Goal: Task Accomplishment & Management: Use online tool/utility

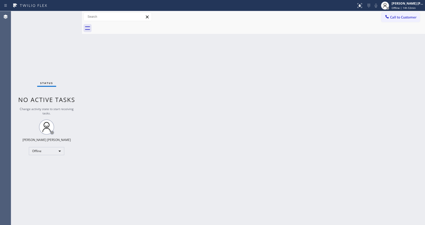
click at [211, 171] on div "Back to Dashboard Change Sender ID Customers Technicians Select a contact Outbo…" at bounding box center [253, 118] width 343 height 214
click at [129, 67] on div "Back to Dashboard Change Sender ID Customers Technicians Select a contact Outbo…" at bounding box center [253, 118] width 343 height 214
click at [143, 190] on div "Back to Dashboard Change Sender ID Customers Technicians Select a contact Outbo…" at bounding box center [253, 118] width 343 height 214
drag, startPoint x: 252, startPoint y: 186, endPoint x: 247, endPoint y: 183, distance: 5.5
click at [252, 186] on div "Back to Dashboard Change Sender ID Customers Technicians Select a contact Outbo…" at bounding box center [253, 118] width 343 height 214
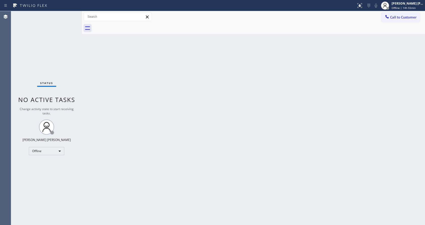
drag, startPoint x: 74, startPoint y: 67, endPoint x: 73, endPoint y: 69, distance: 2.8
click at [73, 69] on div "Status No active tasks Change activity state to start receiving tasks. [PERSON_…" at bounding box center [46, 118] width 71 height 214
click at [216, 115] on div "Back to Dashboard Change Sender ID Customers Technicians Select a contact Outbo…" at bounding box center [253, 118] width 343 height 214
drag, startPoint x: 63, startPoint y: 66, endPoint x: 161, endPoint y: 50, distance: 99.5
click at [67, 66] on div "Status No active tasks Change activity state to start receiving tasks. [PERSON_…" at bounding box center [46, 118] width 71 height 214
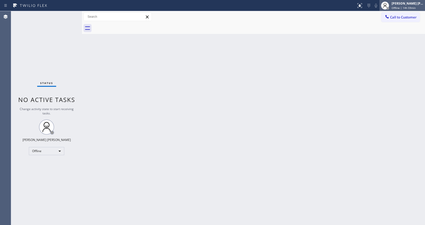
drag, startPoint x: 410, startPoint y: 7, endPoint x: 407, endPoint y: 2, distance: 6.0
click at [409, 7] on span "Offline | 14h 59min" at bounding box center [404, 8] width 24 height 4
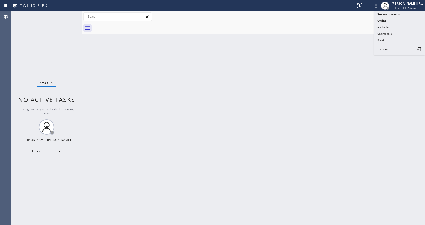
click at [188, 130] on div "Back to Dashboard Change Sender ID Customers Technicians Select a contact Outbo…" at bounding box center [253, 118] width 343 height 214
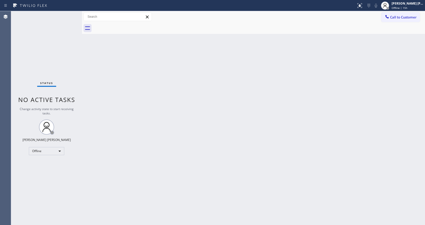
click at [120, 74] on div "Back to Dashboard Change Sender ID Customers Technicians Select a contact Outbo…" at bounding box center [253, 118] width 343 height 214
click at [402, 6] on span "Offline | 15h" at bounding box center [400, 8] width 16 height 4
click at [395, 28] on button "Available" at bounding box center [400, 27] width 51 height 7
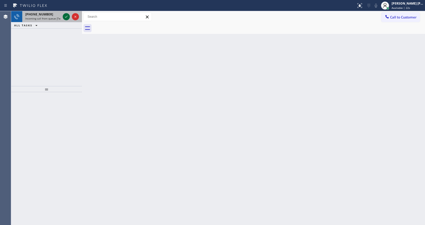
click at [68, 17] on icon at bounding box center [66, 17] width 6 height 6
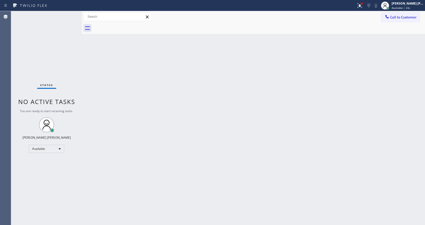
click at [202, 157] on div "Back to Dashboard Change Sender ID Customers Technicians Select a contact Outbo…" at bounding box center [253, 118] width 343 height 214
click at [141, 117] on div "Back to Dashboard Change Sender ID Customers Technicians Select a contact Outbo…" at bounding box center [253, 118] width 343 height 214
click at [76, 81] on div "Status No active tasks You are ready to start receiving tasks. [PERSON_NAME] [P…" at bounding box center [46, 118] width 71 height 214
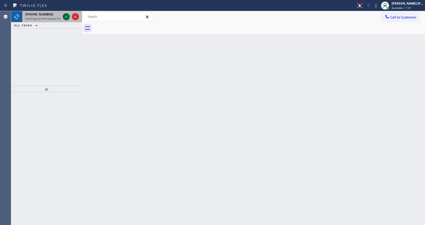
click at [66, 16] on icon at bounding box center [66, 17] width 6 height 6
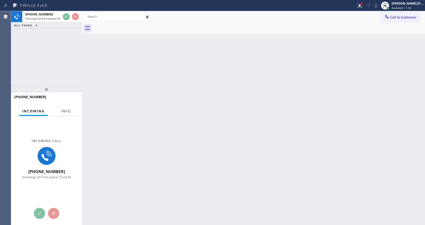
click at [64, 111] on span "Info" at bounding box center [66, 111] width 10 height 5
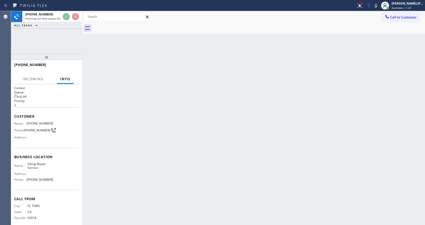
drag, startPoint x: 48, startPoint y: 89, endPoint x: 58, endPoint y: 32, distance: 57.9
click at [58, 32] on div "[PHONE_NUMBER] Incoming call from queue [Test] All ALL TASKS ALL TASKS ACTIVE T…" at bounding box center [46, 118] width 71 height 214
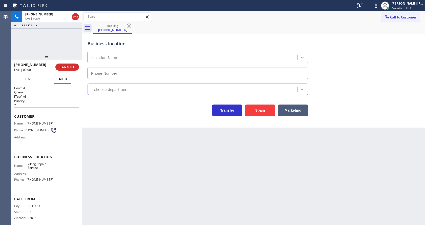
type input "[PHONE_NUMBER]"
click at [154, 158] on div "Back to Dashboard Change Sender ID Customers Technicians Select a contact Outbo…" at bounding box center [253, 118] width 343 height 214
click at [171, 173] on div "Back to Dashboard Change Sender ID Customers Technicians Select a contact Outbo…" at bounding box center [253, 118] width 343 height 214
drag, startPoint x: 261, startPoint y: 184, endPoint x: 258, endPoint y: 185, distance: 3.2
click at [261, 184] on div "Back to Dashboard Change Sender ID Customers Technicians Select a contact Outbo…" at bounding box center [253, 118] width 343 height 214
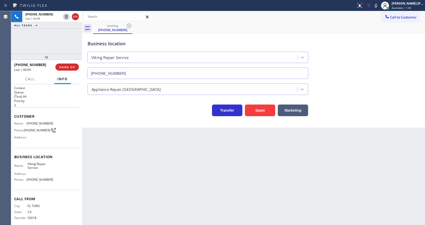
click at [154, 179] on div "Back to Dashboard Change Sender ID Customers Technicians Select a contact Outbo…" at bounding box center [253, 118] width 343 height 214
click at [137, 157] on div "Back to Dashboard Change Sender ID Customers Technicians Select a contact Outbo…" at bounding box center [253, 118] width 343 height 214
click at [38, 139] on div "Address:" at bounding box center [33, 137] width 39 height 4
drag, startPoint x: 27, startPoint y: 123, endPoint x: 72, endPoint y: 124, distance: 45.1
click at [72, 124] on div "Name: [PHONE_NUMBER] Phone: [PHONE_NUMBER] Address:" at bounding box center [46, 132] width 65 height 20
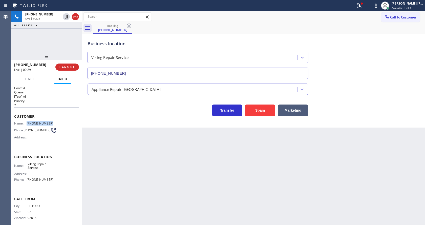
copy span "[PHONE_NUMBER]"
click at [149, 165] on div "Back to Dashboard Change Sender ID Customers Technicians Select a contact Outbo…" at bounding box center [253, 118] width 343 height 214
drag, startPoint x: 58, startPoint y: 161, endPoint x: 55, endPoint y: 168, distance: 7.6
click at [58, 161] on div "Business location Name: Viking Repair Service Address: Phone: [PHONE_NUMBER]" at bounding box center [46, 169] width 65 height 42
drag, startPoint x: 26, startPoint y: 165, endPoint x: 48, endPoint y: 174, distance: 23.8
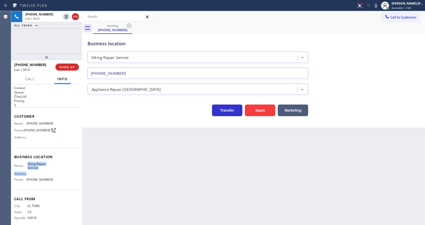
click at [48, 174] on div "Name: Viking Repair Service Address: Phone: [PHONE_NUMBER]" at bounding box center [33, 173] width 39 height 22
click at [50, 169] on span "Viking Repair Service" at bounding box center [40, 166] width 25 height 8
drag, startPoint x: 40, startPoint y: 169, endPoint x: 25, endPoint y: 164, distance: 16.4
click at [25, 164] on div "Name: Viking Repair Service" at bounding box center [33, 166] width 39 height 8
copy div "Viking Repair Service"
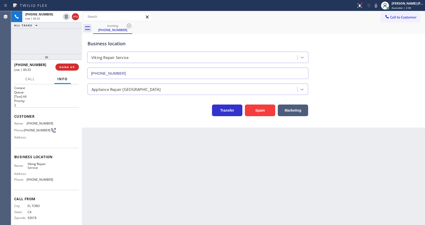
drag, startPoint x: 138, startPoint y: 176, endPoint x: 127, endPoint y: 204, distance: 29.8
click at [138, 177] on div "Back to Dashboard Change Sender ID Customers Technicians Select a contact Outbo…" at bounding box center [253, 118] width 343 height 214
drag, startPoint x: 42, startPoint y: 184, endPoint x: 32, endPoint y: 190, distance: 11.9
click at [42, 184] on div "Name: Viking Repair Service Address: Phone: [PHONE_NUMBER]" at bounding box center [33, 173] width 39 height 22
drag, startPoint x: 25, startPoint y: 181, endPoint x: 57, endPoint y: 184, distance: 32.0
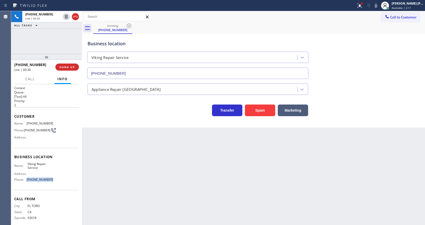
click at [57, 184] on div "Name: Viking Repair Service Address: Phone: [PHONE_NUMBER]" at bounding box center [46, 173] width 65 height 22
copy div "[PHONE_NUMBER]"
drag, startPoint x: 141, startPoint y: 173, endPoint x: 134, endPoint y: 218, distance: 45.2
click at [141, 177] on div "Back to Dashboard Change Sender ID Customers Technicians Select a contact Outbo…" at bounding box center [253, 118] width 343 height 214
click at [209, 152] on div "Back to Dashboard Change Sender ID Customers Technicians Select a contact Outbo…" at bounding box center [253, 118] width 343 height 214
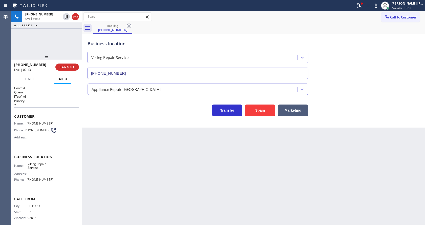
click at [135, 197] on div "Back to Dashboard Change Sender ID Customers Technicians Select a contact Outbo…" at bounding box center [253, 118] width 343 height 214
click at [193, 187] on div "Back to Dashboard Change Sender ID Customers Technicians Select a contact Outbo…" at bounding box center [253, 118] width 343 height 214
click at [150, 158] on div "Back to Dashboard Change Sender ID Customers Technicians Select a contact Outbo…" at bounding box center [253, 118] width 343 height 214
click at [139, 162] on div "Back to Dashboard Change Sender ID Customers Technicians Select a contact Outbo…" at bounding box center [253, 118] width 343 height 214
click at [153, 174] on div "Back to Dashboard Change Sender ID Customers Technicians Select a contact Outbo…" at bounding box center [253, 118] width 343 height 214
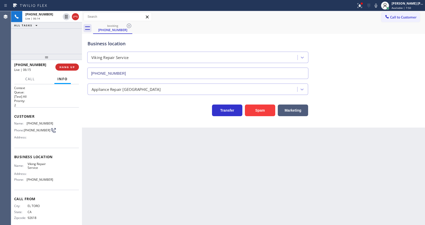
click at [226, 172] on div "Back to Dashboard Change Sender ID Customers Technicians Select a contact Outbo…" at bounding box center [253, 118] width 343 height 214
click at [65, 63] on div "[PHONE_NUMBER] Wrap up | 00:19 COMPLETE" at bounding box center [46, 67] width 65 height 13
click at [63, 66] on span "COMPLETE" at bounding box center [65, 67] width 17 height 4
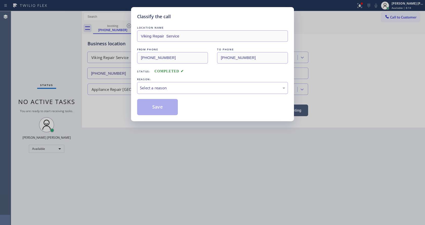
click at [167, 86] on div "Select a reason" at bounding box center [212, 88] width 145 height 6
click at [151, 107] on button "Save" at bounding box center [157, 107] width 41 height 16
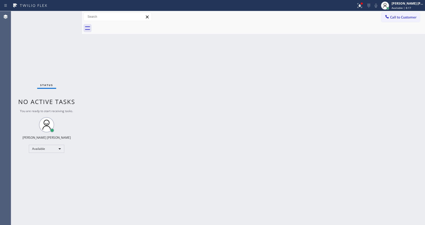
drag, startPoint x: 214, startPoint y: 126, endPoint x: 210, endPoint y: 127, distance: 4.1
click at [214, 126] on div "Back to Dashboard Change Sender ID Customers Technicians Select a contact Outbo…" at bounding box center [253, 118] width 343 height 214
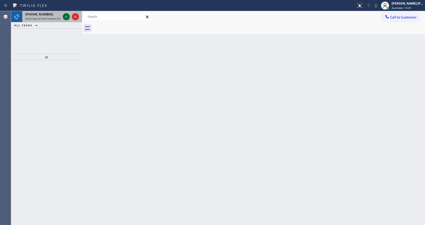
click at [67, 16] on icon at bounding box center [66, 17] width 6 height 6
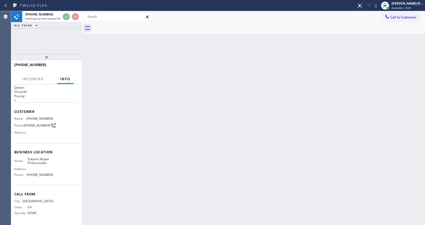
scroll to position [7, 0]
click at [186, 152] on div "Back to Dashboard Change Sender ID Customers Technicians Select a contact Outbo…" at bounding box center [253, 118] width 343 height 214
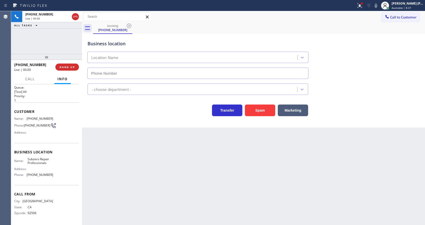
type input "[PHONE_NUMBER]"
click at [130, 185] on div "Back to Dashboard Change Sender ID Customers Technicians Select a contact Outbo…" at bounding box center [253, 118] width 343 height 214
click at [158, 175] on div "Back to Dashboard Change Sender ID Customers Technicians Select a contact Outbo…" at bounding box center [253, 118] width 343 height 214
click at [203, 144] on div "Back to Dashboard Change Sender ID Customers Technicians Select a contact Outbo…" at bounding box center [253, 118] width 343 height 214
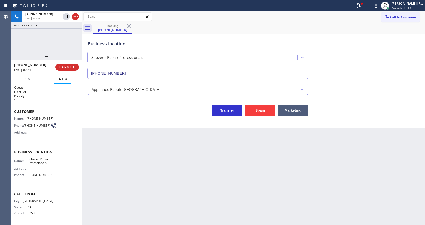
click at [159, 167] on div "Back to Dashboard Change Sender ID Customers Technicians Select a contact Outbo…" at bounding box center [253, 118] width 343 height 214
click at [203, 195] on div "Back to Dashboard Change Sender ID Customers Technicians Select a contact Outbo…" at bounding box center [253, 118] width 343 height 214
click at [139, 191] on div "Back to Dashboard Change Sender ID Customers Technicians Select a contact Outbo…" at bounding box center [253, 118] width 343 height 214
click at [67, 65] on button "HANG UP" at bounding box center [67, 67] width 24 height 7
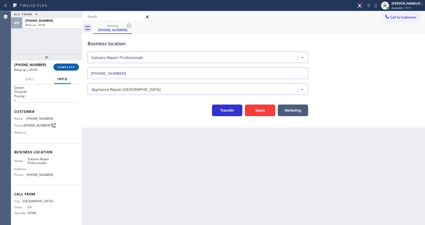
click at [67, 65] on button "COMPLETE" at bounding box center [66, 67] width 26 height 7
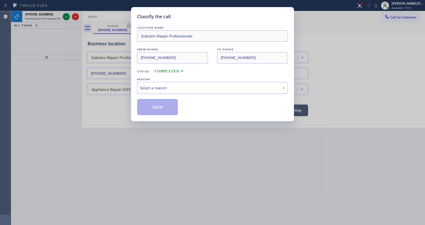
click at [172, 93] on div "Select a reason" at bounding box center [212, 88] width 151 height 12
click at [158, 108] on button "Save" at bounding box center [157, 107] width 41 height 16
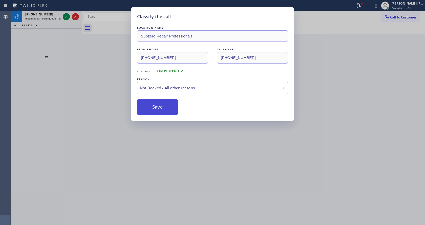
click at [158, 108] on button "Save" at bounding box center [157, 107] width 41 height 16
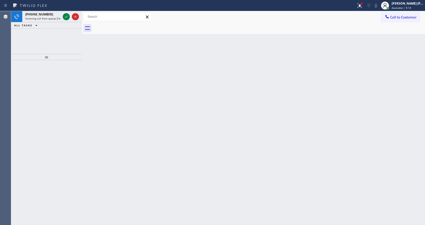
click at [66, 16] on icon at bounding box center [66, 17] width 6 height 6
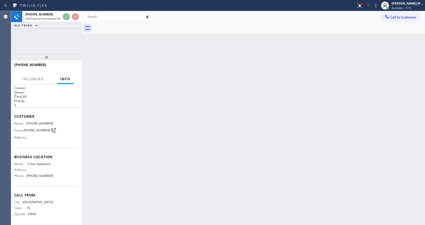
scroll to position [3, 0]
click at [172, 162] on div "Back to Dashboard Change Sender ID Customers Technicians Select a contact Outbo…" at bounding box center [253, 118] width 343 height 214
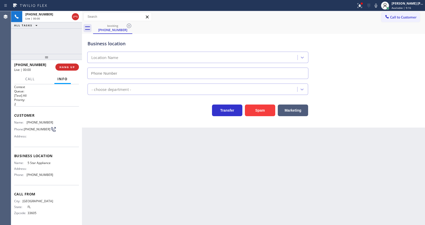
type input "[PHONE_NUMBER]"
click at [284, 193] on div "Back to Dashboard Change Sender ID Customers Technicians Select a contact Outbo…" at bounding box center [253, 118] width 343 height 214
click at [176, 194] on div "Back to Dashboard Change Sender ID Customers Technicians Select a contact Outbo…" at bounding box center [253, 118] width 343 height 214
click at [113, 194] on div "Back to Dashboard Change Sender ID Customers Technicians Select a contact Outbo…" at bounding box center [253, 118] width 343 height 214
click at [236, 169] on div "Back to Dashboard Change Sender ID Customers Technicians Select a contact Outbo…" at bounding box center [253, 118] width 343 height 214
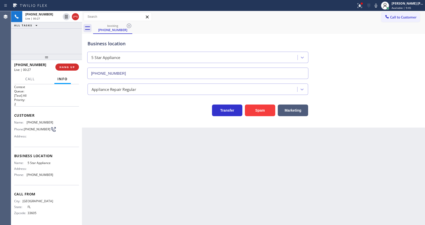
click at [143, 120] on div "Business location 5 Star Appliance [PHONE_NUMBER] Appliance Repair Regular Tran…" at bounding box center [253, 81] width 343 height 94
click at [66, 66] on span "HANG UP" at bounding box center [67, 67] width 15 height 4
click at [66, 67] on span "COMPLETE" at bounding box center [65, 67] width 17 height 4
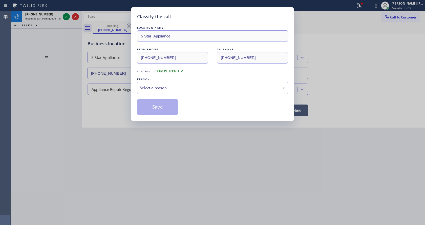
click at [160, 88] on div "Select a reason" at bounding box center [212, 88] width 145 height 6
click at [152, 109] on button "Save" at bounding box center [157, 107] width 41 height 16
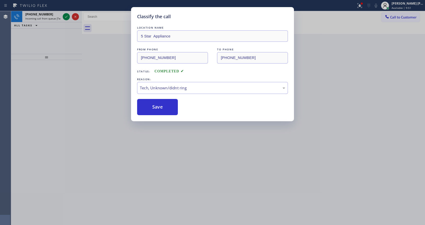
click at [66, 16] on div "Classify the call LOCATION NAME 5 Star Appliance FROM PHONE [PHONE_NUMBER] TO P…" at bounding box center [212, 112] width 425 height 225
click at [66, 16] on icon at bounding box center [66, 17] width 6 height 6
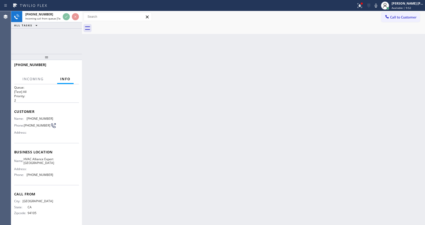
scroll to position [10, 0]
click at [158, 179] on div "Back to Dashboard Change Sender ID Customers Technicians Select a contact Outbo…" at bounding box center [253, 118] width 343 height 214
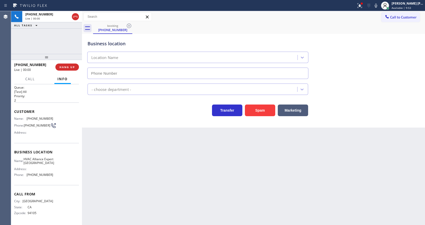
type input "[PHONE_NUMBER]"
click at [259, 112] on button "Spam" at bounding box center [260, 111] width 30 height 12
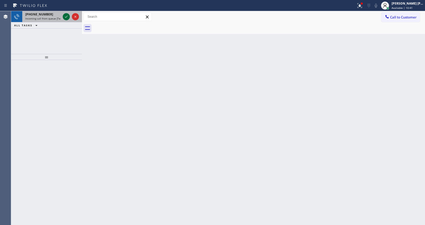
click at [66, 13] on button at bounding box center [66, 16] width 7 height 7
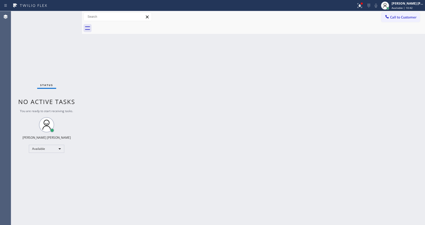
click at [127, 172] on div "Back to Dashboard Change Sender ID Customers Technicians Select a contact Outbo…" at bounding box center [253, 118] width 343 height 214
drag, startPoint x: 101, startPoint y: 101, endPoint x: 107, endPoint y: 49, distance: 51.8
click at [101, 101] on div "Back to Dashboard Change Sender ID Customers Technicians Select a contact Outbo…" at bounding box center [253, 118] width 343 height 214
click at [158, 131] on div "Back to Dashboard Change Sender ID Customers Technicians Select a contact Outbo…" at bounding box center [253, 118] width 343 height 214
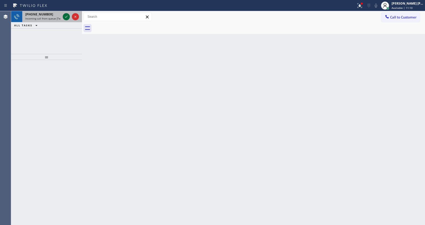
click at [67, 16] on icon at bounding box center [66, 17] width 6 height 6
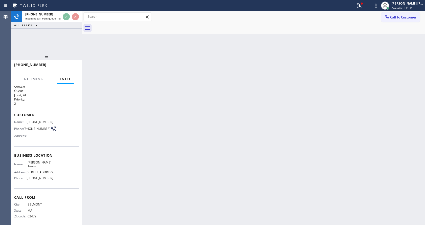
scroll to position [3, 0]
click at [201, 159] on div "Back to Dashboard Change Sender ID Customers Technicians Select a contact Outbo…" at bounding box center [253, 118] width 343 height 214
click at [190, 187] on div "Back to Dashboard Change Sender ID Customers Technicians Select a contact Outbo…" at bounding box center [253, 118] width 343 height 214
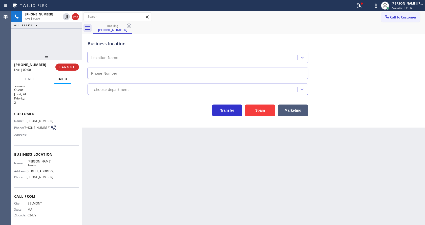
type input "[PHONE_NUMBER]"
drag, startPoint x: 124, startPoint y: 123, endPoint x: 150, endPoint y: 124, distance: 25.3
click at [124, 123] on div "Business location [PERSON_NAME] Team [PHONE_NUMBER] Electricians Transfer Spam …" at bounding box center [253, 81] width 343 height 94
click at [266, 110] on button "Spam" at bounding box center [260, 111] width 30 height 12
click at [362, 15] on div "Call to Customer Outbound call Location Search location Your caller id phone nu…" at bounding box center [253, 16] width 343 height 9
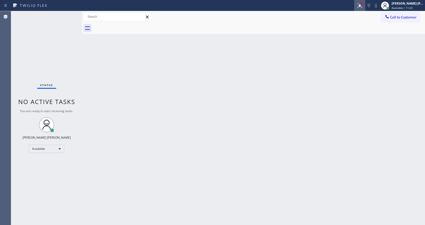
click at [360, 7] on icon at bounding box center [360, 5] width 5 height 5
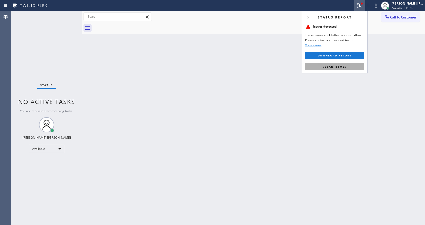
click at [349, 65] on button "Clear issues" at bounding box center [334, 66] width 59 height 7
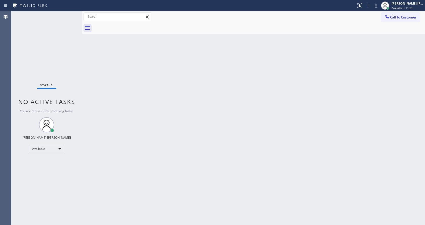
click at [349, 65] on div "Back to Dashboard Change Sender ID Customers Technicians Select a contact Outbo…" at bounding box center [253, 118] width 343 height 214
click at [250, 137] on div "Back to Dashboard Change Sender ID Customers Technicians Select a contact Outbo…" at bounding box center [253, 118] width 343 height 214
click at [82, 117] on div at bounding box center [82, 118] width 0 height 214
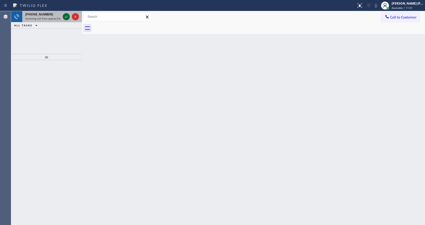
click at [67, 15] on icon at bounding box center [66, 17] width 6 height 6
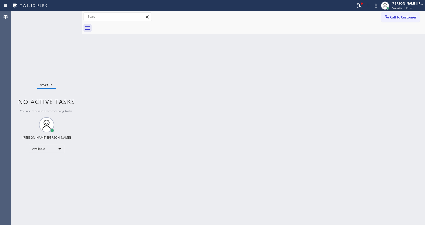
click at [233, 80] on div "Back to Dashboard Change Sender ID Customers Technicians Select a contact Outbo…" at bounding box center [253, 118] width 343 height 214
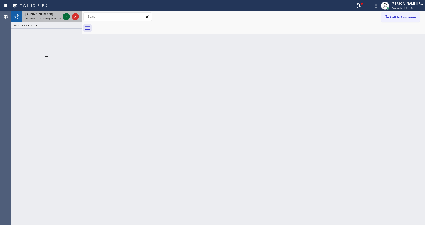
click at [65, 13] on button at bounding box center [66, 16] width 7 height 7
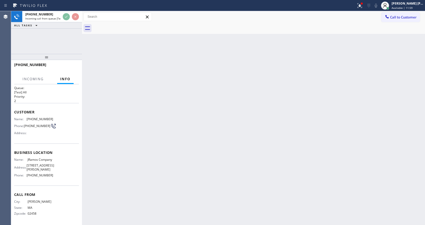
scroll to position [7, 0]
click at [170, 142] on div "Back to Dashboard Change Sender ID Customers Technicians Select a contact Outbo…" at bounding box center [253, 118] width 343 height 214
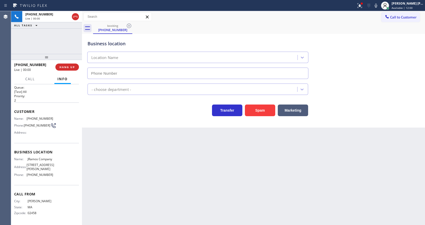
type input "[PHONE_NUMBER]"
drag, startPoint x: 184, startPoint y: 177, endPoint x: 177, endPoint y: 189, distance: 13.9
click at [184, 177] on div "Back to Dashboard Change Sender ID Customers Technicians Select a contact Outbo…" at bounding box center [253, 118] width 343 height 214
click at [141, 141] on div "Back to Dashboard Change Sender ID Customers Technicians Select a contact Outbo…" at bounding box center [253, 118] width 343 height 214
click at [119, 225] on html "Status report Issue detected This issue could affect your workflow. Please cont…" at bounding box center [212, 112] width 425 height 225
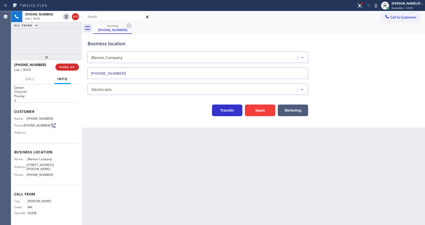
drag, startPoint x: 235, startPoint y: 187, endPoint x: 276, endPoint y: 163, distance: 47.3
click at [235, 187] on div "Back to Dashboard Change Sender ID Customers Technicians Select a contact Outbo…" at bounding box center [253, 118] width 343 height 214
click at [263, 107] on button "Spam" at bounding box center [260, 111] width 30 height 12
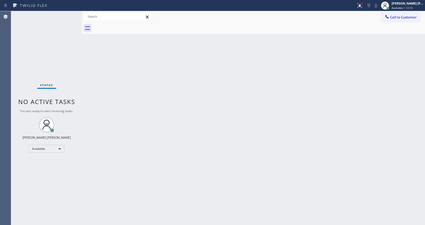
click at [65, 17] on div "Status No active tasks You are ready to start receiving tasks. [PERSON_NAME] [P…" at bounding box center [46, 118] width 71 height 214
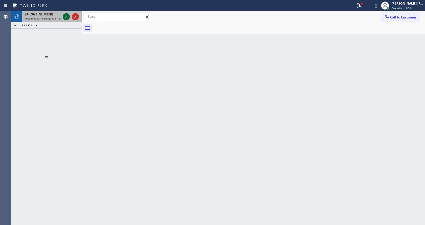
click at [65, 17] on icon at bounding box center [66, 17] width 6 height 6
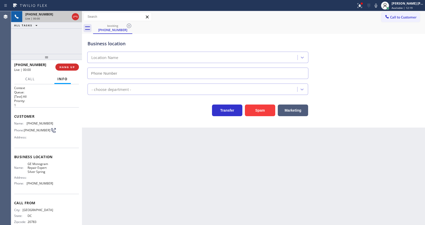
type input "[PHONE_NUMBER]"
click at [127, 166] on div "Back to Dashboard Change Sender ID Customers Technicians Select a contact Outbo…" at bounding box center [253, 118] width 343 height 214
click at [127, 223] on div "Back to Dashboard Change Sender ID Customers Technicians Select a contact Outbo…" at bounding box center [253, 118] width 343 height 214
click at [54, 144] on div "Customer Name: [PHONE_NUMBER] Phone: [PHONE_NUMBER] Address:" at bounding box center [46, 127] width 65 height 41
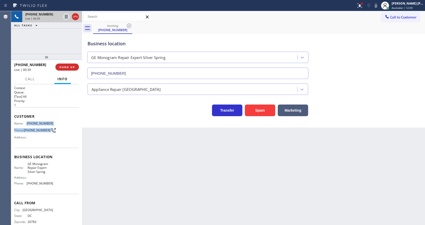
drag, startPoint x: 25, startPoint y: 123, endPoint x: 63, endPoint y: 127, distance: 37.9
click at [63, 127] on div "Name: [PHONE_NUMBER] Phone: [PHONE_NUMBER] Address:" at bounding box center [46, 132] width 65 height 20
click at [59, 120] on div "Customer Name: [PHONE_NUMBER] Phone: [PHONE_NUMBER] Address:" at bounding box center [46, 127] width 65 height 41
drag, startPoint x: 24, startPoint y: 123, endPoint x: 60, endPoint y: 126, distance: 35.3
click at [60, 126] on div "Name: [PHONE_NUMBER] Phone: [PHONE_NUMBER] Address:" at bounding box center [46, 132] width 65 height 20
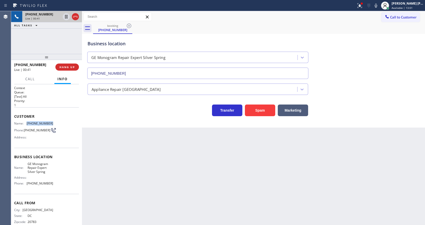
copy div "[PHONE_NUMBER]"
click at [122, 153] on div "Back to Dashboard Change Sender ID Customers Technicians Select a contact Outbo…" at bounding box center [253, 118] width 343 height 214
click at [47, 165] on span "GE Monogram Repair Expert Silver Spring" at bounding box center [40, 168] width 25 height 12
drag, startPoint x: 29, startPoint y: 166, endPoint x: 50, endPoint y: 176, distance: 23.1
click at [50, 176] on div "Name: GE Monogram Repair Expert Silver Spring Address: Phone: [PHONE_NUMBER]" at bounding box center [33, 175] width 39 height 26
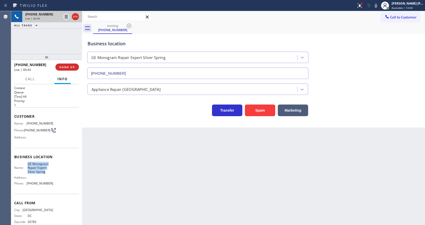
copy span "GE Monogram Repair Expert Silver Spring"
click at [131, 166] on div "Back to Dashboard Change Sender ID Customers Technicians Select a contact Outbo…" at bounding box center [253, 118] width 343 height 214
click at [115, 221] on div "Back to Dashboard Change Sender ID Customers Technicians Select a contact Outbo…" at bounding box center [253, 118] width 343 height 214
click at [60, 179] on div "Name: GE Monogram Repair Expert Silver Spring Address: Phone: [PHONE_NUMBER]" at bounding box center [46, 175] width 65 height 26
drag, startPoint x: 26, startPoint y: 185, endPoint x: 49, endPoint y: 187, distance: 23.7
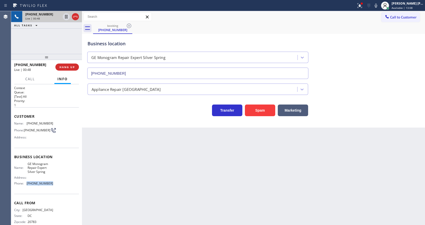
click at [49, 185] on div "Phone: [PHONE_NUMBER]" at bounding box center [33, 184] width 39 height 4
copy div "[PHONE_NUMBER]"
click at [109, 181] on div "Back to Dashboard Change Sender ID Customers Technicians Select a contact Outbo…" at bounding box center [253, 118] width 343 height 214
click at [197, 180] on div "Back to Dashboard Change Sender ID Customers Technicians Select a contact Outbo…" at bounding box center [253, 118] width 343 height 214
click at [361, 5] on icon at bounding box center [360, 6] width 6 height 6
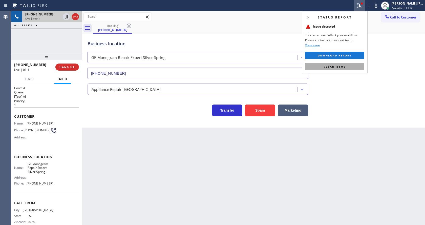
click at [337, 67] on span "Clear issue" at bounding box center [335, 67] width 22 height 4
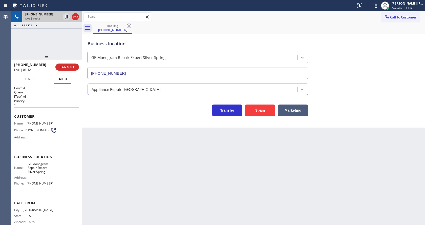
drag, startPoint x: 348, startPoint y: 54, endPoint x: 331, endPoint y: 20, distance: 38.9
click at [346, 53] on div "Business location GE Monogram Repair Expert Silver Spring [PHONE_NUMBER]" at bounding box center [254, 56] width 334 height 46
click at [134, 165] on div "Back to Dashboard Change Sender ID Customers Technicians Select a contact Outbo…" at bounding box center [253, 118] width 343 height 214
click at [197, 161] on div "Back to Dashboard Change Sender ID Customers Technicians Select a contact Outbo…" at bounding box center [253, 118] width 343 height 214
click at [140, 176] on div "Back to Dashboard Change Sender ID Customers Technicians Select a contact Outbo…" at bounding box center [253, 118] width 343 height 214
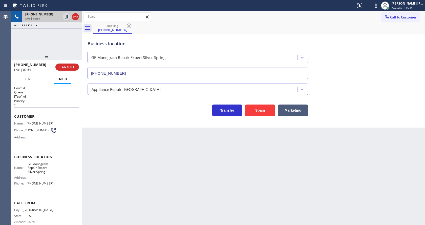
drag, startPoint x: 115, startPoint y: 172, endPoint x: 142, endPoint y: 183, distance: 29.3
click at [118, 174] on div "Back to Dashboard Change Sender ID Customers Technicians Select a contact Outbo…" at bounding box center [253, 118] width 343 height 214
click at [379, 63] on div "Business location GE Monogram Repair Expert Silver Spring [PHONE_NUMBER]" at bounding box center [254, 56] width 334 height 46
click at [377, 4] on icon at bounding box center [376, 6] width 6 height 6
click at [65, 14] on icon at bounding box center [66, 17] width 6 height 6
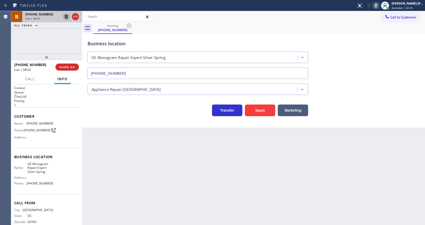
click at [65, 15] on icon at bounding box center [67, 17] width 4 height 4
drag, startPoint x: 378, startPoint y: 6, endPoint x: 377, endPoint y: 12, distance: 5.6
click at [377, 9] on div "Status report No issues detected If you experience an issue, please download th…" at bounding box center [390, 5] width 71 height 11
click at [376, 42] on div "Business location GE Monogram Repair Expert Silver Spring [PHONE_NUMBER]" at bounding box center [254, 56] width 334 height 46
click at [379, 5] on icon at bounding box center [376, 6] width 6 height 6
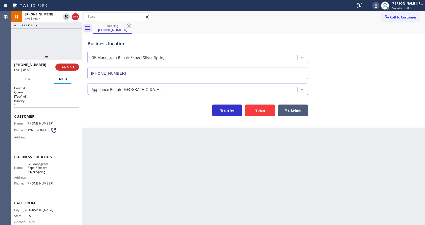
click at [379, 57] on div "Business location GE Monogram Repair Expert Silver Spring [PHONE_NUMBER]" at bounding box center [254, 56] width 334 height 46
click at [202, 139] on div "Back to Dashboard Change Sender ID Customers Technicians Select a contact Outbo…" at bounding box center [253, 118] width 343 height 214
drag, startPoint x: 122, startPoint y: 140, endPoint x: 126, endPoint y: 144, distance: 5.6
click at [122, 140] on div "Back to Dashboard Change Sender ID Customers Technicians Select a contact Outbo…" at bounding box center [253, 118] width 343 height 214
click at [216, 182] on div "Back to Dashboard Change Sender ID Customers Technicians Select a contact Outbo…" at bounding box center [253, 118] width 343 height 214
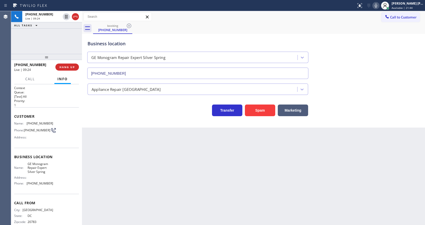
click at [140, 145] on div "Back to Dashboard Change Sender ID Customers Technicians Select a contact Outbo…" at bounding box center [253, 118] width 343 height 214
click at [186, 168] on div "Back to Dashboard Change Sender ID Customers Technicians Select a contact Outbo…" at bounding box center [253, 118] width 343 height 214
click at [151, 168] on div "Back to Dashboard Change Sender ID Customers Technicians Select a contact Outbo…" at bounding box center [253, 118] width 343 height 214
drag, startPoint x: 229, startPoint y: 179, endPoint x: 223, endPoint y: 180, distance: 5.9
click at [229, 179] on div "Back to Dashboard Change Sender ID Customers Technicians Select a contact Outbo…" at bounding box center [253, 118] width 343 height 214
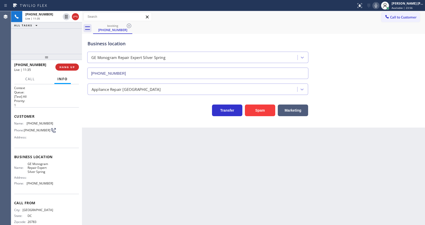
click at [224, 187] on div "Back to Dashboard Change Sender ID Customers Technicians Select a contact Outbo…" at bounding box center [253, 118] width 343 height 214
click at [135, 182] on div "Back to Dashboard Change Sender ID Customers Technicians Select a contact Outbo…" at bounding box center [253, 118] width 343 height 214
click at [235, 185] on div "Back to Dashboard Change Sender ID Customers Technicians Select a contact Outbo…" at bounding box center [253, 118] width 343 height 214
click at [169, 195] on div "Back to Dashboard Change Sender ID Customers Technicians Select a contact Outbo…" at bounding box center [253, 118] width 343 height 214
click at [157, 150] on div "Back to Dashboard Change Sender ID Customers Technicians Select a contact Outbo…" at bounding box center [253, 118] width 343 height 214
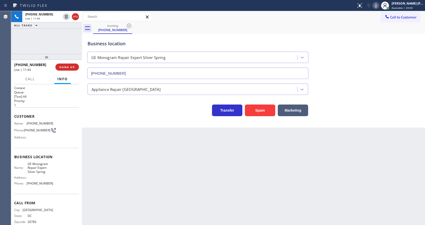
click at [137, 155] on div "Back to Dashboard Change Sender ID Customers Technicians Select a contact Outbo…" at bounding box center [253, 118] width 343 height 214
click at [143, 186] on div "Back to Dashboard Change Sender ID Customers Technicians Select a contact Outbo…" at bounding box center [253, 118] width 343 height 214
click at [228, 196] on div "Back to Dashboard Change Sender ID Customers Technicians Select a contact Outbo…" at bounding box center [253, 118] width 343 height 214
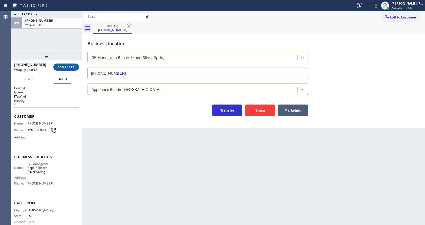
click at [66, 65] on button "COMPLETE" at bounding box center [66, 67] width 26 height 7
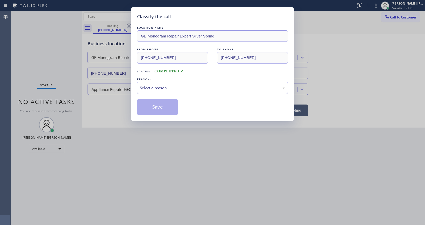
click at [159, 89] on div "Select a reason" at bounding box center [212, 88] width 145 height 6
click at [157, 106] on button "Save" at bounding box center [157, 107] width 41 height 16
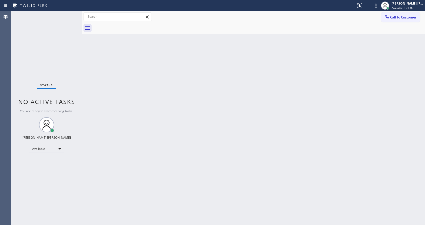
click at [342, 64] on div "Back to Dashboard Change Sender ID Customers Technicians Select a contact Outbo…" at bounding box center [253, 118] width 343 height 214
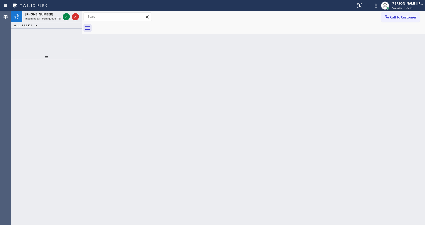
click at [98, 65] on div "Back to Dashboard Change Sender ID Customers Technicians Select a contact Outbo…" at bounding box center [253, 118] width 343 height 214
click at [66, 15] on icon at bounding box center [66, 17] width 6 height 6
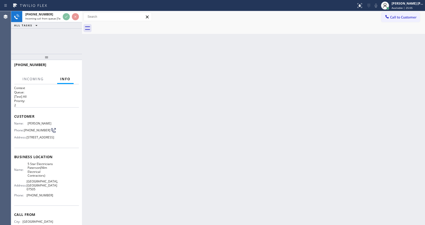
scroll to position [12, 0]
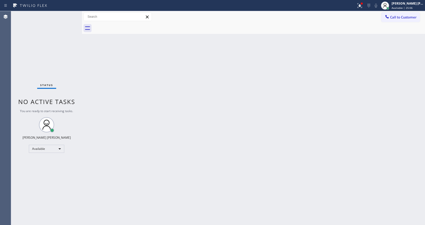
click at [215, 151] on div "Back to Dashboard Change Sender ID Customers Technicians Select a contact Outbo…" at bounding box center [253, 118] width 343 height 214
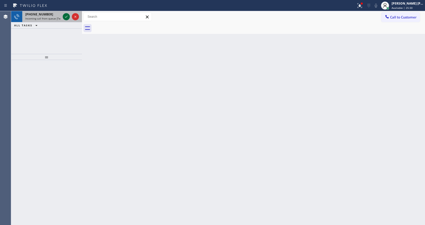
click at [67, 14] on icon at bounding box center [66, 17] width 6 height 6
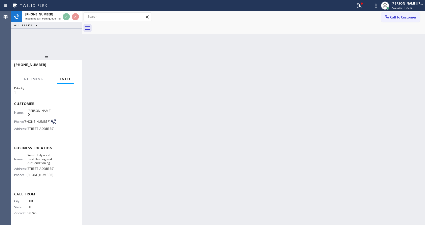
scroll to position [26, 0]
click at [179, 171] on div "Back to Dashboard Change Sender ID Customers Technicians Select a contact Outbo…" at bounding box center [253, 118] width 343 height 214
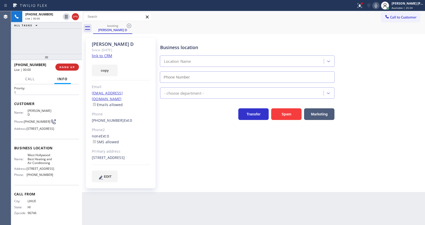
type input "[PHONE_NUMBER]"
click at [110, 57] on link "link to CRM" at bounding box center [102, 55] width 20 height 5
click at [153, 136] on div "[PERSON_NAME] D Since: [DATE] link to CRM copy Email [EMAIL_ADDRESS][DOMAIN_NAM…" at bounding box center [121, 113] width 70 height 151
click at [194, 170] on div "Business location [GEOGRAPHIC_DATA] Best Heating and Air Conditioning [PHONE_NU…" at bounding box center [291, 110] width 265 height 142
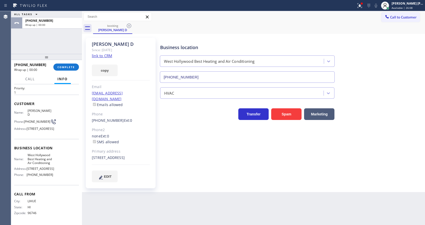
click at [168, 136] on div "Business location [GEOGRAPHIC_DATA] Best Heating and Air Conditioning [PHONE_NU…" at bounding box center [291, 110] width 265 height 142
click at [63, 65] on button "COMPLETE" at bounding box center [66, 67] width 26 height 7
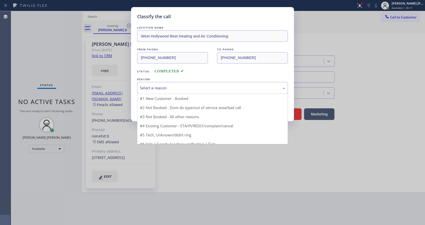
click at [176, 88] on div "Select a reason" at bounding box center [212, 88] width 145 height 6
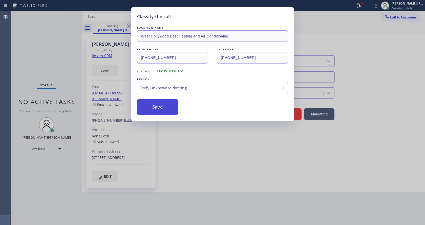
click at [162, 113] on button "Save" at bounding box center [157, 107] width 41 height 16
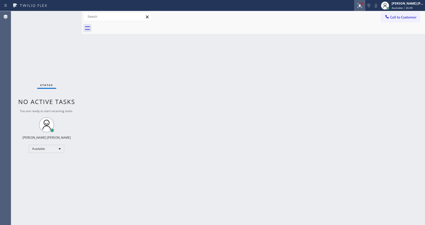
click at [362, 5] on icon at bounding box center [360, 6] width 6 height 6
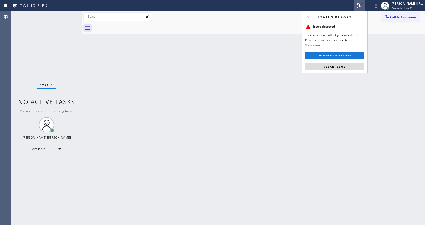
click at [350, 62] on div "Status report Issue detected This issue could affect your workflow. Please cont…" at bounding box center [335, 42] width 66 height 62
click at [347, 66] on button "Clear issue" at bounding box center [334, 66] width 59 height 7
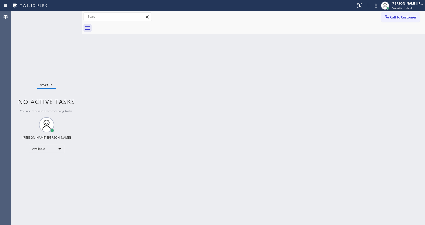
click at [247, 121] on div "Back to Dashboard Change Sender ID Customers Technicians Select a contact Outbo…" at bounding box center [253, 118] width 343 height 214
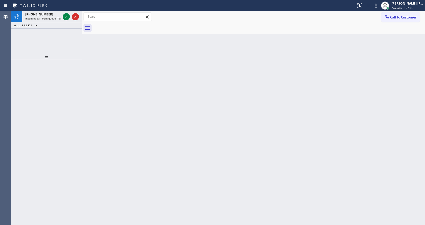
click at [70, 88] on div at bounding box center [46, 142] width 71 height 165
click at [47, 19] on span "Incoming call from queue [Test] All" at bounding box center [46, 19] width 42 height 4
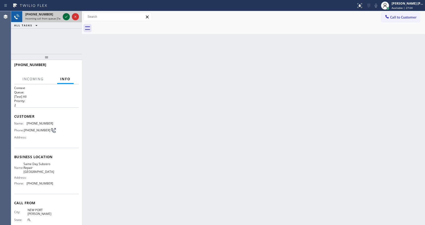
click at [65, 17] on icon at bounding box center [66, 17] width 6 height 6
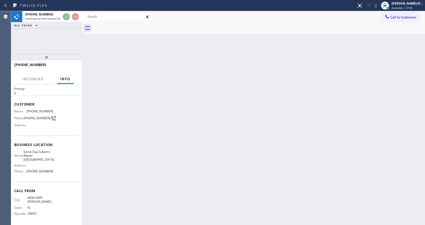
scroll to position [18, 0]
click at [230, 177] on div "Back to Dashboard Change Sender ID Customers Technicians Select a contact Outbo…" at bounding box center [253, 118] width 343 height 214
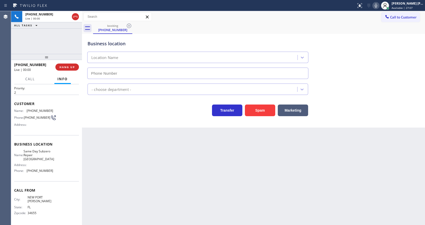
type input "[PHONE_NUMBER]"
click at [258, 106] on button "Spam" at bounding box center [260, 111] width 30 height 12
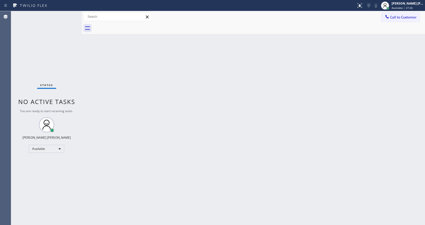
drag, startPoint x: 186, startPoint y: 111, endPoint x: 315, endPoint y: 78, distance: 133.2
click at [186, 111] on div "Back to Dashboard Change Sender ID Customers Technicians Select a contact Outbo…" at bounding box center [253, 118] width 343 height 214
drag, startPoint x: 183, startPoint y: 155, endPoint x: 174, endPoint y: 199, distance: 45.4
click at [183, 156] on div "Back to Dashboard Change Sender ID Customers Technicians Select a contact Outbo…" at bounding box center [253, 118] width 343 height 214
click at [174, 224] on div "Back to Dashboard Change Sender ID Customers Technicians Select a contact Outbo…" at bounding box center [253, 118] width 343 height 214
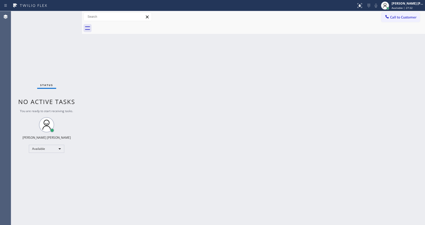
click at [205, 129] on div "Back to Dashboard Change Sender ID Customers Technicians Select a contact Outbo…" at bounding box center [253, 118] width 343 height 214
click at [97, 87] on div "Back to Dashboard Change Sender ID Customers Technicians Select a contact Outbo…" at bounding box center [253, 118] width 343 height 214
drag, startPoint x: 162, startPoint y: 189, endPoint x: 156, endPoint y: 222, distance: 33.1
click at [162, 192] on div "Back to Dashboard Change Sender ID Customers Technicians Select a contact Outbo…" at bounding box center [253, 118] width 343 height 214
click at [52, 45] on div "Status No active tasks You are ready to start receiving tasks. [PERSON_NAME] [P…" at bounding box center [46, 118] width 71 height 214
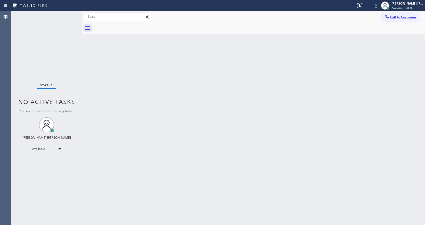
click at [151, 103] on div "Back to Dashboard Change Sender ID Customers Technicians Select a contact Outbo…" at bounding box center [253, 118] width 343 height 214
drag, startPoint x: 257, startPoint y: 92, endPoint x: 162, endPoint y: 158, distance: 115.2
click at [256, 93] on div "Back to Dashboard Change Sender ID Customers Technicians Select a contact Outbo…" at bounding box center [253, 118] width 343 height 214
click at [100, 57] on div "Back to Dashboard Change Sender ID Customers Technicians Select a contact Outbo…" at bounding box center [253, 118] width 343 height 214
click at [69, 14] on div "Status No active tasks You are ready to start receiving tasks. [PERSON_NAME] [P…" at bounding box center [46, 118] width 71 height 214
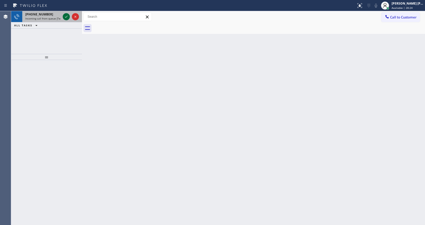
click at [69, 14] on icon at bounding box center [66, 17] width 6 height 6
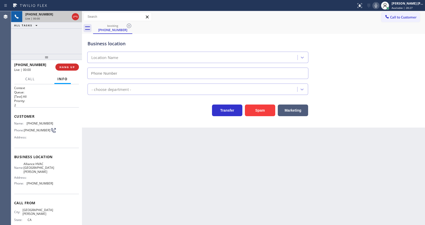
type input "[PHONE_NUMBER]"
click at [261, 105] on button "Spam" at bounding box center [260, 111] width 30 height 12
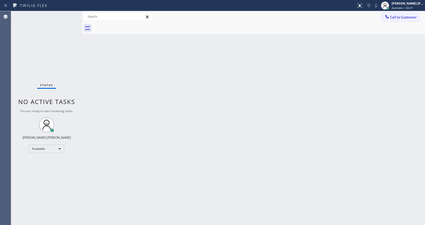
click at [87, 93] on div "Back to Dashboard Change Sender ID Customers Technicians Select a contact Outbo…" at bounding box center [253, 118] width 343 height 214
click at [226, 137] on div "Back to Dashboard Change Sender ID Customers Technicians Select a contact Outbo…" at bounding box center [253, 118] width 343 height 214
click at [187, 118] on div "Back to Dashboard Change Sender ID Customers Technicians Select a contact Outbo…" at bounding box center [253, 118] width 343 height 214
click at [205, 151] on div "Back to Dashboard Change Sender ID Customers Technicians Select a contact Outbo…" at bounding box center [253, 118] width 343 height 214
click at [166, 211] on div "Back to Dashboard Change Sender ID Customers Technicians Select a contact Outbo…" at bounding box center [253, 118] width 343 height 214
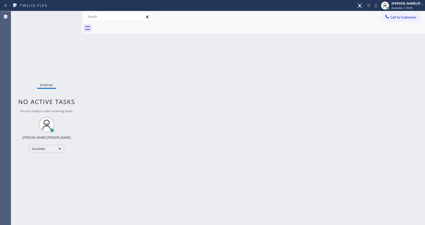
click at [108, 62] on div "Back to Dashboard Change Sender ID Customers Technicians Select a contact Outbo…" at bounding box center [253, 118] width 343 height 214
drag, startPoint x: 82, startPoint y: 20, endPoint x: 76, endPoint y: 18, distance: 6.0
click at [77, 18] on div "Status No active tasks You are ready to start receiving tasks. [PERSON_NAME] [P…" at bounding box center [218, 118] width 414 height 214
click at [69, 15] on div "Status No active tasks You are ready to start receiving tasks. [PERSON_NAME] [P…" at bounding box center [46, 118] width 70 height 214
click at [171, 147] on div "Back to Dashboard Change Sender ID Customers Technicians Select a contact Outbo…" at bounding box center [253, 118] width 344 height 214
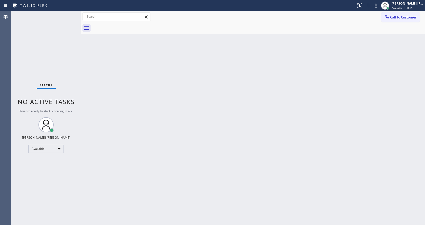
click at [139, 205] on div "Back to Dashboard Change Sender ID Customers Technicians Select a contact Outbo…" at bounding box center [253, 118] width 344 height 214
click at [159, 152] on div "Back to Dashboard Change Sender ID Customers Technicians Select a contact Outbo…" at bounding box center [253, 118] width 344 height 214
click at [231, 196] on div "Back to Dashboard Change Sender ID Customers Technicians Select a contact Outbo…" at bounding box center [253, 118] width 344 height 214
click at [135, 83] on div "Back to Dashboard Change Sender ID Customers Technicians Select a contact Outbo…" at bounding box center [253, 118] width 344 height 214
drag, startPoint x: 81, startPoint y: 16, endPoint x: 76, endPoint y: 16, distance: 5.3
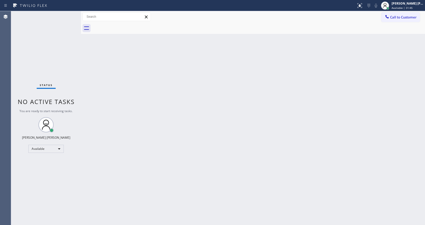
click at [76, 16] on div "Status No active tasks You are ready to start receiving tasks. [PERSON_NAME] [P…" at bounding box center [218, 118] width 414 height 214
click at [70, 14] on div "Status No active tasks You are ready to start receiving tasks. [PERSON_NAME] [P…" at bounding box center [46, 118] width 70 height 214
drag, startPoint x: 149, startPoint y: 183, endPoint x: 159, endPoint y: 222, distance: 39.7
click at [149, 185] on div "Back to Dashboard Change Sender ID Customers Technicians Select a contact Outbo…" at bounding box center [253, 118] width 344 height 214
drag, startPoint x: 82, startPoint y: 86, endPoint x: 70, endPoint y: 43, distance: 44.9
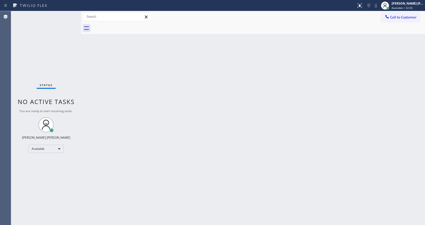
click at [81, 86] on div at bounding box center [81, 118] width 0 height 214
drag, startPoint x: 218, startPoint y: 85, endPoint x: 222, endPoint y: 79, distance: 7.1
click at [222, 79] on div "Back to Dashboard Change Sender ID Customers Technicians Select a contact Outbo…" at bounding box center [253, 118] width 344 height 214
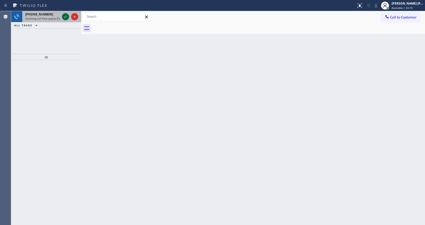
click at [65, 15] on icon at bounding box center [66, 17] width 6 height 6
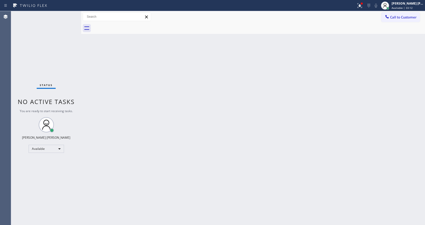
click at [224, 148] on div "Back to Dashboard Change Sender ID Customers Technicians Select a contact Outbo…" at bounding box center [253, 118] width 344 height 214
drag, startPoint x: 105, startPoint y: 96, endPoint x: 108, endPoint y: 86, distance: 10.3
click at [105, 96] on div "Back to Dashboard Change Sender ID Customers Technicians Select a contact Outbo…" at bounding box center [253, 118] width 344 height 214
click at [66, 14] on div "Status No active tasks You are ready to start receiving tasks. [PERSON_NAME] [P…" at bounding box center [46, 118] width 70 height 214
click at [68, 14] on div "Status No active tasks You are ready to start receiving tasks. [PERSON_NAME] [P…" at bounding box center [46, 118] width 70 height 214
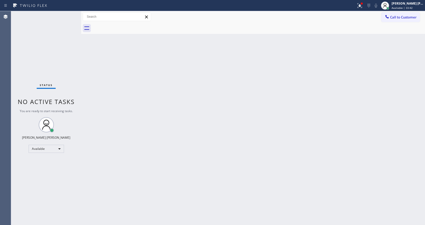
click at [94, 67] on div "Back to Dashboard Change Sender ID Customers Technicians Select a contact Outbo…" at bounding box center [253, 118] width 344 height 214
click at [153, 98] on div "Back to Dashboard Change Sender ID Customers Technicians Select a contact Outbo…" at bounding box center [253, 118] width 344 height 214
click at [361, 5] on icon at bounding box center [360, 6] width 6 height 6
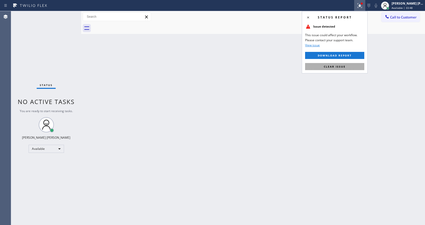
click at [345, 65] on span "Clear issue" at bounding box center [335, 67] width 22 height 4
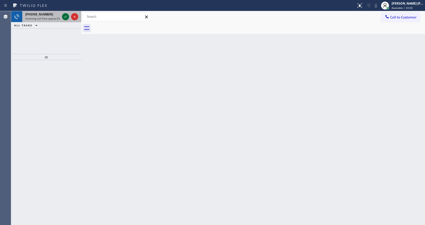
click at [65, 16] on icon at bounding box center [66, 17] width 6 height 6
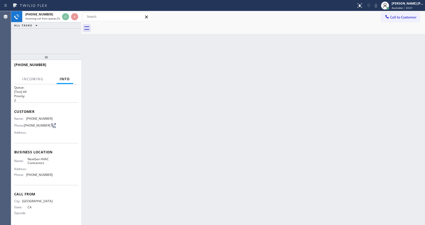
scroll to position [7, 0]
click at [195, 164] on div "Back to Dashboard Change Sender ID Customers Technicians Select a contact Outbo…" at bounding box center [253, 118] width 344 height 214
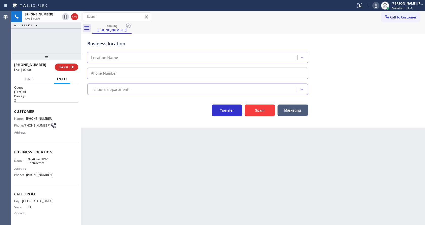
type input "[PHONE_NUMBER]"
click at [258, 106] on button "Spam" at bounding box center [260, 111] width 30 height 12
click at [169, 214] on div "Back to Dashboard Change Sender ID Customers Technicians Select a contact Outbo…" at bounding box center [253, 118] width 344 height 214
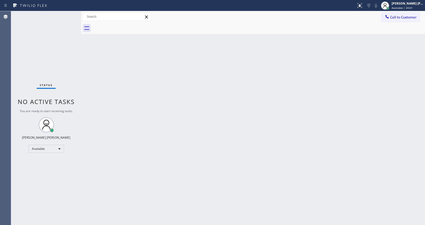
drag, startPoint x: 120, startPoint y: 142, endPoint x: 114, endPoint y: 142, distance: 6.3
click at [120, 142] on div "Back to Dashboard Change Sender ID Customers Technicians Select a contact Outbo…" at bounding box center [253, 118] width 344 height 214
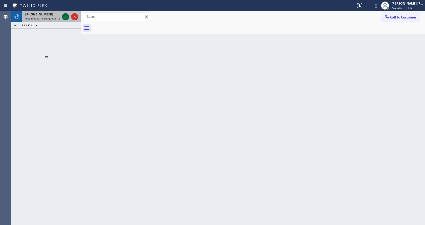
click at [66, 14] on icon at bounding box center [66, 17] width 6 height 6
click at [204, 172] on div "Back to Dashboard Change Sender ID Customers Technicians Select a contact Outbo…" at bounding box center [253, 118] width 344 height 214
click at [65, 16] on icon at bounding box center [66, 17] width 6 height 6
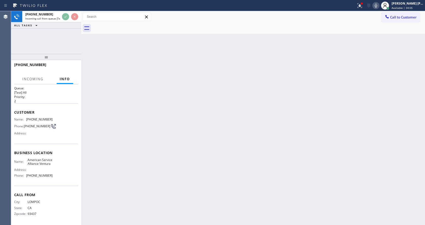
scroll to position [10, 0]
click at [185, 167] on div "Back to Dashboard Change Sender ID Customers Technicians Select a contact Outbo…" at bounding box center [253, 118] width 344 height 214
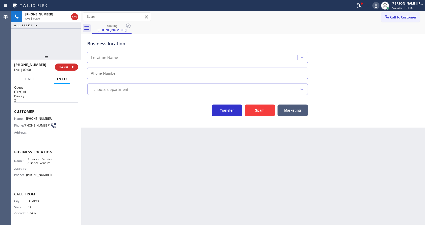
type input "[PHONE_NUMBER]"
click at [256, 110] on button "Spam" at bounding box center [260, 111] width 30 height 12
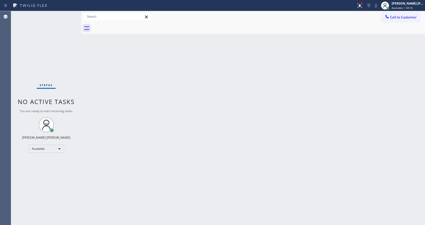
click at [68, 14] on div "Status No active tasks You are ready to start receiving tasks. [PERSON_NAME] [P…" at bounding box center [46, 118] width 70 height 214
click at [69, 14] on div "Status No active tasks You are ready to start receiving tasks. [PERSON_NAME] [P…" at bounding box center [46, 118] width 70 height 214
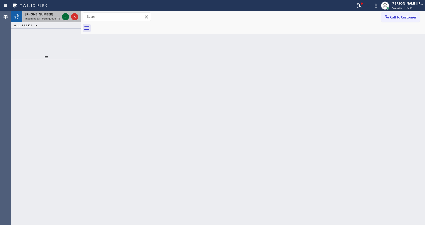
click at [68, 16] on div at bounding box center [65, 17] width 7 height 6
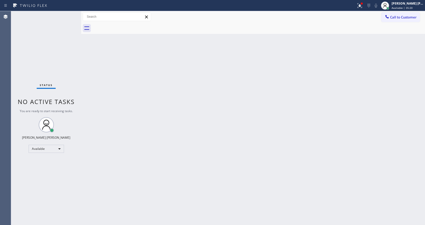
drag, startPoint x: 197, startPoint y: 110, endPoint x: 168, endPoint y: 165, distance: 62.0
click at [194, 115] on div "Back to Dashboard Change Sender ID Customers Technicians Select a contact Outbo…" at bounding box center [253, 118] width 344 height 214
click at [24, 13] on div "Status No active tasks You are ready to start receiving tasks. [PERSON_NAME] [P…" at bounding box center [46, 118] width 70 height 214
click at [62, 42] on div "Status No active tasks You are ready to start receiving tasks. [PERSON_NAME] [P…" at bounding box center [46, 118] width 70 height 214
click at [71, 13] on div "Status No active tasks You are ready to start receiving tasks. [PERSON_NAME] [P…" at bounding box center [46, 118] width 70 height 214
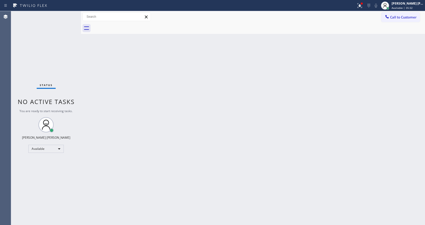
drag, startPoint x: 81, startPoint y: 18, endPoint x: 67, endPoint y: 15, distance: 13.8
click at [70, 16] on div "Status No active tasks You are ready to start receiving tasks. [PERSON_NAME] [P…" at bounding box center [218, 118] width 414 height 214
click at [68, 15] on div "Status No active tasks You are ready to start receiving tasks. [PERSON_NAME] [P…" at bounding box center [46, 118] width 70 height 214
click at [132, 61] on div "Back to Dashboard Change Sender ID Customers Technicians Select a contact Outbo…" at bounding box center [253, 118] width 344 height 214
click at [68, 14] on div "Status No active tasks You are ready to start receiving tasks. [PERSON_NAME] [P…" at bounding box center [46, 118] width 70 height 214
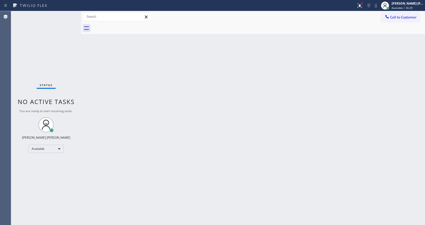
click at [68, 14] on div "Status No active tasks You are ready to start receiving tasks. [PERSON_NAME] [P…" at bounding box center [46, 118] width 70 height 214
click at [136, 83] on div "Back to Dashboard Change Sender ID Customers Technicians Select a contact Outbo…" at bounding box center [253, 118] width 344 height 214
click at [66, 15] on div "Status No active tasks You are ready to start receiving tasks. [PERSON_NAME] [P…" at bounding box center [46, 118] width 70 height 214
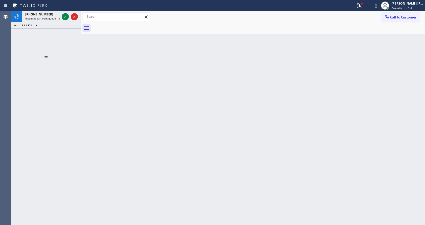
click at [185, 133] on div "Back to Dashboard Change Sender ID Customers Technicians Select a contact Outbo…" at bounding box center [253, 118] width 344 height 214
click at [63, 18] on icon at bounding box center [65, 17] width 6 height 6
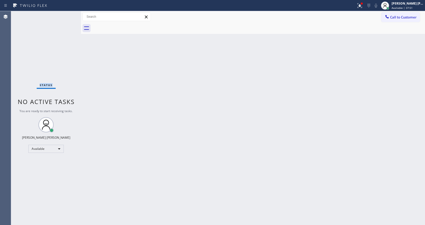
click at [63, 18] on div "Status No active tasks You are ready to start receiving tasks. [PERSON_NAME] [P…" at bounding box center [46, 118] width 70 height 214
click at [65, 16] on div "Status No active tasks You are ready to start receiving tasks. [PERSON_NAME] [P…" at bounding box center [46, 118] width 70 height 214
click at [230, 108] on div "Back to Dashboard Change Sender ID Customers Technicians Select a contact Outbo…" at bounding box center [253, 118] width 344 height 214
click at [362, 5] on icon at bounding box center [360, 5] width 5 height 5
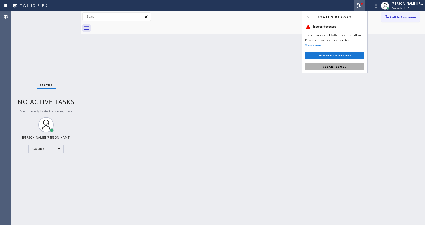
click at [339, 67] on span "Clear issues" at bounding box center [335, 67] width 24 height 4
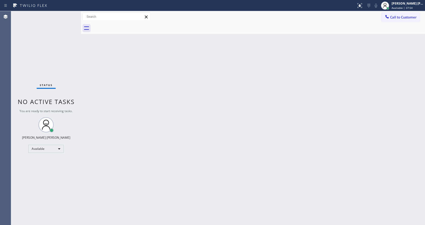
click at [340, 70] on div "Back to Dashboard Change Sender ID Customers Technicians Select a contact Outbo…" at bounding box center [253, 118] width 344 height 214
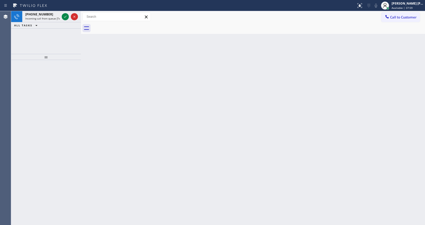
click at [164, 116] on div "Back to Dashboard Change Sender ID Customers Technicians Select a contact Outbo…" at bounding box center [253, 118] width 344 height 214
click at [65, 16] on icon at bounding box center [65, 17] width 6 height 6
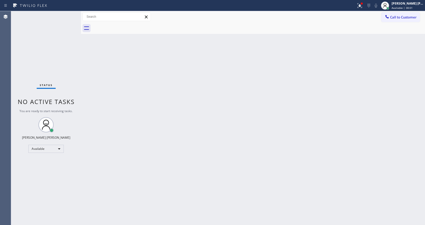
drag, startPoint x: 149, startPoint y: 168, endPoint x: 156, endPoint y: 205, distance: 38.1
click at [151, 169] on div "Back to Dashboard Change Sender ID Customers Technicians Select a contact Outbo…" at bounding box center [253, 118] width 344 height 214
drag, startPoint x: 243, startPoint y: 178, endPoint x: 367, endPoint y: 190, distance: 124.8
click at [243, 178] on div "Back to Dashboard Change Sender ID Customers Technicians Select a contact Outbo…" at bounding box center [253, 118] width 344 height 214
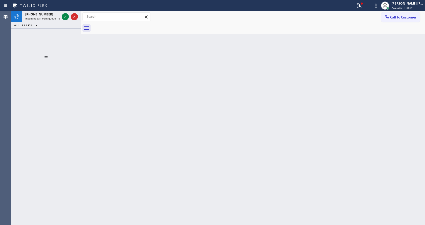
click at [211, 96] on div "Back to Dashboard Change Sender ID Customers Technicians Select a contact Outbo…" at bounding box center [253, 118] width 344 height 214
click at [64, 16] on icon at bounding box center [65, 17] width 6 height 6
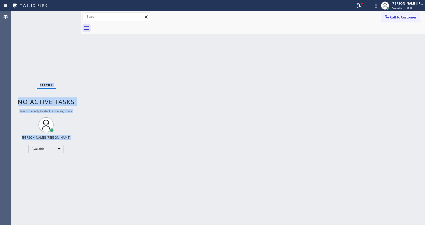
click at [64, 16] on div "Status No active tasks You are ready to start receiving tasks. [PERSON_NAME] [P…" at bounding box center [46, 118] width 70 height 214
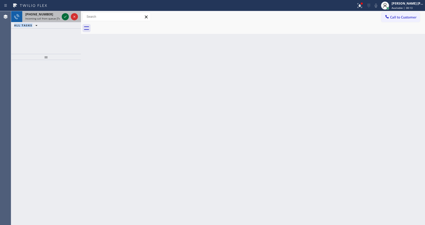
click at [67, 16] on icon at bounding box center [65, 17] width 6 height 6
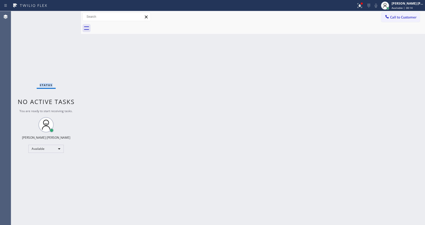
click at [67, 16] on div "Status No active tasks You are ready to start receiving tasks. [PERSON_NAME] [P…" at bounding box center [46, 118] width 70 height 214
drag, startPoint x: 130, startPoint y: 112, endPoint x: 141, endPoint y: 142, distance: 31.7
click at [140, 143] on div "Back to Dashboard Change Sender ID Customers Technicians Select a contact Outbo…" at bounding box center [253, 118] width 344 height 214
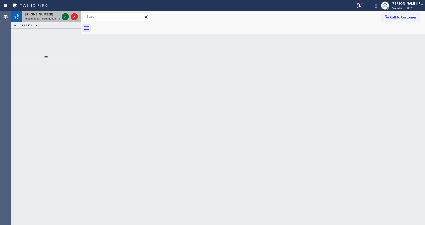
click at [66, 17] on icon at bounding box center [65, 17] width 3 height 2
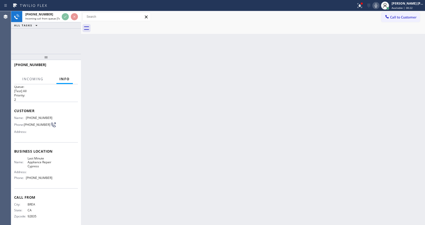
scroll to position [10, 0]
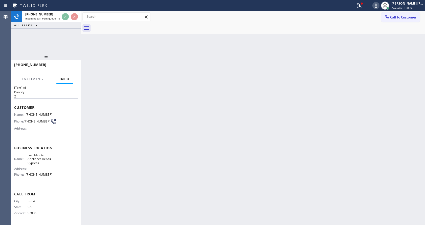
click at [232, 153] on div "Back to Dashboard Change Sender ID Customers Technicians Select a contact Outbo…" at bounding box center [253, 118] width 344 height 214
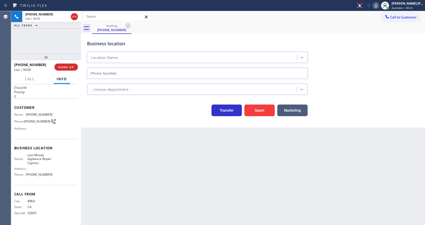
type input "[PHONE_NUMBER]"
click at [262, 111] on button "Spam" at bounding box center [260, 111] width 30 height 12
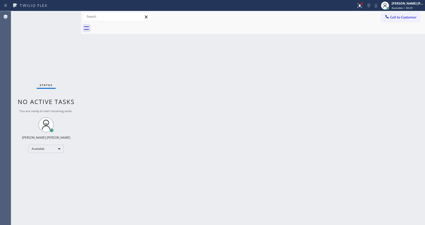
click at [118, 33] on div at bounding box center [258, 28] width 333 height 11
drag, startPoint x: 81, startPoint y: 14, endPoint x: 68, endPoint y: 13, distance: 12.7
click at [69, 13] on div "Status No active tasks You are ready to start receiving tasks. [PERSON_NAME] [P…" at bounding box center [218, 118] width 414 height 214
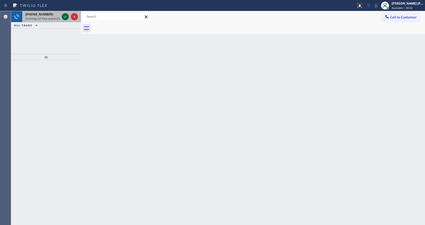
click at [66, 15] on icon at bounding box center [65, 17] width 6 height 6
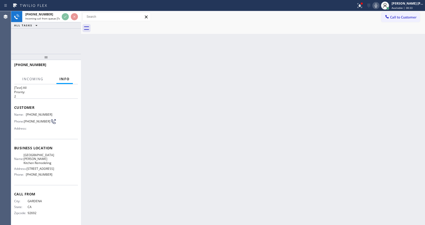
click at [198, 159] on div "Back to Dashboard Change Sender ID Customers Technicians Select a contact Outbo…" at bounding box center [253, 118] width 344 height 214
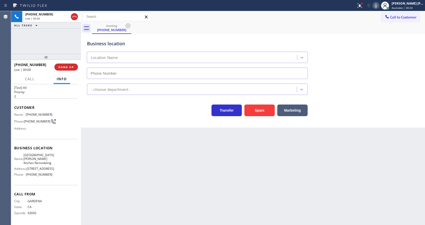
type input "[PHONE_NUMBER]"
click at [169, 152] on div "Back to Dashboard Change Sender ID Customers Technicians Select a contact Outbo…" at bounding box center [253, 118] width 344 height 214
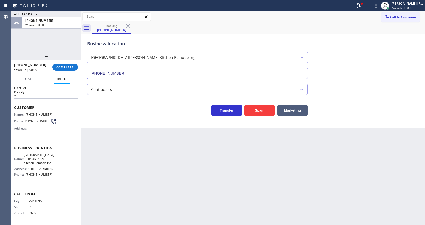
click at [118, 121] on div "Business location [GEOGRAPHIC_DATA][PERSON_NAME] Kitchen Remodeling [PHONE_NUMB…" at bounding box center [253, 81] width 344 height 94
click at [62, 66] on span "COMPLETE" at bounding box center [64, 67] width 17 height 4
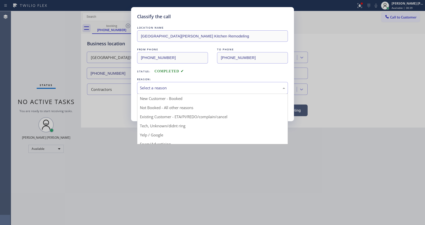
click at [171, 88] on div "Select a reason" at bounding box center [212, 88] width 145 height 6
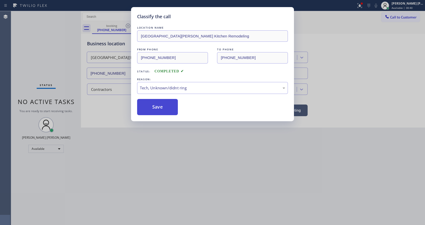
click at [167, 107] on button "Save" at bounding box center [157, 107] width 41 height 16
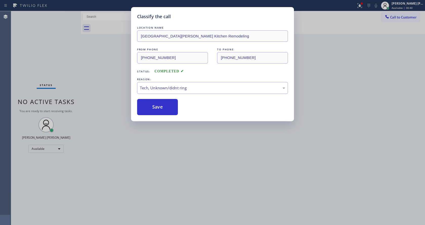
click at [415, 180] on div "Classify the call LOCATION NAME [GEOGRAPHIC_DATA][PERSON_NAME] Kitchen Remodeli…" at bounding box center [212, 112] width 425 height 225
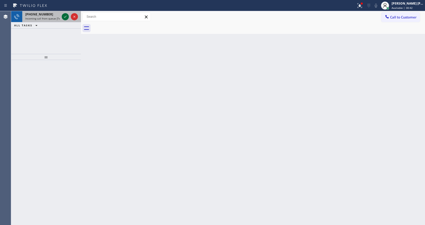
click at [62, 16] on div at bounding box center [65, 17] width 7 height 6
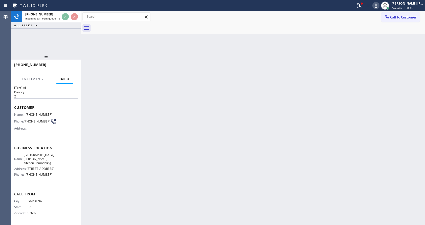
click at [216, 158] on div "Back to Dashboard Change Sender ID Customers Technicians Select a contact Outbo…" at bounding box center [253, 118] width 344 height 214
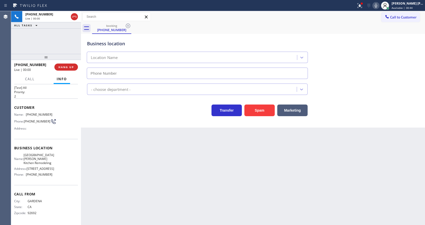
type input "[PHONE_NUMBER]"
click at [142, 135] on div "Back to Dashboard Change Sender ID Customers Technicians Select a contact Outbo…" at bounding box center [253, 118] width 344 height 214
click at [359, 9] on button at bounding box center [360, 5] width 11 height 11
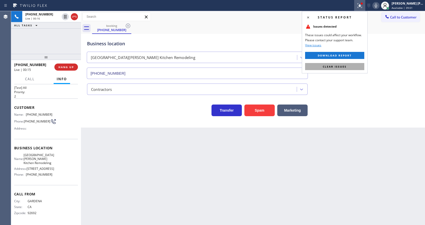
click at [350, 66] on button "Clear issues" at bounding box center [334, 66] width 59 height 7
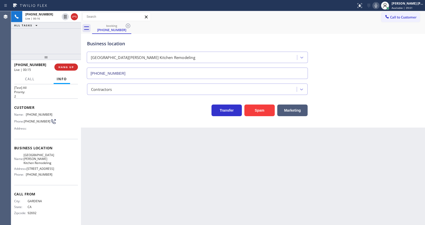
click at [361, 74] on div "Business location [GEOGRAPHIC_DATA][PERSON_NAME] Kitchen Remodeling [PHONE_NUMB…" at bounding box center [253, 56] width 334 height 46
click at [186, 154] on div "Back to Dashboard Change Sender ID Customers Technicians Select a contact Outbo…" at bounding box center [253, 118] width 344 height 214
click at [260, 110] on button "Spam" at bounding box center [260, 111] width 30 height 12
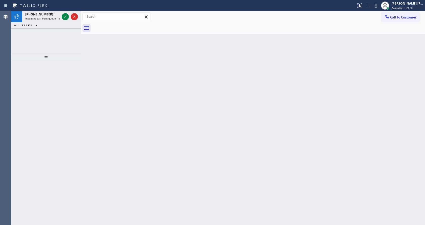
drag, startPoint x: 95, startPoint y: 98, endPoint x: 80, endPoint y: 54, distance: 45.8
click at [95, 97] on div "Back to Dashboard Change Sender ID Customers Technicians Select a contact Outbo…" at bounding box center [253, 118] width 344 height 214
click at [64, 16] on icon at bounding box center [65, 17] width 6 height 6
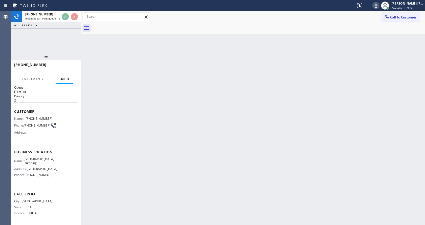
scroll to position [7, 0]
click at [193, 163] on div "Back to Dashboard Change Sender ID Customers Technicians Select a contact Outbo…" at bounding box center [253, 118] width 344 height 214
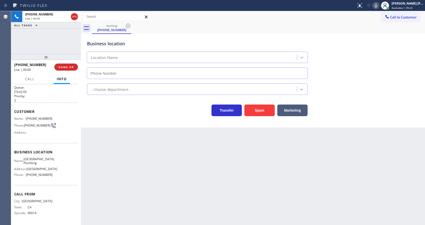
type input "[PHONE_NUMBER]"
click at [261, 110] on button "Spam" at bounding box center [260, 111] width 30 height 12
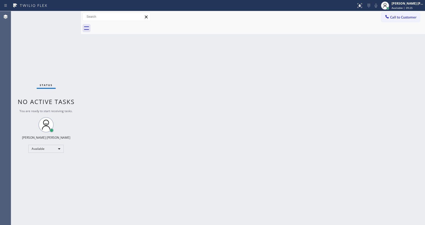
click at [175, 107] on div "Back to Dashboard Change Sender ID Customers Technicians Select a contact Outbo…" at bounding box center [253, 118] width 344 height 214
click at [140, 102] on div "Back to Dashboard Change Sender ID Customers Technicians Select a contact Outbo…" at bounding box center [253, 118] width 344 height 214
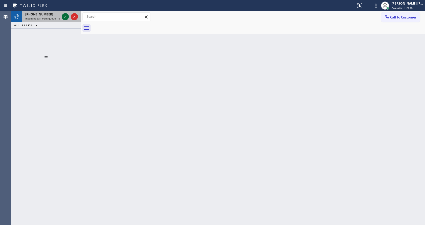
click at [65, 15] on icon at bounding box center [65, 17] width 6 height 6
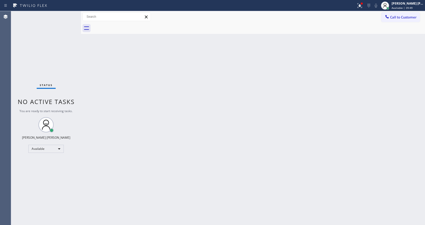
click at [65, 17] on div "Status No active tasks You are ready to start receiving tasks. [PERSON_NAME] [P…" at bounding box center [46, 118] width 70 height 214
drag, startPoint x: 363, startPoint y: 1, endPoint x: 360, endPoint y: 28, distance: 27.3
click at [363, 3] on div at bounding box center [360, 5] width 11 height 11
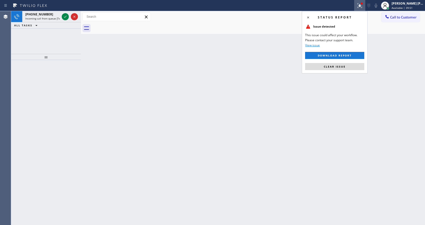
click at [345, 63] on div "Status report Issue detected This issue could affect your workflow. Please cont…" at bounding box center [335, 42] width 66 height 62
click at [67, 15] on icon at bounding box center [65, 17] width 6 height 6
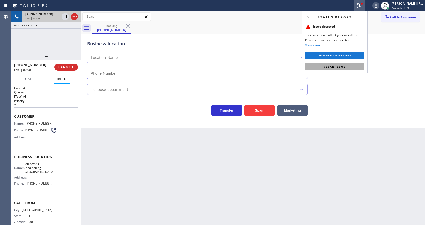
click at [331, 67] on span "Clear issue" at bounding box center [335, 67] width 22 height 4
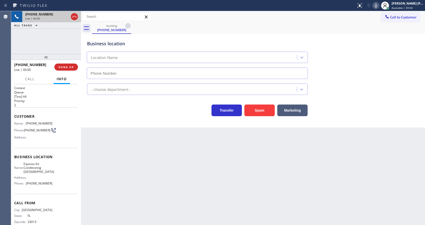
type input "[PHONE_NUMBER]"
drag, startPoint x: 169, startPoint y: 155, endPoint x: 176, endPoint y: 135, distance: 20.9
click at [169, 156] on div "Back to Dashboard Change Sender ID Customers Technicians Select a contact Outbo…" at bounding box center [253, 118] width 344 height 214
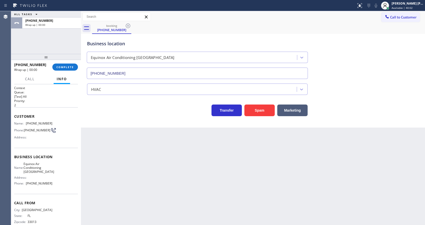
click at [59, 63] on div "[PHONE_NUMBER] Wrap up | 00:00 COMPLETE" at bounding box center [46, 67] width 64 height 13
click at [65, 72] on div "[PHONE_NUMBER] Wrap up | 00:01 COMPLETE" at bounding box center [46, 67] width 64 height 13
click at [64, 65] on button "COMPLETE" at bounding box center [65, 67] width 26 height 7
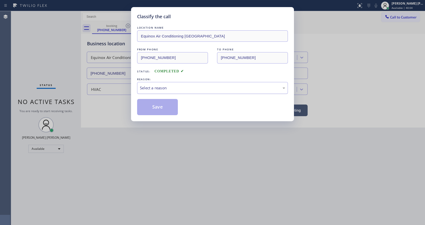
click at [161, 93] on div "Select a reason" at bounding box center [212, 88] width 151 height 12
click at [160, 107] on button "Save" at bounding box center [157, 107] width 41 height 16
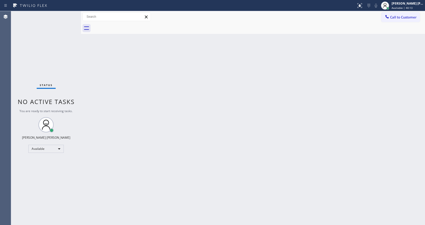
click at [81, 92] on div at bounding box center [81, 118] width 0 height 214
click at [145, 125] on div "Back to Dashboard Change Sender ID Customers Technicians Select a contact Outbo…" at bounding box center [253, 118] width 344 height 214
drag, startPoint x: 90, startPoint y: 52, endPoint x: 70, endPoint y: 6, distance: 50.2
click at [90, 52] on div "Back to Dashboard Change Sender ID Customers Technicians Select a contact Outbo…" at bounding box center [253, 118] width 344 height 214
click at [371, 104] on div "Back to Dashboard Change Sender ID Customers Technicians Select a contact Outbo…" at bounding box center [253, 118] width 344 height 214
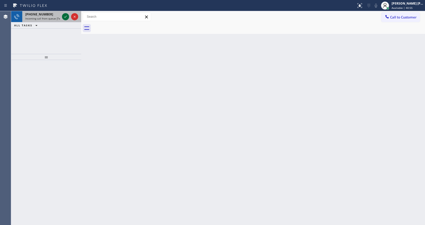
click at [65, 15] on icon at bounding box center [66, 17] width 6 height 6
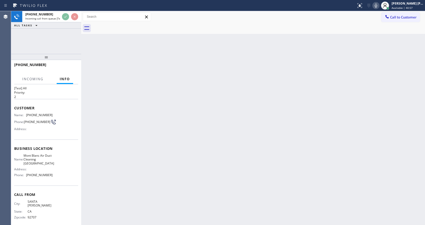
scroll to position [10, 0]
click at [205, 169] on div "Back to Dashboard Change Sender ID Customers Technicians Select a contact Outbo…" at bounding box center [253, 118] width 344 height 214
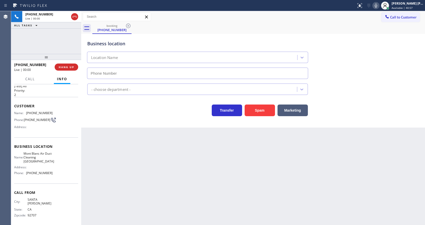
type input "[PHONE_NUMBER]"
click at [259, 114] on button "Spam" at bounding box center [260, 111] width 30 height 12
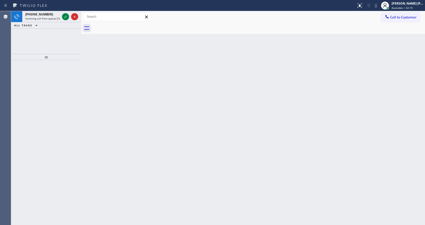
click at [282, 126] on div "Back to Dashboard Change Sender ID Customers Technicians Select a contact Outbo…" at bounding box center [253, 118] width 344 height 214
click at [67, 14] on icon at bounding box center [66, 17] width 6 height 6
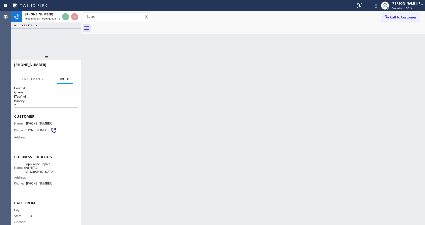
scroll to position [10, 0]
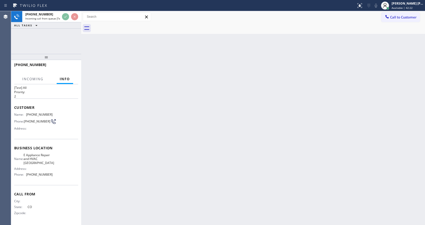
click at [326, 167] on div "Back to Dashboard Change Sender ID Customers Technicians Select a contact Outbo…" at bounding box center [253, 118] width 344 height 214
click at [112, 101] on div "Back to Dashboard Change Sender ID Customers Technicians Select a contact Outbo…" at bounding box center [253, 118] width 344 height 214
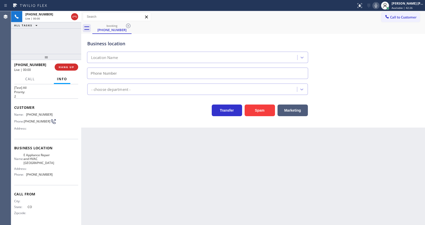
type input "[PHONE_NUMBER]"
click at [259, 111] on button "Spam" at bounding box center [260, 111] width 30 height 12
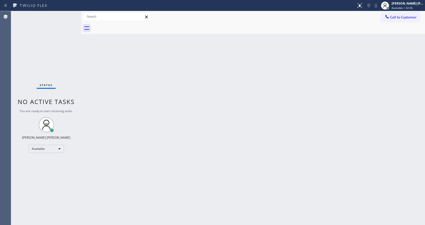
drag, startPoint x: 88, startPoint y: 37, endPoint x: 55, endPoint y: 7, distance: 44.8
click at [88, 37] on div "Back to Dashboard Change Sender ID Customers Technicians Select a contact Outbo…" at bounding box center [253, 118] width 344 height 214
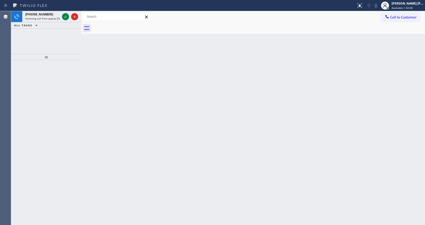
click at [150, 89] on div "Back to Dashboard Change Sender ID Customers Technicians Select a contact Outbo…" at bounding box center [253, 118] width 344 height 214
click at [66, 14] on icon at bounding box center [66, 17] width 6 height 6
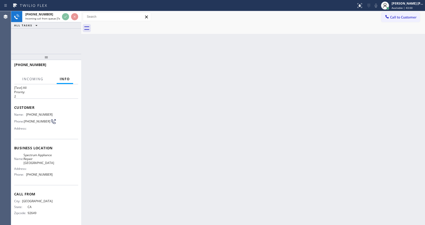
scroll to position [18, 0]
click at [193, 169] on div "Back to Dashboard Change Sender ID Customers Technicians Select a contact Outbo…" at bounding box center [253, 118] width 344 height 214
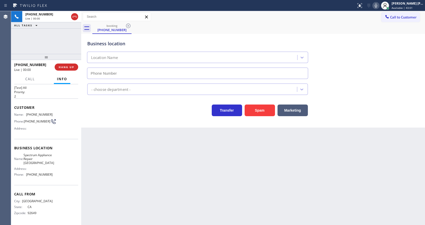
type input "[PHONE_NUMBER]"
click at [258, 112] on button "Spam" at bounding box center [260, 111] width 30 height 12
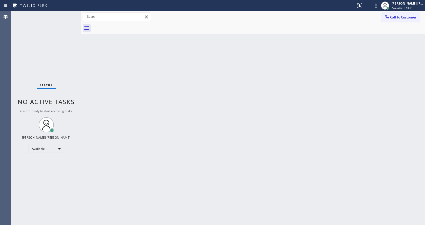
click at [99, 123] on div "Back to Dashboard Change Sender ID Customers Technicians Select a contact Outbo…" at bounding box center [253, 118] width 344 height 214
drag, startPoint x: 236, startPoint y: 162, endPoint x: 113, endPoint y: 52, distance: 164.8
click at [236, 162] on div "Back to Dashboard Change Sender ID Customers Technicians Select a contact Outbo…" at bounding box center [253, 118] width 344 height 214
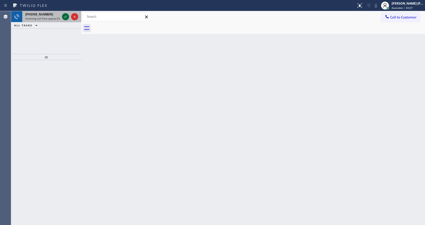
click at [66, 16] on icon at bounding box center [66, 17] width 6 height 6
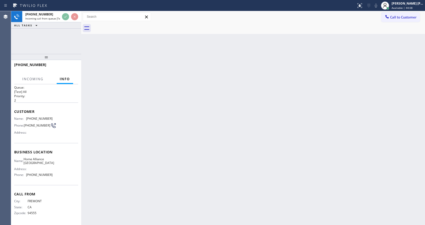
scroll to position [7, 0]
click at [222, 147] on div "Back to Dashboard Change Sender ID Customers Technicians Select a contact Outbo…" at bounding box center [253, 118] width 344 height 214
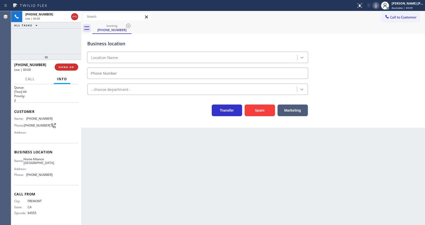
type input "[PHONE_NUMBER]"
click at [260, 107] on button "Spam" at bounding box center [260, 111] width 30 height 12
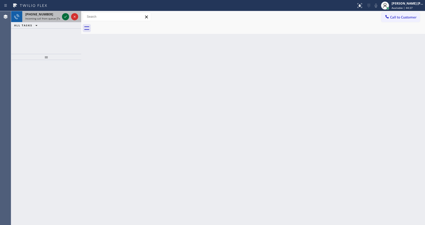
click at [66, 18] on icon at bounding box center [66, 17] width 6 height 6
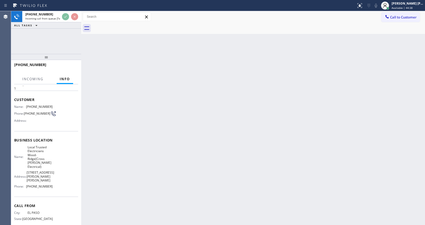
scroll to position [34, 0]
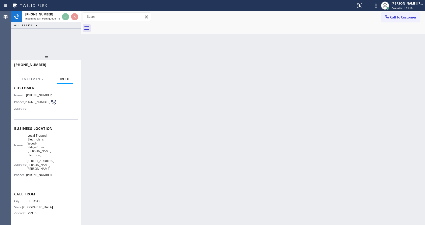
click at [184, 175] on div "Back to Dashboard Change Sender ID Customers Technicians Select a contact Outbo…" at bounding box center [253, 118] width 344 height 214
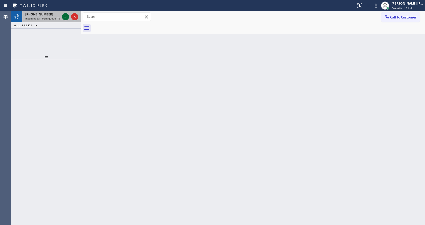
click at [65, 15] on icon at bounding box center [66, 17] width 6 height 6
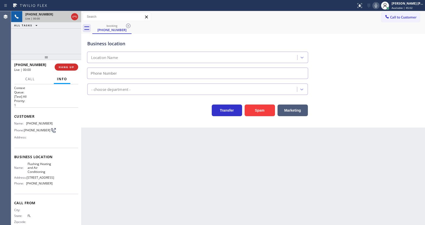
type input "[PHONE_NUMBER]"
click at [140, 193] on div "Back to Dashboard Change Sender ID Customers Technicians Select a contact Outbo…" at bounding box center [253, 118] width 344 height 214
click at [138, 174] on div "Back to Dashboard Change Sender ID Customers Technicians Select a contact Outbo…" at bounding box center [253, 118] width 344 height 214
click at [69, 64] on button "HANG UP" at bounding box center [67, 67] width 24 height 7
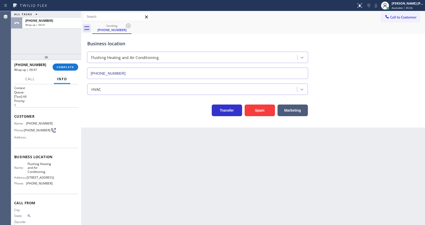
click at [162, 127] on div "Business location Flushing Heating and Air Conditioning [PHONE_NUMBER] HVAC Tra…" at bounding box center [253, 81] width 344 height 94
click at [68, 63] on div "[PHONE_NUMBER] Wrap up | 00:42 COMPLETE" at bounding box center [46, 67] width 64 height 13
click at [62, 68] on span "COMPLETE" at bounding box center [65, 67] width 17 height 4
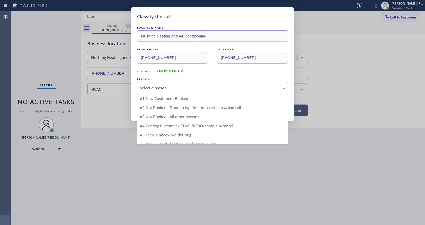
click at [159, 88] on div "Select a reason" at bounding box center [212, 88] width 145 height 6
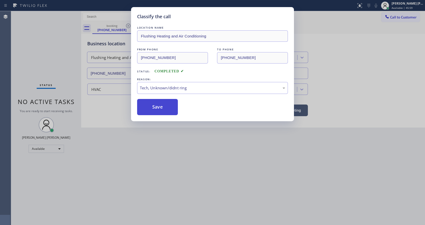
click at [157, 109] on button "Save" at bounding box center [157, 107] width 41 height 16
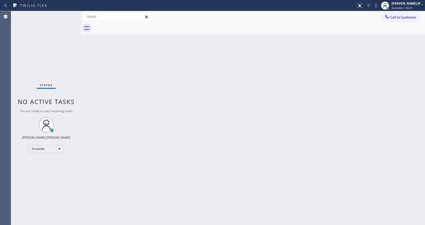
click at [69, 14] on div "Status No active tasks You are ready to start receiving tasks. [PERSON_NAME] [P…" at bounding box center [46, 118] width 70 height 214
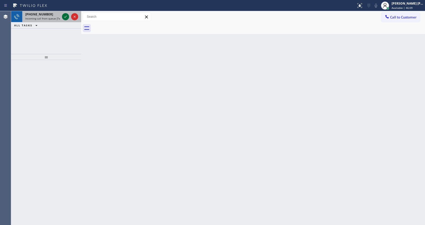
click at [64, 13] on button at bounding box center [65, 16] width 7 height 7
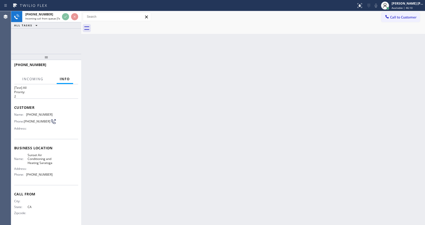
scroll to position [14, 0]
click at [204, 131] on div "Back to Dashboard Change Sender ID Customers Technicians Select a contact Outbo…" at bounding box center [253, 118] width 344 height 214
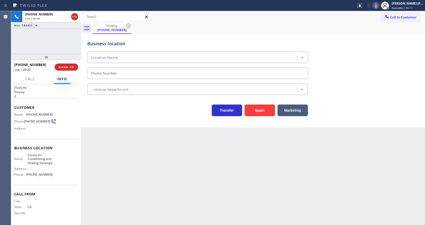
type input "[PHONE_NUMBER]"
click at [264, 108] on button "Spam" at bounding box center [260, 111] width 30 height 12
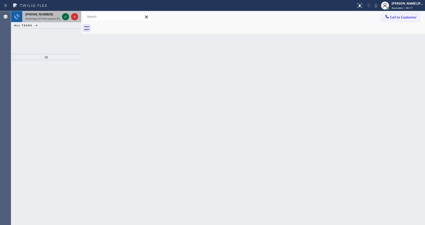
click at [67, 16] on div at bounding box center [65, 17] width 7 height 6
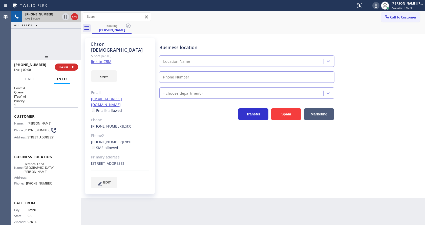
type input "[PHONE_NUMBER]"
click at [181, 149] on div "Business location Electrical Land [GEOGRAPHIC_DATA][PERSON_NAME] [PHONE_NUMBER]…" at bounding box center [292, 113] width 266 height 148
click at [107, 59] on link "link to CRM" at bounding box center [101, 61] width 20 height 5
click at [179, 123] on div "Business location Electrical Land [GEOGRAPHIC_DATA][PERSON_NAME] [PHONE_NUMBER]…" at bounding box center [292, 113] width 266 height 148
click at [66, 15] on icon at bounding box center [66, 17] width 6 height 6
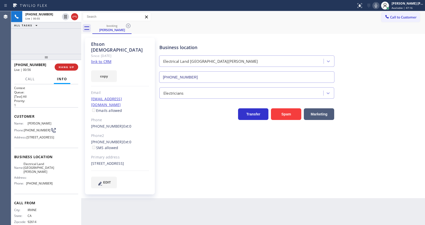
click at [377, 5] on icon at bounding box center [376, 6] width 6 height 6
click at [391, 81] on div "Business location Electrical Land [GEOGRAPHIC_DATA][PERSON_NAME] [PHONE_NUMBER]" at bounding box center [292, 60] width 266 height 46
click at [203, 156] on div "Business location Electrical Land [GEOGRAPHIC_DATA][PERSON_NAME] [PHONE_NUMBER]…" at bounding box center [292, 113] width 266 height 148
click at [281, 169] on div "Business location Electrical Land [GEOGRAPHIC_DATA][PERSON_NAME] [PHONE_NUMBER]…" at bounding box center [292, 113] width 266 height 148
click at [183, 195] on div "Back to Dashboard Change Sender ID Customers Technicians Select a contact Outbo…" at bounding box center [253, 118] width 344 height 214
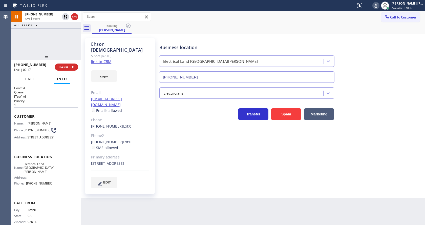
click at [28, 76] on button "Call" at bounding box center [30, 79] width 16 height 10
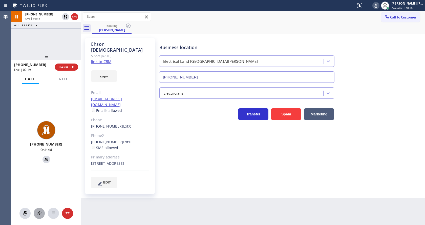
click at [43, 211] on div at bounding box center [39, 213] width 11 height 6
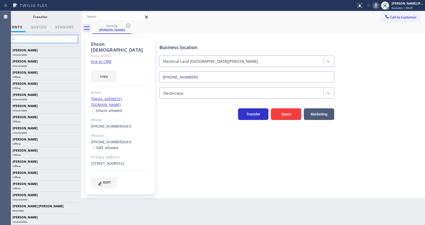
click at [40, 40] on input "text" at bounding box center [40, 39] width 76 height 8
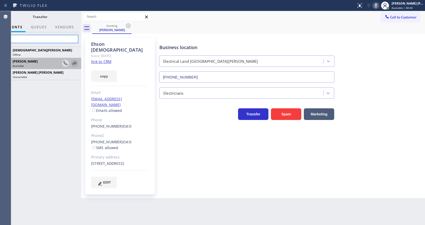
type input "Chr"
click at [75, 61] on icon at bounding box center [75, 63] width 6 height 6
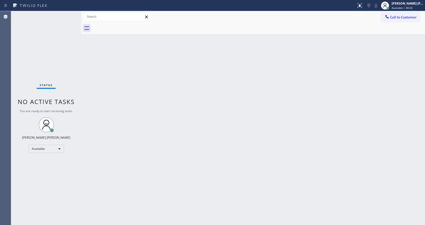
click at [109, 57] on div "Back to Dashboard Change Sender ID Customers Technicians Select a contact Outbo…" at bounding box center [253, 118] width 344 height 214
click at [110, 71] on div "Back to Dashboard Change Sender ID Customers Technicians Select a contact Outbo…" at bounding box center [253, 118] width 344 height 214
click at [209, 155] on div "Back to Dashboard Change Sender ID Customers Technicians Select a contact Outbo…" at bounding box center [253, 118] width 344 height 214
click at [88, 111] on div "Back to Dashboard Change Sender ID Customers Technicians Select a contact Outbo…" at bounding box center [253, 118] width 344 height 214
click at [115, 64] on div "Back to Dashboard Change Sender ID Customers Technicians Select a contact Outbo…" at bounding box center [253, 118] width 344 height 214
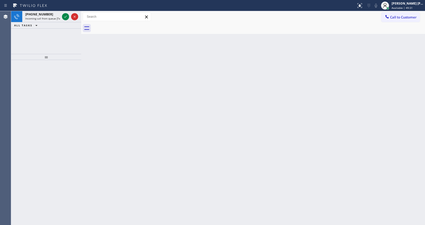
click at [126, 124] on div "Back to Dashboard Change Sender ID Customers Technicians Select a contact Outbo…" at bounding box center [253, 118] width 344 height 214
click at [66, 17] on icon at bounding box center [65, 17] width 3 height 2
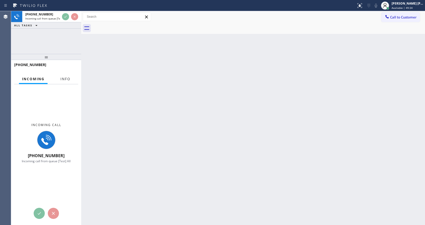
click at [61, 79] on span "Info" at bounding box center [66, 79] width 10 height 5
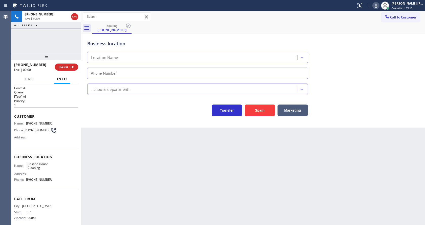
type input "[PHONE_NUMBER]"
click at [257, 109] on button "Spam" at bounding box center [260, 111] width 30 height 12
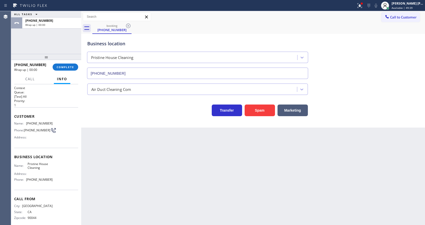
click at [143, 120] on div "Business location Pristine House Cleaning [PHONE_NUMBER] Air Duct Cleaning Com …" at bounding box center [253, 81] width 344 height 94
click at [66, 68] on span "COMPLETE" at bounding box center [65, 67] width 17 height 4
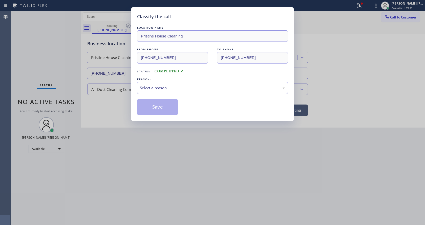
click at [159, 86] on div "Select a reason" at bounding box center [212, 88] width 145 height 6
click at [160, 105] on button "Save" at bounding box center [157, 107] width 41 height 16
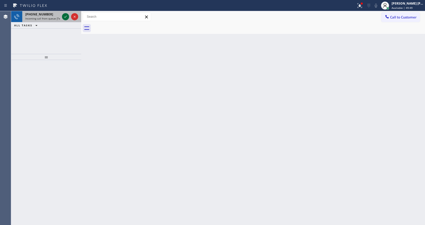
click at [65, 16] on icon at bounding box center [66, 17] width 6 height 6
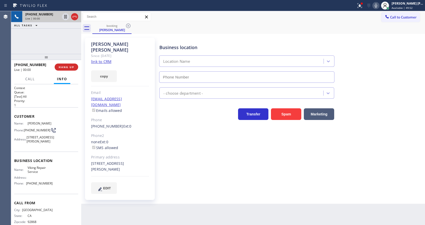
type input "[PHONE_NUMBER]"
click at [108, 59] on link "link to CRM" at bounding box center [101, 61] width 20 height 5
click at [190, 160] on div "Business location Viking Repair Service [PHONE_NUMBER] Appliance Repair High En…" at bounding box center [292, 115] width 266 height 153
click at [201, 210] on div "Back to Dashboard Change Sender ID Customers Technicians Select a contact Outbo…" at bounding box center [253, 118] width 344 height 214
click at [242, 179] on div "Business location Viking Repair Service [PHONE_NUMBER] Appliance Repair High En…" at bounding box center [292, 115] width 266 height 153
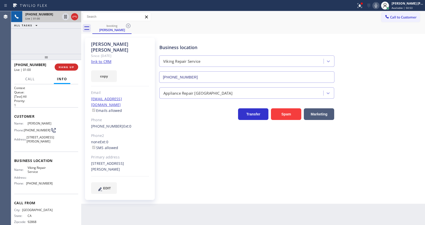
click at [353, 26] on div "booking [PERSON_NAME]" at bounding box center [258, 28] width 333 height 11
click at [361, 8] on icon at bounding box center [360, 5] width 5 height 5
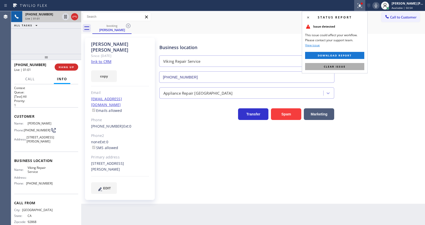
click at [353, 63] on button "Clear issue" at bounding box center [334, 66] width 59 height 7
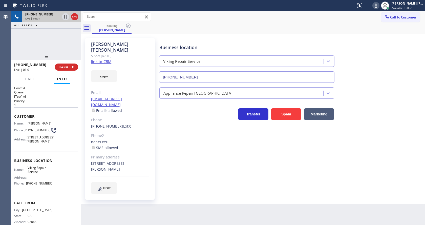
click at [372, 58] on div "Business location Viking Repair Service [PHONE_NUMBER]" at bounding box center [292, 60] width 266 height 46
drag, startPoint x: 317, startPoint y: 172, endPoint x: 254, endPoint y: 187, distance: 64.1
click at [316, 173] on div "Business location Viking Repair Service [PHONE_NUMBER] Appliance Repair High En…" at bounding box center [292, 115] width 266 height 153
click at [142, 205] on div "Back to Dashboard Change Sender ID Customers Technicians Select a contact Outbo…" at bounding box center [253, 118] width 344 height 214
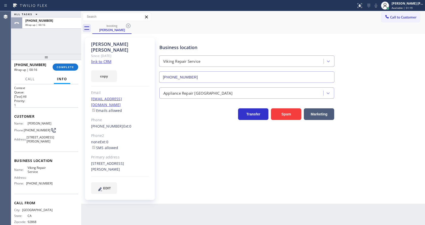
click at [176, 156] on div "Business location Viking Repair Service [PHONE_NUMBER] Appliance Repair High En…" at bounding box center [292, 115] width 266 height 153
click at [60, 67] on span "COMPLETE" at bounding box center [65, 67] width 17 height 4
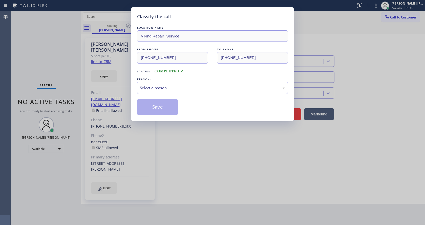
click at [152, 89] on div "Select a reason" at bounding box center [212, 88] width 145 height 6
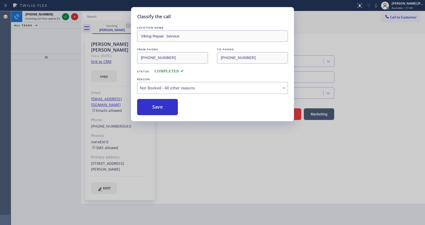
click at [156, 108] on button "Save" at bounding box center [157, 107] width 41 height 16
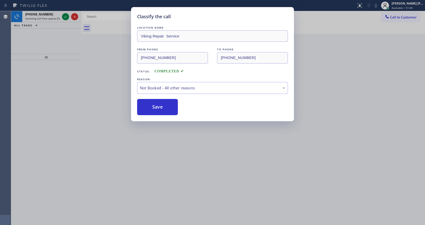
click at [156, 108] on button "Save" at bounding box center [157, 107] width 41 height 16
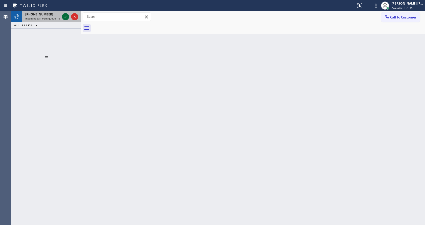
click at [65, 16] on icon at bounding box center [66, 17] width 6 height 6
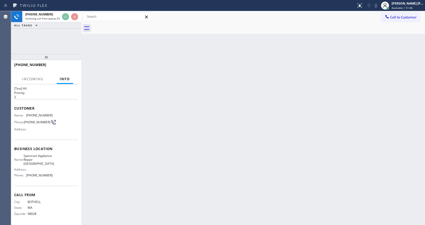
scroll to position [14, 0]
click at [179, 161] on div "Back to Dashboard Change Sender ID Customers Technicians Select a contact Outbo…" at bounding box center [253, 118] width 344 height 214
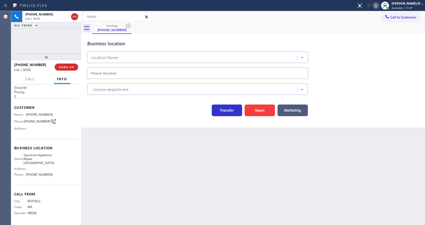
type input "[PHONE_NUMBER]"
click at [256, 110] on button "Spam" at bounding box center [260, 111] width 30 height 12
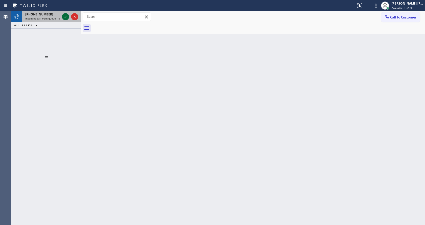
click at [64, 16] on icon at bounding box center [66, 17] width 6 height 6
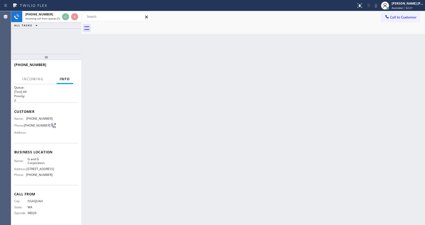
scroll to position [18, 0]
click at [182, 158] on div "Back to Dashboard Change Sender ID Customers Technicians Select a contact Outbo…" at bounding box center [253, 118] width 344 height 214
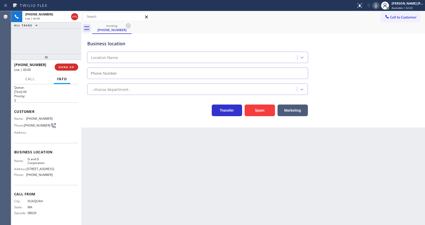
type input "[PHONE_NUMBER]"
drag, startPoint x: 260, startPoint y: 112, endPoint x: 252, endPoint y: 122, distance: 13.7
click at [260, 112] on button "Spam" at bounding box center [260, 111] width 30 height 12
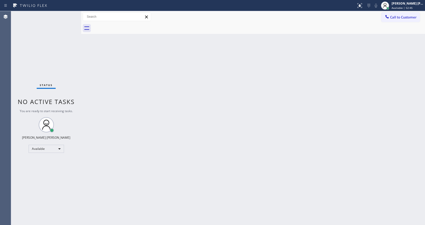
click at [73, 87] on div "Status No active tasks You are ready to start receiving tasks. [PERSON_NAME] [P…" at bounding box center [46, 118] width 70 height 214
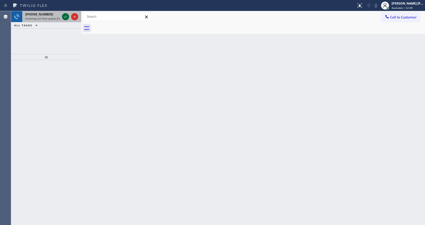
click at [66, 16] on icon at bounding box center [66, 17] width 6 height 6
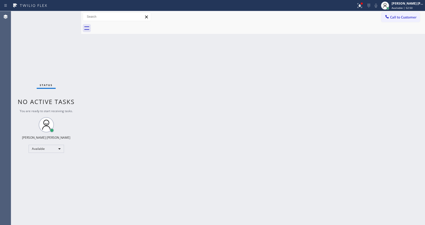
drag, startPoint x: 151, startPoint y: 145, endPoint x: 153, endPoint y: 200, distance: 55.5
click at [151, 145] on div "Back to Dashboard Change Sender ID Customers Technicians Select a contact Outbo…" at bounding box center [253, 118] width 344 height 214
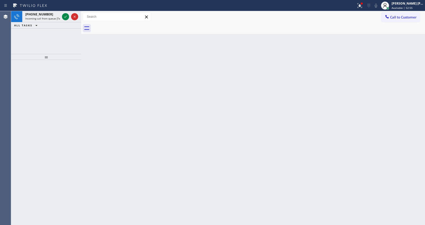
click at [102, 114] on div "Back to Dashboard Change Sender ID Customers Technicians Select a contact Outbo…" at bounding box center [253, 118] width 344 height 214
click at [66, 16] on icon at bounding box center [66, 17] width 6 height 6
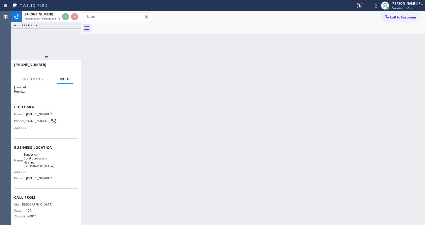
scroll to position [14, 0]
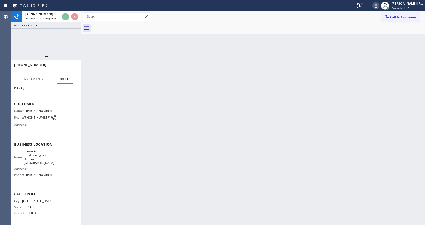
click at [198, 187] on div "Back to Dashboard Change Sender ID Customers Technicians Select a contact Outbo…" at bounding box center [253, 118] width 344 height 214
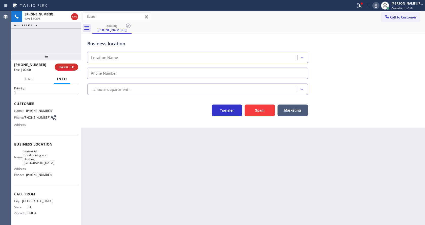
type input "[PHONE_NUMBER]"
click at [167, 168] on div "Back to Dashboard Change Sender ID Customers Technicians Select a contact Outbo…" at bounding box center [253, 118] width 344 height 214
click at [128, 145] on div "Back to Dashboard Change Sender ID Customers Technicians Select a contact Outbo…" at bounding box center [253, 118] width 344 height 214
click at [133, 182] on div "Back to Dashboard Change Sender ID Customers Technicians Select a contact Outbo…" at bounding box center [253, 118] width 344 height 214
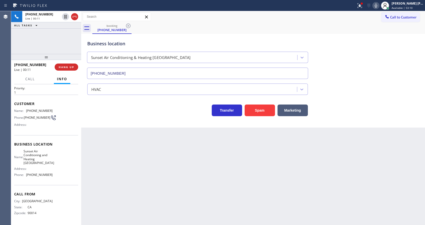
click at [243, 190] on div "Back to Dashboard Change Sender ID Customers Technicians Select a contact Outbo…" at bounding box center [253, 118] width 344 height 214
drag, startPoint x: 361, startPoint y: 9, endPoint x: 360, endPoint y: 22, distance: 12.5
click at [360, 8] on button at bounding box center [360, 5] width 11 height 11
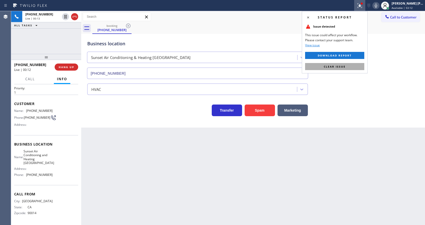
click at [352, 66] on button "Clear issue" at bounding box center [334, 66] width 59 height 7
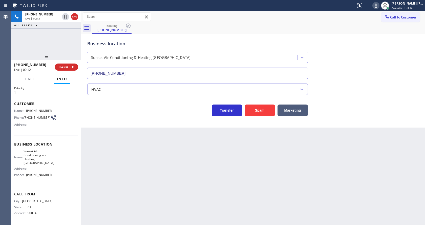
click at [359, 65] on div "Business location Sunset Air Conditioning & Heating [GEOGRAPHIC_DATA] [PHONE_NU…" at bounding box center [253, 56] width 334 height 46
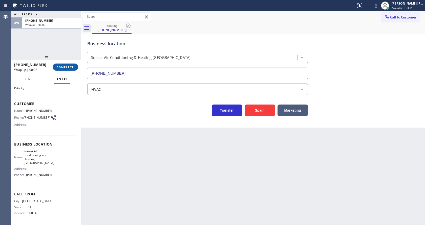
click at [62, 66] on span "COMPLETE" at bounding box center [65, 67] width 17 height 4
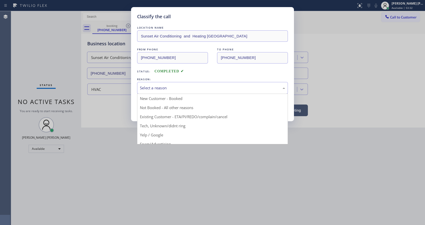
click at [168, 89] on div "Select a reason" at bounding box center [212, 88] width 145 height 6
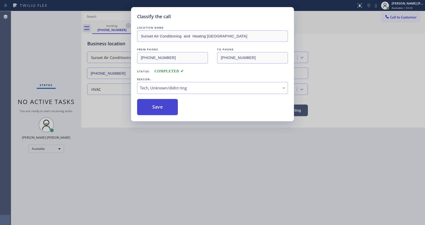
click at [162, 111] on button "Save" at bounding box center [157, 107] width 41 height 16
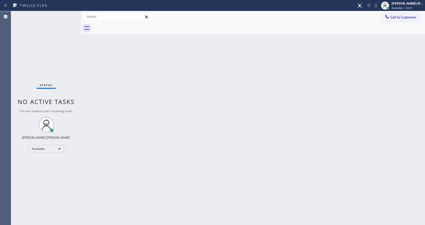
click at [40, 39] on div "Status No active tasks You are ready to start receiving tasks. [PERSON_NAME] [P…" at bounding box center [46, 118] width 70 height 214
click at [156, 140] on div "Back to Dashboard Change Sender ID Customers Technicians Select a contact Outbo…" at bounding box center [253, 118] width 344 height 214
click at [160, 222] on div "Back to Dashboard Change Sender ID Customers Technicians Select a contact Outbo…" at bounding box center [253, 118] width 344 height 214
click at [127, 115] on div "Back to Dashboard Change Sender ID Customers Technicians Select a contact Outbo…" at bounding box center [253, 118] width 344 height 214
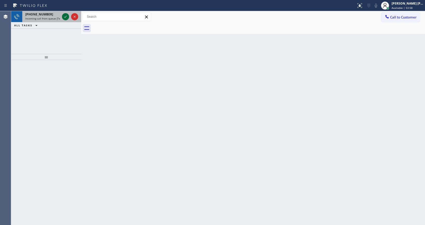
click at [64, 15] on div at bounding box center [70, 16] width 18 height 11
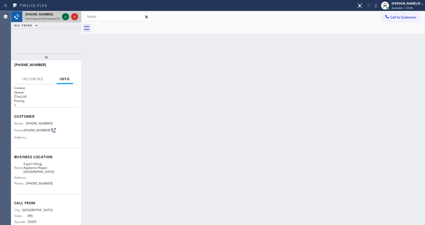
click at [65, 16] on icon at bounding box center [66, 17] width 6 height 6
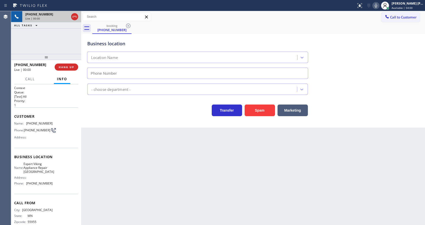
type input "[PHONE_NUMBER]"
click at [177, 183] on div "Back to Dashboard Change Sender ID Customers Technicians Select a contact Outbo…" at bounding box center [253, 118] width 344 height 214
drag, startPoint x: 130, startPoint y: 138, endPoint x: 238, endPoint y: 114, distance: 110.2
click at [130, 138] on div "Back to Dashboard Change Sender ID Customers Technicians Select a contact Outbo…" at bounding box center [253, 118] width 344 height 214
click at [261, 109] on button "Spam" at bounding box center [260, 111] width 30 height 12
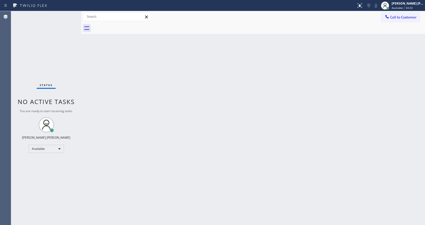
click at [212, 184] on div "Back to Dashboard Change Sender ID Customers Technicians Select a contact Outbo…" at bounding box center [253, 118] width 344 height 214
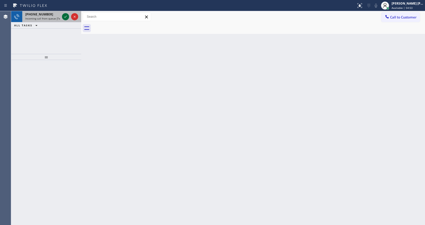
click at [66, 15] on icon at bounding box center [66, 17] width 6 height 6
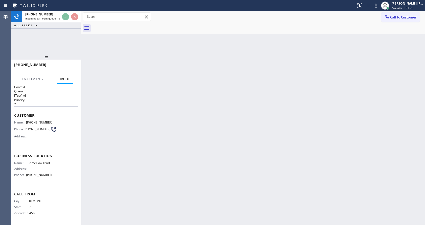
scroll to position [3, 0]
drag, startPoint x: 210, startPoint y: 176, endPoint x: 201, endPoint y: 174, distance: 9.0
click at [210, 177] on div "Back to Dashboard Change Sender ID Customers Technicians Select a contact Outbo…" at bounding box center [253, 118] width 344 height 214
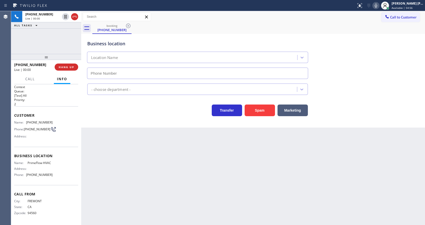
type input "[PHONE_NUMBER]"
click at [256, 112] on button "Spam" at bounding box center [260, 111] width 30 height 12
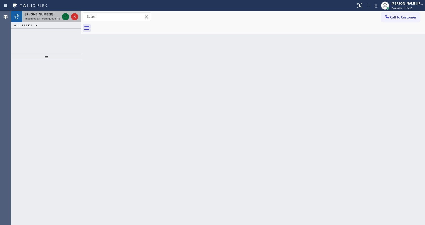
click at [64, 15] on icon at bounding box center [66, 17] width 6 height 6
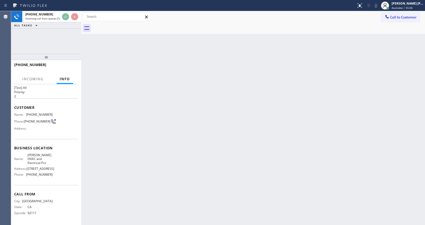
scroll to position [18, 0]
click at [216, 164] on div "Back to Dashboard Change Sender ID Customers Technicians Select a contact Outbo…" at bounding box center [253, 118] width 344 height 214
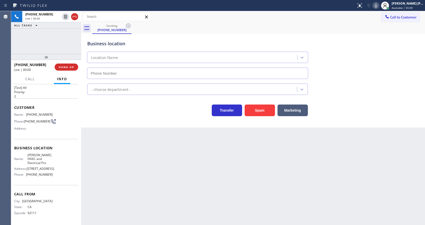
type input "[PHONE_NUMBER]"
click at [378, 6] on icon at bounding box center [376, 6] width 6 height 6
click at [377, 6] on icon at bounding box center [376, 6] width 6 height 6
click at [373, 74] on div "Business location [PERSON_NAME] HVAC & Electrical Pro [PHONE_NUMBER]" at bounding box center [253, 56] width 334 height 46
click at [154, 168] on div "Back to Dashboard Change Sender ID Customers Technicians Select a contact Outbo…" at bounding box center [253, 118] width 344 height 214
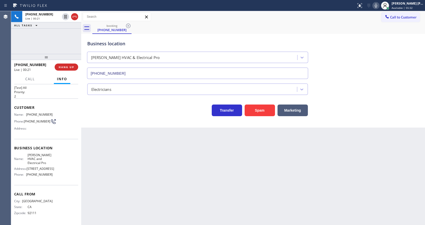
drag, startPoint x: 154, startPoint y: 118, endPoint x: 274, endPoint y: 119, distance: 119.8
click at [154, 118] on div "Business location [PERSON_NAME] HVAC & Electrical Pro [PHONE_NUMBER] Electricia…" at bounding box center [253, 81] width 344 height 94
click at [254, 110] on button "Spam" at bounding box center [260, 111] width 30 height 12
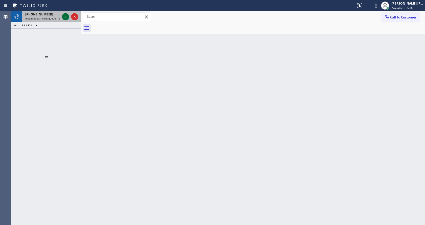
click at [66, 15] on icon at bounding box center [66, 17] width 6 height 6
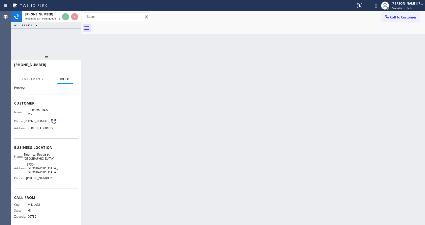
scroll to position [26, 0]
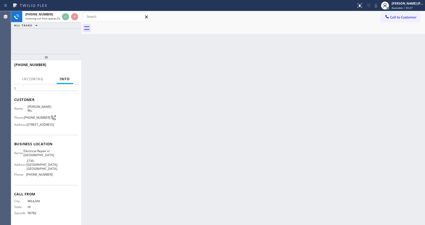
click at [189, 161] on div "Back to Dashboard Change Sender ID Customers Technicians Select a contact Outbo…" at bounding box center [253, 118] width 344 height 214
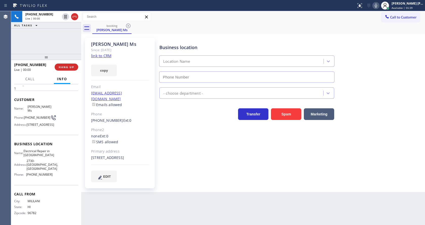
type input "[PHONE_NUMBER]"
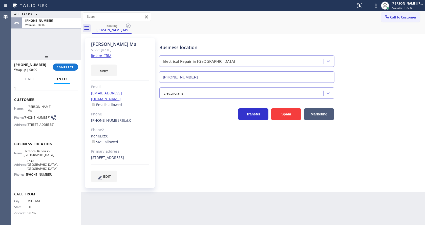
click at [68, 63] on div "[PHONE_NUMBER] Wrap up | 00:00 COMPLETE" at bounding box center [46, 67] width 64 height 13
click at [68, 66] on span "COMPLETE" at bounding box center [65, 67] width 17 height 4
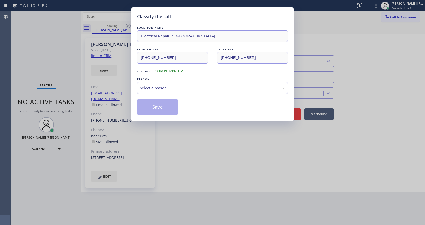
click at [167, 89] on div "Select a reason" at bounding box center [212, 88] width 145 height 6
click at [163, 108] on button "Save" at bounding box center [157, 107] width 41 height 16
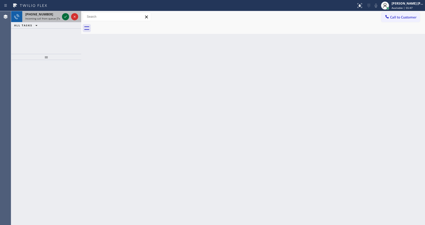
click at [64, 16] on icon at bounding box center [66, 17] width 6 height 6
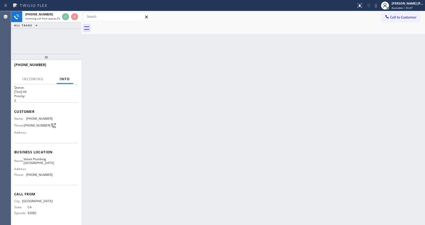
scroll to position [7, 0]
click at [178, 157] on div "Back to Dashboard Change Sender ID Customers Technicians Select a contact Outbo…" at bounding box center [253, 118] width 344 height 214
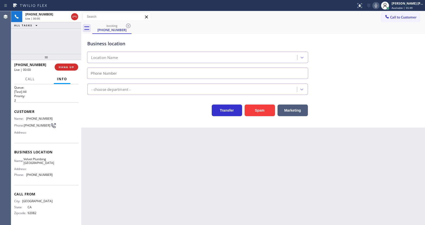
type input "[PHONE_NUMBER]"
drag, startPoint x: 253, startPoint y: 106, endPoint x: 197, endPoint y: 95, distance: 56.9
click at [253, 106] on button "Spam" at bounding box center [260, 111] width 30 height 12
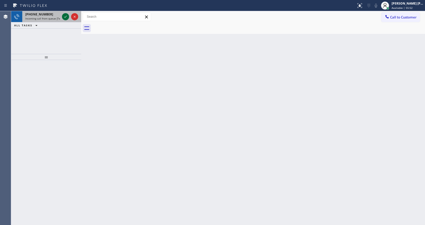
click at [63, 16] on icon at bounding box center [66, 17] width 6 height 6
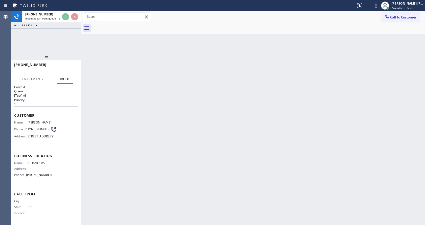
scroll to position [18, 0]
click at [222, 146] on div "Back to Dashboard Change Sender ID Customers Technicians Select a contact Outbo…" at bounding box center [253, 118] width 344 height 214
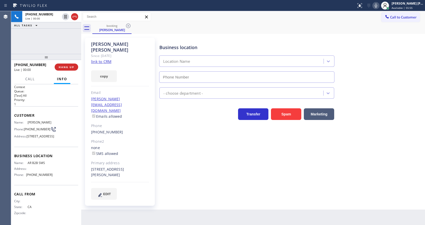
type input "[PHONE_NUMBER]"
click at [107, 59] on link "link to CRM" at bounding box center [101, 61] width 20 height 5
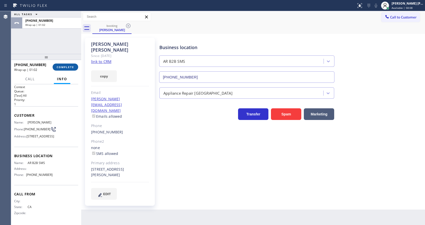
click at [65, 67] on span "COMPLETE" at bounding box center [65, 67] width 17 height 4
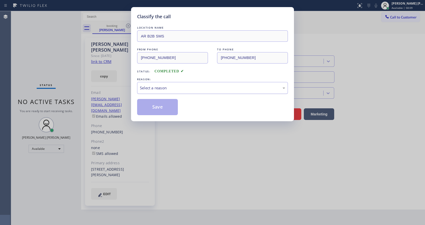
drag, startPoint x: 171, startPoint y: 88, endPoint x: 172, endPoint y: 92, distance: 4.1
click at [171, 90] on div "Select a reason" at bounding box center [212, 88] width 145 height 6
click at [163, 89] on div "Not Booked - All other reasons" at bounding box center [212, 88] width 145 height 6
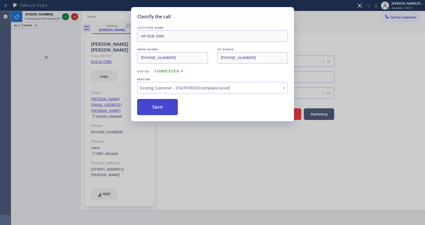
click at [155, 104] on button "Save" at bounding box center [157, 107] width 41 height 16
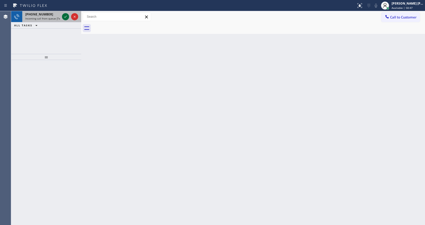
click at [67, 17] on icon at bounding box center [66, 17] width 6 height 6
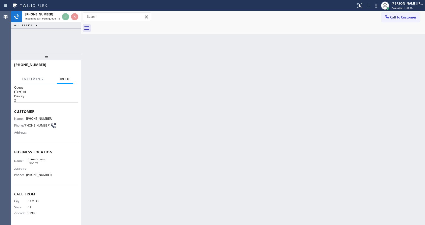
scroll to position [7, 0]
click at [172, 149] on div "Back to Dashboard Change Sender ID Customers Technicians Select a contact Outbo…" at bounding box center [253, 118] width 344 height 214
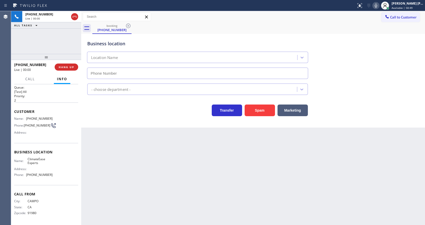
type input "[PHONE_NUMBER]"
drag, startPoint x: 257, startPoint y: 110, endPoint x: 249, endPoint y: 135, distance: 26.0
click at [257, 110] on button "Spam" at bounding box center [260, 111] width 30 height 12
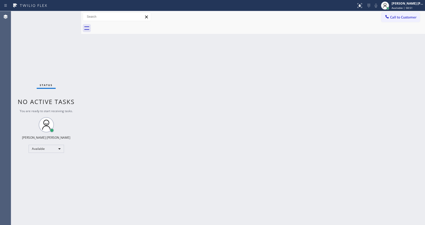
click at [139, 105] on div "Back to Dashboard Change Sender ID Customers Technicians Select a contact Outbo…" at bounding box center [253, 118] width 344 height 214
click at [111, 66] on div "Back to Dashboard Change Sender ID Customers Technicians Select a contact Outbo…" at bounding box center [253, 118] width 344 height 214
click at [98, 85] on div "Back to Dashboard Change Sender ID Customers Technicians Select a contact Outbo…" at bounding box center [253, 118] width 344 height 214
click at [179, 100] on div "Back to Dashboard Change Sender ID Customers Technicians Select a contact Outbo…" at bounding box center [253, 118] width 344 height 214
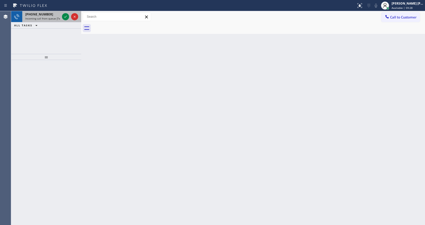
click at [63, 13] on div at bounding box center [70, 16] width 18 height 11
click at [66, 14] on icon at bounding box center [66, 17] width 6 height 6
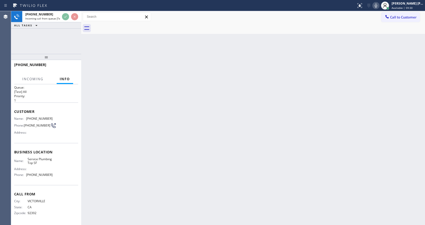
click at [175, 163] on div "Back to Dashboard Change Sender ID Customers Technicians Select a contact Outbo…" at bounding box center [253, 118] width 344 height 214
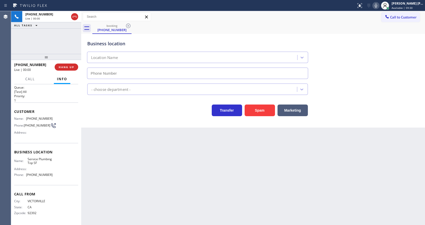
type input "[PHONE_NUMBER]"
drag, startPoint x: 92, startPoint y: 161, endPoint x: 231, endPoint y: 148, distance: 139.7
click at [93, 161] on div "Back to Dashboard Change Sender ID Customers Technicians Select a contact Outbo…" at bounding box center [253, 118] width 344 height 214
click at [253, 115] on button "Spam" at bounding box center [260, 111] width 30 height 12
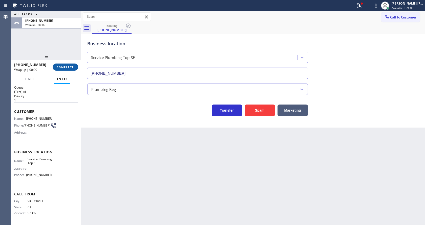
click at [67, 64] on button "COMPLETE" at bounding box center [66, 67] width 26 height 7
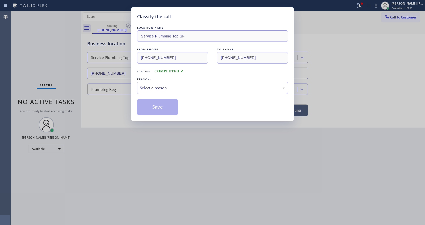
click at [166, 88] on div "Select a reason" at bounding box center [212, 88] width 145 height 6
click at [163, 110] on button "Save" at bounding box center [157, 107] width 41 height 16
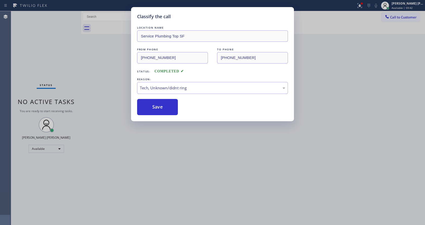
click at [174, 162] on div "Classify the call LOCATION NAME Service Plumbing Top SF FROM PHONE [PHONE_NUMBE…" at bounding box center [212, 112] width 425 height 225
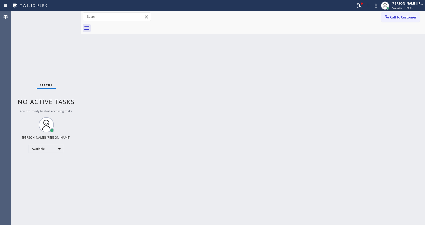
click at [109, 92] on div "Back to Dashboard Change Sender ID Customers Technicians Select a contact Outbo…" at bounding box center [253, 118] width 344 height 214
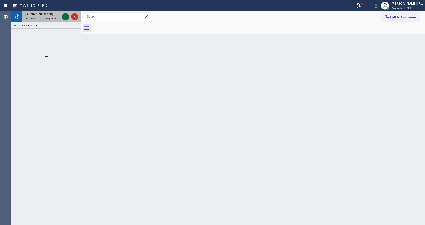
click at [68, 15] on icon at bounding box center [66, 17] width 6 height 6
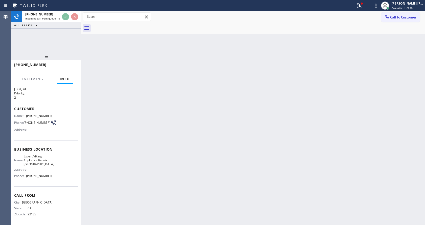
scroll to position [14, 0]
click at [183, 148] on div "Back to Dashboard Change Sender ID Customers Technicians Select a contact Outbo…" at bounding box center [253, 118] width 344 height 214
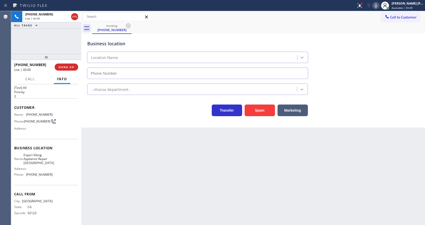
type input "[PHONE_NUMBER]"
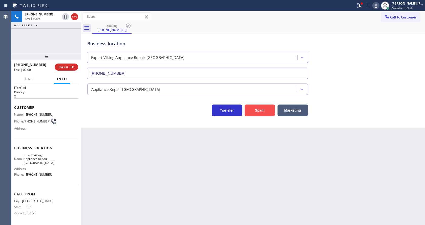
click at [250, 110] on button "Spam" at bounding box center [260, 111] width 30 height 12
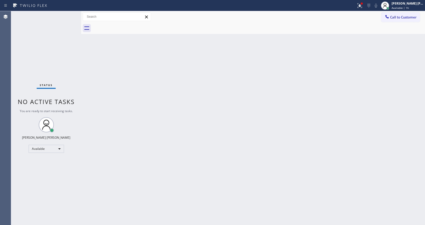
drag, startPoint x: 234, startPoint y: 146, endPoint x: 230, endPoint y: 147, distance: 3.9
click at [234, 146] on div "Back to Dashboard Change Sender ID Customers Technicians Select a contact Outbo…" at bounding box center [253, 118] width 344 height 214
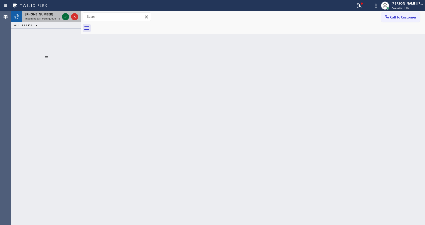
click at [67, 17] on icon at bounding box center [66, 17] width 6 height 6
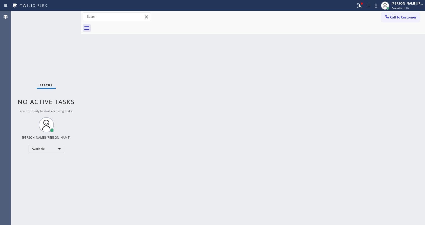
click at [157, 159] on div "Back to Dashboard Change Sender ID Customers Technicians Select a contact Outbo…" at bounding box center [253, 118] width 344 height 214
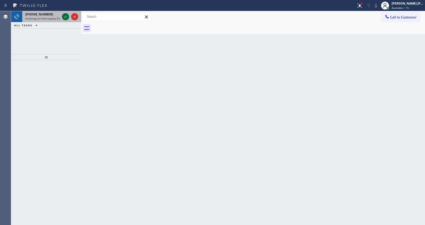
click at [64, 19] on icon at bounding box center [66, 17] width 6 height 6
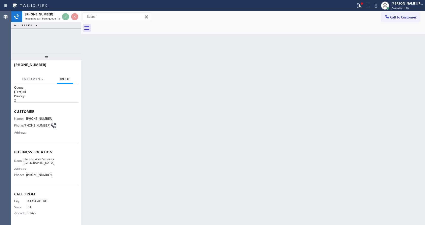
scroll to position [10, 0]
click at [189, 169] on div "Back to Dashboard Change Sender ID Customers Technicians Select a contact Outbo…" at bounding box center [253, 118] width 344 height 214
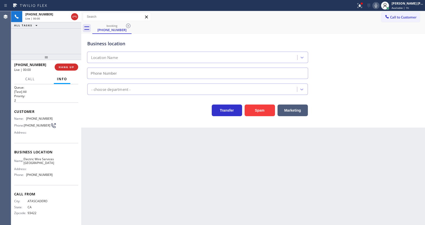
type input "[PHONE_NUMBER]"
click at [263, 110] on button "Spam" at bounding box center [260, 111] width 30 height 12
click at [133, 208] on div "Back to Dashboard Change Sender ID Customers Technicians Select a contact Outbo…" at bounding box center [253, 118] width 344 height 214
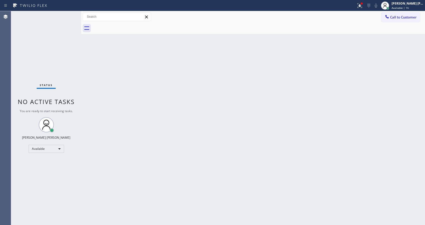
click at [84, 84] on div "Back to Dashboard Change Sender ID Customers Technicians Select a contact Outbo…" at bounding box center [253, 118] width 344 height 214
click at [362, 5] on icon at bounding box center [360, 5] width 3 height 2
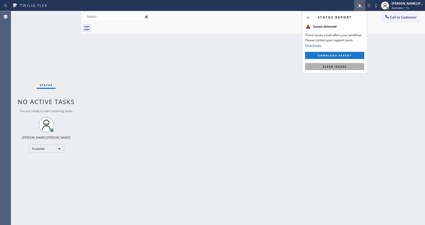
click at [353, 66] on button "Clear issues" at bounding box center [334, 66] width 59 height 7
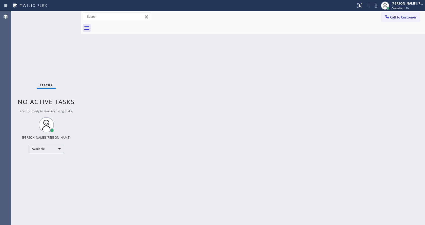
click at [221, 119] on div "Back to Dashboard Change Sender ID Customers Technicians Select a contact Outbo…" at bounding box center [253, 118] width 344 height 214
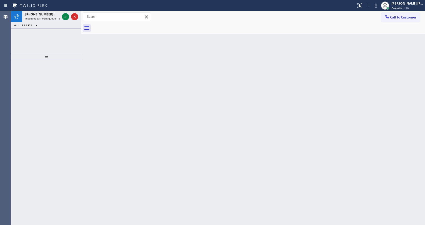
click at [127, 88] on div "Back to Dashboard Change Sender ID Customers Technicians Select a contact Outbo…" at bounding box center [253, 118] width 344 height 214
click at [64, 14] on icon at bounding box center [66, 17] width 6 height 6
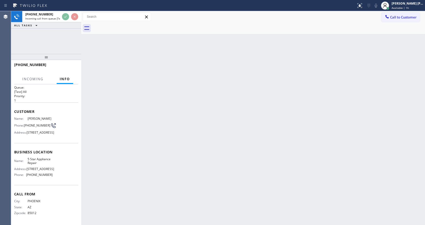
scroll to position [14, 0]
click at [186, 161] on div "Back to Dashboard Change Sender ID Customers Technicians Select a contact Outbo…" at bounding box center [253, 118] width 344 height 214
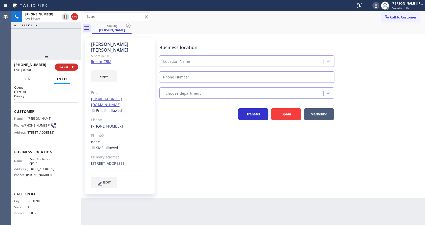
type input "[PHONE_NUMBER]"
click at [109, 59] on link "link to CRM" at bounding box center [101, 61] width 20 height 5
click at [147, 168] on div "[PERSON_NAME] Since: [DATE] link to CRM copy Email [EMAIL_ADDRESS][DOMAIN_NAME]…" at bounding box center [120, 116] width 70 height 157
drag, startPoint x: 210, startPoint y: 171, endPoint x: 208, endPoint y: 168, distance: 4.2
click at [210, 171] on div "Business location 5 Star Appliance Repair [PHONE_NUMBER] 5 Star Appliance Trans…" at bounding box center [292, 113] width 266 height 148
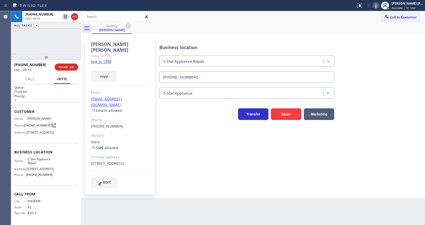
click at [142, 181] on div "EDIT" at bounding box center [120, 183] width 58 height 12
click at [185, 136] on div "Business location 5 Star Appliance Repair [PHONE_NUMBER] 5 Star Appliance Trans…" at bounding box center [292, 113] width 266 height 148
drag, startPoint x: 26, startPoint y: 108, endPoint x: 51, endPoint y: 108, distance: 24.3
click at [51, 117] on div "Name: [PERSON_NAME] Phone: [PHONE_NUMBER] Address: [STREET_ADDRESS]" at bounding box center [46, 127] width 64 height 20
copy div "[PERSON_NAME]"
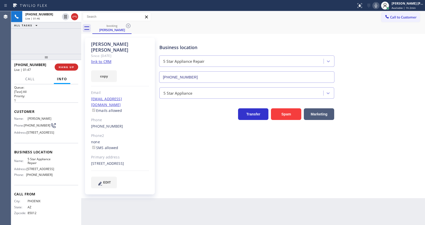
click at [150, 192] on div "[PERSON_NAME] Since: [DATE] link to CRM copy Email [EMAIL_ADDRESS][DOMAIN_NAME]…" at bounding box center [253, 116] width 344 height 164
click at [49, 147] on div "Business location Name: 5 Star Appliance Repair Address: [STREET_ADDRESS] Phone…" at bounding box center [46, 164] width 64 height 42
drag, startPoint x: 24, startPoint y: 113, endPoint x: 36, endPoint y: 119, distance: 13.5
click at [36, 123] on div "Phone: [PHONE_NUMBER]" at bounding box center [33, 126] width 38 height 6
copy span "[PHONE_NUMBER]"
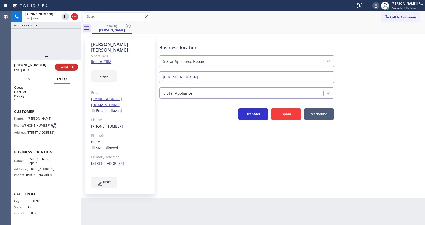
click at [123, 199] on div "Back to Dashboard Change Sender ID Customers Technicians Select a contact Outbo…" at bounding box center [253, 118] width 344 height 214
click at [53, 172] on div "Name: 5 Star Appliance Repair Address: [STREET_ADDRESS] Phone: [PHONE_NUMBER]" at bounding box center [46, 168] width 64 height 22
drag, startPoint x: 25, startPoint y: 158, endPoint x: 41, endPoint y: 163, distance: 16.7
click at [41, 163] on div "Name: 5 Star Appliance Repair" at bounding box center [33, 161] width 38 height 8
copy div "5 Star Appliance Repair"
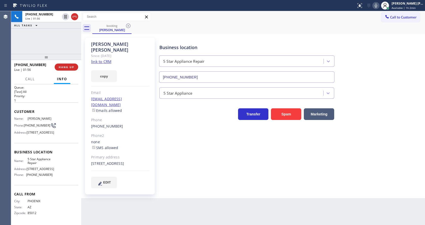
click at [138, 198] on div "Back to Dashboard Change Sender ID Customers Technicians Select a contact Outbo…" at bounding box center [253, 118] width 344 height 214
click at [42, 193] on span "Call From" at bounding box center [46, 194] width 64 height 5
drag, startPoint x: 25, startPoint y: 174, endPoint x: 58, endPoint y: 173, distance: 33.2
click at [58, 173] on div "Name: 5 Star Appliance Repair Address: [STREET_ADDRESS] Phone: [PHONE_NUMBER]" at bounding box center [46, 168] width 64 height 22
copy div "[PHONE_NUMBER]"
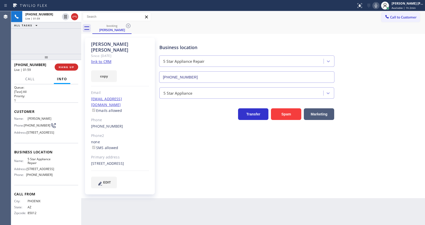
drag, startPoint x: 124, startPoint y: 195, endPoint x: 120, endPoint y: 225, distance: 29.6
click at [124, 198] on div "Back to Dashboard Change Sender ID Customers Technicians Select a contact Outbo…" at bounding box center [253, 118] width 344 height 214
drag, startPoint x: 262, startPoint y: 175, endPoint x: 377, endPoint y: 112, distance: 131.8
click at [262, 175] on div "Business location 5 Star Appliance Repair [PHONE_NUMBER] 5 Star Appliance Trans…" at bounding box center [292, 113] width 266 height 148
drag, startPoint x: 376, startPoint y: 4, endPoint x: 345, endPoint y: 29, distance: 40.1
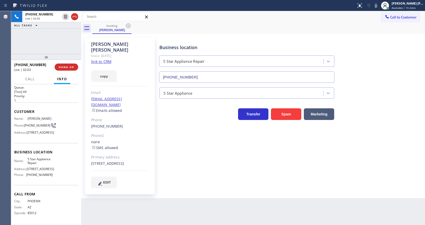
click at [376, 5] on icon at bounding box center [376, 6] width 6 height 6
click at [65, 16] on icon at bounding box center [65, 17] width 3 height 4
click at [190, 164] on div "Business location 5 Star Appliance Repair [PHONE_NUMBER] 5 Star Appliance Trans…" at bounding box center [292, 113] width 266 height 148
click at [255, 179] on div "Business location 5 Star Appliance Repair [PHONE_NUMBER] 5 Star Appliance Trans…" at bounding box center [292, 113] width 266 height 148
click at [301, 190] on div "Business location 5 Star Appliance Repair [PHONE_NUMBER] 5 Star Appliance Trans…" at bounding box center [292, 118] width 266 height 158
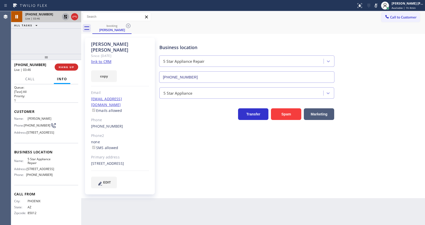
click at [65, 15] on icon at bounding box center [66, 17] width 4 height 4
click at [378, 3] on icon at bounding box center [376, 6] width 6 height 6
click at [389, 37] on div "Business location 5 Star Appliance Repair [PHONE_NUMBER]" at bounding box center [292, 60] width 266 height 46
click at [279, 159] on div "Business location 5 Star Appliance Repair [PHONE_NUMBER] 5 Star Appliance Trans…" at bounding box center [292, 113] width 266 height 148
click at [162, 174] on div "Business location 5 Star Appliance Repair [PHONE_NUMBER] 5 Star Appliance Trans…" at bounding box center [292, 113] width 266 height 148
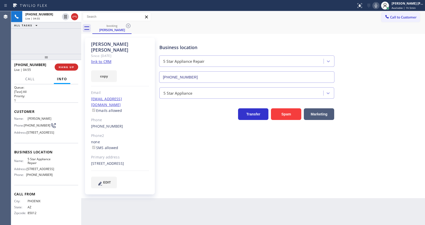
click at [246, 205] on div "Back to Dashboard Change Sender ID Customers Technicians Select a contact Outbo…" at bounding box center [253, 118] width 344 height 214
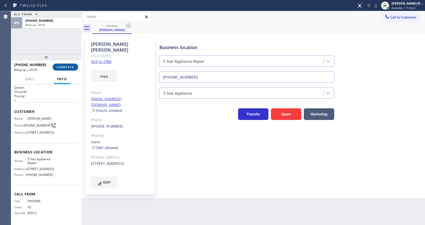
click at [65, 66] on span "COMPLETE" at bounding box center [65, 67] width 17 height 4
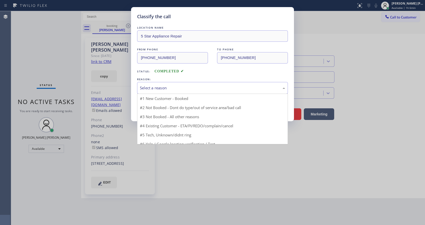
click at [159, 91] on div "Select a reason" at bounding box center [212, 88] width 151 height 12
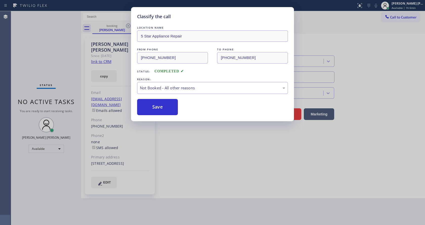
click at [156, 105] on button "Save" at bounding box center [157, 107] width 41 height 16
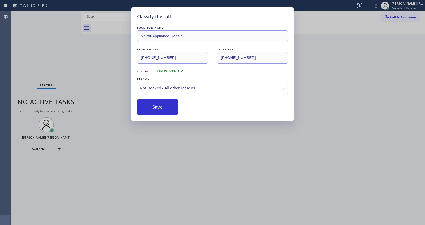
click at [156, 105] on button "Save" at bounding box center [157, 107] width 41 height 16
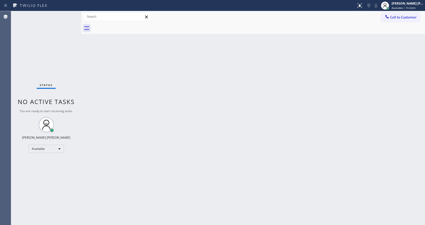
click at [308, 109] on div "Back to Dashboard Change Sender ID Customers Technicians Select a contact Outbo…" at bounding box center [253, 118] width 344 height 214
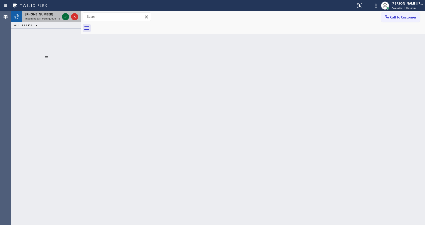
click at [65, 17] on icon at bounding box center [65, 17] width 3 height 2
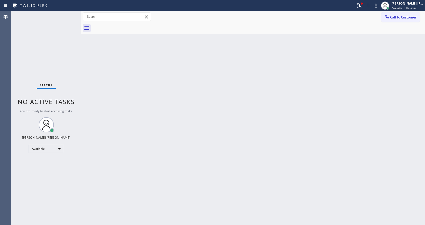
click at [174, 173] on div "Back to Dashboard Change Sender ID Customers Technicians Select a contact Outbo…" at bounding box center [253, 118] width 344 height 214
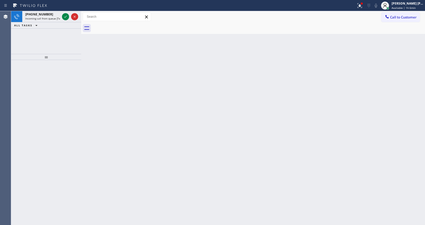
drag, startPoint x: 100, startPoint y: 88, endPoint x: 87, endPoint y: 65, distance: 26.1
click at [100, 88] on div "Back to Dashboard Change Sender ID Customers Technicians Select a contact Outbo…" at bounding box center [253, 118] width 344 height 214
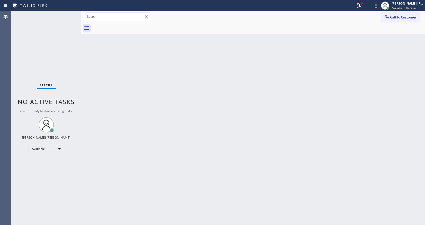
click at [67, 17] on div "Status No active tasks You are ready to start receiving tasks. [PERSON_NAME] [P…" at bounding box center [46, 118] width 70 height 214
drag, startPoint x: 158, startPoint y: 130, endPoint x: 152, endPoint y: 158, distance: 28.1
click at [158, 131] on div "Back to Dashboard Change Sender ID Customers Technicians Select a contact Outbo…" at bounding box center [253, 118] width 344 height 214
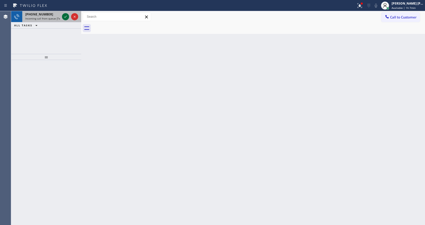
click at [65, 19] on icon at bounding box center [66, 17] width 6 height 6
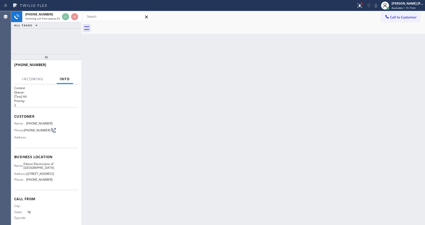
scroll to position [26, 0]
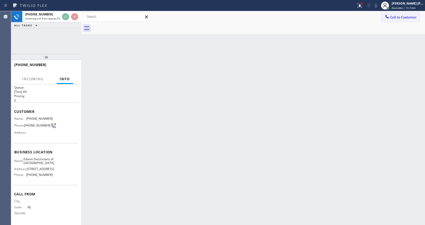
click at [153, 154] on div "Back to Dashboard Change Sender ID Customers Technicians Select a contact Outbo…" at bounding box center [253, 118] width 344 height 214
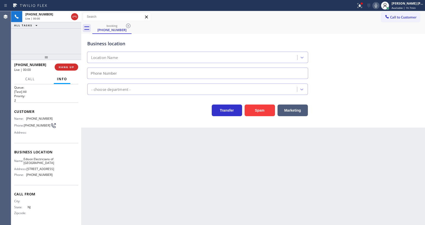
type input "[PHONE_NUMBER]"
click at [260, 115] on button "Spam" at bounding box center [260, 111] width 30 height 12
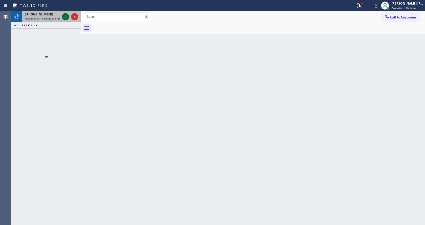
click at [66, 16] on icon at bounding box center [66, 17] width 6 height 6
click at [65, 17] on icon at bounding box center [65, 17] width 3 height 2
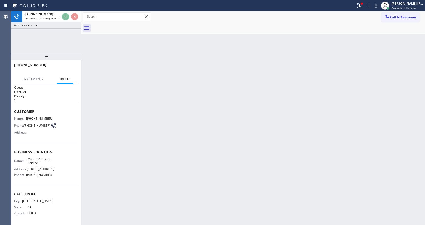
scroll to position [7, 0]
click at [141, 163] on div "Back to Dashboard Change Sender ID Customers Technicians Select a contact Outbo…" at bounding box center [253, 118] width 344 height 214
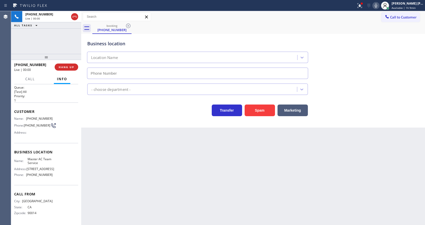
type input "[PHONE_NUMBER]"
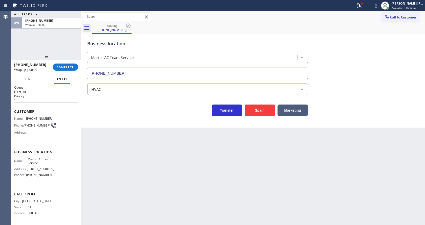
drag, startPoint x: 143, startPoint y: 123, endPoint x: 147, endPoint y: 119, distance: 6.1
click at [143, 123] on div "Business location Master AC Team Service [PHONE_NUMBER] HVAC Transfer Spam Mark…" at bounding box center [253, 81] width 344 height 94
click at [60, 68] on span "COMPLETE" at bounding box center [65, 67] width 17 height 4
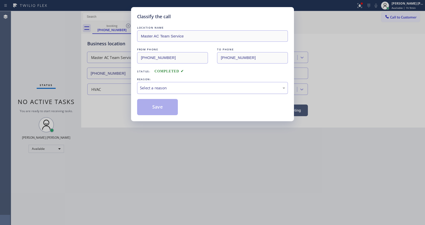
click at [150, 90] on div "Select a reason" at bounding box center [212, 88] width 145 height 6
drag, startPoint x: 157, startPoint y: 103, endPoint x: 175, endPoint y: 150, distance: 50.2
click at [157, 104] on button "Save" at bounding box center [157, 107] width 41 height 16
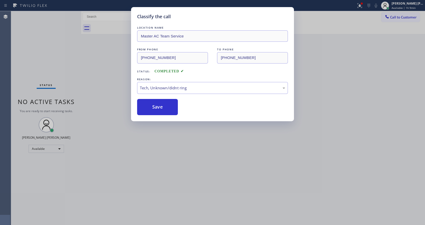
drag, startPoint x: 175, startPoint y: 150, endPoint x: 174, endPoint y: 183, distance: 33.0
click at [176, 153] on div "Classify the call LOCATION NAME Master AC Team Service FROM PHONE [PHONE_NUMBER…" at bounding box center [212, 112] width 425 height 225
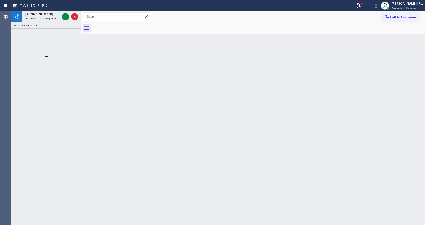
click at [94, 73] on div "Back to Dashboard Change Sender ID Customers Technicians Select a contact Outbo…" at bounding box center [253, 118] width 344 height 214
click at [67, 17] on icon at bounding box center [66, 17] width 6 height 6
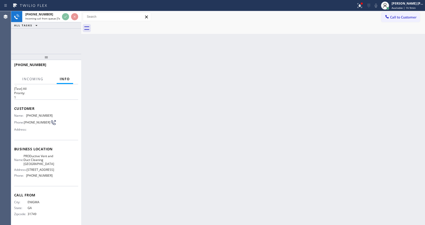
scroll to position [14, 0]
click at [234, 178] on div "Back to Dashboard Change Sender ID Customers Technicians Select a contact Outbo…" at bounding box center [253, 118] width 344 height 214
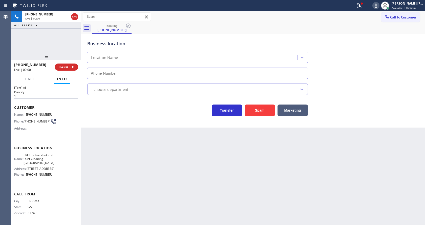
type input "[PHONE_NUMBER]"
click at [263, 110] on button "Spam" at bounding box center [260, 111] width 30 height 12
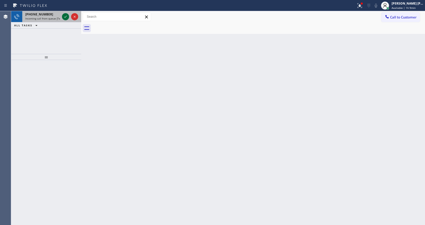
click at [66, 17] on icon at bounding box center [66, 17] width 6 height 6
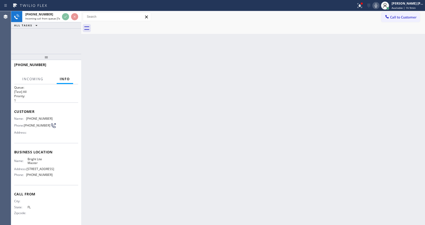
scroll to position [7, 0]
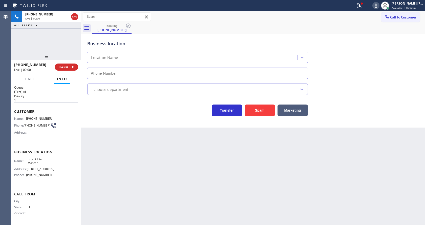
type input "[PHONE_NUMBER]"
click at [164, 131] on div "Back to Dashboard Change Sender ID Customers Technicians Select a contact Outbo…" at bounding box center [253, 118] width 344 height 214
click at [137, 145] on div "Back to Dashboard Change Sender ID Customers Technicians Select a contact Outbo…" at bounding box center [253, 118] width 344 height 214
click at [173, 170] on div "Back to Dashboard Change Sender ID Customers Technicians Select a contact Outbo…" at bounding box center [253, 118] width 344 height 214
click at [98, 141] on div "Back to Dashboard Change Sender ID Customers Technicians Select a contact Outbo…" at bounding box center [253, 118] width 344 height 214
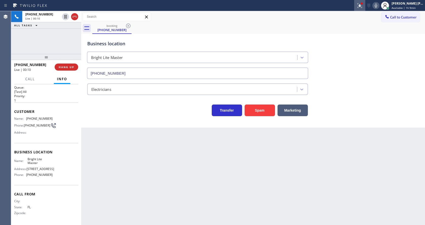
click at [360, 7] on icon at bounding box center [360, 5] width 5 height 5
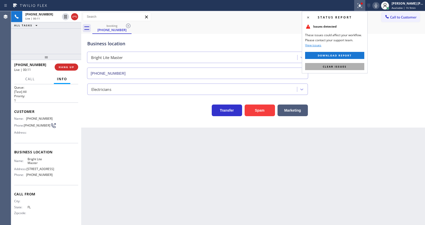
click at [350, 67] on button "Clear issues" at bounding box center [334, 66] width 59 height 7
drag, startPoint x: 356, startPoint y: 67, endPoint x: 352, endPoint y: 73, distance: 7.4
click at [354, 71] on div "Business location Bright Lite Master [PHONE_NUMBER]" at bounding box center [253, 56] width 334 height 46
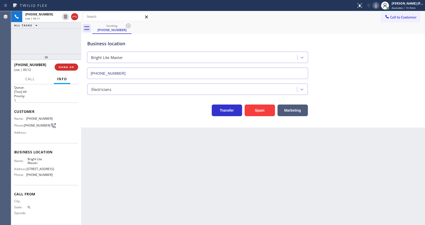
click at [182, 162] on div "Back to Dashboard Change Sender ID Customers Technicians Select a contact Outbo…" at bounding box center [253, 118] width 344 height 214
click at [225, 174] on div "Back to Dashboard Change Sender ID Customers Technicians Select a contact Outbo…" at bounding box center [253, 118] width 344 height 214
drag, startPoint x: 194, startPoint y: 180, endPoint x: 180, endPoint y: 188, distance: 15.9
click at [195, 181] on div "Back to Dashboard Change Sender ID Customers Technicians Select a contact Outbo…" at bounding box center [253, 118] width 344 height 214
click at [137, 188] on div "Back to Dashboard Change Sender ID Customers Technicians Select a contact Outbo…" at bounding box center [253, 118] width 344 height 214
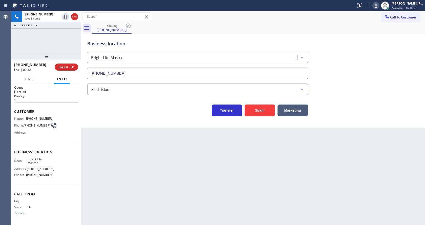
click at [134, 162] on div "Back to Dashboard Change Sender ID Customers Technicians Select a contact Outbo…" at bounding box center [253, 118] width 344 height 214
click at [263, 111] on button "Spam" at bounding box center [260, 111] width 30 height 12
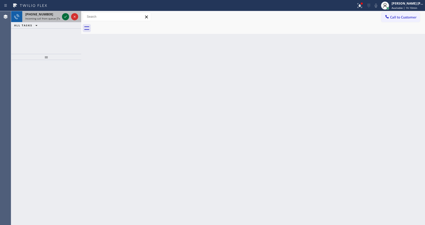
click at [64, 18] on icon at bounding box center [66, 17] width 6 height 6
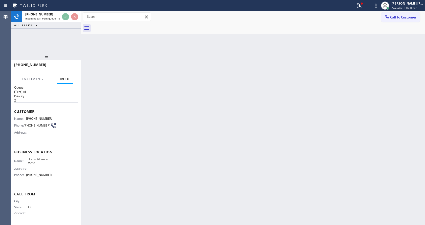
scroll to position [7, 0]
click at [176, 166] on div "Back to Dashboard Change Sender ID Customers Technicians Select a contact Outbo…" at bounding box center [253, 118] width 344 height 214
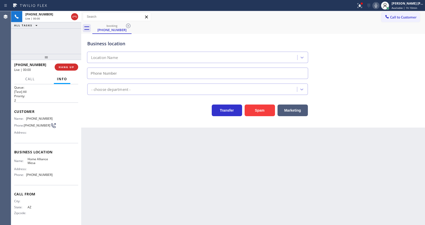
type input "[PHONE_NUMBER]"
drag, startPoint x: 260, startPoint y: 111, endPoint x: 250, endPoint y: 131, distance: 21.8
click at [259, 111] on button "Spam" at bounding box center [260, 111] width 30 height 12
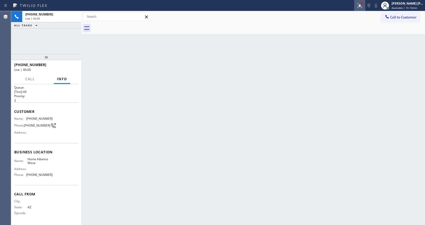
click at [358, 7] on div at bounding box center [360, 6] width 11 height 6
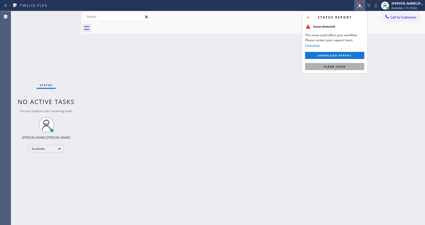
click at [344, 64] on button "Clear issue" at bounding box center [334, 66] width 59 height 7
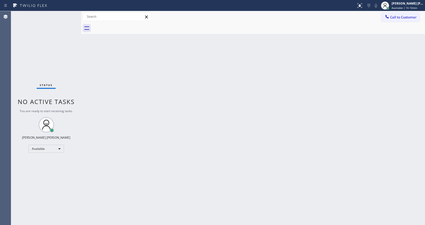
click at [344, 76] on div "Back to Dashboard Change Sender ID Customers Technicians Select a contact Outbo…" at bounding box center [253, 118] width 344 height 214
click at [89, 92] on div "Back to Dashboard Change Sender ID Customers Technicians Select a contact Outbo…" at bounding box center [253, 118] width 344 height 214
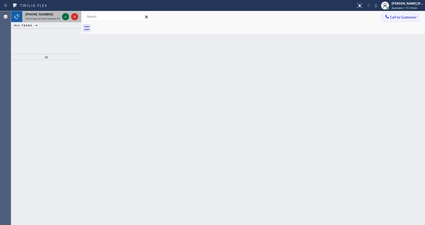
click at [66, 19] on icon at bounding box center [66, 17] width 6 height 6
click at [64, 17] on icon at bounding box center [66, 17] width 6 height 6
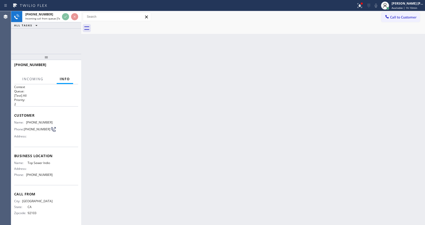
scroll to position [3, 0]
click at [179, 155] on div "Back to Dashboard Change Sender ID Customers Technicians Select a contact Outbo…" at bounding box center [253, 118] width 344 height 214
click at [360, 5] on icon at bounding box center [360, 6] width 6 height 6
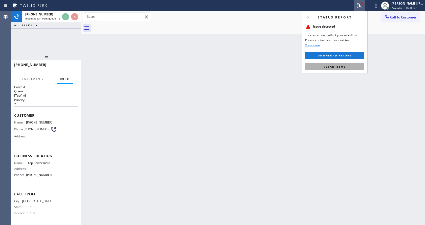
click at [342, 65] on span "Clear issue" at bounding box center [335, 67] width 22 height 4
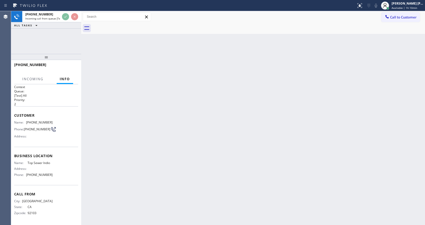
click at [278, 116] on div "Back to Dashboard Change Sender ID Customers Technicians Select a contact Outbo…" at bounding box center [253, 118] width 344 height 214
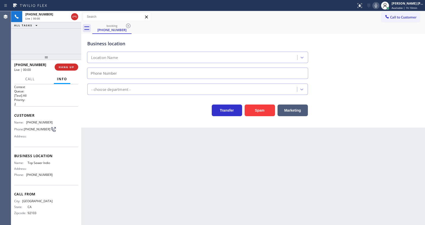
type input "[PHONE_NUMBER]"
click at [250, 108] on button "Spam" at bounding box center [260, 111] width 30 height 12
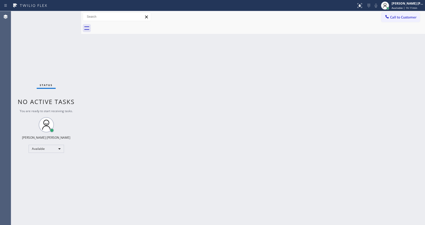
drag, startPoint x: 171, startPoint y: 124, endPoint x: 196, endPoint y: 120, distance: 25.4
click at [171, 124] on div "Back to Dashboard Change Sender ID Customers Technicians Select a contact Outbo…" at bounding box center [253, 118] width 344 height 214
click at [86, 112] on div "Back to Dashboard Change Sender ID Customers Technicians Select a contact Outbo…" at bounding box center [253, 118] width 344 height 214
drag, startPoint x: 257, startPoint y: 132, endPoint x: 268, endPoint y: 120, distance: 16.1
click at [266, 123] on div "Back to Dashboard Change Sender ID Customers Technicians Select a contact Outbo…" at bounding box center [253, 118] width 344 height 214
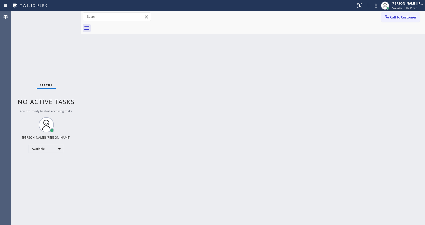
click at [91, 113] on div "Back to Dashboard Change Sender ID Customers Technicians Select a contact Outbo…" at bounding box center [253, 118] width 344 height 214
click at [220, 137] on div "Back to Dashboard Change Sender ID Customers Technicians Select a contact Outbo…" at bounding box center [253, 118] width 344 height 214
click at [68, 13] on div "Status No active tasks You are ready to start receiving tasks. [PERSON_NAME] [P…" at bounding box center [46, 118] width 70 height 214
click at [68, 14] on div "Status No active tasks You are ready to start receiving tasks. [PERSON_NAME] [P…" at bounding box center [46, 118] width 70 height 214
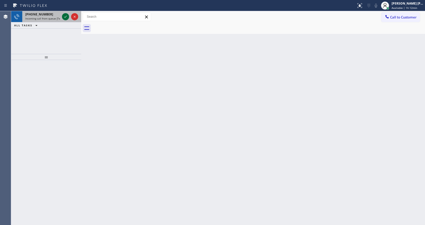
drag, startPoint x: 68, startPoint y: 14, endPoint x: 67, endPoint y: 17, distance: 3.1
click at [67, 17] on icon at bounding box center [66, 17] width 6 height 6
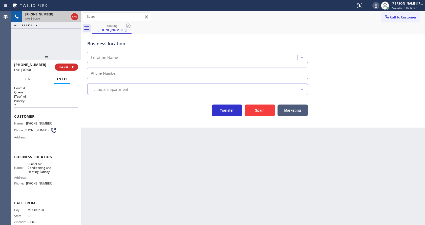
type input "[PHONE_NUMBER]"
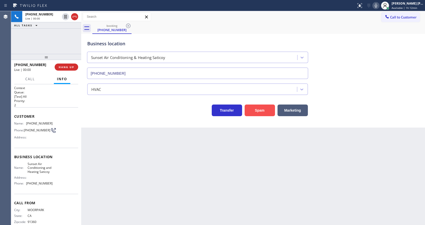
click at [260, 112] on button "Spam" at bounding box center [260, 111] width 30 height 12
click at [206, 159] on div "Back to Dashboard Change Sender ID Customers Technicians Select a contact Outbo…" at bounding box center [253, 118] width 344 height 214
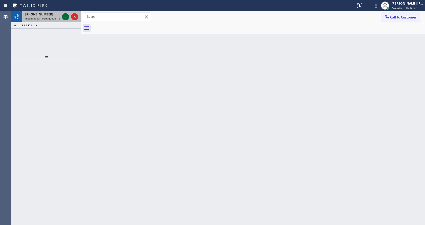
click at [67, 16] on icon at bounding box center [66, 17] width 6 height 6
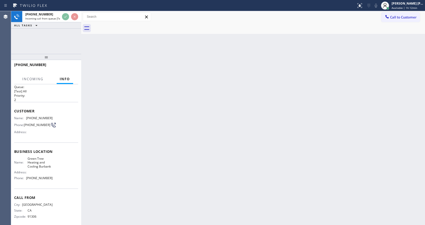
scroll to position [10, 0]
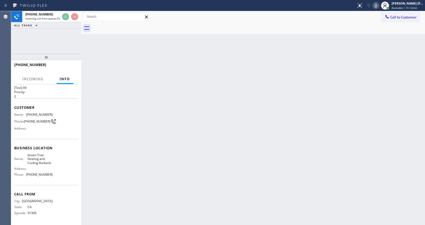
click at [184, 147] on div "Back to Dashboard Change Sender ID Customers Technicians Select a contact Outbo…" at bounding box center [253, 118] width 344 height 214
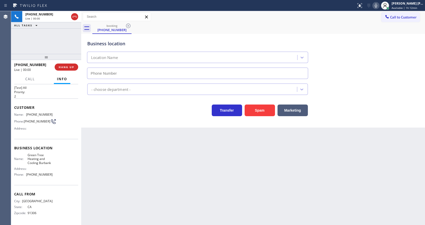
type input "[PHONE_NUMBER]"
click at [252, 111] on button "Spam" at bounding box center [260, 111] width 30 height 12
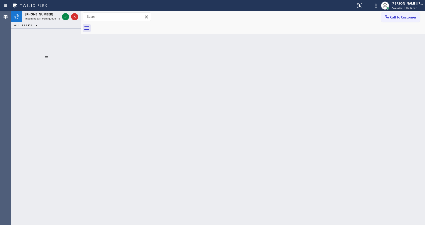
drag, startPoint x: 75, startPoint y: 75, endPoint x: 72, endPoint y: 67, distance: 8.3
click at [75, 75] on div at bounding box center [46, 142] width 70 height 165
click at [64, 18] on icon at bounding box center [66, 17] width 6 height 6
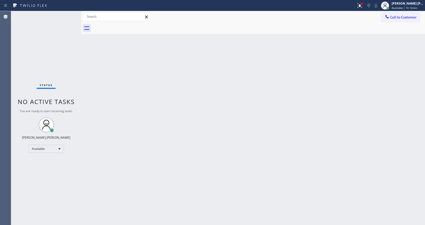
click at [151, 112] on div "Back to Dashboard Change Sender ID Customers Technicians Select a contact Outbo…" at bounding box center [253, 118] width 344 height 214
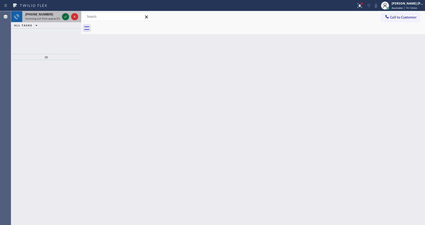
click at [68, 17] on icon at bounding box center [66, 17] width 6 height 6
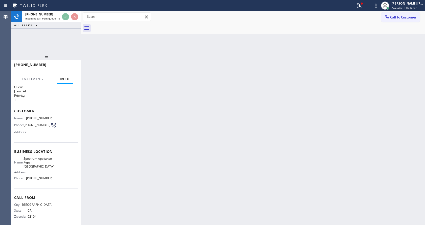
scroll to position [14, 0]
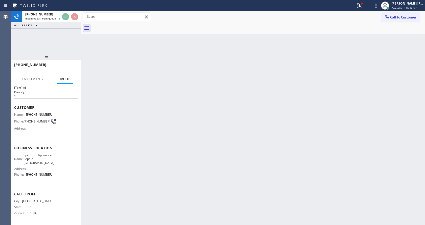
click at [185, 156] on div "Back to Dashboard Change Sender ID Customers Technicians Select a contact Outbo…" at bounding box center [253, 118] width 344 height 214
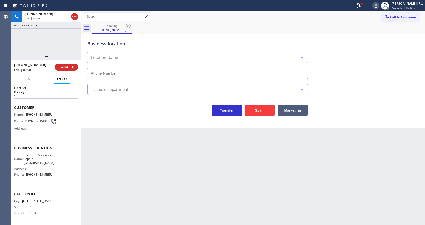
type input "[PHONE_NUMBER]"
click at [250, 111] on button "Spam" at bounding box center [260, 111] width 30 height 12
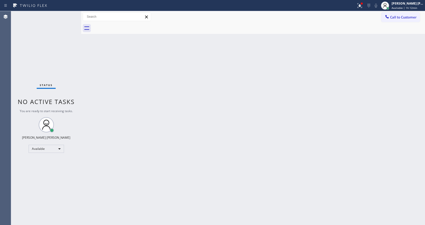
click at [115, 68] on div "Back to Dashboard Change Sender ID Customers Technicians Select a contact Outbo…" at bounding box center [253, 118] width 344 height 214
click at [121, 72] on div "Back to Dashboard Change Sender ID Customers Technicians Select a contact Outbo…" at bounding box center [253, 118] width 344 height 214
click at [220, 91] on div "Back to Dashboard Change Sender ID Customers Technicians Select a contact Outbo…" at bounding box center [253, 118] width 344 height 214
click at [359, 7] on div at bounding box center [360, 6] width 11 height 6
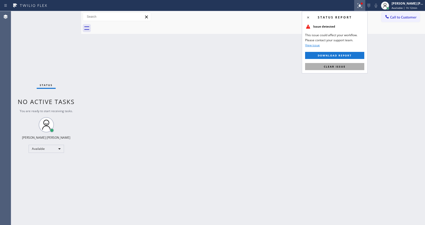
click at [344, 68] on span "Clear issue" at bounding box center [335, 67] width 22 height 4
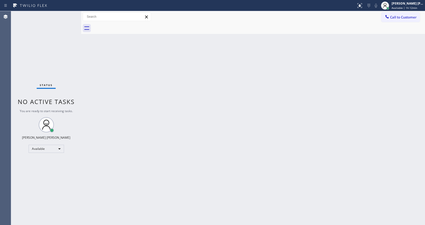
click at [305, 120] on div "Back to Dashboard Change Sender ID Customers Technicians Select a contact Outbo…" at bounding box center [253, 118] width 344 height 214
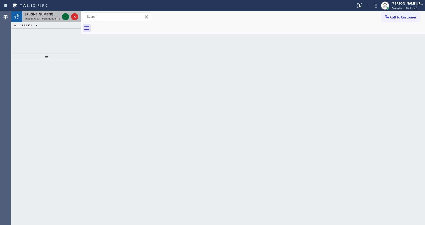
click at [65, 17] on icon at bounding box center [66, 17] width 6 height 6
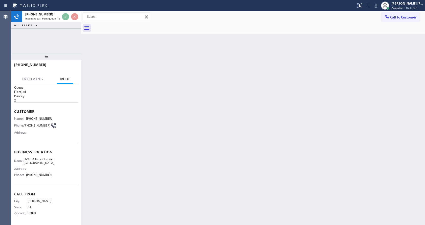
scroll to position [10, 0]
click at [220, 144] on div "Back to Dashboard Change Sender ID Customers Technicians Select a contact Outbo…" at bounding box center [253, 118] width 344 height 214
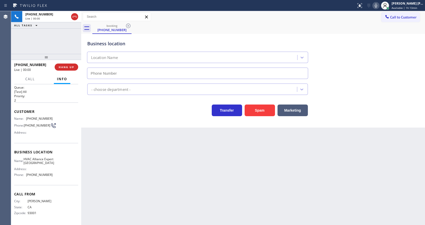
type input "[PHONE_NUMBER]"
click at [259, 111] on button "Spam" at bounding box center [260, 111] width 30 height 12
click at [208, 182] on div "Back to Dashboard Change Sender ID Customers Technicians Select a contact Outbo…" at bounding box center [253, 118] width 344 height 214
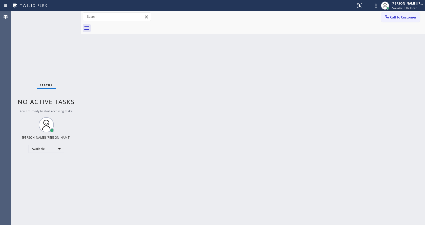
drag, startPoint x: 97, startPoint y: 51, endPoint x: 303, endPoint y: 94, distance: 210.9
click at [97, 51] on div "Back to Dashboard Change Sender ID Customers Technicians Select a contact Outbo…" at bounding box center [253, 118] width 344 height 214
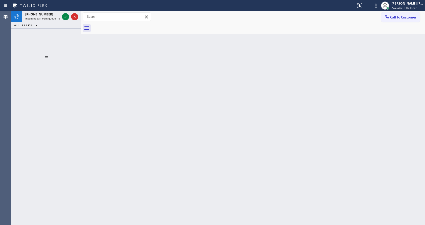
click at [74, 85] on div at bounding box center [46, 142] width 70 height 165
click at [65, 15] on icon at bounding box center [66, 17] width 6 height 6
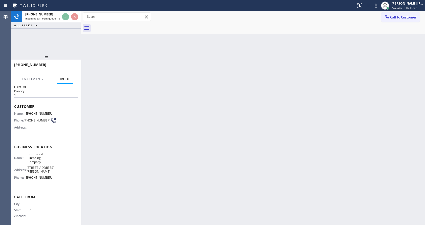
scroll to position [14, 0]
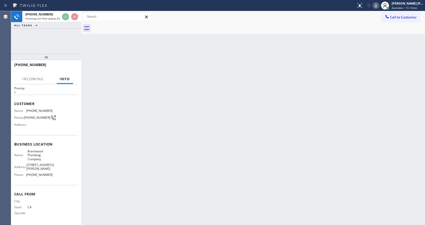
click at [232, 147] on div "Back to Dashboard Change Sender ID Customers Technicians Select a contact Outbo…" at bounding box center [253, 118] width 344 height 214
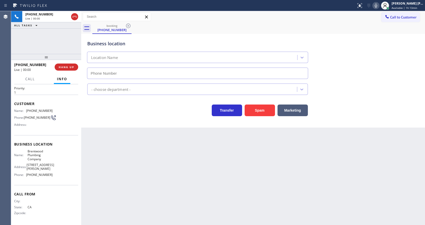
type input "[PHONE_NUMBER]"
click at [173, 173] on div "Back to Dashboard Change Sender ID Customers Technicians Select a contact Outbo…" at bounding box center [253, 118] width 344 height 214
click at [139, 124] on div "Business location Brentwood Plumbing Company [PHONE_NUMBER] Plumbing Reg Transf…" at bounding box center [253, 81] width 344 height 94
click at [269, 109] on button "Spam" at bounding box center [260, 111] width 30 height 12
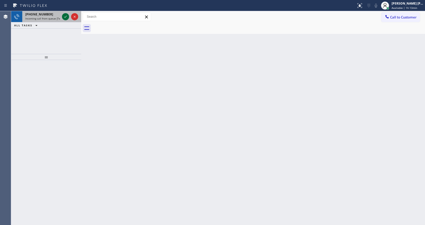
click at [67, 15] on icon at bounding box center [66, 17] width 6 height 6
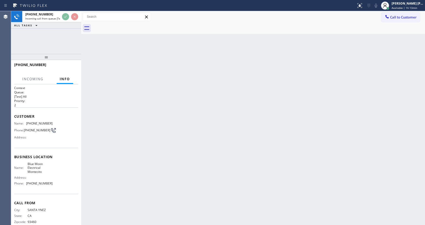
scroll to position [10, 0]
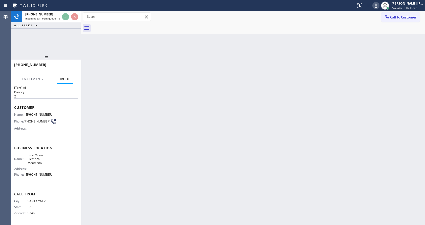
click at [181, 158] on div "Back to Dashboard Change Sender ID Customers Technicians Select a contact Outbo…" at bounding box center [253, 118] width 344 height 214
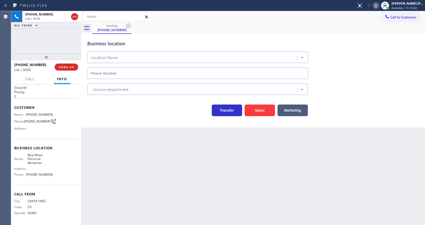
type input "[PHONE_NUMBER]"
drag, startPoint x: 261, startPoint y: 109, endPoint x: 187, endPoint y: 165, distance: 93.5
click at [261, 109] on button "Spam" at bounding box center [260, 111] width 30 height 12
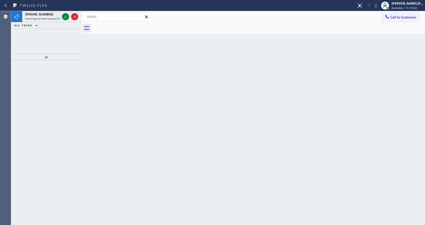
click at [81, 98] on div at bounding box center [81, 118] width 0 height 214
click at [410, 4] on div "[PERSON_NAME] [PERSON_NAME]" at bounding box center [408, 3] width 32 height 4
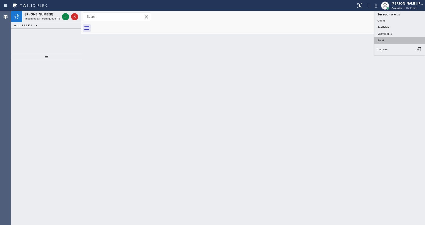
click at [395, 41] on button "Break" at bounding box center [400, 40] width 51 height 7
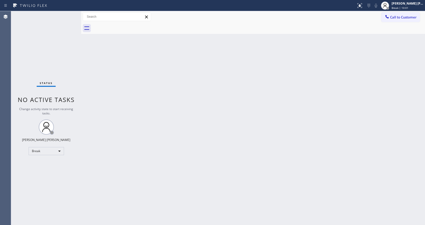
click at [352, 119] on div "Back to Dashboard Change Sender ID Customers Technicians Select a contact Outbo…" at bounding box center [253, 118] width 344 height 214
click at [399, 8] on span "Break | 10:03" at bounding box center [400, 8] width 17 height 4
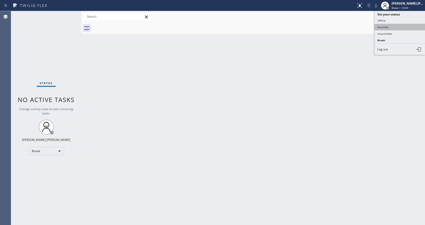
click at [382, 28] on button "Available" at bounding box center [400, 27] width 51 height 7
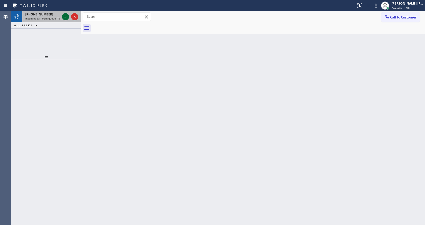
click at [64, 15] on icon at bounding box center [66, 17] width 6 height 6
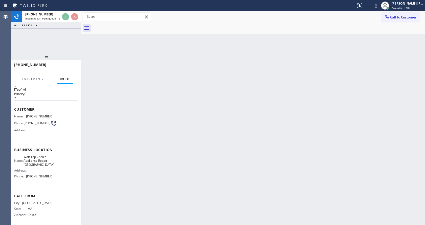
scroll to position [10, 0]
click at [199, 172] on div "Back to Dashboard Change Sender ID Customers Technicians Select a contact Outbo…" at bounding box center [253, 118] width 344 height 214
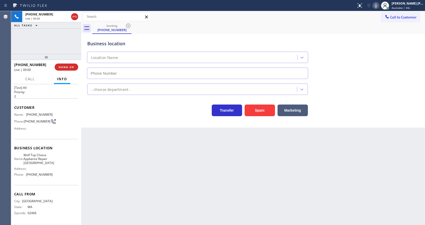
type input "[PHONE_NUMBER]"
click at [152, 153] on div "Back to Dashboard Change Sender ID Customers Technicians Select a contact Outbo…" at bounding box center [253, 118] width 344 height 214
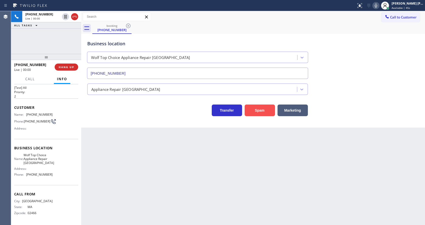
click at [262, 107] on button "Spam" at bounding box center [260, 111] width 30 height 12
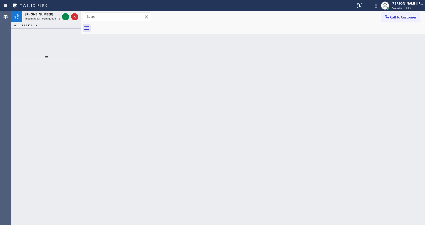
click at [67, 88] on div at bounding box center [46, 142] width 70 height 165
click at [65, 15] on icon at bounding box center [66, 17] width 6 height 6
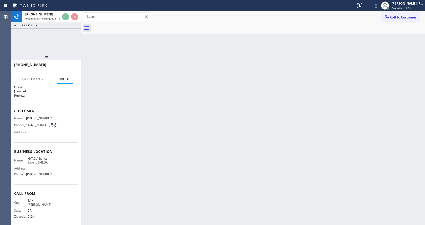
scroll to position [7, 0]
click at [194, 147] on div "Back to Dashboard Change Sender ID Customers Technicians Select a contact Outbo…" at bounding box center [253, 118] width 344 height 214
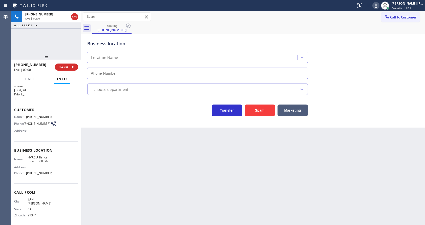
type input "[PHONE_NUMBER]"
click at [136, 123] on div "Business location HVAC Alliance Expert GHLGA [PHONE_NUMBER] HVAC Transfer Spam …" at bounding box center [253, 81] width 344 height 94
drag, startPoint x: 26, startPoint y: 115, endPoint x: 65, endPoint y: 115, distance: 39.3
click at [65, 115] on div "Name: [PHONE_NUMBER] Phone: [PHONE_NUMBER] Address:" at bounding box center [46, 125] width 64 height 20
drag, startPoint x: 151, startPoint y: 151, endPoint x: 148, endPoint y: 219, distance: 68.5
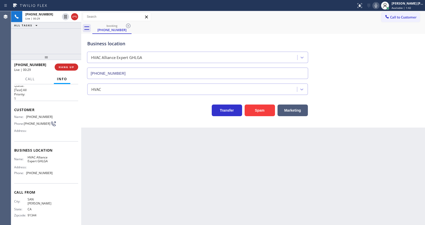
click at [151, 154] on div "Back to Dashboard Change Sender ID Customers Technicians Select a contact Outbo…" at bounding box center [253, 118] width 344 height 214
click at [120, 189] on div "Back to Dashboard Change Sender ID Customers Technicians Select a contact Outbo…" at bounding box center [253, 118] width 344 height 214
drag, startPoint x: 54, startPoint y: 146, endPoint x: 48, endPoint y: 159, distance: 14.5
click at [54, 146] on div "Business location Name: HVAC Alliance Expert GHLGA Address: Phone: [PHONE_NUMBE…" at bounding box center [46, 162] width 64 height 42
drag, startPoint x: 24, startPoint y: 156, endPoint x: 56, endPoint y: 162, distance: 32.9
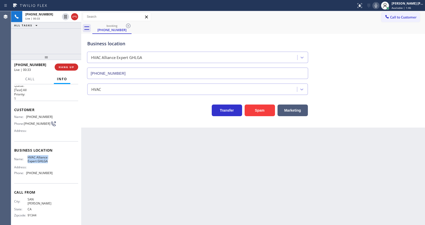
click at [56, 162] on div "Business location Name: HVAC Alliance Expert GHLGA Address: Phone: [PHONE_NUMBE…" at bounding box center [46, 162] width 64 height 42
click at [165, 157] on div "Back to Dashboard Change Sender ID Customers Technicians Select a contact Outbo…" at bounding box center [253, 118] width 344 height 214
drag, startPoint x: 46, startPoint y: 168, endPoint x: 42, endPoint y: 175, distance: 7.5
click at [46, 168] on div "Address:" at bounding box center [33, 167] width 38 height 4
drag, startPoint x: 25, startPoint y: 174, endPoint x: 57, endPoint y: 175, distance: 32.9
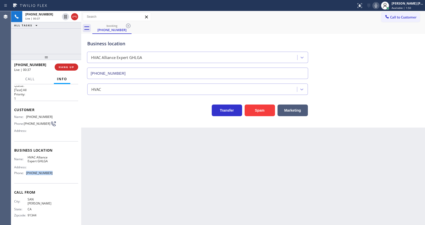
click at [57, 175] on div "Name: HVAC Alliance Expert GHLGA Address: Phone: [PHONE_NUMBER]" at bounding box center [46, 167] width 64 height 22
click at [155, 180] on div "Back to Dashboard Change Sender ID Customers Technicians Select a contact Outbo…" at bounding box center [253, 118] width 344 height 214
click at [346, 149] on div "Back to Dashboard Change Sender ID Customers Technicians Select a contact Outbo…" at bounding box center [253, 118] width 344 height 214
click at [152, 211] on div "Back to Dashboard Change Sender ID Customers Technicians Select a contact Outbo…" at bounding box center [253, 118] width 344 height 214
drag, startPoint x: 137, startPoint y: 163, endPoint x: 137, endPoint y: 189, distance: 26.1
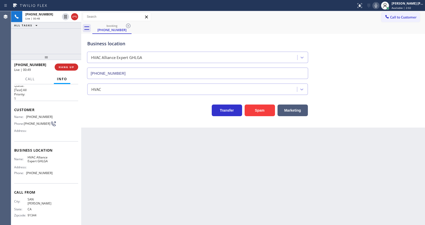
click at [137, 166] on div "Back to Dashboard Change Sender ID Customers Technicians Select a contact Outbo…" at bounding box center [253, 118] width 344 height 214
click at [191, 164] on div "Back to Dashboard Change Sender ID Customers Technicians Select a contact Outbo…" at bounding box center [253, 118] width 344 height 214
click at [102, 125] on div "Business location HVAC Alliance Expert GHLGA [PHONE_NUMBER] HVAC Transfer Spam …" at bounding box center [253, 81] width 344 height 94
click at [231, 171] on div "Back to Dashboard Change Sender ID Customers Technicians Select a contact Outbo…" at bounding box center [253, 118] width 344 height 214
click at [172, 196] on div "Back to Dashboard Change Sender ID Customers Technicians Select a contact Outbo…" at bounding box center [253, 118] width 344 height 214
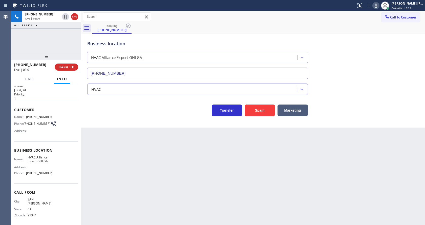
click at [376, 8] on icon at bounding box center [376, 6] width 6 height 6
click at [66, 16] on icon at bounding box center [65, 17] width 3 height 4
click at [130, 164] on div "Back to Dashboard Change Sender ID Customers Technicians Select a contact Outbo…" at bounding box center [253, 118] width 344 height 214
click at [225, 199] on div "Back to Dashboard Change Sender ID Customers Technicians Select a contact Outbo…" at bounding box center [253, 118] width 344 height 214
click at [141, 127] on div "Business location HVAC Alliance Expert GHLGA [PHONE_NUMBER] HVAC Transfer Spam …" at bounding box center [253, 81] width 344 height 94
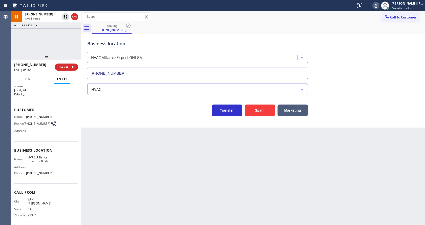
click at [254, 176] on div "Back to Dashboard Change Sender ID Customers Technicians Select a contact Outbo…" at bounding box center [253, 118] width 344 height 214
drag, startPoint x: 229, startPoint y: 171, endPoint x: 154, endPoint y: 113, distance: 94.9
click at [228, 170] on div "Back to Dashboard Change Sender ID Customers Technicians Select a contact Outbo…" at bounding box center [253, 118] width 344 height 214
click at [66, 16] on icon at bounding box center [66, 17] width 4 height 4
click at [379, 5] on icon at bounding box center [376, 6] width 6 height 6
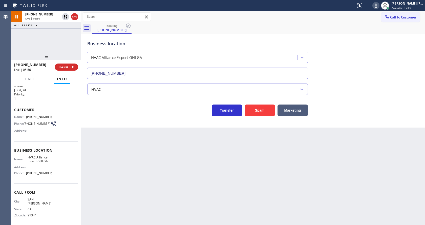
click at [384, 48] on div "Business location HVAC Alliance Expert GHLGA [PHONE_NUMBER]" at bounding box center [253, 56] width 334 height 46
click at [210, 167] on div "Back to Dashboard Change Sender ID Customers Technicians Select a contact Outbo…" at bounding box center [253, 118] width 344 height 214
click at [274, 177] on div "Back to Dashboard Change Sender ID Customers Technicians Select a contact Outbo…" at bounding box center [253, 118] width 344 height 214
click at [154, 182] on div "Back to Dashboard Change Sender ID Customers Technicians Select a contact Outbo…" at bounding box center [253, 118] width 344 height 214
drag, startPoint x: 232, startPoint y: 172, endPoint x: 140, endPoint y: 109, distance: 111.6
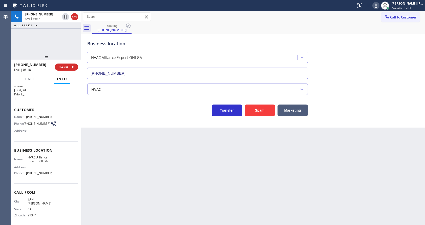
click at [232, 172] on div "Back to Dashboard Change Sender ID Customers Technicians Select a contact Outbo…" at bounding box center [253, 118] width 344 height 214
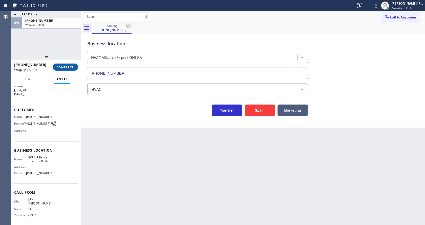
click at [65, 66] on span "COMPLETE" at bounding box center [65, 67] width 17 height 4
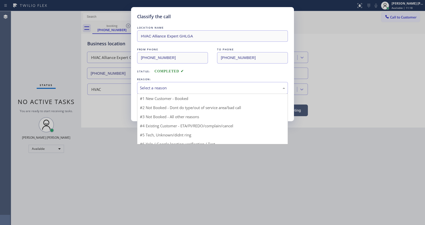
click at [152, 88] on div "Select a reason" at bounding box center [212, 88] width 145 height 6
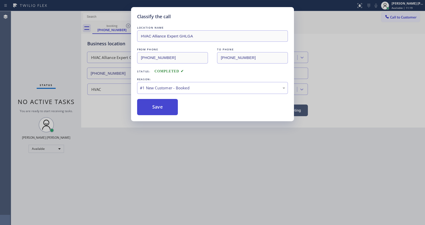
click at [151, 109] on button "Save" at bounding box center [157, 107] width 41 height 16
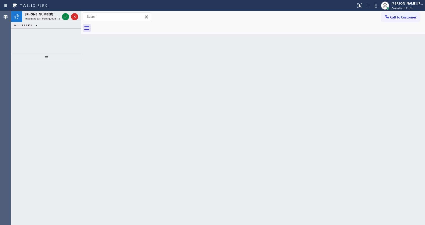
click at [200, 144] on div "Back to Dashboard Change Sender ID Customers Technicians Select a contact Outbo…" at bounding box center [253, 118] width 344 height 214
click at [66, 17] on icon at bounding box center [65, 17] width 3 height 2
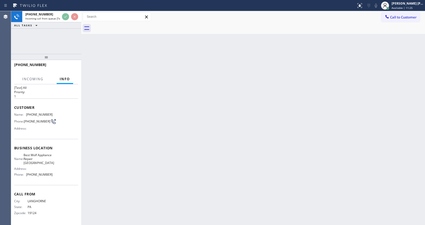
scroll to position [14, 0]
click at [183, 152] on div "Back to Dashboard Change Sender ID Customers Technicians Select a contact Outbo…" at bounding box center [253, 118] width 344 height 214
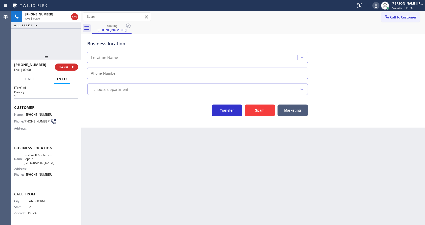
type input "[PHONE_NUMBER]"
click at [145, 188] on div "Back to Dashboard Change Sender ID Customers Technicians Select a contact Outbo…" at bounding box center [253, 118] width 344 height 214
drag, startPoint x: 193, startPoint y: 196, endPoint x: 174, endPoint y: 225, distance: 34.8
click at [192, 197] on div "Back to Dashboard Change Sender ID Customers Technicians Select a contact Outbo…" at bounding box center [253, 118] width 344 height 214
drag, startPoint x: 112, startPoint y: 154, endPoint x: 119, endPoint y: 183, distance: 29.5
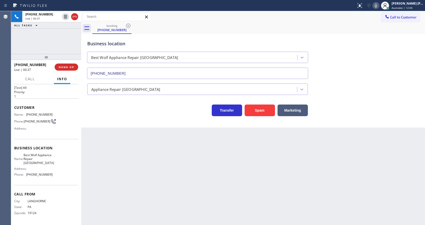
click at [112, 157] on div "Back to Dashboard Change Sender ID Customers Technicians Select a contact Outbo…" at bounding box center [253, 118] width 344 height 214
click at [30, 165] on span "Best Wolf Appliance Repair [GEOGRAPHIC_DATA]" at bounding box center [39, 159] width 31 height 12
drag, startPoint x: 24, startPoint y: 107, endPoint x: 61, endPoint y: 110, distance: 36.6
click at [61, 113] on div "Name: [PHONE_NUMBER] Phone: [PHONE_NUMBER] Address:" at bounding box center [46, 123] width 64 height 20
drag, startPoint x: 128, startPoint y: 144, endPoint x: 121, endPoint y: 168, distance: 25.8
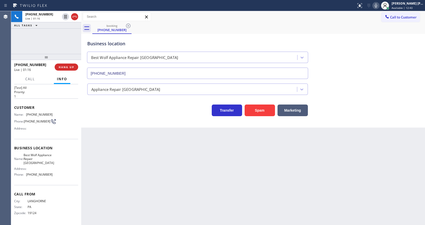
click at [126, 147] on div "Back to Dashboard Change Sender ID Customers Technicians Select a contact Outbo…" at bounding box center [253, 118] width 344 height 214
click at [33, 158] on span "Best Wolf Appliance Repair [GEOGRAPHIC_DATA]" at bounding box center [39, 159] width 31 height 12
drag, startPoint x: 26, startPoint y: 149, endPoint x: 41, endPoint y: 164, distance: 21.1
click at [41, 164] on div "Business location Name: Best Wolf Appliance Repair [GEOGRAPHIC_DATA] Address: P…" at bounding box center [46, 162] width 64 height 46
drag, startPoint x: 136, startPoint y: 186, endPoint x: 117, endPoint y: 212, distance: 32.8
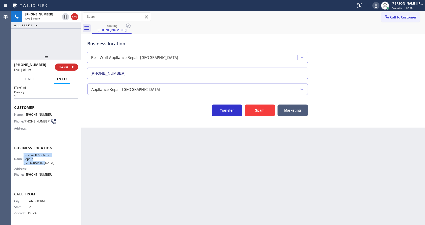
click at [136, 186] on div "Back to Dashboard Change Sender ID Customers Technicians Select a contact Outbo…" at bounding box center [253, 118] width 344 height 214
drag, startPoint x: 60, startPoint y: 165, endPoint x: 48, endPoint y: 176, distance: 15.8
click at [60, 168] on div "Name: Best Wolf Appliance Repair [GEOGRAPHIC_DATA] Address: Phone: [PHONE_NUMBE…" at bounding box center [46, 166] width 64 height 26
click at [28, 173] on span "[PHONE_NUMBER]" at bounding box center [39, 175] width 27 height 4
drag, startPoint x: 26, startPoint y: 175, endPoint x: 53, endPoint y: 175, distance: 26.8
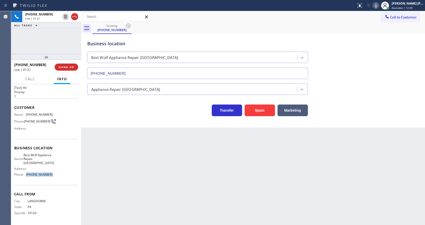
click at [53, 175] on div "Name: Best Wolf Appliance Repair [GEOGRAPHIC_DATA] Address: Phone: [PHONE_NUMBE…" at bounding box center [46, 166] width 64 height 26
drag, startPoint x: 129, startPoint y: 170, endPoint x: 125, endPoint y: 194, distance: 23.6
click at [129, 175] on div "Back to Dashboard Change Sender ID Customers Technicians Select a contact Outbo…" at bounding box center [253, 118] width 344 height 214
click at [233, 176] on div "Back to Dashboard Change Sender ID Customers Technicians Select a contact Outbo…" at bounding box center [253, 118] width 344 height 214
click at [128, 144] on div "Back to Dashboard Change Sender ID Customers Technicians Select a contact Outbo…" at bounding box center [253, 118] width 344 height 214
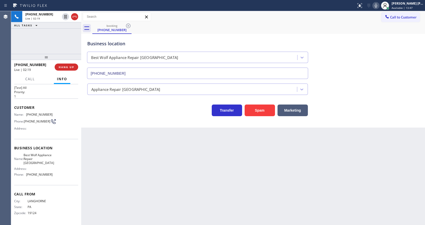
click at [187, 158] on div "Back to Dashboard Change Sender ID Customers Technicians Select a contact Outbo…" at bounding box center [253, 118] width 344 height 214
click at [127, 161] on div "Back to Dashboard Change Sender ID Customers Technicians Select a contact Outbo…" at bounding box center [253, 118] width 344 height 214
click at [140, 160] on div "Back to Dashboard Change Sender ID Customers Technicians Select a contact Outbo…" at bounding box center [253, 118] width 344 height 214
click at [133, 179] on div "Back to Dashboard Change Sender ID Customers Technicians Select a contact Outbo…" at bounding box center [253, 118] width 344 height 214
click at [226, 183] on div "Back to Dashboard Change Sender ID Customers Technicians Select a contact Outbo…" at bounding box center [253, 118] width 344 height 214
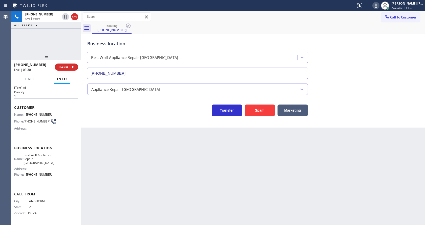
click at [159, 158] on div "Back to Dashboard Change Sender ID Customers Technicians Select a contact Outbo…" at bounding box center [253, 118] width 344 height 214
click at [378, 4] on icon at bounding box center [376, 6] width 3 height 4
click at [65, 15] on icon at bounding box center [65, 17] width 3 height 4
click at [154, 185] on div "Back to Dashboard Change Sender ID Customers Technicians Select a contact Outbo…" at bounding box center [253, 118] width 344 height 214
click at [133, 130] on div "Back to Dashboard Change Sender ID Customers Technicians Select a contact Outbo…" at bounding box center [253, 118] width 344 height 214
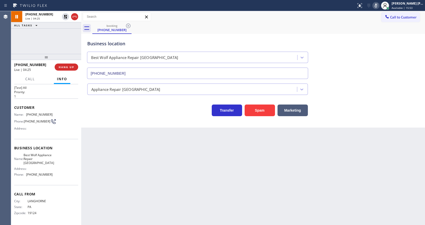
click at [171, 162] on div "Back to Dashboard Change Sender ID Customers Technicians Select a contact Outbo…" at bounding box center [253, 118] width 344 height 214
click at [222, 169] on div "Back to Dashboard Change Sender ID Customers Technicians Select a contact Outbo…" at bounding box center [253, 118] width 344 height 214
drag, startPoint x: 139, startPoint y: 177, endPoint x: 135, endPoint y: 200, distance: 23.1
click at [139, 177] on div "Back to Dashboard Change Sender ID Customers Technicians Select a contact Outbo…" at bounding box center [253, 118] width 344 height 214
drag, startPoint x: 208, startPoint y: 159, endPoint x: 148, endPoint y: 119, distance: 72.3
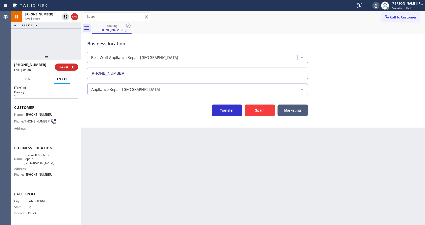
click at [208, 158] on div "Back to Dashboard Change Sender ID Customers Technicians Select a contact Outbo…" at bounding box center [253, 118] width 344 height 214
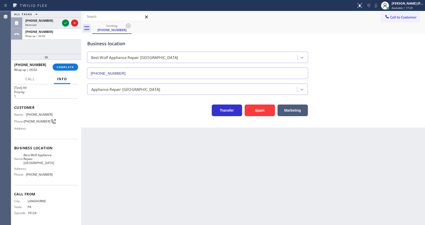
click at [186, 150] on div "Back to Dashboard Change Sender ID Customers Technicians Select a contact Outbo…" at bounding box center [253, 118] width 344 height 214
click at [66, 20] on icon at bounding box center [66, 23] width 6 height 6
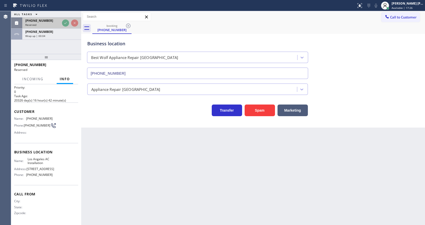
scroll to position [11, 0]
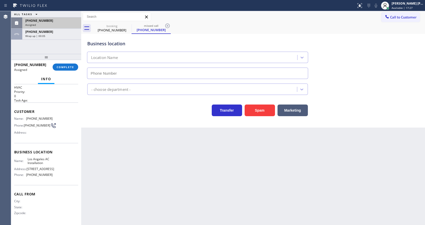
type input "[PHONE_NUMBER]"
click at [59, 67] on span "COMPLETE" at bounding box center [65, 67] width 17 height 4
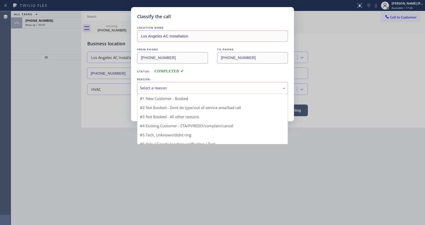
click at [155, 85] on div "Select a reason" at bounding box center [212, 88] width 145 height 6
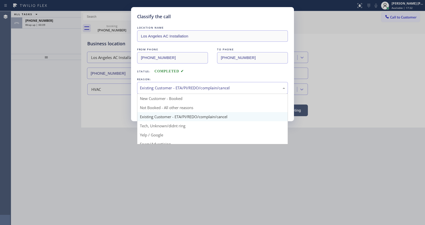
click at [164, 87] on div "Existing Customer - ETA/PI/REDO/complain/cancel" at bounding box center [212, 88] width 145 height 6
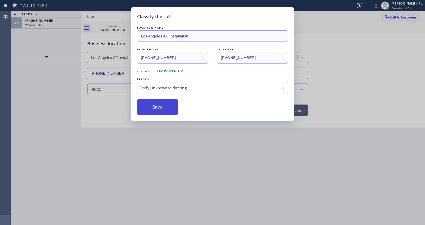
click at [157, 107] on button "Save" at bounding box center [157, 107] width 41 height 16
click at [178, 153] on div "Classify the call LOCATION NAME [GEOGRAPHIC_DATA] AC Installation FROM PHONE [P…" at bounding box center [212, 112] width 425 height 225
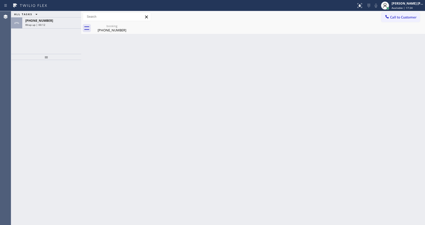
click at [235, 181] on div "Back to Dashboard Change Sender ID Customers Technicians Select a contact Outbo…" at bounding box center [253, 118] width 344 height 214
drag, startPoint x: 99, startPoint y: 114, endPoint x: 100, endPoint y: 180, distance: 65.9
click at [99, 115] on div "Back to Dashboard Change Sender ID Customers Technicians Select a contact Outbo…" at bounding box center [253, 118] width 344 height 214
click at [156, 74] on div "Back to Dashboard Change Sender ID Customers Technicians Select a contact Outbo…" at bounding box center [253, 118] width 344 height 214
click at [100, 31] on div "[PHONE_NUMBER]" at bounding box center [112, 30] width 38 height 5
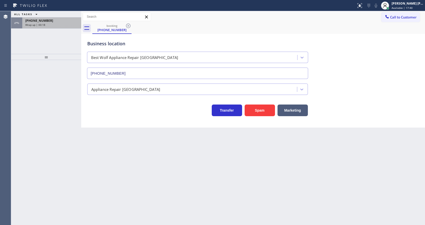
click at [61, 23] on div "[PHONE_NUMBER]" at bounding box center [51, 20] width 53 height 4
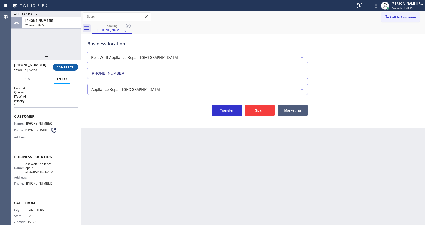
click at [66, 66] on span "COMPLETE" at bounding box center [65, 67] width 17 height 4
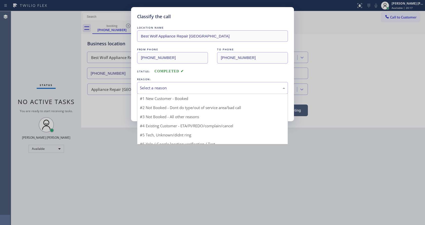
drag, startPoint x: 156, startPoint y: 83, endPoint x: 153, endPoint y: 97, distance: 14.3
click at [156, 83] on div "Select a reason" at bounding box center [212, 88] width 151 height 12
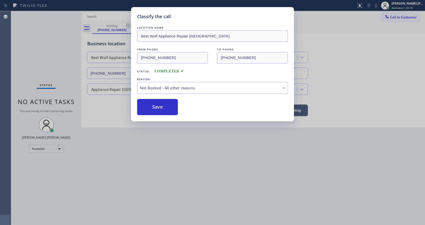
click at [154, 104] on button "Save" at bounding box center [157, 107] width 41 height 16
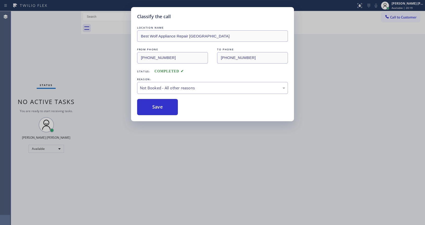
drag, startPoint x: 168, startPoint y: 166, endPoint x: 166, endPoint y: 222, distance: 56.0
click at [168, 167] on div "Classify the call LOCATION NAME Best Wolf Appliance Repair [GEOGRAPHIC_DATA] FR…" at bounding box center [212, 112] width 425 height 225
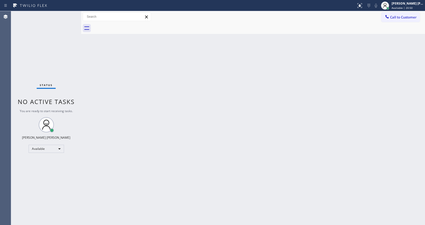
click at [100, 79] on div "Back to Dashboard Change Sender ID Customers Technicians Select a contact Outbo…" at bounding box center [253, 118] width 344 height 214
click at [262, 149] on div "Back to Dashboard Change Sender ID Customers Technicians Select a contact Outbo…" at bounding box center [253, 118] width 344 height 214
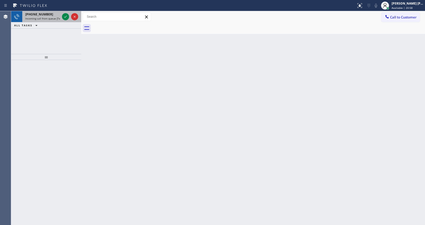
click at [55, 17] on span "Incoming call from queue [Test] All" at bounding box center [46, 19] width 42 height 4
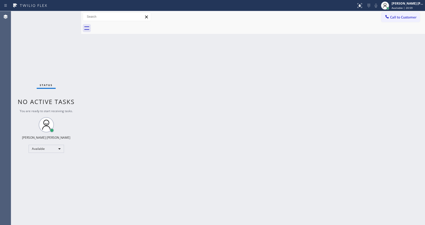
click at [253, 120] on div "Back to Dashboard Change Sender ID Customers Technicians Select a contact Outbo…" at bounding box center [253, 118] width 344 height 214
click at [400, 5] on div "[PERSON_NAME] [PERSON_NAME]" at bounding box center [408, 3] width 32 height 4
click at [283, 68] on div "Back to Dashboard Change Sender ID Customers Technicians Select a contact Outbo…" at bounding box center [253, 118] width 344 height 214
click at [408, 18] on span "Call to Customer" at bounding box center [404, 17] width 27 height 5
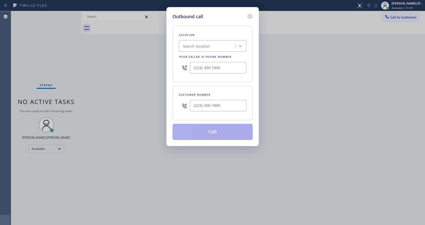
click at [208, 74] on div at bounding box center [213, 68] width 68 height 16
click at [204, 70] on input "(___) ___-____" at bounding box center [218, 67] width 56 height 11
paste input "213) 460-0809"
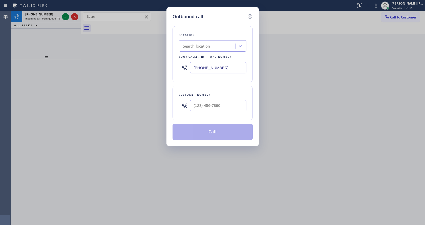
type input "[PHONE_NUMBER]"
drag, startPoint x: 222, startPoint y: 105, endPoint x: 221, endPoint y: 109, distance: 4.2
click at [222, 105] on input "(___) ___-____" at bounding box center [218, 105] width 56 height 11
paste input "215) 801-5368"
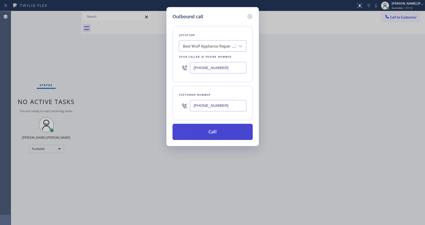
type input "[PHONE_NUMBER]"
click at [213, 128] on button "Call" at bounding box center [213, 132] width 80 height 16
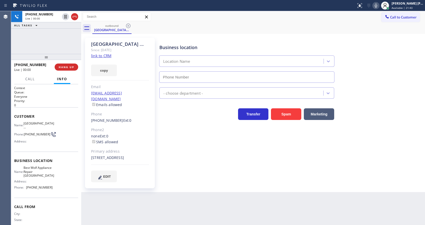
type input "[PHONE_NUMBER]"
click at [161, 108] on div "Transfer Spam Marketing" at bounding box center [247, 113] width 177 height 14
click at [200, 171] on div "Business location Best Wolf Appliance Repair [GEOGRAPHIC_DATA] [PHONE_NUMBER] A…" at bounding box center [292, 110] width 266 height 142
click at [64, 67] on span "HANG UP" at bounding box center [66, 67] width 15 height 4
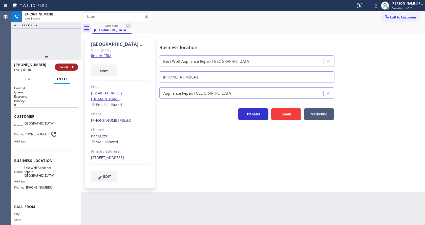
click at [64, 67] on span "HANG UP" at bounding box center [66, 67] width 15 height 4
click at [64, 67] on span "COMPLETE" at bounding box center [65, 67] width 17 height 4
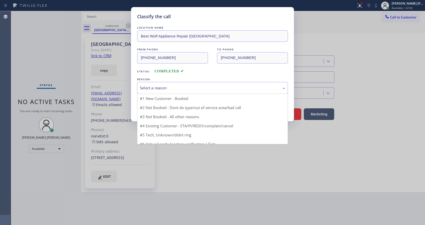
click at [174, 86] on div "Select a reason" at bounding box center [212, 88] width 145 height 6
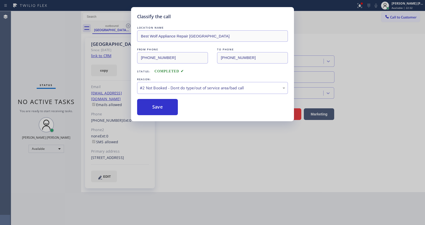
click at [157, 105] on button "Save" at bounding box center [157, 107] width 41 height 16
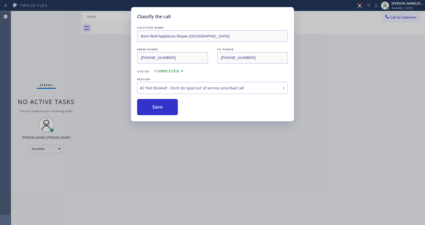
click at [157, 105] on button "Save" at bounding box center [157, 107] width 41 height 16
drag, startPoint x: 191, startPoint y: 145, endPoint x: 155, endPoint y: 212, distance: 76.5
click at [189, 150] on div "Classify the call LOCATION NAME Best Wolf Appliance Repair [GEOGRAPHIC_DATA] FR…" at bounding box center [212, 112] width 425 height 225
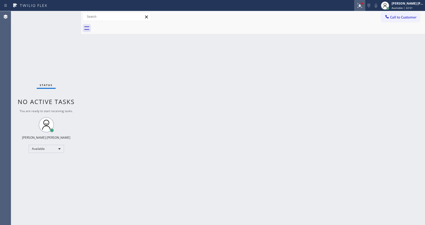
click at [363, 2] on button at bounding box center [360, 5] width 11 height 11
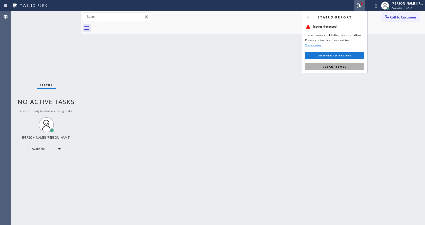
click at [340, 63] on button "Clear issues" at bounding box center [334, 66] width 59 height 7
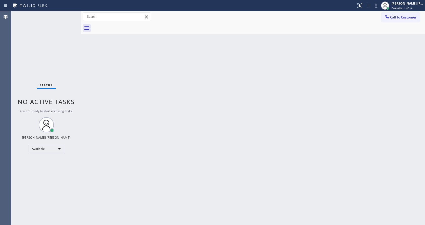
click at [204, 115] on div "Back to Dashboard Change Sender ID Customers Technicians Select a contact Outbo…" at bounding box center [253, 118] width 344 height 214
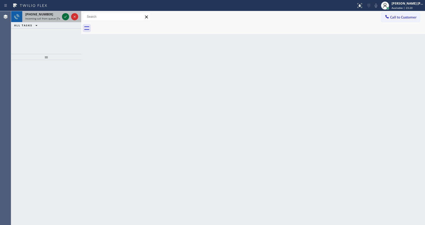
click at [65, 14] on icon at bounding box center [66, 17] width 6 height 6
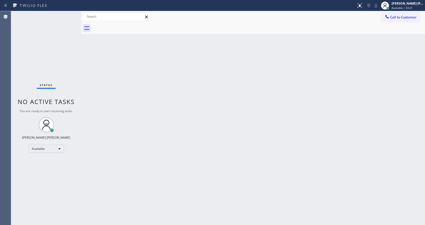
drag, startPoint x: 209, startPoint y: 195, endPoint x: 207, endPoint y: 196, distance: 3.0
click at [210, 195] on div "Back to Dashboard Change Sender ID Customers Technicians Select a contact Outbo…" at bounding box center [253, 118] width 344 height 214
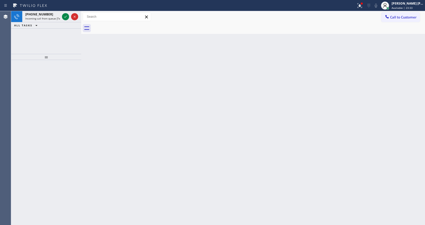
click at [123, 82] on div "Back to Dashboard Change Sender ID Customers Technicians Select a contact Outbo…" at bounding box center [253, 118] width 344 height 214
click at [66, 18] on icon at bounding box center [66, 17] width 6 height 6
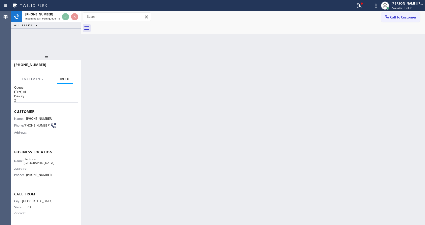
scroll to position [10, 0]
click at [217, 180] on div "Back to Dashboard Change Sender ID Customers Technicians Select a contact Outbo…" at bounding box center [253, 118] width 344 height 214
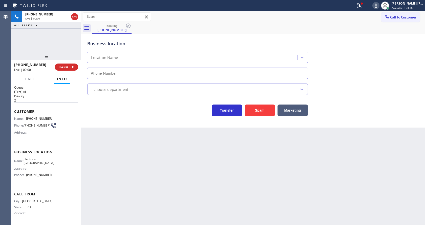
type input "[PHONE_NUMBER]"
drag, startPoint x: 232, startPoint y: 169, endPoint x: 237, endPoint y: 153, distance: 16.7
click at [232, 169] on div "Back to Dashboard Change Sender ID Customers Technicians Select a contact Outbo…" at bounding box center [253, 118] width 344 height 214
click at [263, 108] on button "Spam" at bounding box center [260, 111] width 30 height 12
click at [193, 195] on div "Back to Dashboard Change Sender ID Customers Technicians Select a contact Outbo…" at bounding box center [253, 118] width 344 height 214
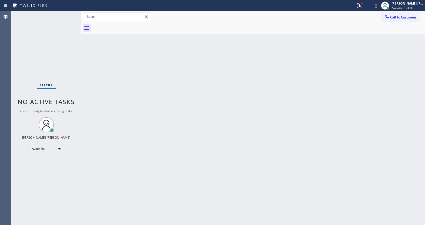
click at [225, 171] on div "Back to Dashboard Change Sender ID Customers Technicians Select a contact Outbo…" at bounding box center [253, 118] width 344 height 214
click at [123, 82] on div "Back to Dashboard Change Sender ID Customers Technicians Select a contact Outbo…" at bounding box center [253, 118] width 344 height 214
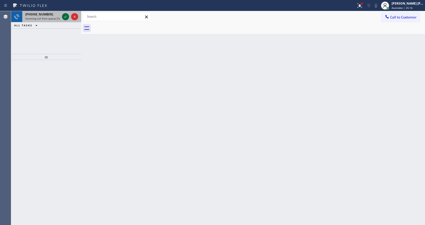
click at [65, 19] on icon at bounding box center [66, 17] width 6 height 6
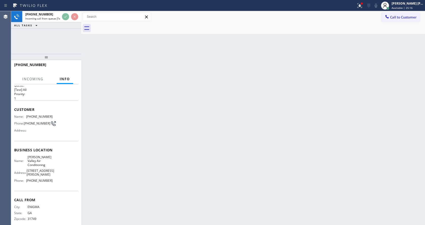
scroll to position [10, 0]
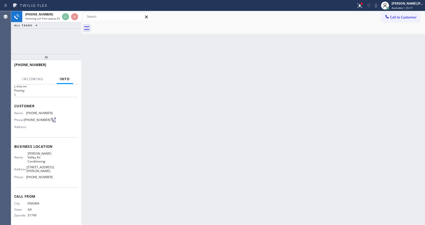
click at [125, 184] on div "Back to Dashboard Change Sender ID Customers Technicians Select a contact Outbo…" at bounding box center [253, 118] width 344 height 214
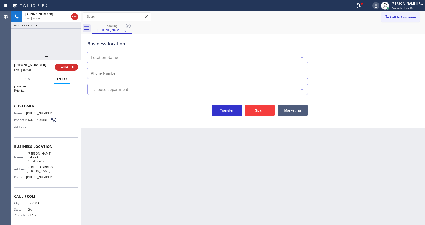
type input "[PHONE_NUMBER]"
click at [151, 188] on div "Back to Dashboard Change Sender ID Customers Technicians Select a contact Outbo…" at bounding box center [253, 118] width 344 height 214
click at [236, 181] on div "Back to Dashboard Change Sender ID Customers Technicians Select a contact Outbo…" at bounding box center [253, 118] width 344 height 214
click at [338, 180] on div "Back to Dashboard Change Sender ID Customers Technicians Select a contact Outbo…" at bounding box center [253, 118] width 344 height 214
click at [263, 112] on button "Spam" at bounding box center [260, 111] width 30 height 12
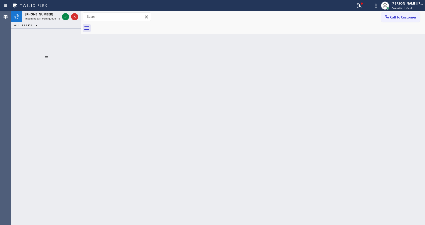
click at [143, 86] on div "Back to Dashboard Change Sender ID Customers Technicians Select a contact Outbo…" at bounding box center [253, 118] width 344 height 214
click at [64, 17] on icon at bounding box center [66, 17] width 6 height 6
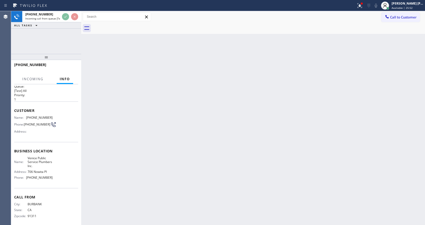
scroll to position [10, 0]
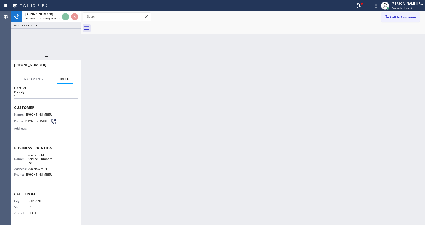
click at [204, 146] on div "Back to Dashboard Change Sender ID Customers Technicians Select a contact Outbo…" at bounding box center [253, 118] width 344 height 214
click at [127, 143] on div "Back to Dashboard Change Sender ID Customers Technicians Select a contact Outbo…" at bounding box center [253, 118] width 344 height 214
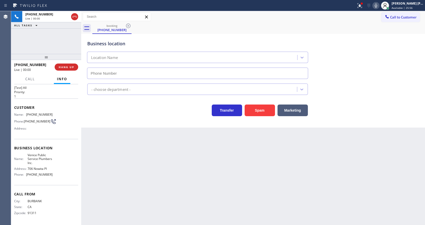
type input "[PHONE_NUMBER]"
click at [98, 144] on div "Back to Dashboard Change Sender ID Customers Technicians Select a contact Outbo…" at bounding box center [253, 118] width 344 height 214
click at [211, 186] on div "Back to Dashboard Change Sender ID Customers Technicians Select a contact Outbo…" at bounding box center [253, 118] width 344 height 214
click at [132, 155] on div "Back to Dashboard Change Sender ID Customers Technicians Select a contact Outbo…" at bounding box center [253, 118] width 344 height 214
click at [362, 5] on icon at bounding box center [360, 5] width 5 height 5
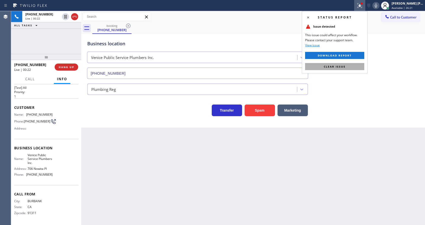
click at [346, 64] on button "Clear issue" at bounding box center [334, 66] width 59 height 7
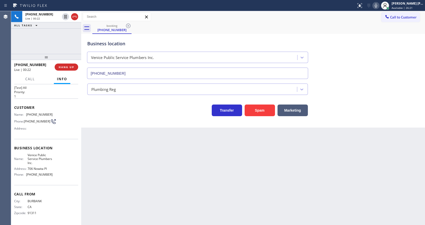
click at [359, 67] on div "Business location Venice Public Service Plumbers Inc. [PHONE_NUMBER]" at bounding box center [253, 56] width 334 height 46
click at [152, 191] on div "Back to Dashboard Change Sender ID Customers Technicians Select a contact Outbo…" at bounding box center [253, 118] width 344 height 214
click at [196, 172] on div "Back to Dashboard Change Sender ID Customers Technicians Select a contact Outbo…" at bounding box center [253, 118] width 344 height 214
click at [135, 141] on div "Back to Dashboard Change Sender ID Customers Technicians Select a contact Outbo…" at bounding box center [253, 118] width 344 height 214
click at [38, 135] on div "Customer Name: [PHONE_NUMBER] Phone: [PHONE_NUMBER] Address:" at bounding box center [46, 119] width 64 height 41
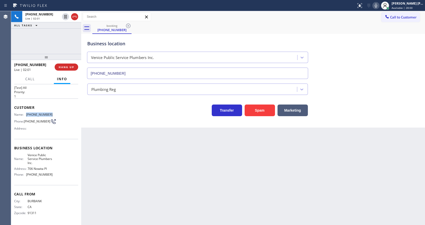
drag, startPoint x: 25, startPoint y: 112, endPoint x: 58, endPoint y: 113, distance: 32.7
click at [58, 113] on div "Name: [PHONE_NUMBER] Phone: [PHONE_NUMBER] Address:" at bounding box center [46, 123] width 64 height 20
drag, startPoint x: 127, startPoint y: 175, endPoint x: 124, endPoint y: 223, distance: 48.7
click at [127, 176] on div "Back to Dashboard Change Sender ID Customers Technicians Select a contact Outbo…" at bounding box center [253, 118] width 344 height 214
click at [237, 160] on div "Back to Dashboard Change Sender ID Customers Technicians Select a contact Outbo…" at bounding box center [253, 118] width 344 height 214
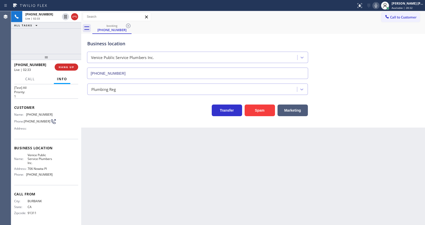
click at [368, 39] on div "Business location Venice Public Service Plumbers Inc. [PHONE_NUMBER]" at bounding box center [253, 56] width 334 height 46
click at [133, 160] on div "Back to Dashboard Change Sender ID Customers Technicians Select a contact Outbo…" at bounding box center [253, 118] width 344 height 214
click at [57, 167] on div "Name: Venice Public Service Plumbers Inc. Address: [STREET_ADDRESS] Phone: [PHO…" at bounding box center [46, 166] width 64 height 26
drag, startPoint x: 28, startPoint y: 154, endPoint x: 50, endPoint y: 164, distance: 24.1
click at [50, 164] on span "Venice Public Service Plumbers Inc." at bounding box center [40, 159] width 25 height 12
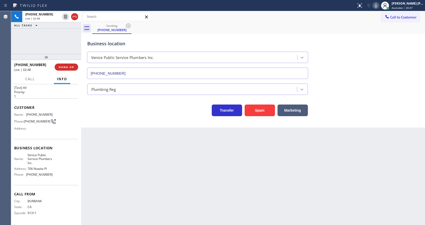
click at [125, 195] on div "Back to Dashboard Change Sender ID Customers Technicians Select a contact Outbo…" at bounding box center [253, 118] width 344 height 214
drag, startPoint x: 234, startPoint y: 178, endPoint x: 273, endPoint y: 96, distance: 90.4
click at [234, 178] on div "Back to Dashboard Change Sender ID Customers Technicians Select a contact Outbo…" at bounding box center [253, 118] width 344 height 214
click at [122, 142] on div "Back to Dashboard Change Sender ID Customers Technicians Select a contact Outbo…" at bounding box center [253, 118] width 344 height 214
click at [110, 218] on div "Back to Dashboard Change Sender ID Customers Technicians Select a contact Outbo…" at bounding box center [253, 118] width 344 height 214
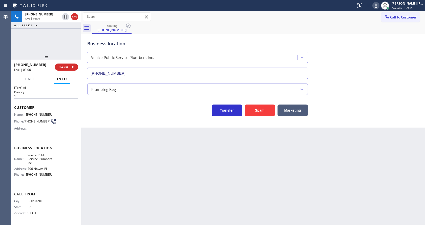
click at [54, 177] on div "Name: Venice Public Service Plumbers Inc. Address: [STREET_ADDRESS] Phone: [PHO…" at bounding box center [46, 166] width 64 height 26
drag, startPoint x: 26, startPoint y: 175, endPoint x: 55, endPoint y: 176, distance: 28.9
click at [55, 176] on div "Name: Venice Public Service Plumbers Inc. Address: [STREET_ADDRESS] Phone: [PHO…" at bounding box center [46, 166] width 64 height 26
drag, startPoint x: 135, startPoint y: 192, endPoint x: 128, endPoint y: 217, distance: 25.1
click at [133, 195] on div "Back to Dashboard Change Sender ID Customers Technicians Select a contact Outbo…" at bounding box center [253, 118] width 344 height 214
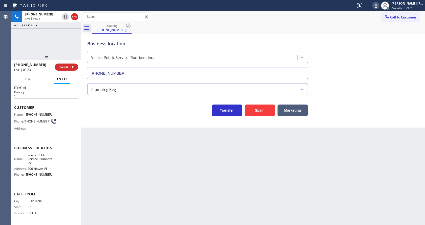
click at [215, 197] on div "Back to Dashboard Change Sender ID Customers Technicians Select a contact Outbo…" at bounding box center [253, 118] width 344 height 214
click at [151, 156] on div "Back to Dashboard Change Sender ID Customers Technicians Select a contact Outbo…" at bounding box center [253, 118] width 344 height 214
drag, startPoint x: 226, startPoint y: 174, endPoint x: 219, endPoint y: 174, distance: 6.6
click at [226, 174] on div "Back to Dashboard Change Sender ID Customers Technicians Select a contact Outbo…" at bounding box center [253, 118] width 344 height 214
click at [133, 175] on div "Back to Dashboard Change Sender ID Customers Technicians Select a contact Outbo…" at bounding box center [253, 118] width 344 height 214
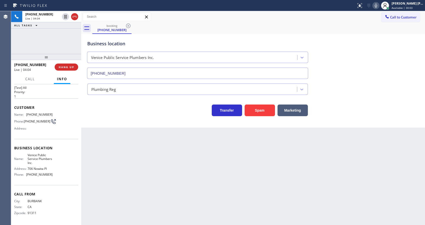
click at [225, 178] on div "Back to Dashboard Change Sender ID Customers Technicians Select a contact Outbo…" at bounding box center [253, 118] width 344 height 214
click at [378, 5] on icon at bounding box center [376, 6] width 3 height 4
click at [66, 15] on icon at bounding box center [65, 17] width 3 height 4
click at [151, 158] on div "Back to Dashboard Change Sender ID Customers Technicians Select a contact Outbo…" at bounding box center [253, 118] width 344 height 214
click at [143, 153] on div "Back to Dashboard Change Sender ID Customers Technicians Select a contact Outbo…" at bounding box center [253, 118] width 344 height 214
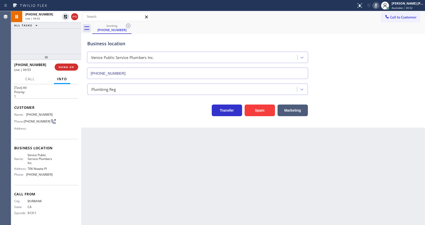
drag, startPoint x: 109, startPoint y: 137, endPoint x: 112, endPoint y: 143, distance: 6.7
click at [110, 140] on div "Back to Dashboard Change Sender ID Customers Technicians Select a contact Outbo…" at bounding box center [253, 118] width 344 height 214
click at [132, 224] on div "Back to Dashboard Change Sender ID Customers Technicians Select a contact Outbo…" at bounding box center [253, 118] width 344 height 214
click at [105, 142] on div "Back to Dashboard Change Sender ID Customers Technicians Select a contact Outbo…" at bounding box center [253, 118] width 344 height 214
click at [222, 166] on div "Back to Dashboard Change Sender ID Customers Technicians Select a contact Outbo…" at bounding box center [253, 118] width 344 height 214
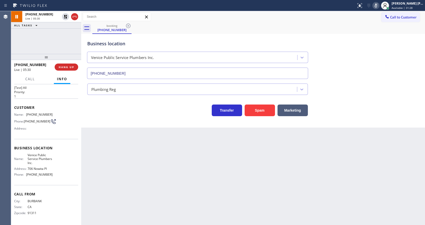
click at [141, 172] on div "Back to Dashboard Change Sender ID Customers Technicians Select a contact Outbo…" at bounding box center [253, 118] width 344 height 214
click at [65, 15] on icon at bounding box center [66, 17] width 4 height 4
click at [379, 4] on icon at bounding box center [376, 6] width 6 height 6
click at [385, 56] on div "Business location Venice Public Service Plumbers Inc. [PHONE_NUMBER]" at bounding box center [253, 56] width 334 height 46
click at [163, 160] on div "Back to Dashboard Change Sender ID Customers Technicians Select a contact Outbo…" at bounding box center [253, 118] width 344 height 214
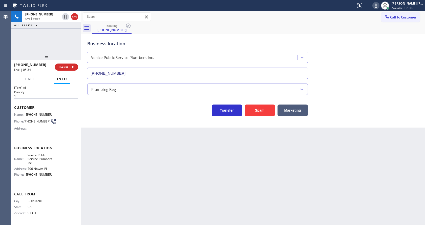
drag, startPoint x: 133, startPoint y: 164, endPoint x: 119, endPoint y: 197, distance: 35.9
click at [133, 164] on div "Back to Dashboard Change Sender ID Customers Technicians Select a contact Outbo…" at bounding box center [253, 118] width 344 height 214
click at [224, 186] on div "Back to Dashboard Change Sender ID Customers Technicians Select a contact Outbo…" at bounding box center [253, 118] width 344 height 214
click at [134, 169] on div "Back to Dashboard Change Sender ID Customers Technicians Select a contact Outbo…" at bounding box center [253, 118] width 344 height 214
click at [202, 173] on div "Back to Dashboard Change Sender ID Customers Technicians Select a contact Outbo…" at bounding box center [253, 118] width 344 height 214
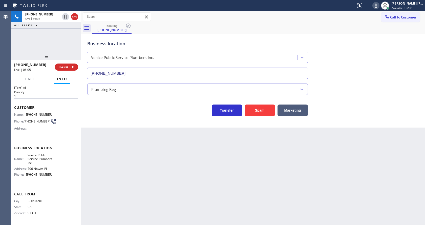
click at [137, 192] on div "Back to Dashboard Change Sender ID Customers Technicians Select a contact Outbo…" at bounding box center [253, 118] width 344 height 214
drag, startPoint x: 192, startPoint y: 182, endPoint x: 190, endPoint y: 183, distance: 2.6
click at [192, 182] on div "Back to Dashboard Change Sender ID Customers Technicians Select a contact Outbo…" at bounding box center [253, 118] width 344 height 214
drag, startPoint x: 149, startPoint y: 188, endPoint x: 137, endPoint y: 198, distance: 15.4
click at [149, 188] on div "Back to Dashboard Change Sender ID Customers Technicians Select a contact Outbo…" at bounding box center [253, 118] width 344 height 214
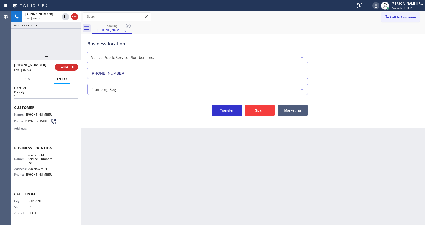
click at [189, 172] on div "Back to Dashboard Change Sender ID Customers Technicians Select a contact Outbo…" at bounding box center [253, 118] width 344 height 214
drag, startPoint x: 212, startPoint y: 195, endPoint x: 174, endPoint y: 161, distance: 51.3
click at [212, 195] on div "Back to Dashboard Change Sender ID Customers Technicians Select a contact Outbo…" at bounding box center [253, 118] width 344 height 214
click at [217, 171] on div "Back to Dashboard Change Sender ID Customers Technicians Select a contact Outbo…" at bounding box center [253, 118] width 344 height 214
click at [379, 5] on icon at bounding box center [376, 6] width 6 height 6
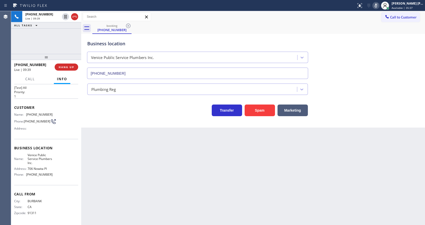
click at [378, 7] on icon at bounding box center [376, 6] width 6 height 6
click at [370, 89] on div "Plumbing Reg" at bounding box center [253, 88] width 334 height 13
drag, startPoint x: 148, startPoint y: 207, endPoint x: 150, endPoint y: 209, distance: 2.9
click at [149, 208] on div "Back to Dashboard Change Sender ID Customers Technicians Select a contact Outbo…" at bounding box center [253, 118] width 344 height 214
click at [137, 180] on div "Back to Dashboard Change Sender ID Customers Technicians Select a contact Outbo…" at bounding box center [253, 118] width 344 height 214
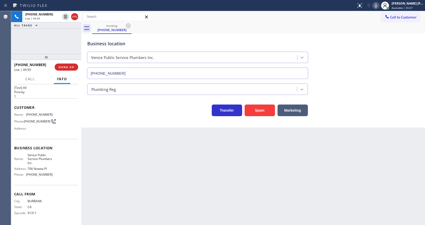
click at [216, 192] on div "Back to Dashboard Change Sender ID Customers Technicians Select a contact Outbo…" at bounding box center [253, 118] width 344 height 214
drag, startPoint x: 137, startPoint y: 177, endPoint x: 130, endPoint y: 189, distance: 14.5
click at [137, 177] on div "Back to Dashboard Change Sender ID Customers Technicians Select a contact Outbo…" at bounding box center [253, 118] width 344 height 214
click at [200, 192] on div "Back to Dashboard Change Sender ID Customers Technicians Select a contact Outbo…" at bounding box center [253, 118] width 344 height 214
click at [114, 161] on div "Back to Dashboard Change Sender ID Customers Technicians Select a contact Outbo…" at bounding box center [253, 118] width 344 height 214
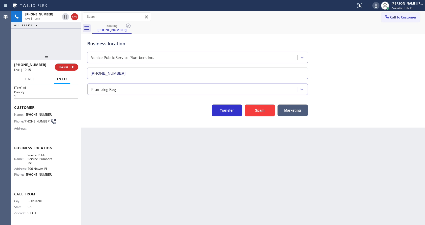
click at [211, 170] on div "Back to Dashboard Change Sender ID Customers Technicians Select a contact Outbo…" at bounding box center [253, 118] width 344 height 214
click at [124, 158] on div "Back to Dashboard Change Sender ID Customers Technicians Select a contact Outbo…" at bounding box center [253, 118] width 344 height 214
click at [169, 180] on div "Back to Dashboard Change Sender ID Customers Technicians Select a contact Outbo…" at bounding box center [253, 118] width 344 height 214
click at [218, 184] on div "Back to Dashboard Change Sender ID Customers Technicians Select a contact Outbo…" at bounding box center [253, 118] width 344 height 214
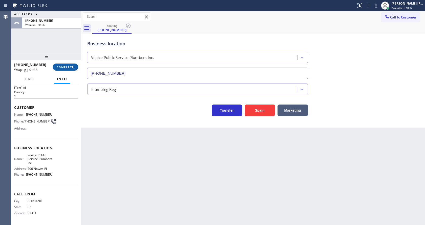
click at [63, 68] on span "COMPLETE" at bounding box center [65, 67] width 17 height 4
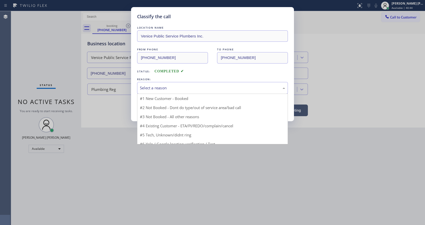
click at [164, 90] on div "Select a reason" at bounding box center [212, 88] width 145 height 6
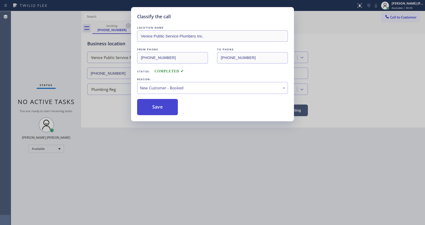
click at [154, 105] on button "Save" at bounding box center [157, 107] width 41 height 16
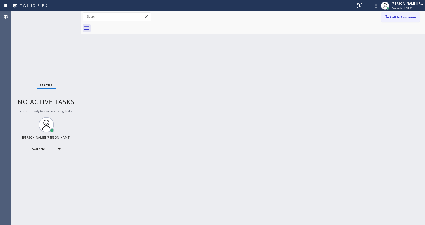
click at [256, 96] on div "Back to Dashboard Change Sender ID Customers Technicians Select a contact Outbo…" at bounding box center [253, 118] width 344 height 214
drag, startPoint x: 137, startPoint y: 107, endPoint x: 131, endPoint y: 122, distance: 16.0
click at [136, 111] on div "Back to Dashboard Change Sender ID Customers Technicians Select a contact Outbo…" at bounding box center [253, 118] width 344 height 214
click at [254, 134] on div "Back to Dashboard Change Sender ID Customers Technicians Select a contact Outbo…" at bounding box center [253, 118] width 344 height 214
click at [117, 145] on div "Back to Dashboard Change Sender ID Customers Technicians Select a contact Outbo…" at bounding box center [253, 118] width 344 height 214
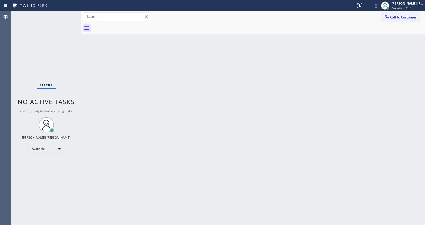
click at [300, 147] on div "Back to Dashboard Change Sender ID Customers Technicians Select a contact Outbo…" at bounding box center [253, 118] width 344 height 214
click at [236, 118] on div "Back to Dashboard Change Sender ID Customers Technicians Select a contact Outbo…" at bounding box center [253, 118] width 344 height 214
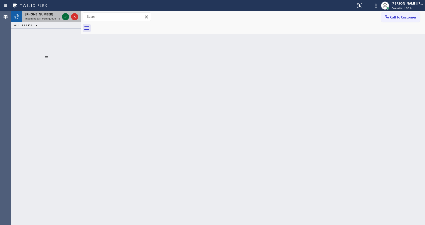
click at [65, 15] on icon at bounding box center [66, 17] width 6 height 6
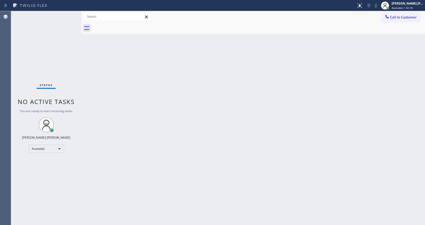
click at [216, 166] on div "Back to Dashboard Change Sender ID Customers Technicians Select a contact Outbo…" at bounding box center [253, 118] width 344 height 214
click at [95, 68] on div "Back to Dashboard Change Sender ID Customers Technicians Select a contact Outbo…" at bounding box center [253, 118] width 344 height 214
drag, startPoint x: 180, startPoint y: 152, endPoint x: 138, endPoint y: 197, distance: 61.4
click at [177, 153] on div "Back to Dashboard Change Sender ID Customers Technicians Select a contact Outbo…" at bounding box center [253, 118] width 344 height 214
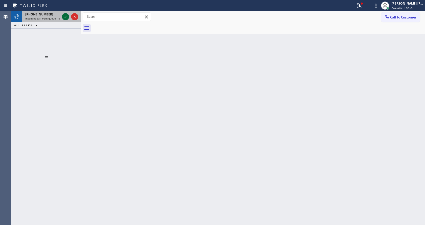
click at [65, 17] on icon at bounding box center [65, 17] width 3 height 2
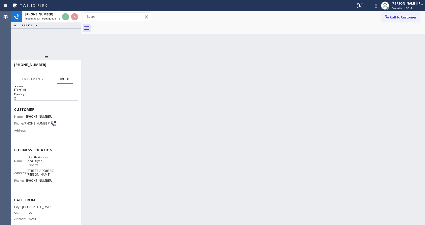
scroll to position [10, 0]
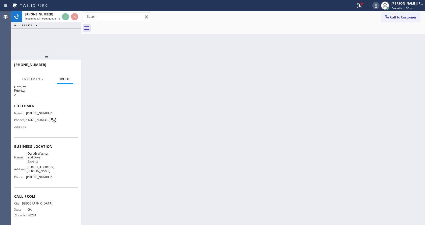
click at [185, 144] on div "Back to Dashboard Change Sender ID Customers Technicians Select a contact Outbo…" at bounding box center [253, 118] width 344 height 214
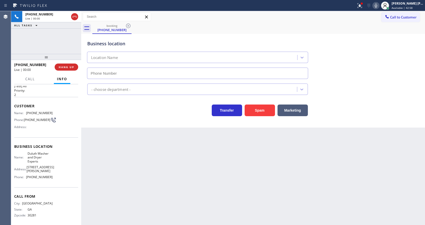
type input "[PHONE_NUMBER]"
click at [152, 150] on div "Back to Dashboard Change Sender ID Customers Technicians Select a contact Outbo…" at bounding box center [253, 118] width 344 height 214
click at [360, 7] on icon at bounding box center [360, 6] width 6 height 6
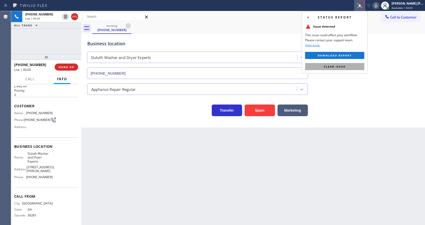
click at [344, 68] on span "Clear issue" at bounding box center [335, 67] width 22 height 4
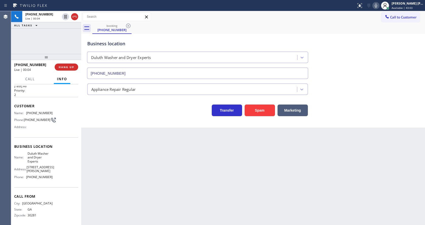
click at [369, 86] on div "Appliance Repair Regular" at bounding box center [253, 88] width 334 height 13
click at [180, 172] on div "Back to Dashboard Change Sender ID Customers Technicians Select a contact Outbo…" at bounding box center [253, 118] width 344 height 214
click at [128, 175] on div "Back to Dashboard Change Sender ID Customers Technicians Select a contact Outbo…" at bounding box center [253, 118] width 344 height 214
click at [57, 140] on div "Business location Name: [GEOGRAPHIC_DATA] Washer and Dryer Experts Address: [ST…" at bounding box center [46, 163] width 64 height 50
click at [110, 164] on div "Back to Dashboard Change Sender ID Customers Technicians Select a contact Outbo…" at bounding box center [253, 118] width 344 height 214
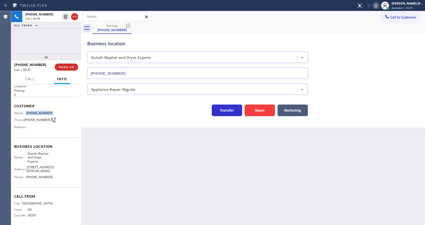
drag, startPoint x: 25, startPoint y: 112, endPoint x: 49, endPoint y: 115, distance: 23.9
click at [49, 115] on div "Name: [PHONE_NUMBER]" at bounding box center [33, 113] width 38 height 4
click at [123, 176] on div "Back to Dashboard Change Sender ID Customers Technicians Select a contact Outbo…" at bounding box center [253, 118] width 344 height 214
click at [52, 164] on div "Name: Duluth Washer and Dryer Experts Address: [STREET_ADDRESS][PERSON_NAME] Ph…" at bounding box center [46, 167] width 64 height 30
drag, startPoint x: 30, startPoint y: 156, endPoint x: 42, endPoint y: 163, distance: 13.4
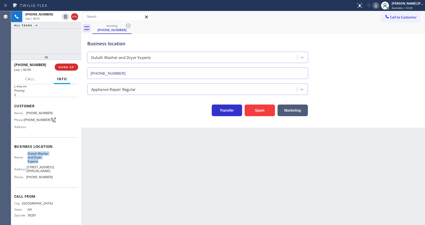
click at [42, 163] on div "Name: Duluth Washer and Dryer Experts" at bounding box center [33, 158] width 38 height 12
click at [164, 181] on div "Back to Dashboard Change Sender ID Customers Technicians Select a contact Outbo…" at bounding box center [253, 118] width 344 height 214
drag, startPoint x: 52, startPoint y: 178, endPoint x: 35, endPoint y: 181, distance: 17.0
click at [52, 178] on div "Name: Duluth Washer and Dryer Experts Address: [STREET_ADDRESS][PERSON_NAME] Ph…" at bounding box center [46, 167] width 64 height 30
drag, startPoint x: 24, startPoint y: 173, endPoint x: 59, endPoint y: 174, distance: 34.5
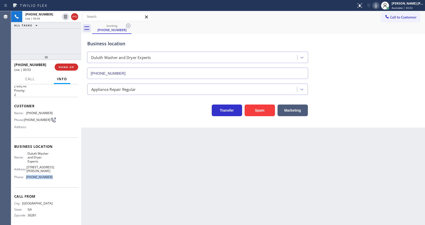
click at [59, 174] on div "Name: Duluth Washer and Dryer Experts Address: [STREET_ADDRESS][PERSON_NAME] Ph…" at bounding box center [46, 167] width 64 height 30
drag, startPoint x: 131, startPoint y: 168, endPoint x: 124, endPoint y: 224, distance: 56.8
click at [130, 178] on div "Back to Dashboard Change Sender ID Customers Technicians Select a contact Outbo…" at bounding box center [253, 118] width 344 height 214
click at [215, 170] on div "Back to Dashboard Change Sender ID Customers Technicians Select a contact Outbo…" at bounding box center [253, 118] width 344 height 214
click at [100, 161] on div "Back to Dashboard Change Sender ID Customers Technicians Select a contact Outbo…" at bounding box center [253, 118] width 344 height 214
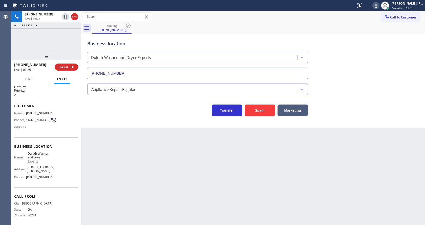
click at [97, 211] on div "Back to Dashboard Change Sender ID Customers Technicians Select a contact Outbo…" at bounding box center [253, 118] width 344 height 214
click at [237, 167] on div "Back to Dashboard Change Sender ID Customers Technicians Select a contact Outbo…" at bounding box center [253, 118] width 344 height 214
click at [378, 6] on icon at bounding box center [376, 6] width 6 height 6
click at [65, 17] on icon at bounding box center [66, 17] width 6 height 6
drag, startPoint x: 134, startPoint y: 166, endPoint x: 140, endPoint y: 207, distance: 41.4
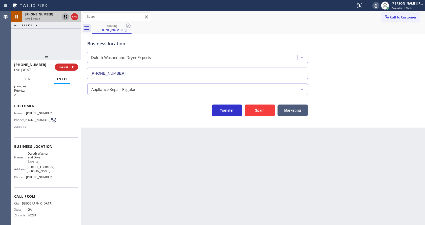
click at [140, 159] on div "Back to Dashboard Change Sender ID Customers Technicians Select a contact Outbo…" at bounding box center [253, 118] width 344 height 214
click at [149, 168] on div "Back to Dashboard Change Sender ID Customers Technicians Select a contact Outbo…" at bounding box center [253, 118] width 344 height 214
click at [65, 16] on icon at bounding box center [66, 17] width 4 height 4
drag, startPoint x: 380, startPoint y: 3, endPoint x: 379, endPoint y: 43, distance: 39.5
click at [379, 3] on icon at bounding box center [376, 6] width 6 height 6
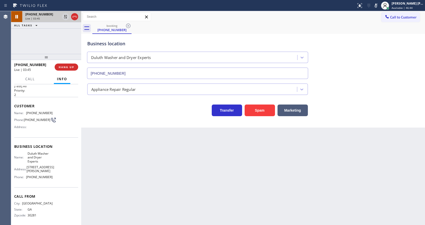
drag, startPoint x: 379, startPoint y: 43, endPoint x: 380, endPoint y: 61, distance: 18.2
click at [379, 44] on div "Business location [GEOGRAPHIC_DATA] Washer and Dryer Experts [PHONE_NUMBER]" at bounding box center [253, 56] width 334 height 46
click at [150, 175] on div "Back to Dashboard Change Sender ID Customers Technicians Select a contact Outbo…" at bounding box center [253, 118] width 344 height 214
click at [107, 185] on div "Back to Dashboard Change Sender ID Customers Technicians Select a contact Outbo…" at bounding box center [253, 118] width 344 height 214
drag, startPoint x: 232, startPoint y: 150, endPoint x: 212, endPoint y: 138, distance: 23.7
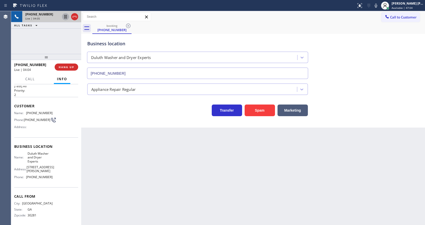
click at [232, 150] on div "Back to Dashboard Change Sender ID Customers Technicians Select a contact Outbo…" at bounding box center [253, 118] width 344 height 214
click at [152, 196] on div "Back to Dashboard Change Sender ID Customers Technicians Select a contact Outbo…" at bounding box center [253, 118] width 344 height 214
drag, startPoint x: 210, startPoint y: 152, endPoint x: 138, endPoint y: 113, distance: 82.0
click at [210, 152] on div "Back to Dashboard Change Sender ID Customers Technicians Select a contact Outbo…" at bounding box center [253, 118] width 344 height 214
click at [128, 159] on div "Back to Dashboard Change Sender ID Customers Technicians Select a contact Outbo…" at bounding box center [253, 118] width 344 height 214
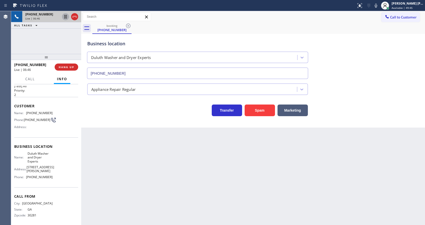
click at [135, 183] on div "Back to Dashboard Change Sender ID Customers Technicians Select a contact Outbo…" at bounding box center [253, 118] width 344 height 214
click at [127, 203] on div "Back to Dashboard Change Sender ID Customers Technicians Select a contact Outbo…" at bounding box center [253, 118] width 344 height 214
click at [186, 172] on div "Back to Dashboard Change Sender ID Customers Technicians Select a contact Outbo…" at bounding box center [253, 118] width 344 height 214
click at [378, 7] on icon at bounding box center [376, 6] width 3 height 4
click at [65, 16] on icon at bounding box center [65, 17] width 3 height 4
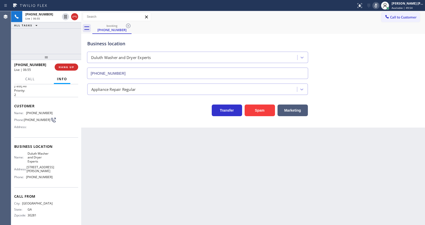
drag, startPoint x: 121, startPoint y: 177, endPoint x: 122, endPoint y: 213, distance: 36.2
click at [122, 180] on div "Back to Dashboard Change Sender ID Customers Technicians Select a contact Outbo…" at bounding box center [253, 118] width 344 height 214
click at [225, 189] on div "Back to Dashboard Change Sender ID Customers Technicians Select a contact Outbo…" at bounding box center [253, 118] width 344 height 214
click at [240, 184] on div "Back to Dashboard Change Sender ID Customers Technicians Select a contact Outbo…" at bounding box center [253, 118] width 344 height 214
click at [134, 171] on div "Back to Dashboard Change Sender ID Customers Technicians Select a contact Outbo…" at bounding box center [253, 118] width 344 height 214
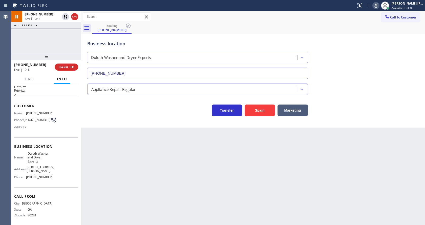
click at [237, 196] on div "Back to Dashboard Change Sender ID Customers Technicians Select a contact Outbo…" at bounding box center [253, 118] width 344 height 214
click at [65, 15] on icon at bounding box center [66, 17] width 4 height 4
click at [378, 6] on icon at bounding box center [376, 6] width 6 height 6
click at [382, 82] on div "Appliance Repair Regular" at bounding box center [253, 88] width 334 height 13
click at [209, 146] on div "Back to Dashboard Change Sender ID Customers Technicians Select a contact Outbo…" at bounding box center [253, 118] width 344 height 214
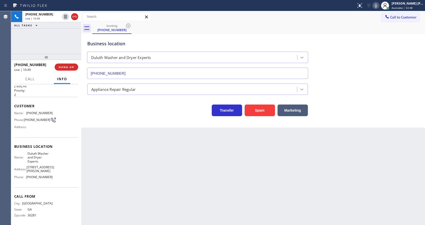
drag, startPoint x: 138, startPoint y: 149, endPoint x: 129, endPoint y: 199, distance: 50.2
click at [138, 149] on div "Back to Dashboard Change Sender ID Customers Technicians Select a contact Outbo…" at bounding box center [253, 118] width 344 height 214
click at [210, 184] on div "Back to Dashboard Change Sender ID Customers Technicians Select a contact Outbo…" at bounding box center [253, 118] width 344 height 214
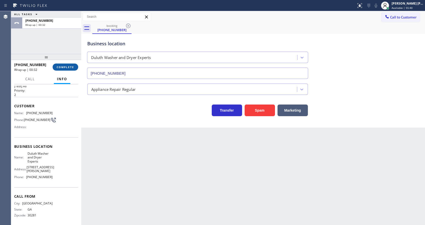
click at [63, 67] on span "COMPLETE" at bounding box center [65, 67] width 17 height 4
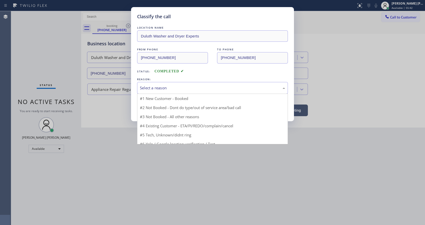
click at [157, 88] on div "Select a reason" at bounding box center [212, 88] width 145 height 6
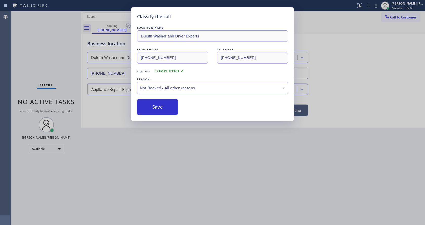
click at [157, 104] on button "Save" at bounding box center [157, 107] width 41 height 16
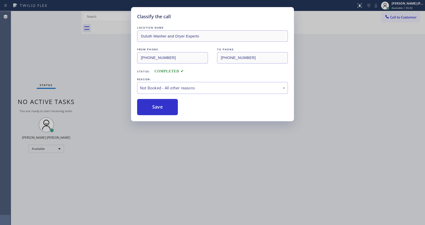
click at [157, 104] on button "Save" at bounding box center [157, 107] width 41 height 16
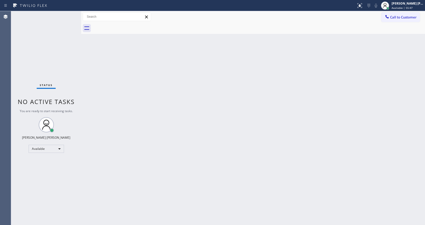
drag, startPoint x: 378, startPoint y: 68, endPoint x: 370, endPoint y: 69, distance: 8.9
click at [378, 68] on div "Back to Dashboard Change Sender ID Customers Technicians Select a contact Outbo…" at bounding box center [253, 118] width 344 height 214
drag, startPoint x: 81, startPoint y: 14, endPoint x: 71, endPoint y: 11, distance: 10.7
click at [71, 11] on div "Status report No issues detected If you experience an issue, please download th…" at bounding box center [212, 112] width 425 height 225
click at [71, 13] on div "Status No active tasks You are ready to start receiving tasks. [PERSON_NAME] [P…" at bounding box center [46, 118] width 70 height 214
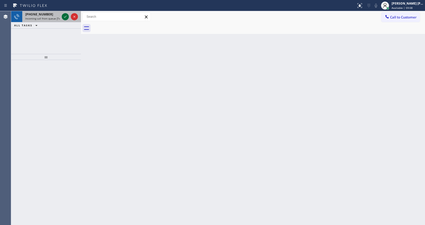
click at [66, 18] on icon at bounding box center [65, 17] width 6 height 6
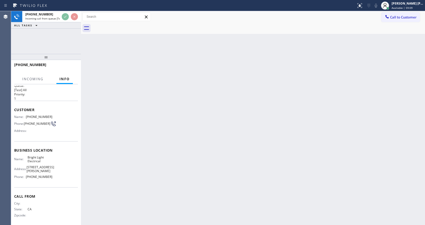
scroll to position [10, 0]
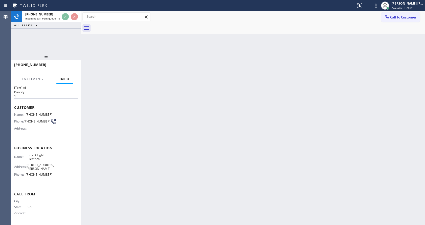
click at [191, 153] on div "Back to Dashboard Change Sender ID Customers Technicians Select a contact Outbo…" at bounding box center [253, 118] width 344 height 214
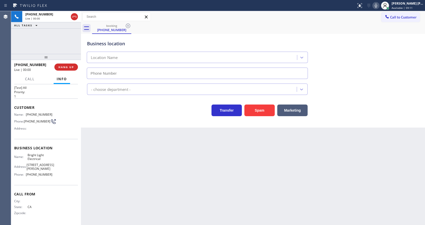
type input "[PHONE_NUMBER]"
click at [200, 168] on div "Back to Dashboard Change Sender ID Customers Technicians Select a contact Outbo…" at bounding box center [253, 118] width 344 height 214
click at [164, 135] on div "Back to Dashboard Change Sender ID Customers Technicians Select a contact Outbo…" at bounding box center [253, 118] width 344 height 214
click at [102, 149] on div "Back to Dashboard Change Sender ID Customers Technicians Select a contact Outbo…" at bounding box center [253, 118] width 344 height 214
click at [63, 65] on button "HANG UP" at bounding box center [66, 67] width 24 height 7
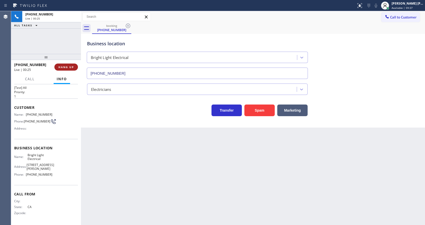
click at [63, 65] on button "HANG UP" at bounding box center [66, 67] width 24 height 7
click at [63, 65] on button "COMPLETE" at bounding box center [65, 67] width 26 height 7
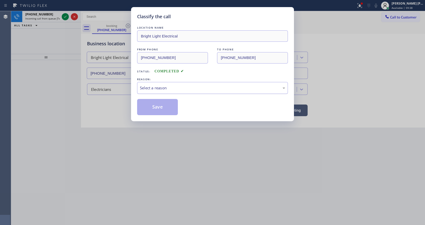
drag, startPoint x: 162, startPoint y: 83, endPoint x: 164, endPoint y: 91, distance: 8.1
click at [162, 84] on div "Select a reason" at bounding box center [212, 88] width 151 height 12
click at [158, 110] on button "Save" at bounding box center [157, 107] width 41 height 16
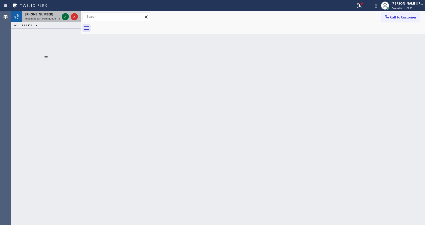
click at [65, 17] on icon at bounding box center [65, 17] width 6 height 6
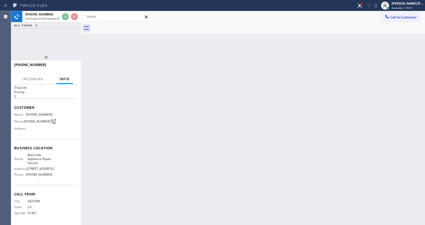
scroll to position [14, 0]
click at [179, 173] on div "Back to Dashboard Change Sender ID Customers Technicians Select a contact Outbo…" at bounding box center [253, 118] width 344 height 214
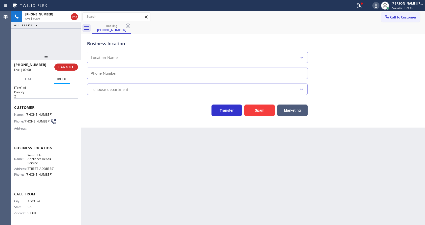
type input "[PHONE_NUMBER]"
click at [261, 111] on button "Spam" at bounding box center [260, 111] width 30 height 12
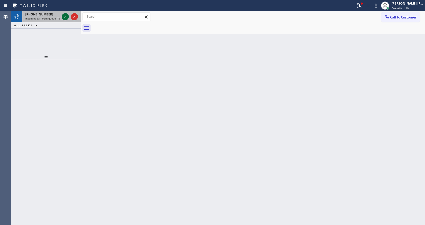
click at [65, 15] on icon at bounding box center [65, 17] width 6 height 6
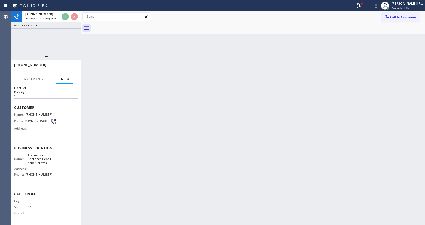
scroll to position [14, 0]
click at [203, 160] on div "Back to Dashboard Change Sender ID Customers Technicians Select a contact Outbo…" at bounding box center [253, 118] width 344 height 214
drag, startPoint x: 152, startPoint y: 186, endPoint x: 184, endPoint y: 179, distance: 31.9
click at [152, 186] on div "Back to Dashboard Change Sender ID Customers Technicians Select a contact Outbo…" at bounding box center [253, 118] width 344 height 214
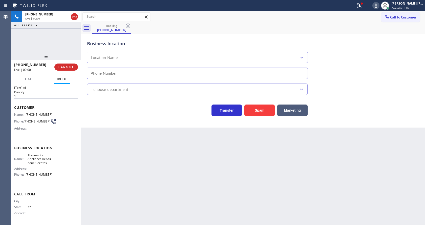
type input "[PHONE_NUMBER]"
click at [256, 106] on button "Spam" at bounding box center [260, 111] width 30 height 12
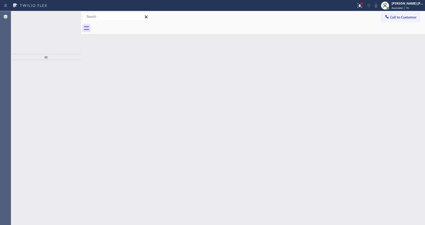
click at [170, 162] on div "Back to Dashboard Change Sender ID Customers Technicians Select a contact Outbo…" at bounding box center [253, 118] width 344 height 214
click at [67, 14] on icon at bounding box center [65, 17] width 6 height 6
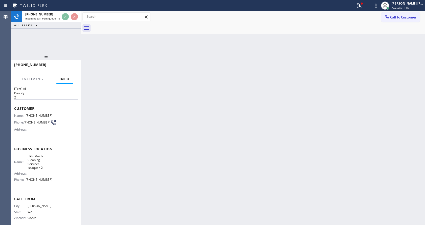
scroll to position [14, 0]
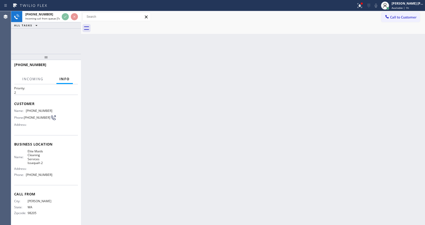
click at [171, 170] on div "Back to Dashboard Change Sender ID Customers Technicians Select a contact Outbo…" at bounding box center [253, 118] width 344 height 214
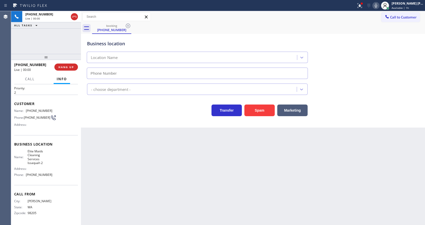
type input "[PHONE_NUMBER]"
click at [259, 110] on button "Spam" at bounding box center [260, 111] width 30 height 12
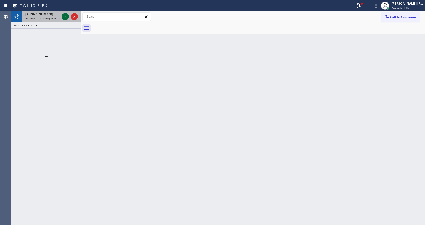
click at [65, 17] on icon at bounding box center [65, 17] width 3 height 2
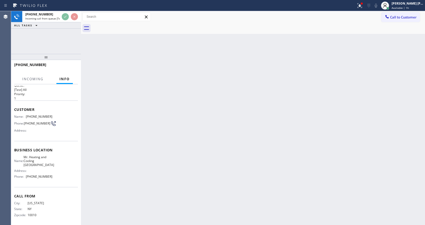
scroll to position [10, 0]
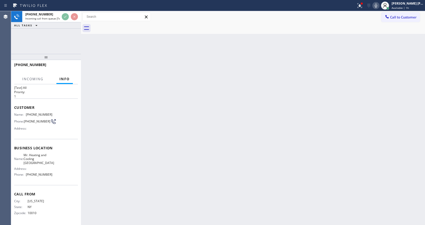
click at [169, 151] on div "Back to Dashboard Change Sender ID Customers Technicians Select a contact Outbo…" at bounding box center [253, 118] width 344 height 214
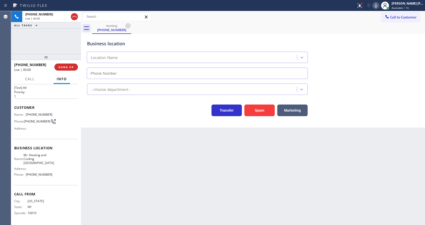
type input "[PHONE_NUMBER]"
click at [164, 150] on div "Back to Dashboard Change Sender ID Customers Technicians Select a contact Outbo…" at bounding box center [253, 118] width 344 height 214
drag, startPoint x: 363, startPoint y: 5, endPoint x: 364, endPoint y: 2, distance: 3.2
click at [364, 3] on div at bounding box center [362, 3] width 3 height 3
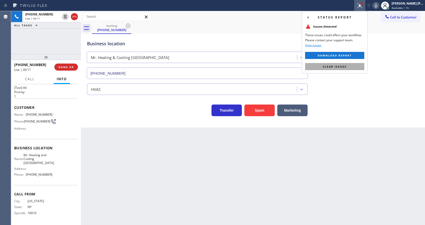
click at [348, 67] on button "Clear issues" at bounding box center [334, 66] width 59 height 7
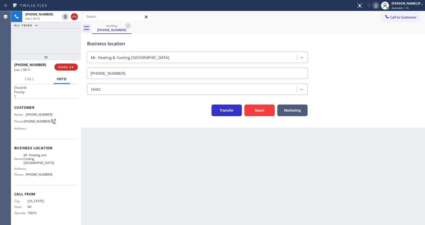
click at [369, 74] on div "Business location Mr. Heating & Cooling [GEOGRAPHIC_DATA] [PHONE_NUMBER]" at bounding box center [253, 56] width 334 height 46
click at [118, 156] on div "Back to Dashboard Change Sender ID Customers Technicians Select a contact Outbo…" at bounding box center [253, 118] width 344 height 214
click at [197, 167] on div "Back to Dashboard Change Sender ID Customers Technicians Select a contact Outbo…" at bounding box center [253, 118] width 344 height 214
click at [122, 152] on div "Back to Dashboard Change Sender ID Customers Technicians Select a contact Outbo…" at bounding box center [253, 118] width 344 height 214
click at [376, 10] on div "Status report No issues detected If you experience an issue, please download th…" at bounding box center [390, 5] width 71 height 11
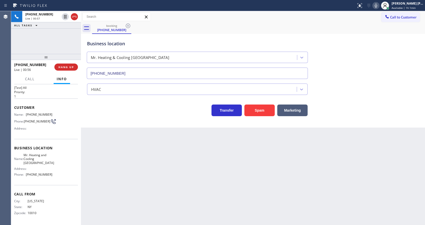
click at [377, 8] on icon at bounding box center [376, 6] width 6 height 6
click at [64, 16] on icon at bounding box center [65, 17] width 3 height 4
click at [66, 14] on icon at bounding box center [65, 17] width 6 height 6
click at [377, 6] on icon at bounding box center [376, 6] width 6 height 6
click at [367, 33] on div "booking [PHONE_NUMBER]" at bounding box center [258, 28] width 333 height 11
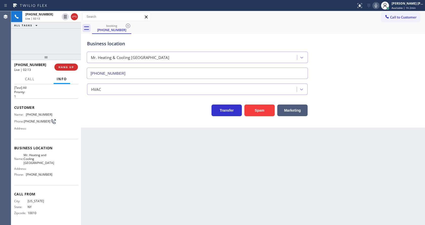
click at [162, 181] on div "Back to Dashboard Change Sender ID Customers Technicians Select a contact Outbo…" at bounding box center [253, 118] width 344 height 214
click at [153, 153] on div "Back to Dashboard Change Sender ID Customers Technicians Select a contact Outbo…" at bounding box center [253, 118] width 344 height 214
drag, startPoint x: 201, startPoint y: 189, endPoint x: 198, endPoint y: 190, distance: 3.4
click at [199, 189] on div "Back to Dashboard Change Sender ID Customers Technicians Select a contact Outbo…" at bounding box center [253, 118] width 344 height 214
click at [156, 156] on div "Back to Dashboard Change Sender ID Customers Technicians Select a contact Outbo…" at bounding box center [253, 118] width 344 height 214
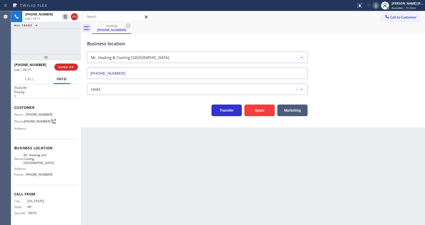
click at [119, 149] on div "Back to Dashboard Change Sender ID Customers Technicians Select a contact Outbo…" at bounding box center [253, 118] width 344 height 214
click at [186, 176] on div "Back to Dashboard Change Sender ID Customers Technicians Select a contact Outbo…" at bounding box center [253, 118] width 344 height 214
click at [135, 172] on div "Back to Dashboard Change Sender ID Customers Technicians Select a contact Outbo…" at bounding box center [253, 118] width 344 height 214
click at [211, 188] on div "Back to Dashboard Change Sender ID Customers Technicians Select a contact Outbo…" at bounding box center [253, 118] width 344 height 214
click at [125, 147] on div "Back to Dashboard Change Sender ID Customers Technicians Select a contact Outbo…" at bounding box center [253, 118] width 344 height 214
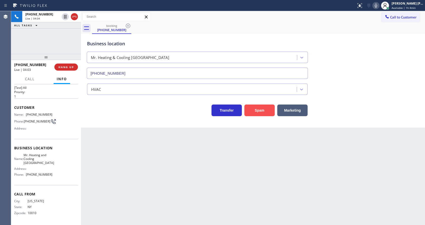
click at [257, 110] on button "Spam" at bounding box center [260, 111] width 30 height 12
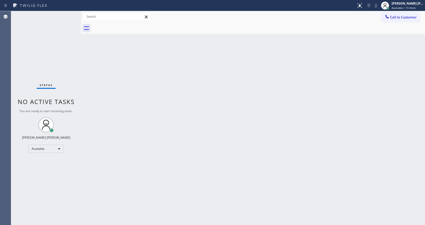
click at [196, 168] on div "Back to Dashboard Change Sender ID Customers Technicians Select a contact Outbo…" at bounding box center [253, 118] width 344 height 214
click at [107, 98] on div "Back to Dashboard Change Sender ID Customers Technicians Select a contact Outbo…" at bounding box center [253, 118] width 344 height 214
click at [230, 171] on div "Back to Dashboard Change Sender ID Customers Technicians Select a contact Outbo…" at bounding box center [253, 118] width 344 height 214
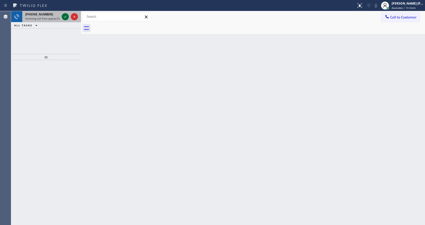
click at [67, 16] on icon at bounding box center [65, 17] width 6 height 6
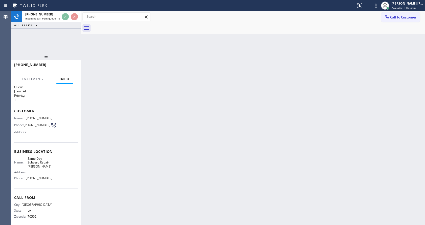
scroll to position [10, 0]
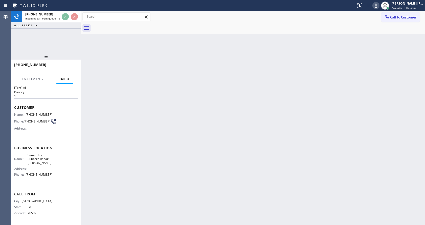
click at [170, 139] on div "Back to Dashboard Change Sender ID Customers Technicians Select a contact Outbo…" at bounding box center [253, 118] width 344 height 214
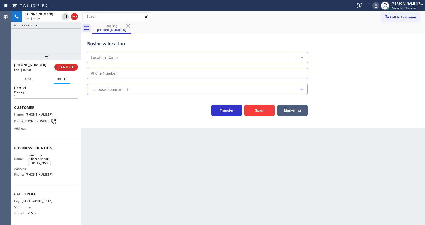
click at [180, 156] on div "Back to Dashboard Change Sender ID Customers Technicians Select a contact Outbo…" at bounding box center [253, 118] width 344 height 214
type input "[PHONE_NUMBER]"
click at [156, 191] on div "Back to Dashboard Change Sender ID Customers Technicians Select a contact Outbo…" at bounding box center [253, 118] width 344 height 214
click at [378, 7] on icon at bounding box center [376, 6] width 6 height 6
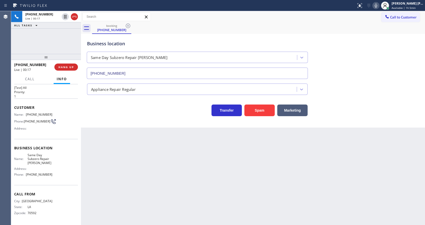
click at [381, 88] on div "Appliance Repair Regular" at bounding box center [253, 88] width 334 height 13
click at [171, 201] on div "Back to Dashboard Change Sender ID Customers Technicians Select a contact Outbo…" at bounding box center [253, 118] width 344 height 214
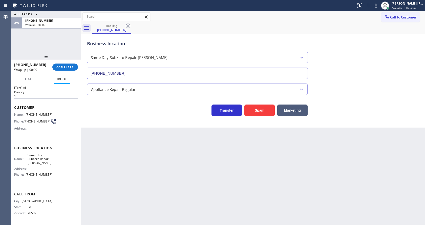
click at [126, 139] on div "Back to Dashboard Change Sender ID Customers Technicians Select a contact Outbo…" at bounding box center [253, 118] width 344 height 214
click at [59, 64] on button "COMPLETE" at bounding box center [65, 67] width 26 height 7
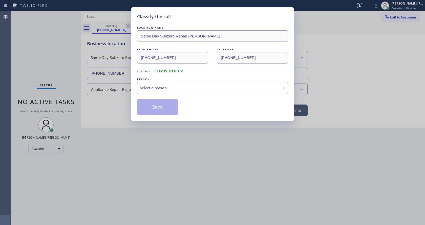
click at [156, 88] on div "Select a reason" at bounding box center [212, 88] width 145 height 6
click at [160, 110] on button "Save" at bounding box center [157, 107] width 41 height 16
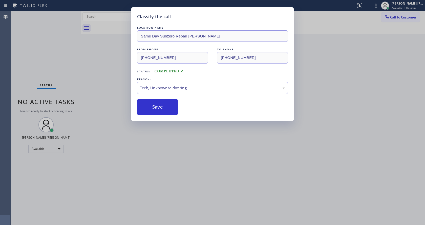
click at [179, 141] on div "Classify the call LOCATION NAME Same Day Subzero Repair Bowie FROM PHONE [PHONE…" at bounding box center [212, 112] width 425 height 225
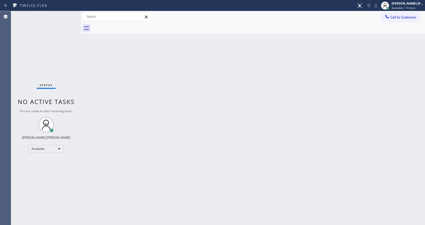
click at [109, 101] on div "Back to Dashboard Change Sender ID Customers Technicians Select a contact Outbo…" at bounding box center [253, 118] width 344 height 214
click at [414, 4] on div "[PERSON_NAME] [PERSON_NAME]" at bounding box center [408, 3] width 32 height 4
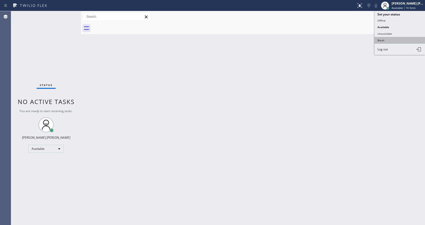
click at [396, 40] on button "Break" at bounding box center [400, 40] width 51 height 7
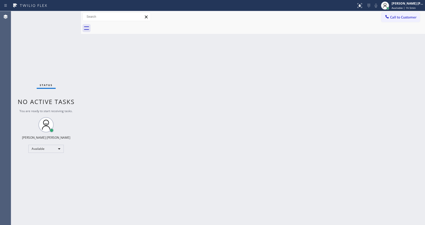
click at [206, 120] on div "Back to Dashboard Change Sender ID Customers Technicians Select a contact Outbo…" at bounding box center [253, 118] width 344 height 214
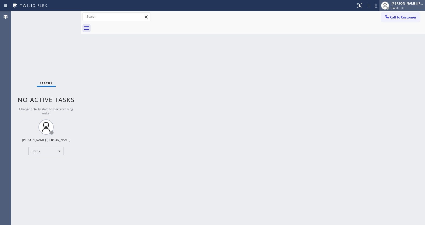
click at [401, 8] on span "Break | 0s" at bounding box center [398, 8] width 13 height 4
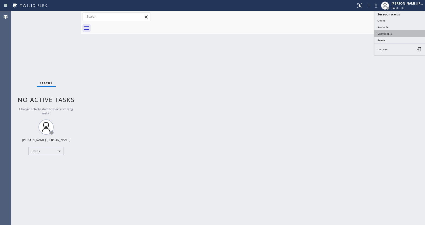
click at [395, 34] on button "Unavailable" at bounding box center [400, 33] width 51 height 7
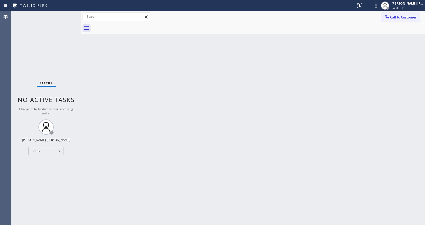
click at [268, 133] on div "Back to Dashboard Change Sender ID Customers Technicians Select a contact Outbo…" at bounding box center [253, 118] width 344 height 214
drag, startPoint x: 95, startPoint y: 65, endPoint x: 324, endPoint y: 48, distance: 229.6
click at [96, 65] on div "Back to Dashboard Change Sender ID Customers Technicians Select a contact Outbo…" at bounding box center [253, 118] width 344 height 214
click at [405, 9] on span "Unavailable | 5s" at bounding box center [402, 8] width 20 height 4
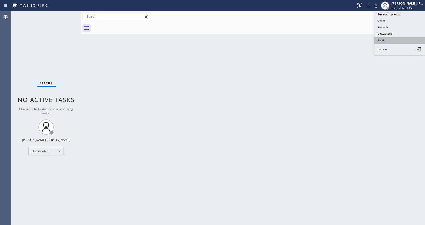
click at [391, 42] on button "Break" at bounding box center [400, 40] width 51 height 7
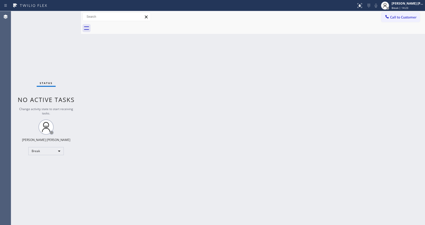
click at [359, 103] on div "Back to Dashboard Change Sender ID Customers Technicians Select a contact Outbo…" at bounding box center [253, 118] width 344 height 214
click at [401, 9] on span "Break | 15:13" at bounding box center [400, 8] width 17 height 4
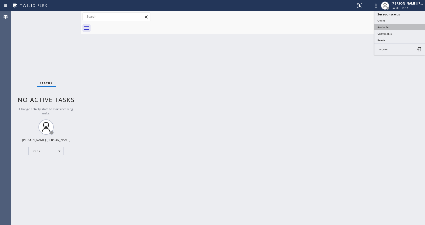
click at [393, 26] on button "Available" at bounding box center [400, 27] width 51 height 7
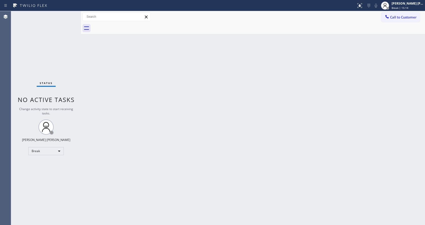
drag, startPoint x: 174, startPoint y: 150, endPoint x: 170, endPoint y: 167, distance: 17.6
click at [174, 155] on div "Back to Dashboard Change Sender ID Customers Technicians Select a contact Outbo…" at bounding box center [253, 118] width 344 height 214
drag, startPoint x: 105, startPoint y: 80, endPoint x: 95, endPoint y: 67, distance: 16.7
click at [105, 80] on div "Back to Dashboard Change Sender ID Customers Technicians Select a contact Outbo…" at bounding box center [253, 118] width 344 height 214
drag, startPoint x: 127, startPoint y: 100, endPoint x: 70, endPoint y: 51, distance: 74.7
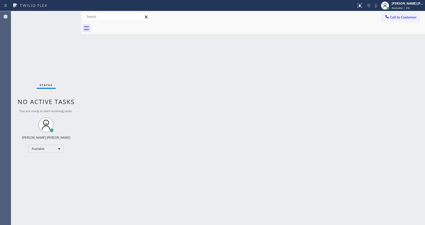
click at [127, 100] on div "Back to Dashboard Change Sender ID Customers Technicians Select a contact Outbo…" at bounding box center [253, 118] width 344 height 214
drag, startPoint x: 150, startPoint y: 175, endPoint x: 151, endPoint y: 178, distance: 3.1
click at [150, 175] on div "Back to Dashboard Change Sender ID Customers Technicians Select a contact Outbo…" at bounding box center [253, 118] width 344 height 214
click at [35, 90] on div "Status No active tasks You are ready to start receiving tasks. [PERSON_NAME] [P…" at bounding box center [46, 118] width 70 height 214
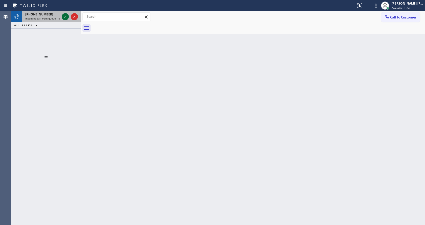
click at [64, 14] on icon at bounding box center [65, 17] width 6 height 6
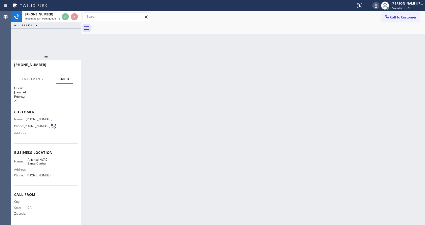
click at [217, 147] on div "Back to Dashboard Change Sender ID Customers Technicians Select a contact Outbo…" at bounding box center [253, 118] width 344 height 214
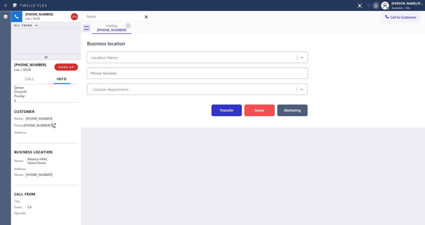
type input "[PHONE_NUMBER]"
click at [252, 108] on button "Spam" at bounding box center [260, 111] width 30 height 12
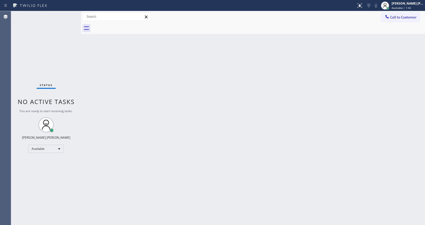
click at [67, 16] on div "Status No active tasks You are ready to start receiving tasks. [PERSON_NAME] [P…" at bounding box center [46, 118] width 70 height 214
click at [203, 135] on div "Back to Dashboard Change Sender ID Customers Technicians Select a contact Outbo…" at bounding box center [253, 118] width 344 height 214
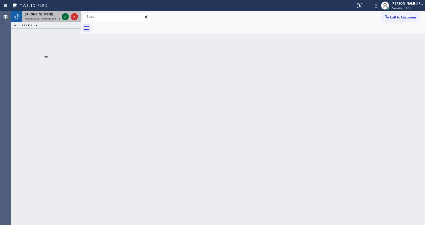
click at [67, 18] on icon at bounding box center [65, 17] width 6 height 6
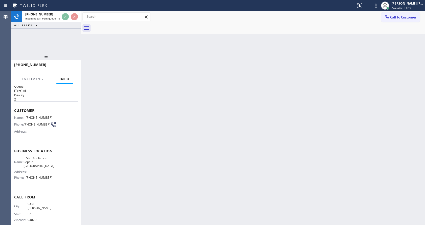
scroll to position [7, 0]
click at [182, 154] on div "Back to Dashboard Change Sender ID Customers Technicians Select a contact Outbo…" at bounding box center [253, 118] width 344 height 214
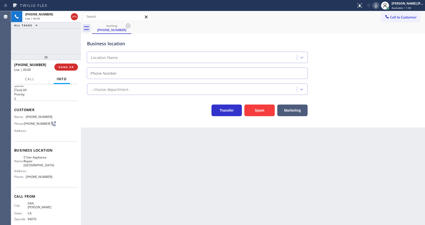
type input "[PHONE_NUMBER]"
click at [269, 110] on button "Spam" at bounding box center [260, 111] width 30 height 12
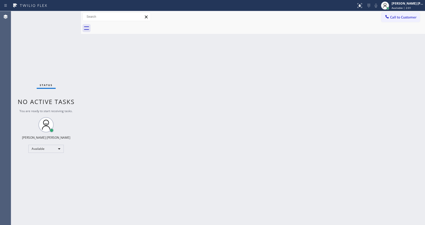
click at [76, 62] on div "Status No active tasks You are ready to start receiving tasks. [PERSON_NAME] [P…" at bounding box center [46, 118] width 70 height 214
drag, startPoint x: 224, startPoint y: 197, endPoint x: 222, endPoint y: 203, distance: 6.3
click at [223, 202] on div "Back to Dashboard Change Sender ID Customers Technicians Select a contact Outbo…" at bounding box center [253, 118] width 344 height 214
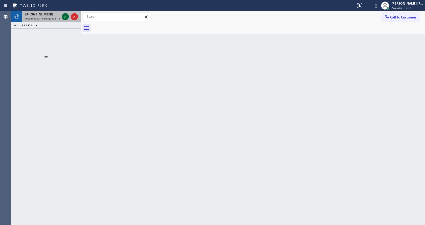
click at [66, 17] on icon at bounding box center [65, 17] width 6 height 6
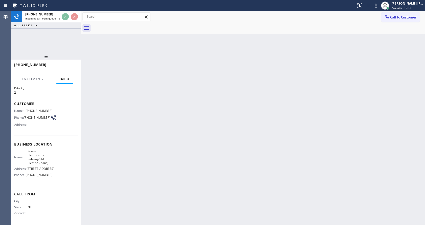
scroll to position [30, 0]
click at [108, 131] on div "Back to Dashboard Change Sender ID Customers Technicians Select a contact Outbo…" at bounding box center [253, 118] width 344 height 214
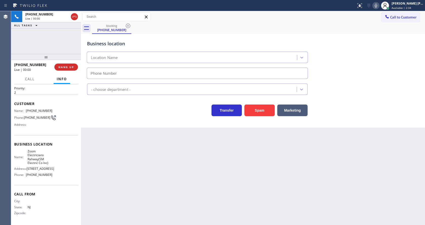
type input "[PHONE_NUMBER]"
click at [259, 111] on button "Spam" at bounding box center [260, 111] width 30 height 12
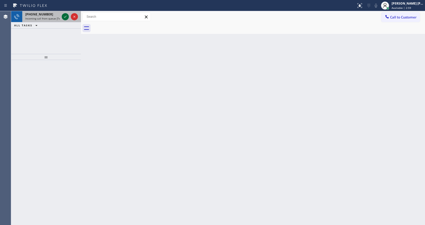
click at [64, 17] on icon at bounding box center [65, 17] width 6 height 6
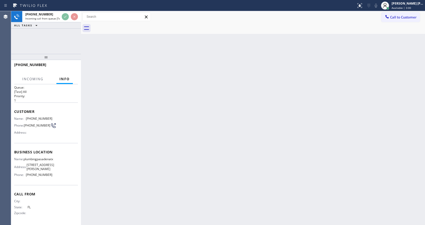
scroll to position [14, 0]
click at [227, 125] on div "Back to Dashboard Change Sender ID Customers Technicians Select a contact Outbo…" at bounding box center [253, 118] width 344 height 214
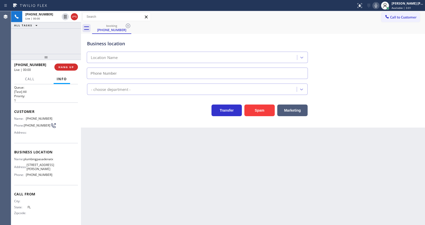
type input "[PHONE_NUMBER]"
click at [174, 137] on div "Back to Dashboard Change Sender ID Customers Technicians Select a contact Outbo…" at bounding box center [253, 118] width 344 height 214
click at [170, 160] on div "Back to Dashboard Change Sender ID Customers Technicians Select a contact Outbo…" at bounding box center [253, 118] width 344 height 214
drag, startPoint x: 155, startPoint y: 177, endPoint x: 196, endPoint y: 155, distance: 46.5
click at [155, 177] on div "Back to Dashboard Change Sender ID Customers Technicians Select a contact Outbo…" at bounding box center [253, 118] width 344 height 214
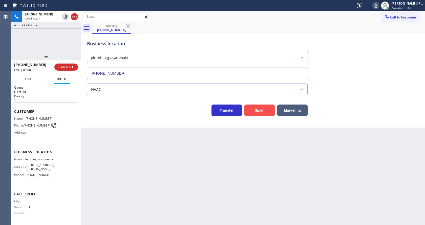
click at [258, 109] on button "Spam" at bounding box center [260, 111] width 30 height 12
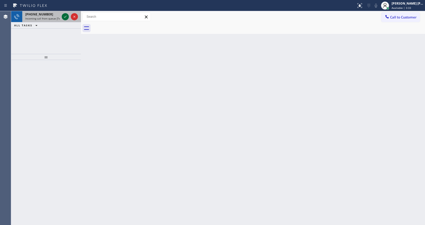
click at [65, 17] on icon at bounding box center [65, 17] width 6 height 6
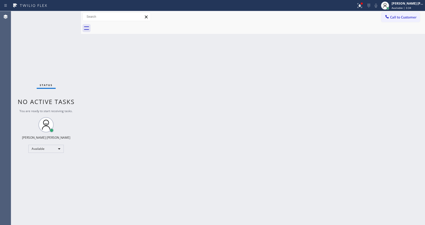
click at [177, 145] on div "Back to Dashboard Change Sender ID Customers Technicians Select a contact Outbo…" at bounding box center [253, 118] width 344 height 214
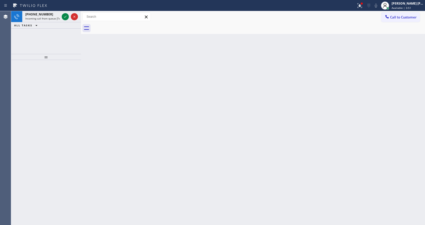
click at [91, 80] on div "Back to Dashboard Change Sender ID Customers Technicians Select a contact Outbo…" at bounding box center [253, 118] width 344 height 214
click at [95, 40] on div "Back to Dashboard Change Sender ID Customers Technicians Select a contact Outbo…" at bounding box center [253, 118] width 344 height 214
click at [65, 17] on icon at bounding box center [65, 17] width 3 height 2
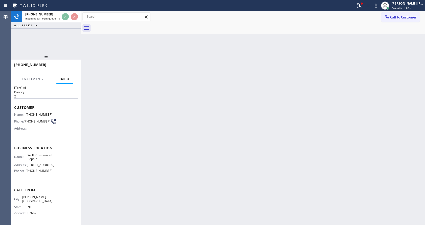
scroll to position [14, 0]
click at [187, 139] on div "Back to Dashboard Change Sender ID Customers Technicians Select a contact Outbo…" at bounding box center [253, 118] width 344 height 214
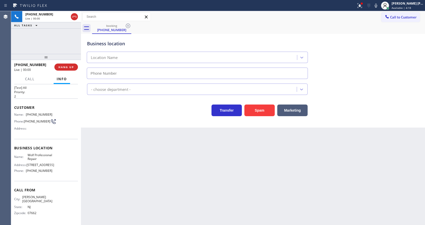
type input "(201) 897-7529"
click at [66, 181] on div "Business location Name: Wolf Professional Repair Address: 31 Fairmount Ave Phon…" at bounding box center [46, 160] width 64 height 42
drag, startPoint x: 49, startPoint y: 173, endPoint x: 25, endPoint y: 176, distance: 24.2
click at [25, 173] on div "Phone: (201) 897-7529" at bounding box center [33, 171] width 38 height 4
copy div "(201) 897-7529"
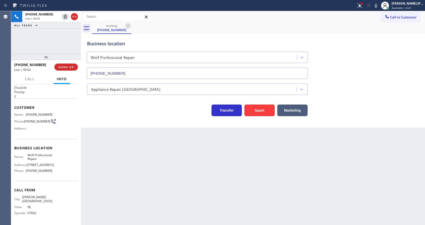
click at [151, 161] on div "Back to Dashboard Change Sender ID Customers Technicians Select a contact Outbo…" at bounding box center [253, 118] width 344 height 214
click at [65, 66] on span "COMPLETE" at bounding box center [64, 67] width 17 height 4
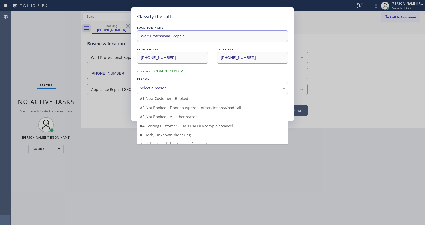
click at [150, 91] on div "Select a reason" at bounding box center [212, 88] width 151 height 12
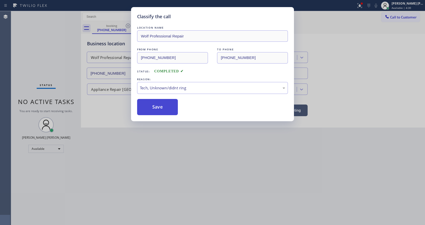
click at [163, 112] on button "Save" at bounding box center [157, 107] width 41 height 16
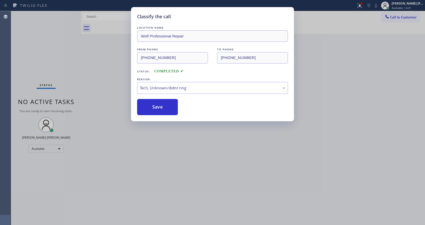
click at [361, 7] on div "Status report Issue detected This issue could affect your workflow. Please cont…" at bounding box center [212, 112] width 425 height 225
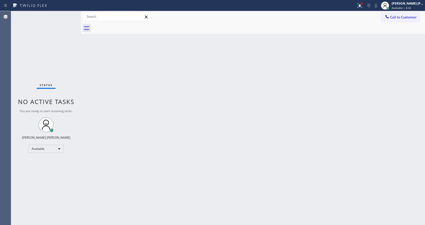
click at [361, 7] on icon at bounding box center [360, 6] width 6 height 6
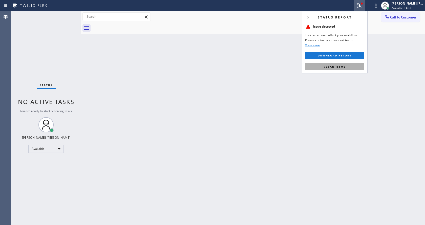
click at [337, 66] on span "Clear issue" at bounding box center [335, 67] width 22 height 4
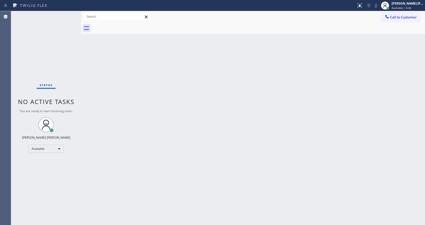
click at [200, 183] on div "Back to Dashboard Change Sender ID Customers Technicians Select a contact Outbo…" at bounding box center [253, 118] width 344 height 214
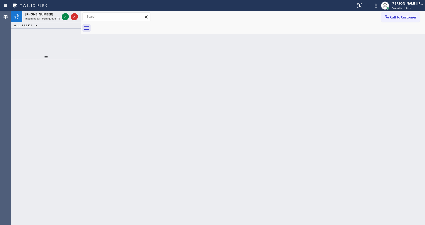
click at [73, 42] on div "+14084689220 Incoming call from queue [Test] All ALL TASKS ALL TASKS ACTIVE TAS…" at bounding box center [46, 32] width 70 height 43
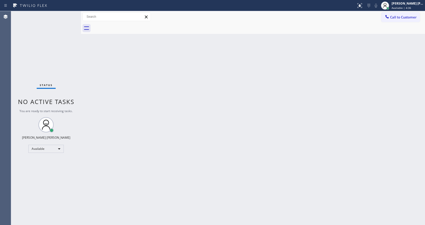
click at [65, 17] on div "Status No active tasks You are ready to start receiving tasks. [PERSON_NAME] [P…" at bounding box center [46, 118] width 70 height 214
drag, startPoint x: 157, startPoint y: 178, endPoint x: 160, endPoint y: 203, distance: 24.8
click at [158, 182] on div "Back to Dashboard Change Sender ID Customers Technicians Select a contact Outbo…" at bounding box center [253, 118] width 344 height 214
click at [84, 102] on div "Back to Dashboard Change Sender ID Customers Technicians Select a contact Outbo…" at bounding box center [253, 118] width 344 height 214
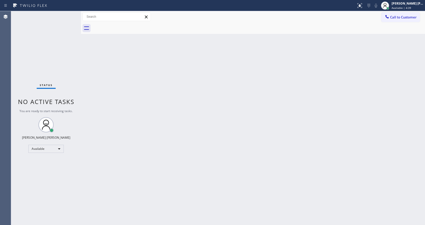
click at [69, 12] on div "Status No active tasks You are ready to start receiving tasks. [PERSON_NAME] [P…" at bounding box center [46, 118] width 70 height 214
click at [70, 14] on div "Status No active tasks You are ready to start receiving tasks. [PERSON_NAME] [P…" at bounding box center [46, 118] width 70 height 214
click at [70, 15] on div "Status No active tasks You are ready to start receiving tasks. [PERSON_NAME] [P…" at bounding box center [46, 118] width 70 height 214
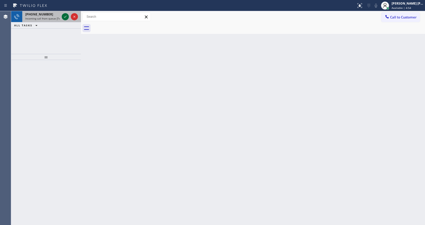
click at [67, 14] on icon at bounding box center [65, 17] width 6 height 6
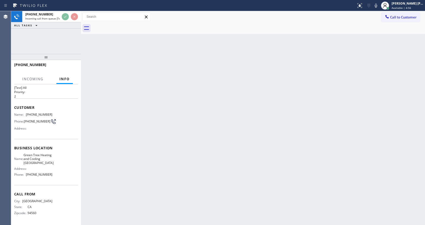
scroll to position [14, 0]
click at [156, 162] on div "Back to Dashboard Change Sender ID Customers Technicians Select a contact Outbo…" at bounding box center [253, 118] width 344 height 214
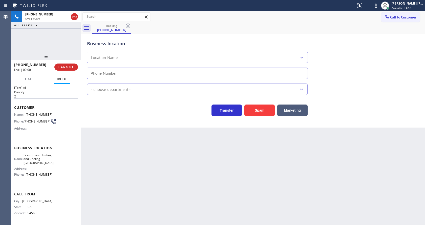
type input "(510) 616-9136"
click at [251, 111] on button "Spam" at bounding box center [260, 111] width 30 height 12
click at [156, 208] on div "Back to Dashboard Change Sender ID Customers Technicians Select a contact Outbo…" at bounding box center [253, 118] width 344 height 214
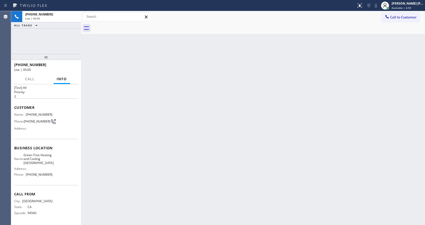
click at [81, 142] on div at bounding box center [81, 118] width 0 height 214
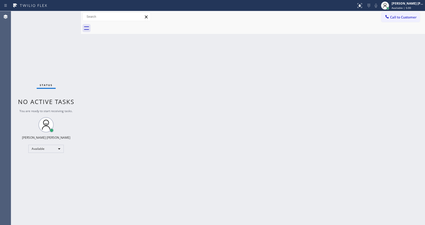
click at [69, 15] on div "Status No active tasks You are ready to start receiving tasks. [PERSON_NAME] [P…" at bounding box center [46, 118] width 70 height 214
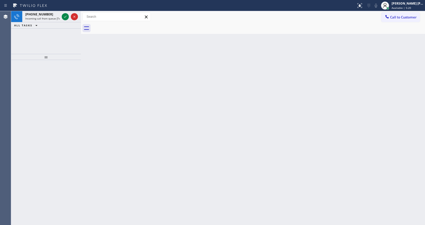
click at [69, 15] on div at bounding box center [70, 16] width 18 height 11
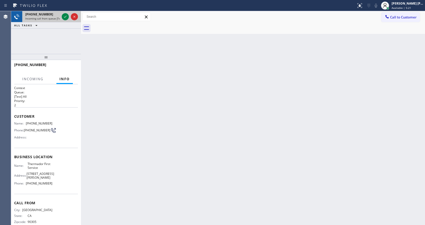
click at [62, 15] on div at bounding box center [70, 16] width 18 height 11
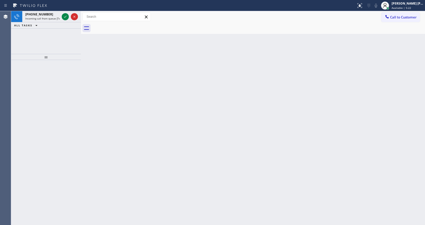
click at [210, 150] on div "Back to Dashboard Change Sender ID Customers Technicians Select a contact Outbo…" at bounding box center [253, 118] width 344 height 214
click at [64, 19] on icon at bounding box center [65, 17] width 6 height 6
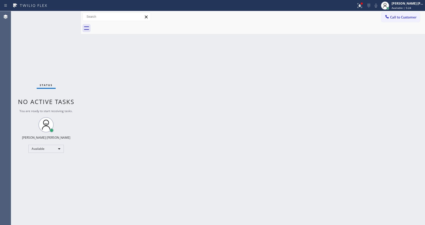
click at [142, 219] on div "Back to Dashboard Change Sender ID Customers Technicians Select a contact Outbo…" at bounding box center [253, 118] width 344 height 214
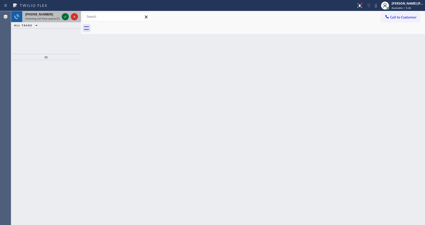
click at [65, 15] on icon at bounding box center [65, 17] width 6 height 6
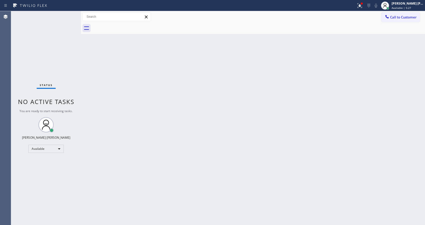
click at [179, 122] on div "Back to Dashboard Change Sender ID Customers Technicians Select a contact Outbo…" at bounding box center [253, 118] width 344 height 214
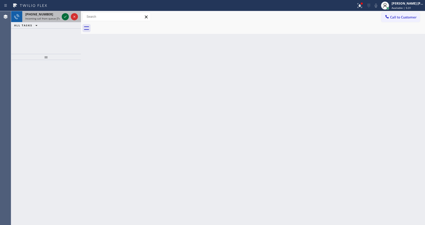
click at [67, 14] on icon at bounding box center [65, 17] width 6 height 6
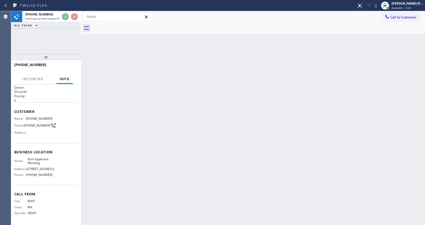
scroll to position [10, 0]
click at [201, 175] on div "Back to Dashboard Change Sender ID Customers Technicians Select a contact Outbo…" at bounding box center [253, 118] width 344 height 214
click at [305, 122] on div "Back to Dashboard Change Sender ID Customers Technicians Select a contact Outbo…" at bounding box center [253, 118] width 344 height 214
click at [363, 1] on button at bounding box center [360, 5] width 11 height 11
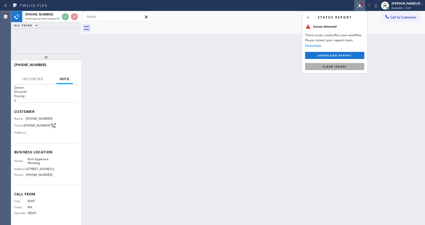
click at [339, 68] on span "Clear issues" at bounding box center [335, 67] width 24 height 4
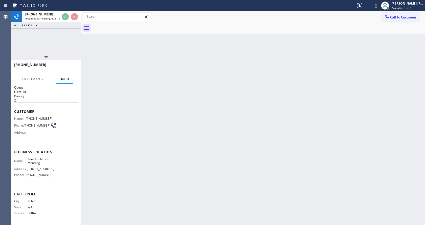
click at [346, 106] on div "Back to Dashboard Change Sender ID Customers Technicians Select a contact Outbo…" at bounding box center [253, 118] width 344 height 214
click at [140, 104] on div "Back to Dashboard Change Sender ID Customers Technicians Select a contact Outbo…" at bounding box center [253, 118] width 344 height 214
drag, startPoint x: 26, startPoint y: 106, endPoint x: 34, endPoint y: 107, distance: 7.9
click at [34, 107] on div "Context Queue: [Test] All Priority: 2 Customer Name: (253) 243-5757 Phone: (253…" at bounding box center [46, 154] width 70 height 141
click at [41, 109] on div "Customer Name: (253) 243-5757 Phone: (253) 243-5757 Address:" at bounding box center [46, 123] width 64 height 41
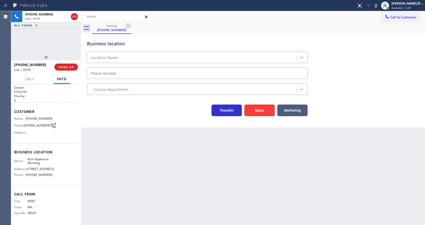
type input "(206) 202-1006"
click at [41, 109] on span "Customer" at bounding box center [46, 111] width 64 height 5
drag, startPoint x: 153, startPoint y: 189, endPoint x: 157, endPoint y: 223, distance: 34.2
click at [156, 196] on div "Back to Dashboard Change Sender ID Customers Technicians Select a contact Outbo…" at bounding box center [253, 118] width 344 height 214
click at [137, 182] on div "Back to Dashboard Change Sender ID Customers Technicians Select a contact Outbo…" at bounding box center [253, 118] width 344 height 214
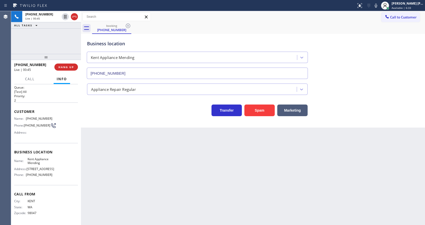
click at [243, 189] on div "Back to Dashboard Change Sender ID Customers Technicians Select a contact Outbo…" at bounding box center [253, 118] width 344 height 214
click at [94, 139] on div "Back to Dashboard Change Sender ID Customers Technicians Select a contact Outbo…" at bounding box center [253, 118] width 344 height 214
click at [365, 44] on div "Business location Kent Appliance Mending (206) 202-1006" at bounding box center [253, 56] width 334 height 46
click at [141, 181] on div "Back to Dashboard Change Sender ID Customers Technicians Select a contact Outbo…" at bounding box center [253, 118] width 344 height 214
click at [121, 159] on div "Back to Dashboard Change Sender ID Customers Technicians Select a contact Outbo…" at bounding box center [253, 118] width 344 height 214
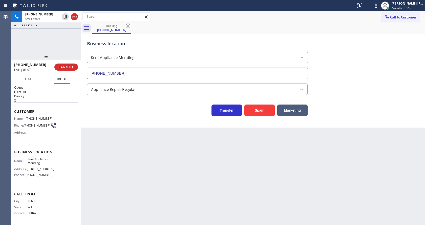
click at [240, 187] on div "Back to Dashboard Change Sender ID Customers Technicians Select a contact Outbo…" at bounding box center [253, 118] width 344 height 214
click at [137, 150] on div "Back to Dashboard Change Sender ID Customers Technicians Select a contact Outbo…" at bounding box center [253, 118] width 344 height 214
click at [356, 47] on div "Business location Kent Appliance Mending (206) 202-1006" at bounding box center [253, 56] width 334 height 46
click at [150, 169] on div "Back to Dashboard Change Sender ID Customers Technicians Select a contact Outbo…" at bounding box center [253, 118] width 344 height 214
click at [215, 200] on div "Back to Dashboard Change Sender ID Customers Technicians Select a contact Outbo…" at bounding box center [253, 118] width 344 height 214
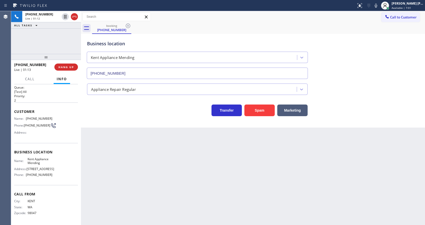
click at [235, 193] on div "Back to Dashboard Change Sender ID Customers Technicians Select a contact Outbo…" at bounding box center [253, 118] width 344 height 214
drag, startPoint x: 160, startPoint y: 199, endPoint x: 110, endPoint y: 139, distance: 77.5
click at [162, 197] on div "Back to Dashboard Change Sender ID Customers Technicians Select a contact Outbo…" at bounding box center [253, 118] width 344 height 214
click at [144, 173] on div "Back to Dashboard Change Sender ID Customers Technicians Select a contact Outbo…" at bounding box center [253, 118] width 344 height 214
click at [119, 142] on div "Back to Dashboard Change Sender ID Customers Technicians Select a contact Outbo…" at bounding box center [253, 118] width 344 height 214
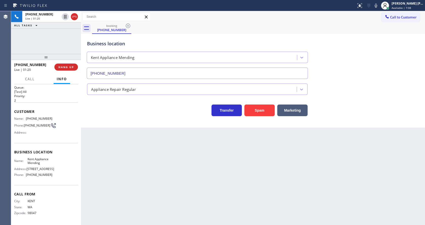
drag, startPoint x: 138, startPoint y: 197, endPoint x: 139, endPoint y: 224, distance: 26.6
click at [136, 204] on div "Back to Dashboard Change Sender ID Customers Technicians Select a contact Outbo…" at bounding box center [253, 118] width 344 height 214
drag, startPoint x: 102, startPoint y: 150, endPoint x: 102, endPoint y: 157, distance: 6.3
click at [102, 150] on div "Back to Dashboard Change Sender ID Customers Technicians Select a contact Outbo…" at bounding box center [253, 118] width 344 height 214
click at [58, 69] on button "HANG UP" at bounding box center [66, 67] width 24 height 7
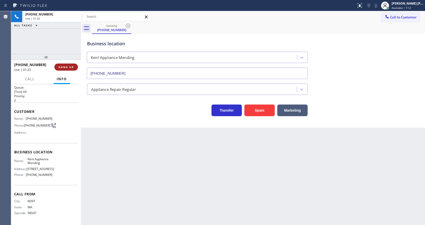
click at [58, 69] on button "HANG UP" at bounding box center [66, 67] width 24 height 7
click at [58, 69] on button "COMPLETE" at bounding box center [65, 67] width 26 height 7
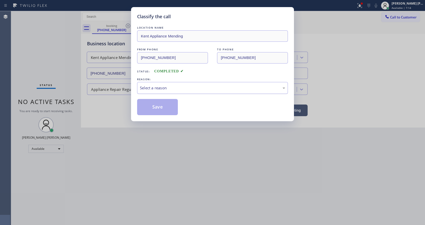
click at [171, 86] on div "Select a reason" at bounding box center [212, 88] width 145 height 6
click at [164, 88] on div "Yelp / Google" at bounding box center [212, 88] width 145 height 6
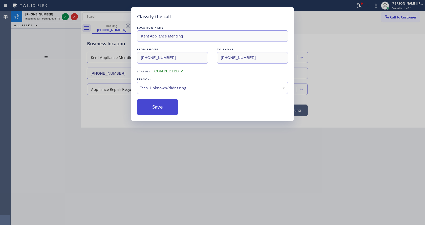
click at [160, 105] on button "Save" at bounding box center [157, 107] width 41 height 16
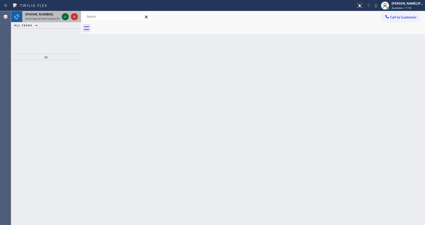
click at [65, 16] on icon at bounding box center [65, 17] width 6 height 6
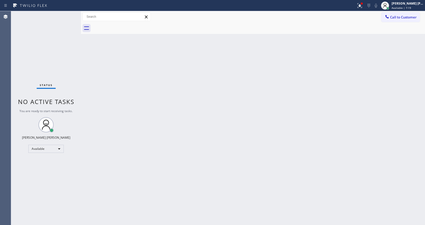
drag, startPoint x: 191, startPoint y: 175, endPoint x: 192, endPoint y: 192, distance: 17.5
click at [191, 176] on div "Back to Dashboard Change Sender ID Customers Technicians Select a contact Outbo…" at bounding box center [253, 118] width 344 height 214
click at [199, 181] on div "Back to Dashboard Change Sender ID Customers Technicians Select a contact Outbo…" at bounding box center [253, 118] width 344 height 214
click at [93, 108] on div "Back to Dashboard Change Sender ID Customers Technicians Select a contact Outbo…" at bounding box center [253, 118] width 344 height 214
drag, startPoint x: 207, startPoint y: 134, endPoint x: 210, endPoint y: 142, distance: 8.7
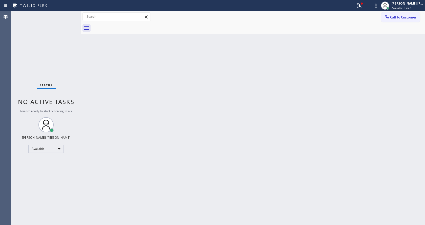
click at [208, 137] on div "Back to Dashboard Change Sender ID Customers Technicians Select a contact Outbo…" at bounding box center [253, 118] width 344 height 214
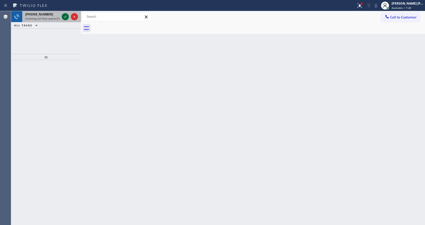
click at [66, 14] on icon at bounding box center [65, 17] width 6 height 6
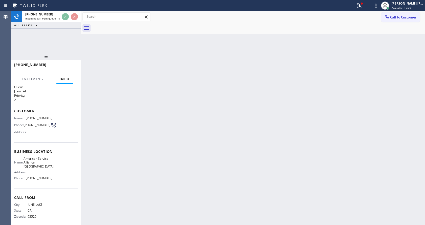
scroll to position [10, 0]
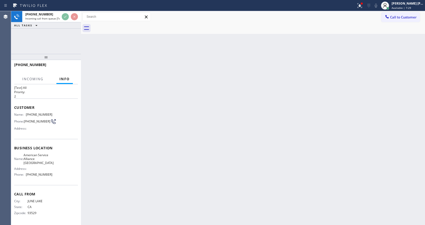
click at [170, 160] on div "Back to Dashboard Change Sender ID Customers Technicians Select a contact Outbo…" at bounding box center [253, 118] width 344 height 214
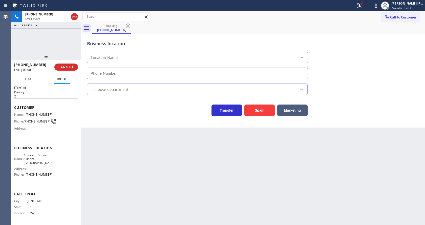
type input "(760) 452-3737"
click at [152, 141] on div "Back to Dashboard Change Sender ID Customers Technicians Select a contact Outbo…" at bounding box center [253, 118] width 344 height 214
click at [41, 115] on div "Name: (760) 209-4048 Phone: (760) 209-4048 Address:" at bounding box center [33, 123] width 38 height 20
drag, startPoint x: 25, startPoint y: 113, endPoint x: 54, endPoint y: 113, distance: 29.6
click at [54, 113] on div "Name: (760) 209-4048 Phone: (760) 209-4048 Address:" at bounding box center [46, 123] width 64 height 20
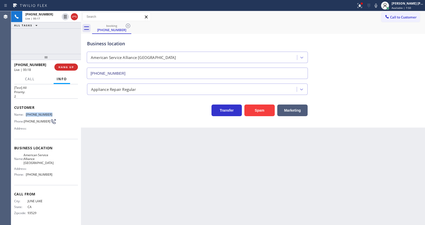
copy div "(760) 209-4048"
click at [135, 169] on div "Back to Dashboard Change Sender ID Customers Technicians Select a contact Outbo…" at bounding box center [253, 118] width 344 height 214
click at [35, 165] on span "American Service Alliance Palm Desert" at bounding box center [39, 159] width 30 height 12
drag, startPoint x: 27, startPoint y: 155, endPoint x: 53, endPoint y: 161, distance: 26.9
click at [53, 161] on div "Name: American Service Alliance Palm Desert Address: Phone: (760) 452-3737" at bounding box center [46, 166] width 64 height 26
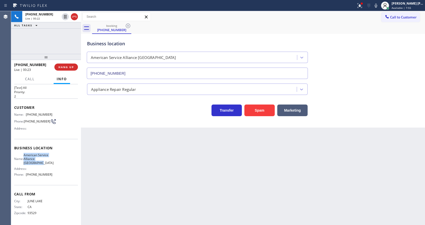
copy span "American Service Alliance Palm Desert"
drag, startPoint x: 117, startPoint y: 161, endPoint x: 115, endPoint y: 198, distance: 37.0
click at [117, 161] on div "Back to Dashboard Change Sender ID Customers Technicians Select a contact Outbo…" at bounding box center [253, 118] width 344 height 214
click at [45, 182] on div "Business location Name: American Service Alliance Palm Desert Address: Phone: (…" at bounding box center [46, 162] width 64 height 46
drag, startPoint x: 25, startPoint y: 173, endPoint x: 52, endPoint y: 174, distance: 26.4
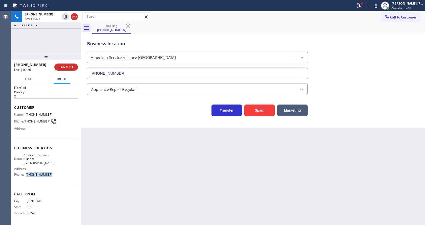
click at [52, 174] on div "Name: American Service Alliance Palm Desert Address: Phone: (760) 452-3737" at bounding box center [46, 166] width 64 height 26
copy div "(760) 452-3737"
drag, startPoint x: 109, startPoint y: 175, endPoint x: 107, endPoint y: 221, distance: 45.4
click at [109, 183] on div "Back to Dashboard Change Sender ID Customers Technicians Select a contact Outbo…" at bounding box center [253, 118] width 344 height 214
drag, startPoint x: 107, startPoint y: 221, endPoint x: 108, endPoint y: 224, distance: 3.4
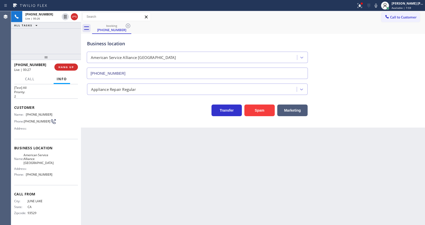
click at [108, 224] on div "Back to Dashboard Change Sender ID Customers Technicians Select a contact Outbo…" at bounding box center [253, 118] width 344 height 214
click at [357, 34] on div "Business location American Service Alliance Palm Desert (760) 452-3737" at bounding box center [253, 56] width 334 height 46
drag, startPoint x: 361, startPoint y: 5, endPoint x: 355, endPoint y: 47, distance: 42.9
click at [361, 9] on button at bounding box center [360, 5] width 11 height 11
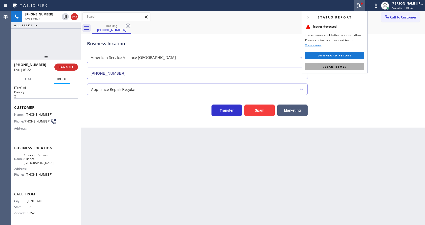
click at [344, 65] on span "Clear issues" at bounding box center [335, 67] width 24 height 4
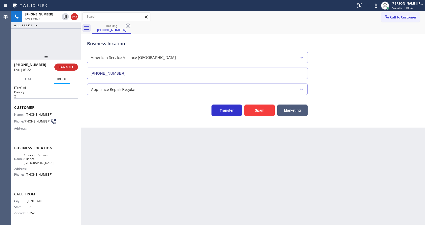
click at [363, 70] on div "Business location American Service Alliance Palm Desert (760) 452-3737" at bounding box center [253, 56] width 334 height 46
click at [178, 171] on div "Back to Dashboard Change Sender ID Customers Technicians Select a contact Outbo…" at bounding box center [253, 118] width 344 height 214
click at [209, 168] on div "Back to Dashboard Change Sender ID Customers Technicians Select a contact Outbo…" at bounding box center [253, 118] width 344 height 214
click at [180, 157] on div "Back to Dashboard Change Sender ID Customers Technicians Select a contact Outbo…" at bounding box center [253, 118] width 344 height 214
click at [81, 173] on div at bounding box center [81, 118] width 0 height 214
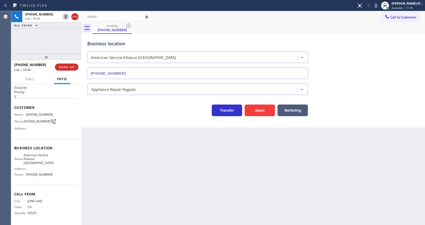
click at [164, 167] on div "Back to Dashboard Change Sender ID Customers Technicians Select a contact Outbo…" at bounding box center [254, 118] width 344 height 214
click at [115, 191] on div "Back to Dashboard Change Sender ID Customers Technicians Select a contact Outbo…" at bounding box center [254, 118] width 344 height 214
click at [241, 189] on div "Back to Dashboard Change Sender ID Customers Technicians Select a contact Outbo…" at bounding box center [254, 118] width 344 height 214
click at [247, 188] on div "Back to Dashboard Change Sender ID Customers Technicians Select a contact Outbo…" at bounding box center [254, 118] width 344 height 214
drag, startPoint x: 192, startPoint y: 177, endPoint x: 172, endPoint y: 185, distance: 21.1
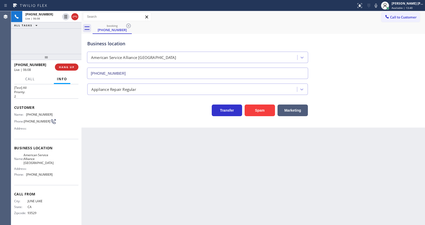
click at [192, 177] on div "Back to Dashboard Change Sender ID Customers Technicians Select a contact Outbo…" at bounding box center [254, 118] width 344 height 214
click at [236, 159] on div "Back to Dashboard Change Sender ID Customers Technicians Select a contact Outbo…" at bounding box center [254, 118] width 344 height 214
click at [132, 161] on div "Back to Dashboard Change Sender ID Customers Technicians Select a contact Outbo…" at bounding box center [254, 118] width 344 height 214
click at [212, 188] on div "Back to Dashboard Change Sender ID Customers Technicians Select a contact Outbo…" at bounding box center [254, 118] width 344 height 214
click at [147, 139] on div "Back to Dashboard Change Sender ID Customers Technicians Select a contact Outbo…" at bounding box center [254, 118] width 344 height 214
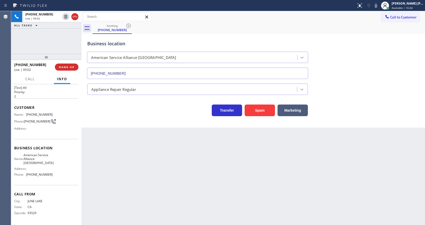
click at [325, 145] on div "Back to Dashboard Change Sender ID Customers Technicians Select a contact Outbo…" at bounding box center [254, 118] width 344 height 214
click at [224, 180] on div "Back to Dashboard Change Sender ID Customers Technicians Select a contact Outbo…" at bounding box center [254, 118] width 344 height 214
click at [135, 149] on div "Back to Dashboard Change Sender ID Customers Technicians Select a contact Outbo…" at bounding box center [254, 118] width 344 height 214
click at [379, 4] on icon at bounding box center [376, 6] width 6 height 6
click at [383, 90] on div "Appliance Repair Regular" at bounding box center [253, 88] width 334 height 13
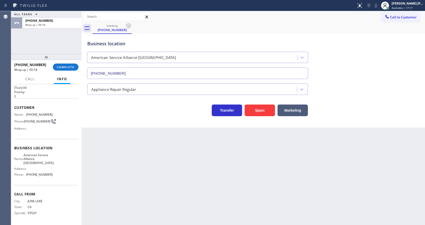
drag, startPoint x: 66, startPoint y: 142, endPoint x: 66, endPoint y: 138, distance: 3.8
click at [66, 142] on div "Business location Name: American Service Alliance Palm Desert Address: Phone: (…" at bounding box center [46, 162] width 64 height 46
click at [62, 61] on div "+17602094048 Wrap up | 00:20 COMPLETE" at bounding box center [46, 67] width 64 height 13
click at [63, 65] on button "COMPLETE" at bounding box center [66, 67] width 26 height 7
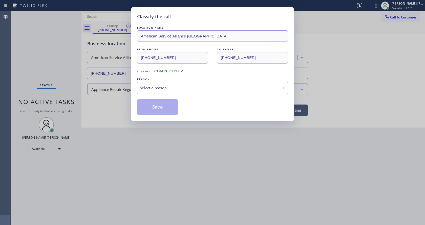
click at [162, 88] on div "Select a reason" at bounding box center [212, 88] width 145 height 6
click at [158, 106] on button "Save" at bounding box center [157, 107] width 41 height 16
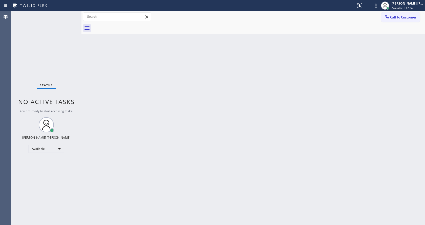
click at [400, 16] on span "Call to Customer" at bounding box center [404, 17] width 27 height 5
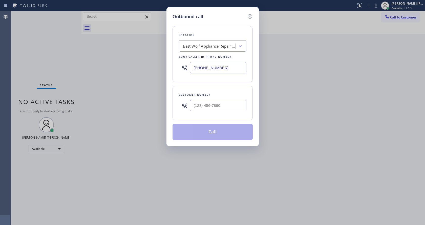
click at [205, 68] on input "[PHONE_NUMBER]" at bounding box center [218, 67] width 56 height 11
click at [205, 67] on input "[PHONE_NUMBER]" at bounding box center [218, 67] width 56 height 11
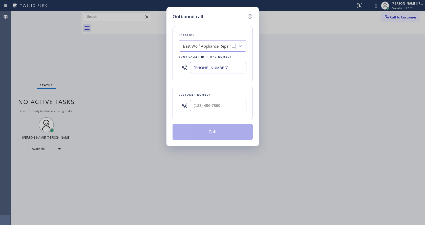
click at [207, 64] on input "[PHONE_NUMBER]" at bounding box center [218, 67] width 56 height 11
paste input "760) 452-3737"
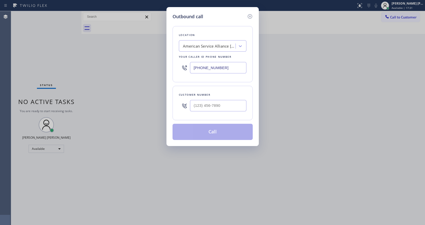
type input "(760) 452-3737"
click at [226, 107] on input "(___) ___-____" at bounding box center [218, 105] width 56 height 11
paste input "760) 209-4048"
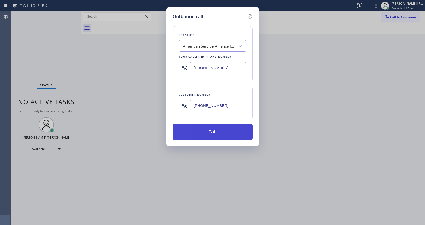
type input "(760) 209-4048"
click at [207, 130] on button "Call" at bounding box center [213, 132] width 80 height 16
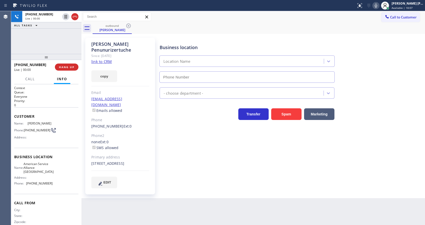
type input "(760) 452-3737"
click at [197, 170] on div "Business location American Service Alliance Palm Desert (760) 452-3737 Applianc…" at bounding box center [291, 113] width 265 height 148
click at [226, 167] on div "Business location American Service Alliance Palm Desert (760) 452-3737 Applianc…" at bounding box center [291, 113] width 265 height 148
drag, startPoint x: 200, startPoint y: 172, endPoint x: 145, endPoint y: 217, distance: 71.3
click at [200, 172] on div "Business location American Service Alliance Palm Desert (760) 452-3737 Applianc…" at bounding box center [291, 113] width 265 height 148
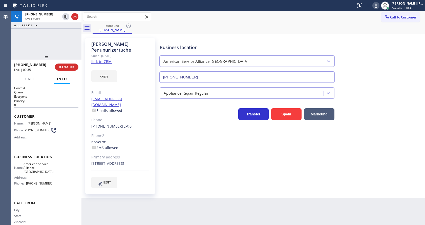
click at [214, 155] on div "Business location American Service Alliance Palm Desert (760) 452-3737 Applianc…" at bounding box center [291, 113] width 265 height 148
click at [68, 65] on button "HANG UP" at bounding box center [67, 67] width 24 height 7
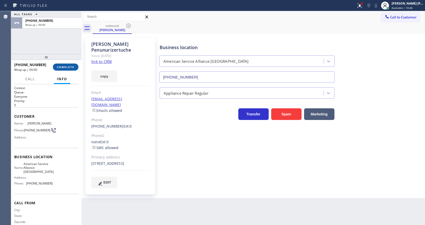
click at [68, 65] on button "COMPLETE" at bounding box center [66, 67] width 26 height 7
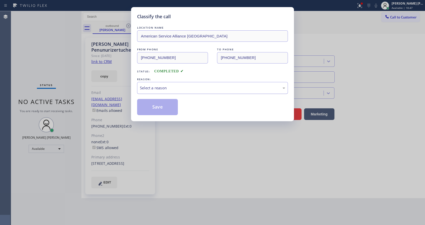
click at [162, 85] on div "Select a reason" at bounding box center [212, 88] width 145 height 6
click at [159, 106] on button "Save" at bounding box center [157, 107] width 41 height 16
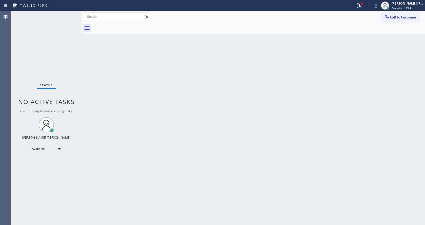
click at [178, 170] on div "Back to Dashboard Change Sender ID Customers Technicians Select a contact Outbo…" at bounding box center [254, 118] width 344 height 214
drag, startPoint x: 326, startPoint y: 146, endPoint x: 237, endPoint y: 169, distance: 93.0
click at [326, 146] on div "Back to Dashboard Change Sender ID Customers Technicians Select a contact Outbo…" at bounding box center [254, 118] width 344 height 214
click at [145, 223] on div "Back to Dashboard Change Sender ID Customers Technicians Select a contact Outbo…" at bounding box center [254, 118] width 344 height 214
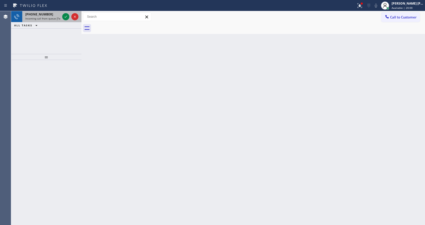
click at [53, 19] on span "Incoming call from queue [Test] All" at bounding box center [46, 19] width 42 height 4
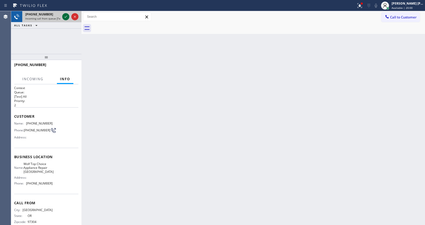
click at [63, 16] on icon at bounding box center [66, 17] width 6 height 6
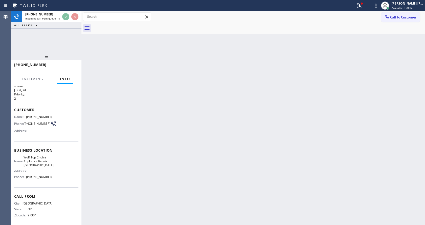
scroll to position [10, 0]
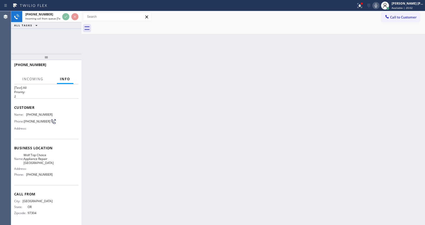
click at [215, 146] on div "Back to Dashboard Change Sender ID Customers Technicians Select a contact Outbo…" at bounding box center [254, 118] width 344 height 214
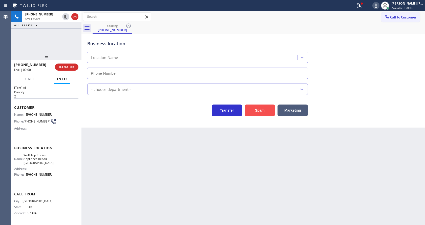
click at [256, 109] on button "Spam" at bounding box center [260, 111] width 30 height 12
type input "(503) 386-0550"
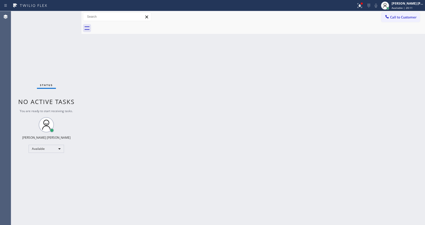
click at [93, 88] on div "Back to Dashboard Change Sender ID Customers Technicians Select a contact Outbo…" at bounding box center [254, 118] width 344 height 214
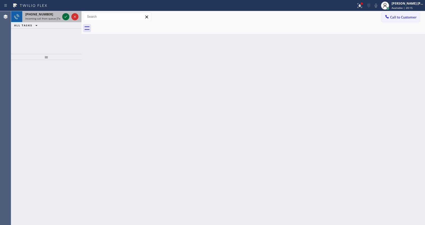
click at [66, 15] on icon at bounding box center [66, 17] width 6 height 6
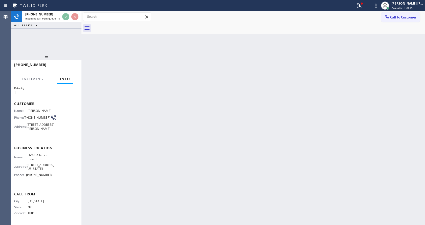
scroll to position [22, 0]
click at [203, 127] on div "Back to Dashboard Change Sender ID Customers Technicians Select a contact Outbo…" at bounding box center [254, 118] width 344 height 214
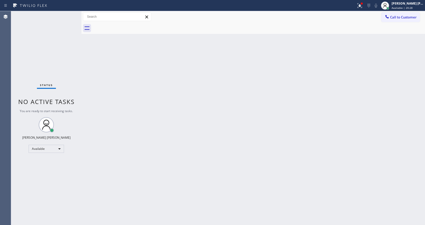
click at [244, 94] on div "Back to Dashboard Change Sender ID Customers Technicians Select a contact Outbo…" at bounding box center [254, 118] width 344 height 214
click at [362, 4] on icon at bounding box center [360, 6] width 6 height 6
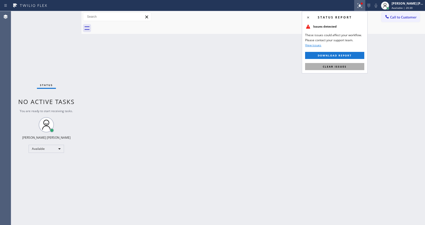
click at [344, 64] on button "Clear issues" at bounding box center [334, 66] width 59 height 7
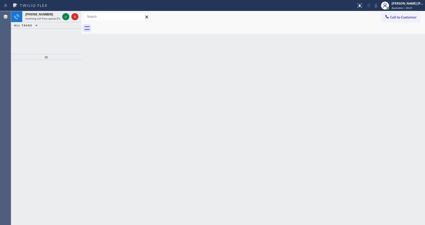
click at [335, 87] on div "Back to Dashboard Change Sender ID Customers Technicians Select a contact Outbo…" at bounding box center [254, 118] width 344 height 214
click at [65, 15] on icon at bounding box center [66, 17] width 6 height 6
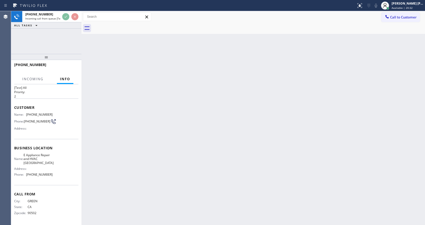
scroll to position [14, 0]
click at [216, 157] on div "Back to Dashboard Change Sender ID Customers Technicians Select a contact Outbo…" at bounding box center [254, 118] width 344 height 214
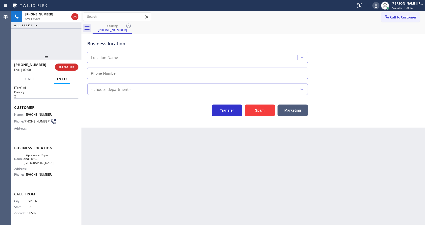
type input "(310) 361-1163"
drag, startPoint x: 143, startPoint y: 113, endPoint x: 245, endPoint y: 106, distance: 102.6
click at [143, 113] on div "Transfer Spam Marketing" at bounding box center [197, 109] width 223 height 14
click at [266, 108] on button "Spam" at bounding box center [260, 111] width 30 height 12
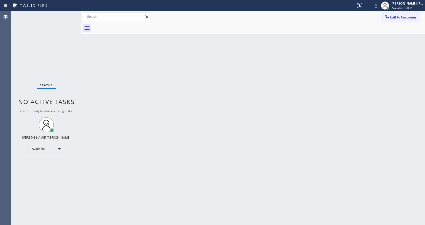
click at [81, 51] on div "Status No active tasks You are ready to start receiving tasks. Jen Rose Villanu…" at bounding box center [218, 118] width 414 height 214
drag, startPoint x: 155, startPoint y: 94, endPoint x: 144, endPoint y: 115, distance: 23.8
click at [157, 96] on div "Back to Dashboard Change Sender ID Customers Technicians Select a contact Outbo…" at bounding box center [254, 118] width 344 height 214
click at [262, 150] on div "Back to Dashboard Change Sender ID Customers Technicians Select a contact Outbo…" at bounding box center [254, 118] width 344 height 214
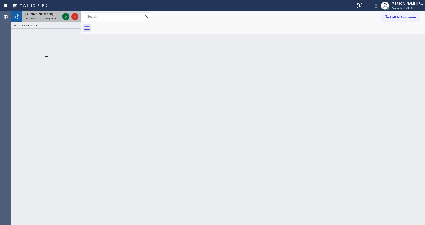
click at [66, 19] on icon at bounding box center [66, 17] width 6 height 6
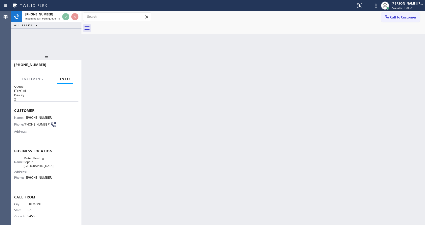
scroll to position [10, 0]
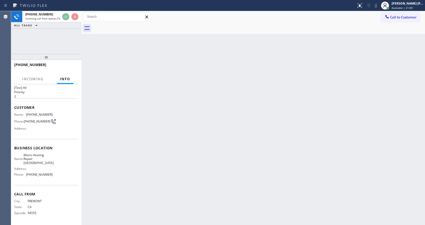
click at [143, 147] on div "Back to Dashboard Change Sender ID Customers Technicians Select a contact Outbo…" at bounding box center [254, 118] width 344 height 214
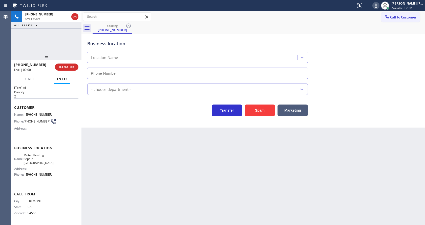
type input "(510) 737-7769"
click at [259, 111] on button "Spam" at bounding box center [260, 111] width 30 height 12
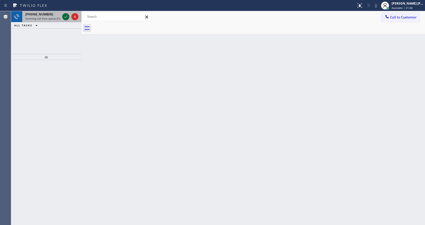
click at [65, 15] on icon at bounding box center [66, 17] width 6 height 6
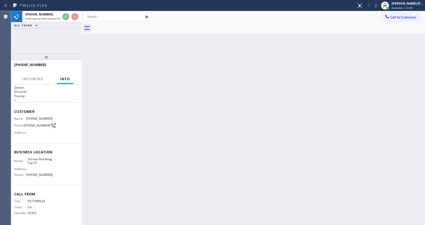
scroll to position [7, 0]
click at [259, 143] on div "Back to Dashboard Change Sender ID Customers Technicians Select a contact Outbo…" at bounding box center [254, 118] width 344 height 214
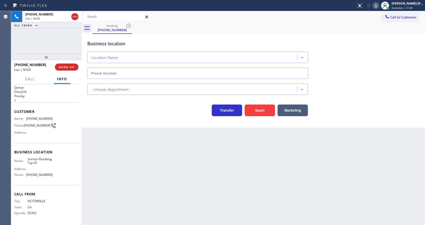
type input "[PHONE_NUMBER]"
click at [129, 164] on div "Back to Dashboard Change Sender ID Customers Technicians Select a contact Outbo…" at bounding box center [254, 118] width 344 height 214
click at [160, 192] on div "Back to Dashboard Change Sender ID Customers Technicians Select a contact Outbo…" at bounding box center [254, 118] width 344 height 214
drag, startPoint x: 109, startPoint y: 125, endPoint x: 185, endPoint y: 110, distance: 77.9
click at [118, 121] on div "Business location Service Plumbing Top SF (628) 277-8686 Plumbing Reg Transfer …" at bounding box center [254, 81] width 344 height 94
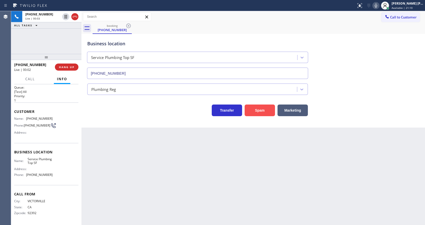
click at [264, 111] on button "Spam" at bounding box center [260, 111] width 30 height 12
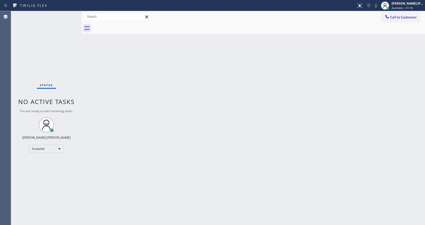
click at [141, 83] on div "Back to Dashboard Change Sender ID Customers Technicians Select a contact Outbo…" at bounding box center [254, 118] width 344 height 214
drag, startPoint x: 215, startPoint y: 168, endPoint x: 213, endPoint y: 169, distance: 2.7
click at [213, 169] on div "Back to Dashboard Change Sender ID Customers Technicians Select a contact Outbo…" at bounding box center [254, 118] width 344 height 214
drag, startPoint x: 65, startPoint y: 89, endPoint x: 25, endPoint y: 1, distance: 97.2
click at [65, 85] on div "Status No active tasks You are ready to start receiving tasks. [PERSON_NAME] [P…" at bounding box center [46, 118] width 70 height 214
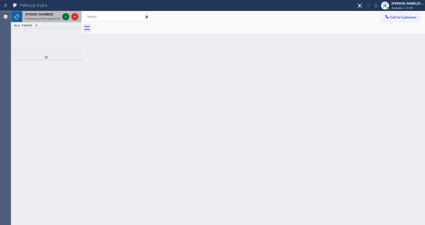
click at [67, 14] on icon at bounding box center [66, 17] width 6 height 6
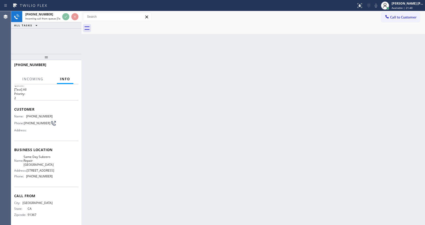
scroll to position [10, 0]
click at [209, 146] on div "Back to Dashboard Change Sender ID Customers Technicians Select a contact Outbo…" at bounding box center [254, 118] width 344 height 214
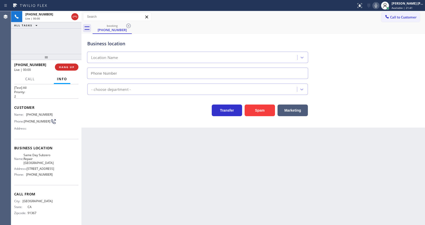
type input "(818) 862-3836"
click at [259, 113] on button "Spam" at bounding box center [260, 111] width 30 height 12
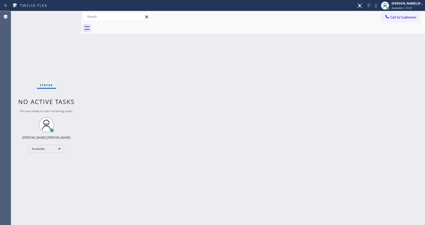
click at [142, 88] on div "Back to Dashboard Change Sender ID Customers Technicians Select a contact Outbo…" at bounding box center [254, 118] width 344 height 214
click at [125, 82] on div "Back to Dashboard Change Sender ID Customers Technicians Select a contact Outbo…" at bounding box center [254, 118] width 344 height 214
drag, startPoint x: 81, startPoint y: 20, endPoint x: 71, endPoint y: 18, distance: 9.9
click at [71, 18] on div "Status No active tasks You are ready to start receiving tasks. Jen Rose Villanu…" at bounding box center [218, 118] width 414 height 214
click at [69, 15] on div "Status No active tasks You are ready to start receiving tasks. [PERSON_NAME] [P…" at bounding box center [46, 118] width 70 height 214
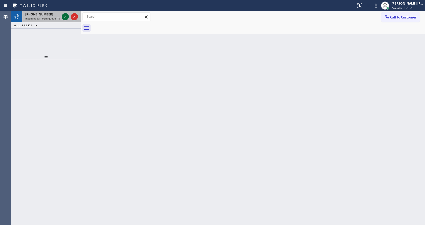
click at [66, 14] on icon at bounding box center [65, 17] width 6 height 6
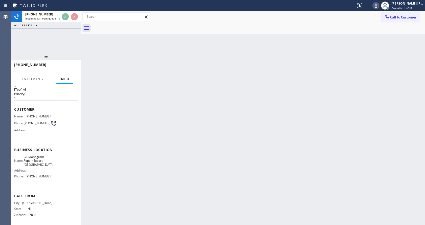
scroll to position [10, 0]
click at [191, 158] on div "Back to Dashboard Change Sender ID Customers Technicians Select a contact Outbo…" at bounding box center [253, 118] width 344 height 214
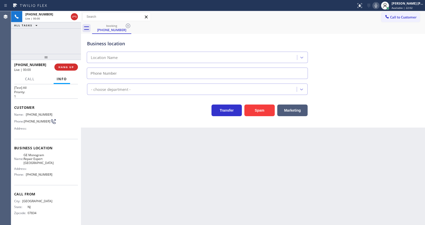
type input "(732) 631-3531"
drag, startPoint x: 174, startPoint y: 173, endPoint x: 179, endPoint y: 178, distance: 6.8
click at [177, 176] on div "Back to Dashboard Change Sender ID Customers Technicians Select a contact Outbo…" at bounding box center [253, 118] width 344 height 214
click at [119, 154] on div "Back to Dashboard Change Sender ID Customers Technicians Select a contact Outbo…" at bounding box center [253, 118] width 344 height 214
click at [206, 169] on div "Back to Dashboard Change Sender ID Customers Technicians Select a contact Outbo…" at bounding box center [253, 118] width 344 height 214
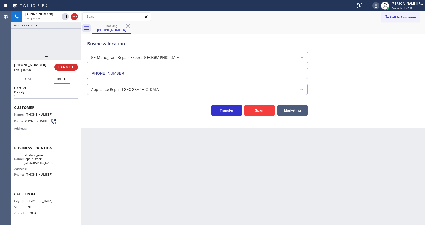
click at [262, 181] on div "Back to Dashboard Change Sender ID Customers Technicians Select a contact Outbo…" at bounding box center [253, 118] width 344 height 214
click at [268, 111] on button "Spam" at bounding box center [260, 111] width 30 height 12
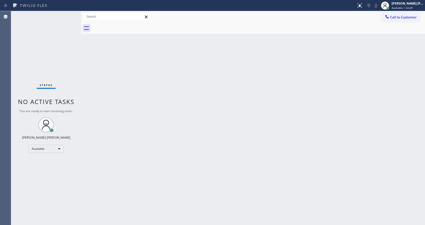
click at [112, 63] on div "Back to Dashboard Change Sender ID Customers Technicians Select a contact Outbo…" at bounding box center [253, 118] width 344 height 214
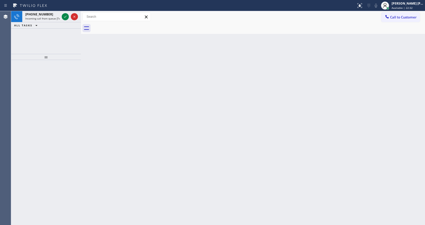
drag, startPoint x: 125, startPoint y: 88, endPoint x: 112, endPoint y: 69, distance: 23.3
click at [123, 87] on div "Back to Dashboard Change Sender ID Customers Technicians Select a contact Outbo…" at bounding box center [253, 118] width 344 height 214
click at [64, 14] on icon at bounding box center [65, 17] width 6 height 6
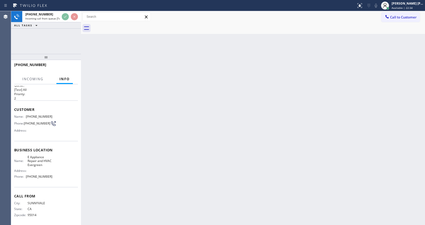
scroll to position [10, 0]
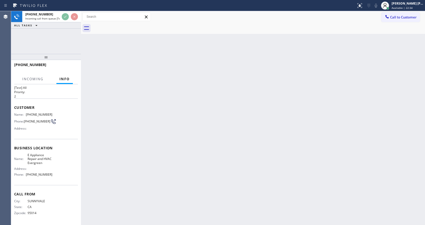
click at [220, 141] on div "Back to Dashboard Change Sender ID Customers Technicians Select a contact Outbo…" at bounding box center [253, 118] width 344 height 214
click at [134, 86] on div "Back to Dashboard Change Sender ID Customers Technicians Select a contact Outbo…" at bounding box center [253, 118] width 344 height 214
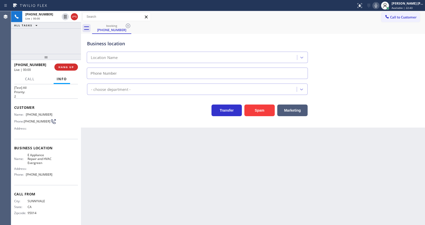
type input "(408) 547-4679"
click at [261, 109] on button "Spam" at bounding box center [260, 111] width 30 height 12
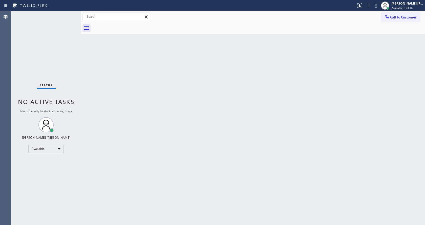
drag, startPoint x: 88, startPoint y: 64, endPoint x: 98, endPoint y: 62, distance: 10.3
click at [88, 64] on div "Back to Dashboard Change Sender ID Customers Technicians Select a contact Outbo…" at bounding box center [253, 118] width 344 height 214
click at [194, 125] on div "Back to Dashboard Change Sender ID Customers Technicians Select a contact Outbo…" at bounding box center [253, 118] width 344 height 214
click at [50, 31] on div "Status No active tasks You are ready to start receiving tasks. [PERSON_NAME] [P…" at bounding box center [46, 118] width 70 height 214
click at [71, 14] on div "Status No active tasks You are ready to start receiving tasks. [PERSON_NAME] [P…" at bounding box center [46, 118] width 70 height 214
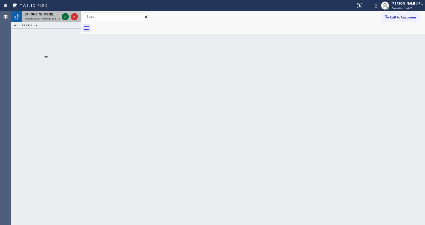
click at [68, 18] on div at bounding box center [70, 16] width 18 height 11
click at [68, 18] on div at bounding box center [65, 17] width 7 height 6
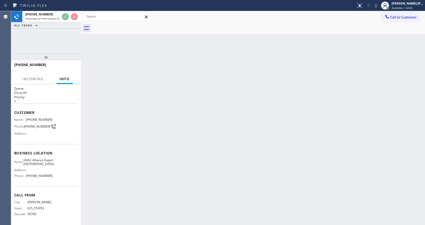
scroll to position [10, 0]
click at [185, 142] on div "Back to Dashboard Change Sender ID Customers Technicians Select a contact Outbo…" at bounding box center [253, 118] width 344 height 214
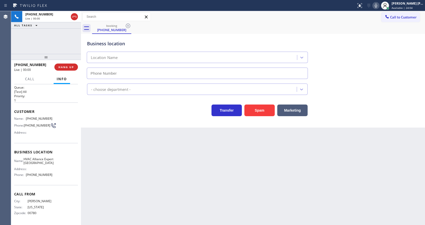
type input "(760) 330-2622"
click at [379, 6] on icon at bounding box center [376, 6] width 6 height 6
click at [258, 109] on button "Spam" at bounding box center [260, 111] width 30 height 12
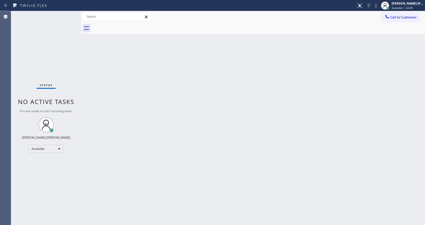
drag, startPoint x: 101, startPoint y: 85, endPoint x: 90, endPoint y: 53, distance: 33.6
click at [100, 82] on div "Back to Dashboard Change Sender ID Customers Technicians Select a contact Outbo…" at bounding box center [253, 118] width 344 height 214
click at [69, 14] on div "Status No active tasks You are ready to start receiving tasks. [PERSON_NAME] [P…" at bounding box center [46, 118] width 70 height 214
click at [165, 133] on div "Back to Dashboard Change Sender ID Customers Technicians Select a contact Outbo…" at bounding box center [253, 118] width 344 height 214
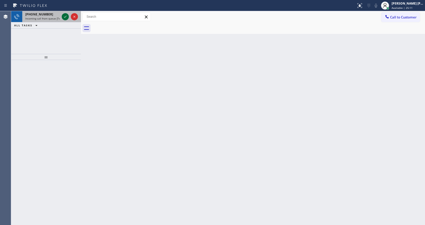
click at [65, 17] on icon at bounding box center [65, 17] width 6 height 6
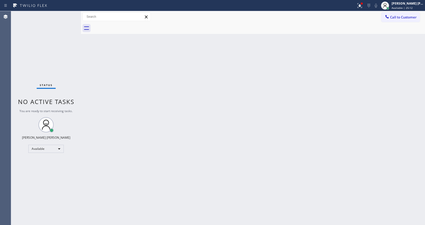
click at [197, 147] on div "Back to Dashboard Change Sender ID Customers Technicians Select a contact Outbo…" at bounding box center [253, 118] width 344 height 214
click at [64, 14] on div "Status No active tasks You are ready to start receiving tasks. [PERSON_NAME] [P…" at bounding box center [46, 118] width 70 height 214
click at [183, 153] on div "Back to Dashboard Change Sender ID Customers Technicians Select a contact Outbo…" at bounding box center [253, 118] width 344 height 214
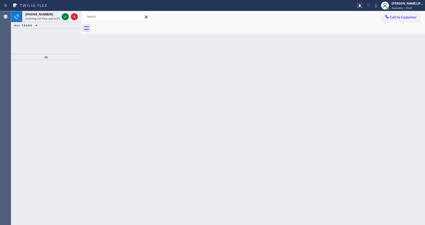
click at [65, 17] on icon at bounding box center [65, 17] width 3 height 2
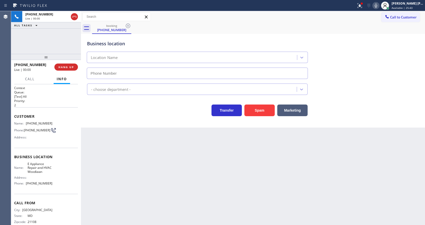
scroll to position [14, 0]
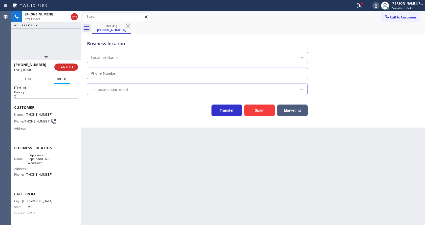
click at [237, 149] on div "Back to Dashboard Change Sender ID Customers Technicians Select a contact Outbo…" at bounding box center [253, 118] width 344 height 214
type input "(410) 397-5980"
click at [257, 118] on div "Business location E Appliance Repair & HVAC Woodlawn (410) 397-5980 Appliance R…" at bounding box center [253, 81] width 344 height 94
click at [260, 107] on button "Spam" at bounding box center [260, 111] width 30 height 12
drag, startPoint x: 226, startPoint y: 196, endPoint x: 241, endPoint y: 206, distance: 17.7
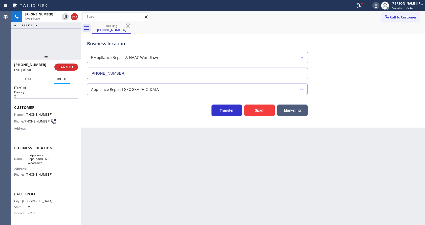
click at [228, 198] on div "Back to Dashboard Change Sender ID Customers Technicians Select a contact Outbo…" at bounding box center [253, 118] width 344 height 214
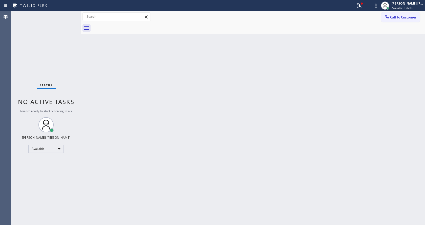
click at [144, 71] on div "Back to Dashboard Change Sender ID Customers Technicians Select a contact Outbo…" at bounding box center [253, 118] width 344 height 214
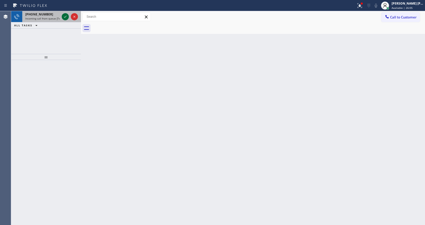
click at [67, 16] on icon at bounding box center [65, 17] width 6 height 6
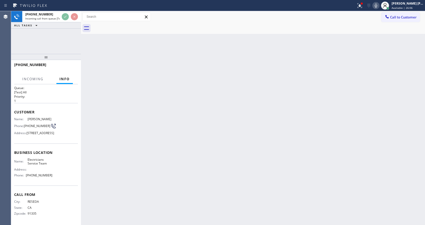
click at [173, 142] on div "Back to Dashboard Change Sender ID Customers Technicians Select a contact Outbo…" at bounding box center [253, 118] width 344 height 214
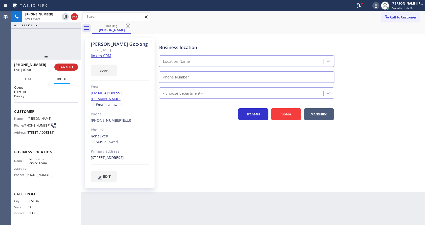
type input "(888) 553-8605"
click at [105, 55] on link "link to CRM" at bounding box center [101, 55] width 21 height 5
click at [50, 117] on div "Name: Wilfredo Goc-ong Phone: (818) 674-0507 Address: 7317 Sale Ave, West Hills…" at bounding box center [46, 127] width 64 height 20
click at [46, 117] on span "Wilfredo Goc-ong" at bounding box center [40, 119] width 25 height 4
drag, startPoint x: 26, startPoint y: 103, endPoint x: 37, endPoint y: 109, distance: 12.1
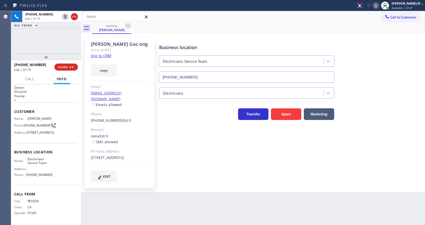
click at [37, 117] on div "Name: Wilfredo Goc-ong" at bounding box center [33, 119] width 38 height 4
copy span "Wilfredo Goc-ong"
click at [171, 194] on div "Back to Dashboard Change Sender ID Customers Technicians Select a contact Outbo…" at bounding box center [253, 118] width 344 height 214
click at [45, 161] on span "Electricians Service Team" at bounding box center [40, 161] width 25 height 8
drag, startPoint x: 24, startPoint y: 114, endPoint x: 34, endPoint y: 118, distance: 10.7
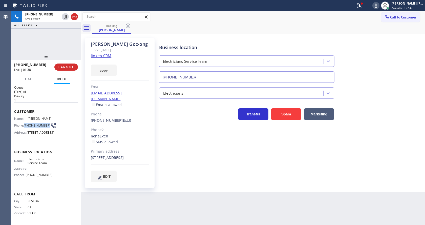
click at [34, 123] on div "Phone: (818) 674-0507" at bounding box center [33, 126] width 38 height 6
copy span "(818) 674-0507"
click at [135, 171] on div "EDIT" at bounding box center [120, 177] width 58 height 12
click at [52, 163] on div "Name: Electricians Service Team Address: Phone: (888) 553-8605" at bounding box center [46, 168] width 64 height 22
click at [28, 159] on span "Electricians Service Team" at bounding box center [40, 161] width 25 height 8
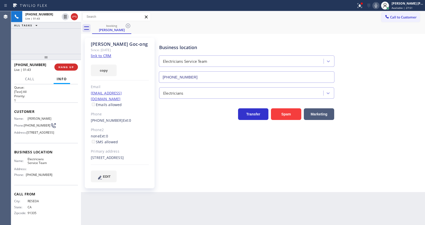
click at [25, 159] on div "Name: Electricians Service Team" at bounding box center [33, 161] width 38 height 8
drag, startPoint x: 26, startPoint y: 159, endPoint x: 57, endPoint y: 163, distance: 31.7
click at [57, 163] on div "Name: Electricians Service Team Address: Phone: (888) 553-8605" at bounding box center [46, 168] width 64 height 22
copy div "Electricians Service Team"
click at [112, 198] on div "Back to Dashboard Change Sender ID Customers Technicians Select a contact Outbo…" at bounding box center [253, 118] width 344 height 214
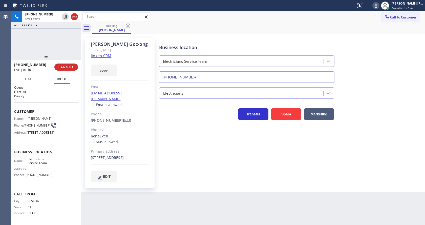
click at [47, 180] on div "Business location Name: Electricians Service Team Address: Phone: (888) 553-8605" at bounding box center [46, 164] width 64 height 42
drag, startPoint x: 25, startPoint y: 175, endPoint x: 49, endPoint y: 175, distance: 24.3
click at [49, 175] on div "Phone: (888) 553-8605" at bounding box center [33, 175] width 38 height 4
copy div "(888) 553-8605"
click at [118, 191] on div "Wilfredo Goc-ong Since: 20 may 2020 link to CRM copy Email mihfred@gmail.com Em…" at bounding box center [253, 113] width 344 height 158
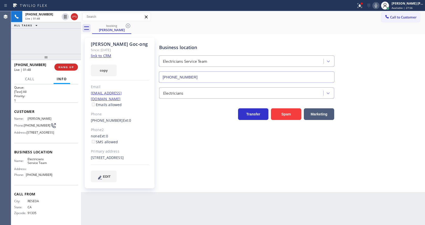
drag, startPoint x: 111, startPoint y: 223, endPoint x: 109, endPoint y: 221, distance: 3.0
click at [112, 223] on div "Back to Dashboard Change Sender ID Customers Technicians Select a contact Outbo…" at bounding box center [253, 118] width 344 height 214
click at [223, 159] on div "Business location Electricians Service Team (888) 553-8605 Electricians Transfe…" at bounding box center [291, 110] width 266 height 142
click at [206, 163] on div "Business location Electricians Service Team (888) 553-8605 Electricians Transfe…" at bounding box center [291, 110] width 266 height 142
click at [192, 204] on div "Back to Dashboard Change Sender ID Customers Technicians Select a contact Outbo…" at bounding box center [253, 118] width 344 height 214
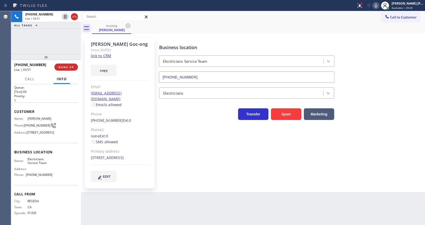
click at [246, 206] on div "Back to Dashboard Change Sender ID Customers Technicians Select a contact Outbo…" at bounding box center [253, 118] width 344 height 214
drag, startPoint x: 207, startPoint y: 211, endPoint x: 191, endPoint y: 224, distance: 20.2
click at [207, 211] on div "Back to Dashboard Change Sender ID Customers Technicians Select a contact Outbo…" at bounding box center [253, 118] width 344 height 214
click at [228, 190] on div "Business location Electricians Service Team (888) 553-8605 Electricians Transfe…" at bounding box center [291, 115] width 266 height 152
drag, startPoint x: 218, startPoint y: 177, endPoint x: 377, endPoint y: 61, distance: 197.1
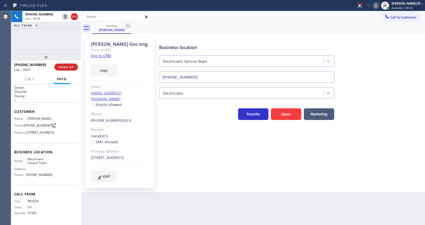
click at [220, 177] on div "Business location Electricians Service Team (888) 553-8605 Electricians Transfe…" at bounding box center [291, 110] width 266 height 142
click at [360, 9] on button at bounding box center [360, 5] width 11 height 11
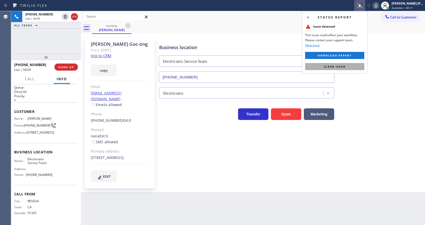
click at [348, 66] on button "Clear issue" at bounding box center [334, 66] width 59 height 7
click at [372, 63] on div "Business location Electricians Service Team (888) 553-8605" at bounding box center [291, 60] width 266 height 46
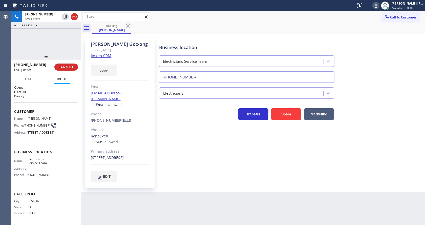
click at [226, 177] on div "Business location Electricians Service Team (888) 553-8605 Electricians Transfe…" at bounding box center [291, 110] width 266 height 142
click at [211, 168] on div "Business location Electricians Service Team (888) 553-8605 Electricians Transfe…" at bounding box center [291, 110] width 266 height 142
drag, startPoint x: 88, startPoint y: 92, endPoint x: 135, endPoint y: 92, distance: 46.9
click at [135, 92] on div "Wilfredo Goc-ong Since: 20 may 2020 link to CRM copy Email mihfred@gmail.com Em…" at bounding box center [120, 113] width 70 height 151
copy link "mihfred@gmail.com"
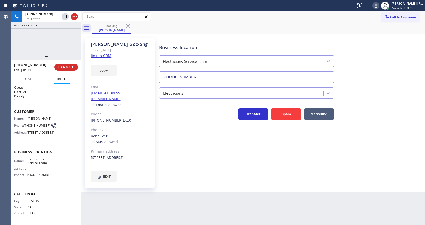
drag, startPoint x: 180, startPoint y: 151, endPoint x: 178, endPoint y: 155, distance: 3.9
click at [179, 152] on div "Business location Electricians Service Team (888) 553-8605 Electricians Transfe…" at bounding box center [291, 110] width 266 height 142
click at [198, 176] on div "Business location Electricians Service Team (888) 553-8605 Electricians Transfe…" at bounding box center [291, 110] width 266 height 142
drag, startPoint x: 265, startPoint y: 202, endPoint x: 222, endPoint y: 193, distance: 44.0
click at [262, 199] on div "Back to Dashboard Change Sender ID Customers Technicians Select a contact Outbo…" at bounding box center [253, 118] width 344 height 214
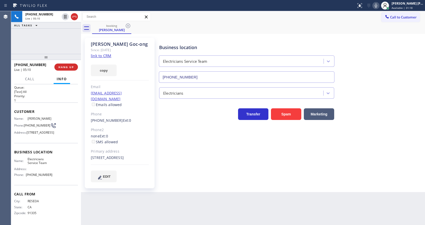
click at [202, 187] on div "Business location Electricians Service Team (888) 553-8605 Electricians Transfe…" at bounding box center [291, 115] width 266 height 152
click at [234, 196] on div "Back to Dashboard Change Sender ID Customers Technicians Select a contact Outbo…" at bounding box center [253, 118] width 344 height 214
click at [184, 162] on div "Business location Electricians Service Team (888) 553-8605 Electricians Transfe…" at bounding box center [291, 110] width 266 height 142
click at [230, 187] on div "Business location Electricians Service Team (888) 553-8605 Electricians Transfe…" at bounding box center [291, 115] width 266 height 152
click at [233, 161] on div "Business location Electricians Service Team (888) 553-8605 Electricians Transfe…" at bounding box center [291, 110] width 266 height 142
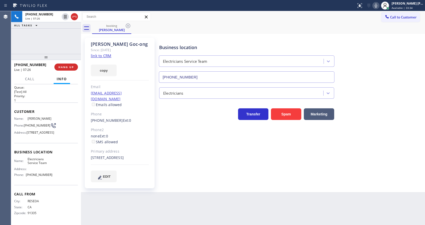
click at [107, 201] on div "Back to Dashboard Change Sender ID Customers Technicians Select a contact Outbo…" at bounding box center [253, 118] width 344 height 214
click at [223, 185] on div "Business location Electricians Service Team (888) 553-8605 Electricians Transfe…" at bounding box center [291, 115] width 266 height 152
click at [160, 165] on div "Business location Electricians Service Team (888) 553-8605 Electricians Transfe…" at bounding box center [291, 110] width 266 height 142
click at [170, 165] on div "Business location Electricians Service Team (888) 553-8605 Electricians Transfe…" at bounding box center [291, 110] width 266 height 142
click at [219, 183] on div "Business location Electricians Service Team (888) 553-8605 Electricians Transfe…" at bounding box center [291, 115] width 266 height 152
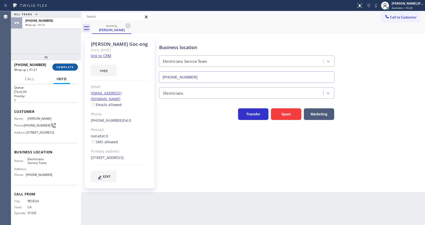
click at [64, 68] on span "COMPLETE" at bounding box center [64, 67] width 17 height 4
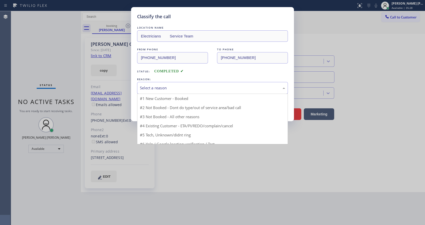
click at [149, 89] on div "Select a reason" at bounding box center [212, 88] width 145 height 6
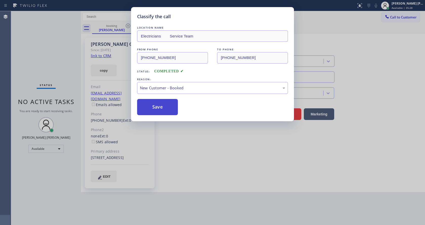
click at [151, 107] on button "Save" at bounding box center [157, 107] width 41 height 16
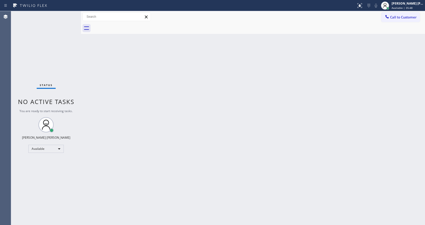
drag, startPoint x: 163, startPoint y: 153, endPoint x: 163, endPoint y: 180, distance: 26.8
click at [163, 153] on div "Back to Dashboard Change Sender ID Customers Technicians Select a contact Outbo…" at bounding box center [253, 118] width 344 height 214
drag, startPoint x: 63, startPoint y: 46, endPoint x: 63, endPoint y: 43, distance: 3.0
click at [63, 46] on div "Status No active tasks You are ready to start receiving tasks. [PERSON_NAME] [P…" at bounding box center [46, 118] width 70 height 214
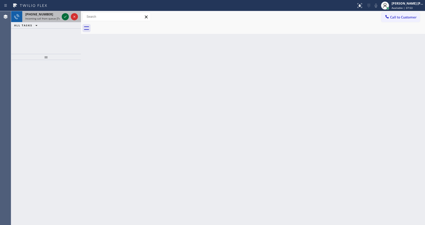
click at [65, 18] on icon at bounding box center [65, 17] width 6 height 6
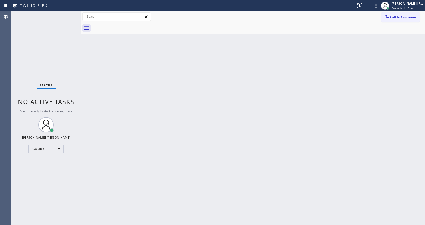
click at [200, 141] on div "Back to Dashboard Change Sender ID Customers Technicians Select a contact Outbo…" at bounding box center [253, 118] width 344 height 214
drag, startPoint x: 104, startPoint y: 82, endPoint x: 95, endPoint y: 63, distance: 20.2
click at [104, 82] on div "Back to Dashboard Change Sender ID Customers Technicians Select a contact Outbo…" at bounding box center [253, 118] width 344 height 214
drag, startPoint x: 211, startPoint y: 165, endPoint x: 207, endPoint y: 168, distance: 5.6
click at [210, 166] on div "Back to Dashboard Change Sender ID Customers Technicians Select a contact Outbo…" at bounding box center [253, 118] width 344 height 214
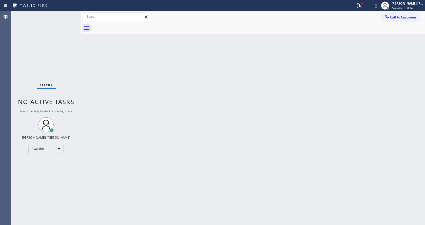
click at [97, 98] on div "Back to Dashboard Change Sender ID Customers Technicians Select a contact Outbo…" at bounding box center [253, 118] width 344 height 214
click at [240, 127] on div "Back to Dashboard Change Sender ID Customers Technicians Select a contact Outbo…" at bounding box center [253, 118] width 344 height 214
click at [155, 223] on div "Back to Dashboard Change Sender ID Customers Technicians Select a contact Outbo…" at bounding box center [253, 118] width 344 height 214
click at [124, 90] on div "Back to Dashboard Change Sender ID Customers Technicians Select a contact Outbo…" at bounding box center [253, 118] width 344 height 214
click at [185, 130] on div "Back to Dashboard Change Sender ID Customers Technicians Select a contact Outbo…" at bounding box center [253, 118] width 344 height 214
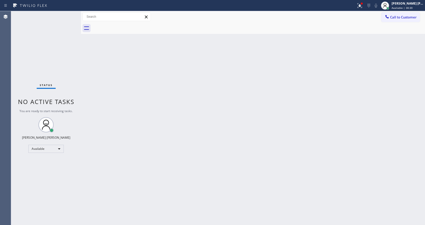
click at [80, 84] on div "Status No active tasks You are ready to start receiving tasks. [PERSON_NAME] [P…" at bounding box center [46, 118] width 70 height 214
click at [360, 4] on icon at bounding box center [360, 6] width 6 height 6
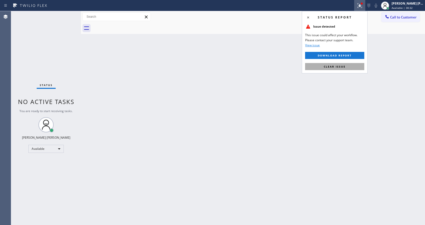
click at [334, 68] on button "Clear issue" at bounding box center [334, 66] width 59 height 7
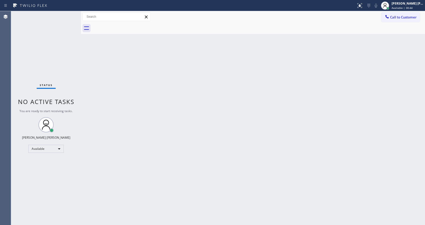
click at [218, 150] on div "Back to Dashboard Change Sender ID Customers Technicians Select a contact Outbo…" at bounding box center [253, 118] width 344 height 214
click at [95, 96] on div "Back to Dashboard Change Sender ID Customers Technicians Select a contact Outbo…" at bounding box center [253, 118] width 344 height 214
click at [77, 67] on div "Status No active tasks You are ready to start receiving tasks. [PERSON_NAME] [P…" at bounding box center [46, 118] width 70 height 214
click at [181, 125] on div "Back to Dashboard Change Sender ID Customers Technicians Select a contact Outbo…" at bounding box center [253, 118] width 344 height 214
click at [247, 121] on div "Back to Dashboard Change Sender ID Customers Technicians Select a contact Outbo…" at bounding box center [253, 118] width 344 height 214
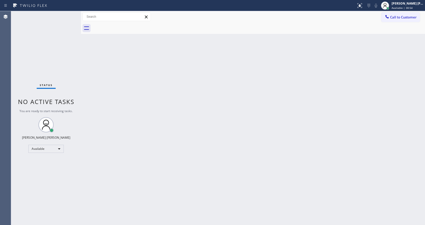
click at [203, 142] on div "Back to Dashboard Change Sender ID Customers Technicians Select a contact Outbo…" at bounding box center [253, 118] width 344 height 214
click at [94, 67] on div "Back to Dashboard Change Sender ID Customers Technicians Select a contact Outbo…" at bounding box center [253, 118] width 344 height 214
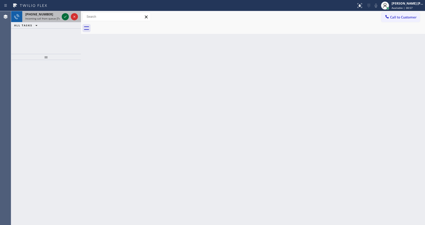
click at [63, 16] on icon at bounding box center [65, 17] width 6 height 6
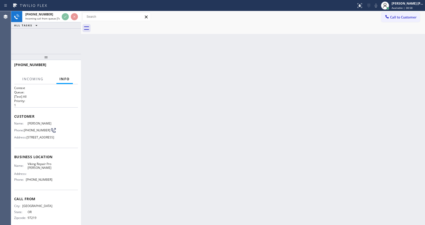
scroll to position [18, 0]
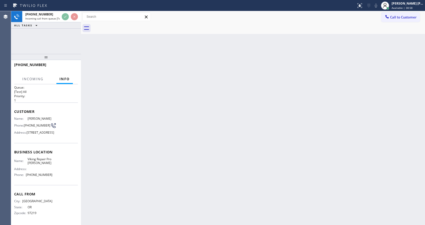
click at [194, 146] on div "Back to Dashboard Change Sender ID Customers Technicians Select a contact Outbo…" at bounding box center [253, 118] width 344 height 214
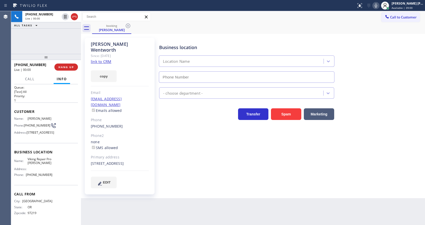
type input "(503) 694-4818"
click at [105, 59] on link "link to CRM" at bounding box center [101, 61] width 21 height 5
click at [186, 148] on div "Business location Viking Repair Pro Gresham (503) 694-4818 Appliance Repair Hig…" at bounding box center [291, 113] width 266 height 148
drag, startPoint x: 188, startPoint y: 203, endPoint x: 184, endPoint y: 200, distance: 4.6
click at [188, 201] on div "Back to Dashboard Change Sender ID Customers Technicians Select a contact Outbo…" at bounding box center [253, 118] width 344 height 214
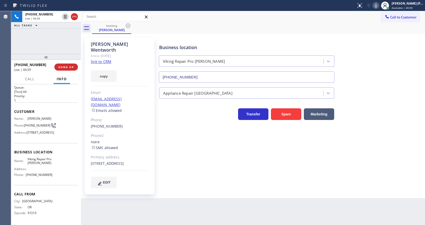
drag, startPoint x: 371, startPoint y: 27, endPoint x: 378, endPoint y: 12, distance: 16.4
click at [371, 27] on div "booking Bob Wentworth" at bounding box center [258, 28] width 333 height 11
click at [379, 6] on icon at bounding box center [376, 6] width 6 height 6
click at [65, 16] on icon at bounding box center [65, 17] width 6 height 6
click at [174, 150] on div "Business location Viking Repair Pro Gresham (503) 694-4818 Appliance Repair Hig…" at bounding box center [291, 113] width 266 height 148
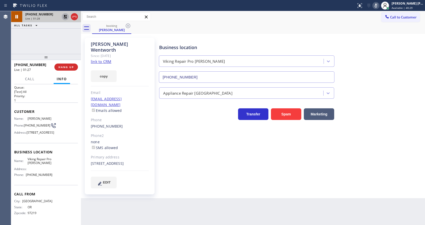
click at [245, 189] on div "Business location Viking Repair Pro Gresham (503) 694-4818 Appliance Repair Hig…" at bounding box center [291, 118] width 266 height 158
click at [177, 157] on div "Business location Viking Repair Pro Gresham (503) 694-4818 Appliance Repair Hig…" at bounding box center [291, 113] width 266 height 148
click at [228, 170] on div "Business location Viking Repair Pro Gresham (503) 694-4818 Appliance Repair Hig…" at bounding box center [291, 113] width 266 height 148
drag, startPoint x: 317, startPoint y: 180, endPoint x: 314, endPoint y: 179, distance: 3.3
click at [317, 180] on div "Business location Viking Repair Pro Gresham (503) 694-4818 Appliance Repair Hig…" at bounding box center [291, 113] width 266 height 148
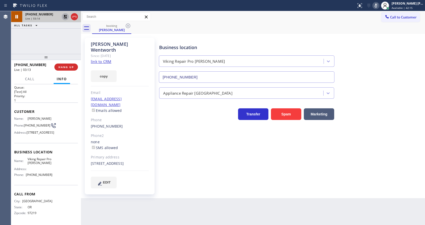
click at [64, 15] on icon at bounding box center [65, 17] width 6 height 6
click at [378, 5] on icon at bounding box center [376, 6] width 6 height 6
drag, startPoint x: 379, startPoint y: 39, endPoint x: 378, endPoint y: 44, distance: 5.5
click at [379, 41] on div "Business location Viking Repair Pro Gresham (503) 694-4818" at bounding box center [291, 60] width 266 height 46
click at [238, 163] on div "Business location Viking Repair Pro Gresham (503) 694-4818 Appliance Repair Hig…" at bounding box center [291, 113] width 266 height 148
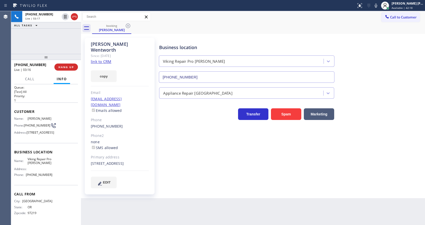
drag, startPoint x: 192, startPoint y: 178, endPoint x: 190, endPoint y: 181, distance: 4.0
click at [191, 180] on div "Business location Viking Repair Pro Gresham (503) 694-4818 Appliance Repair Hig…" at bounding box center [291, 113] width 266 height 148
click at [199, 172] on div "Business location Viking Repair Pro Gresham (503) 694-4818 Appliance Repair Hig…" at bounding box center [291, 113] width 266 height 148
click at [63, 65] on button "HANG UP" at bounding box center [66, 67] width 24 height 7
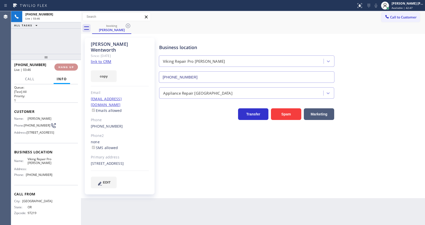
click at [64, 68] on span "HANG UP" at bounding box center [66, 67] width 15 height 4
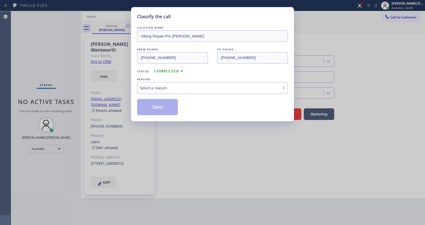
click at [190, 88] on div "Select a reason" at bounding box center [212, 88] width 145 height 6
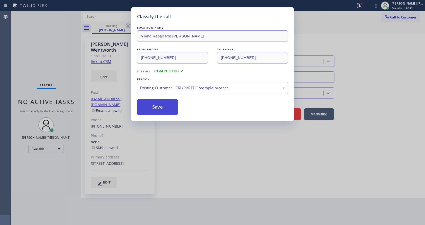
click at [154, 107] on button "Save" at bounding box center [157, 107] width 41 height 16
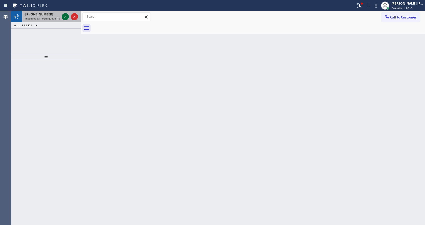
click at [64, 16] on icon at bounding box center [65, 17] width 6 height 6
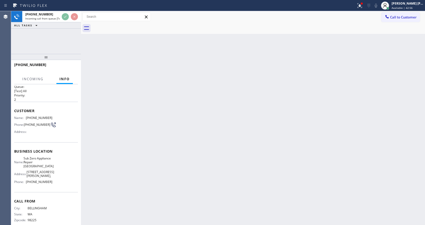
scroll to position [14, 0]
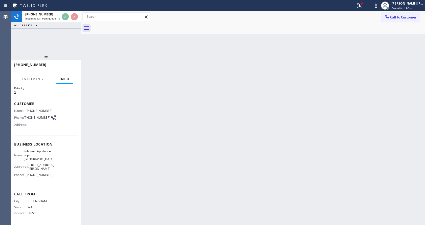
click at [194, 179] on div "Back to Dashboard Change Sender ID Customers Technicians Select a contact Outbo…" at bounding box center [253, 118] width 344 height 214
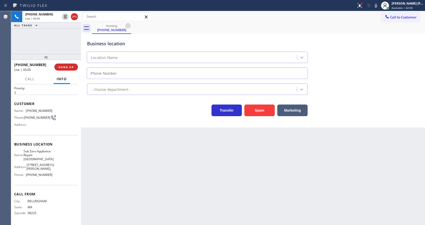
type input "(360) 205-1831"
click at [158, 170] on div "Back to Dashboard Change Sender ID Customers Technicians Select a contact Outbo…" at bounding box center [253, 118] width 344 height 214
click at [360, 2] on button at bounding box center [360, 5] width 11 height 11
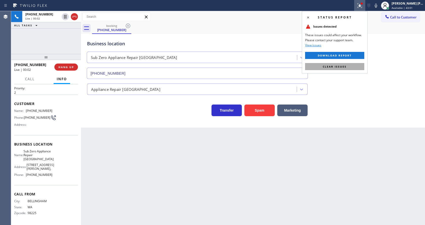
click at [345, 64] on button "Clear issues" at bounding box center [334, 66] width 59 height 7
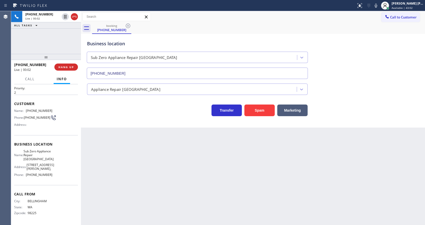
click at [353, 65] on div "Business location Sub Zero Appliance Repair Bellingham (360) 205-1831" at bounding box center [253, 56] width 334 height 46
click at [138, 193] on div "Back to Dashboard Change Sender ID Customers Technicians Select a contact Outbo…" at bounding box center [253, 118] width 344 height 214
click at [41, 148] on div "Business location Name: Sub Zero Appliance Repair Bellingham Address: 2410 Jame…" at bounding box center [46, 160] width 64 height 50
drag, startPoint x: 25, startPoint y: 108, endPoint x: 52, endPoint y: 106, distance: 26.7
click at [52, 106] on div "Customer Name: (360) 303-9941 Phone: (360) 303-9941 Address:" at bounding box center [46, 115] width 64 height 41
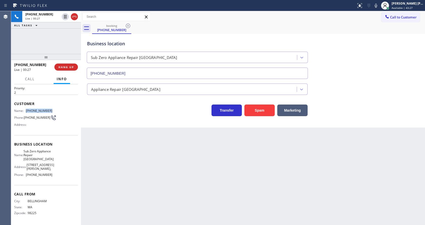
copy div "(360) 303-9941"
drag, startPoint x: 129, startPoint y: 168, endPoint x: 129, endPoint y: 218, distance: 50.4
click at [129, 173] on div "Back to Dashboard Change Sender ID Customers Technicians Select a contact Outbo…" at bounding box center [253, 118] width 344 height 214
click at [45, 161] on span "Sub Zero Appliance Repair Bellingham" at bounding box center [39, 155] width 30 height 12
drag, startPoint x: 26, startPoint y: 151, endPoint x: 48, endPoint y: 165, distance: 25.6
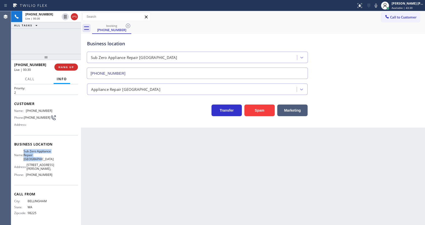
click at [48, 165] on div "Name: Sub Zero Appliance Repair Bellingham Address: 2410 James St, Phone: (360)…" at bounding box center [33, 164] width 38 height 30
drag, startPoint x: 132, startPoint y: 164, endPoint x: 126, endPoint y: 224, distance: 59.9
click at [131, 169] on div "Back to Dashboard Change Sender ID Customers Technicians Select a contact Outbo…" at bounding box center [253, 118] width 344 height 214
click at [50, 177] on div "Name: Sub Zero Appliance Repair Bellingham Address: 2410 James St, Phone: (360)…" at bounding box center [46, 164] width 64 height 30
drag, startPoint x: 25, startPoint y: 173, endPoint x: 68, endPoint y: 176, distance: 42.9
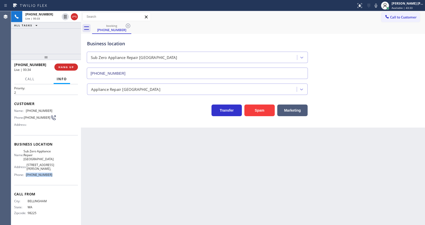
click at [68, 176] on div "Name: Sub Zero Appliance Repair Bellingham Address: 2410 James St, Phone: (360)…" at bounding box center [46, 164] width 64 height 30
drag, startPoint x: 112, startPoint y: 184, endPoint x: 110, endPoint y: 219, distance: 35.2
click at [112, 188] on div "Back to Dashboard Change Sender ID Customers Technicians Select a contact Outbo…" at bounding box center [253, 118] width 344 height 214
click at [207, 158] on div "Back to Dashboard Change Sender ID Customers Technicians Select a contact Outbo…" at bounding box center [253, 118] width 344 height 214
click at [124, 165] on div "Back to Dashboard Change Sender ID Customers Technicians Select a contact Outbo…" at bounding box center [253, 118] width 344 height 214
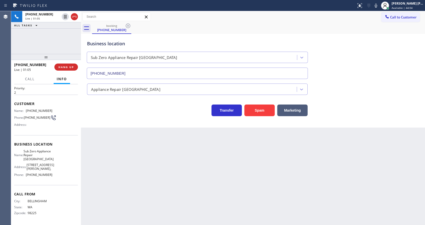
click at [118, 181] on div "Back to Dashboard Change Sender ID Customers Technicians Select a contact Outbo…" at bounding box center [253, 118] width 344 height 214
click at [250, 174] on div "Back to Dashboard Change Sender ID Customers Technicians Select a contact Outbo…" at bounding box center [253, 118] width 344 height 214
click at [141, 148] on div "Back to Dashboard Change Sender ID Customers Technicians Select a contact Outbo…" at bounding box center [253, 118] width 344 height 214
drag, startPoint x: 228, startPoint y: 176, endPoint x: 245, endPoint y: 172, distance: 16.8
click at [231, 176] on div "Back to Dashboard Change Sender ID Customers Technicians Select a contact Outbo…" at bounding box center [253, 118] width 344 height 214
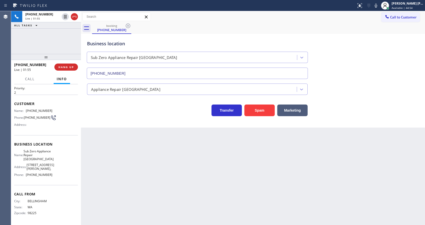
click at [259, 186] on div "Back to Dashboard Change Sender ID Customers Technicians Select a contact Outbo…" at bounding box center [253, 118] width 344 height 214
click at [379, 8] on icon at bounding box center [376, 6] width 6 height 6
click at [65, 16] on icon at bounding box center [65, 17] width 3 height 4
click at [141, 183] on div "Back to Dashboard Change Sender ID Customers Technicians Select a contact Outbo…" at bounding box center [253, 118] width 344 height 214
drag, startPoint x: 200, startPoint y: 175, endPoint x: 164, endPoint y: 205, distance: 46.7
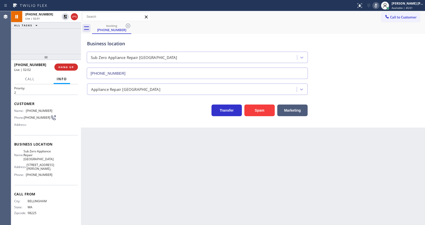
click at [200, 175] on div "Back to Dashboard Change Sender ID Customers Technicians Select a contact Outbo…" at bounding box center [253, 118] width 344 height 214
click at [148, 164] on div "Back to Dashboard Change Sender ID Customers Technicians Select a contact Outbo…" at bounding box center [253, 118] width 344 height 214
click at [243, 164] on div "Back to Dashboard Change Sender ID Customers Technicians Select a contact Outbo…" at bounding box center [253, 118] width 344 height 214
click at [136, 171] on div "Back to Dashboard Change Sender ID Customers Technicians Select a contact Outbo…" at bounding box center [253, 118] width 344 height 214
click at [221, 221] on div "Back to Dashboard Change Sender ID Customers Technicians Select a contact Outbo…" at bounding box center [253, 118] width 344 height 214
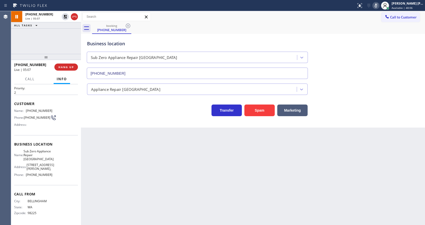
drag, startPoint x: 150, startPoint y: 177, endPoint x: 139, endPoint y: 126, distance: 51.9
click at [150, 177] on div "Back to Dashboard Change Sender ID Customers Technicians Select a contact Outbo…" at bounding box center [253, 118] width 344 height 214
click at [65, 16] on icon at bounding box center [66, 17] width 4 height 4
click at [378, 6] on rect at bounding box center [377, 5] width 4 height 4
drag, startPoint x: 378, startPoint y: 32, endPoint x: 304, endPoint y: 143, distance: 134.2
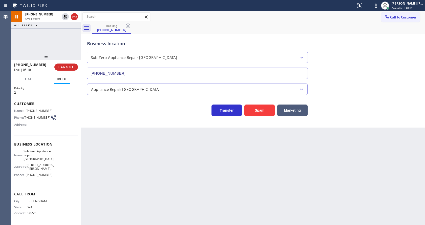
click at [379, 34] on div "booking (360) 303-9941 Call to Customer Outbound call Location American Service…" at bounding box center [253, 69] width 344 height 117
click at [214, 174] on div "Back to Dashboard Change Sender ID Customers Technicians Select a contact Outbo…" at bounding box center [253, 118] width 344 height 214
click at [231, 160] on div "Back to Dashboard Change Sender ID Customers Technicians Select a contact Outbo…" at bounding box center [253, 118] width 344 height 214
click at [378, 7] on icon at bounding box center [376, 6] width 3 height 4
click at [371, 47] on div "Business location Sub Zero Appliance Repair Bellingham (360) 205-1831" at bounding box center [253, 56] width 334 height 46
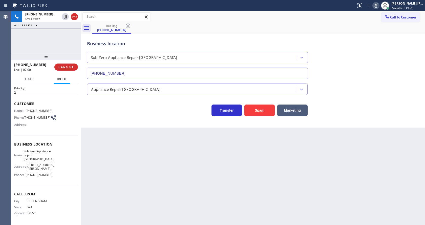
click at [101, 192] on div "Back to Dashboard Change Sender ID Customers Technicians Select a contact Outbo…" at bounding box center [253, 118] width 344 height 214
click at [232, 169] on div "Back to Dashboard Change Sender ID Customers Technicians Select a contact Outbo…" at bounding box center [253, 118] width 344 height 214
click at [138, 159] on div "Back to Dashboard Change Sender ID Customers Technicians Select a contact Outbo…" at bounding box center [253, 118] width 344 height 214
click at [375, 4] on div at bounding box center [376, 6] width 7 height 6
click at [137, 177] on div "Back to Dashboard Change Sender ID Customers Technicians Select a contact Outbo…" at bounding box center [253, 118] width 344 height 214
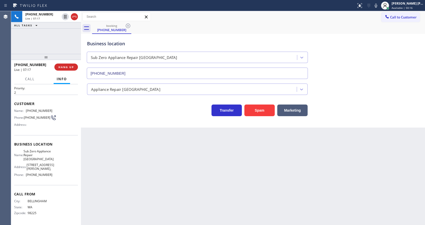
click at [218, 171] on div "Back to Dashboard Change Sender ID Customers Technicians Select a contact Outbo…" at bounding box center [253, 118] width 344 height 214
click at [131, 158] on div "Back to Dashboard Change Sender ID Customers Technicians Select a contact Outbo…" at bounding box center [253, 118] width 344 height 214
click at [210, 170] on div "Back to Dashboard Change Sender ID Customers Technicians Select a contact Outbo…" at bounding box center [253, 118] width 344 height 214
click at [379, 8] on icon at bounding box center [376, 6] width 6 height 6
click at [66, 15] on icon at bounding box center [65, 17] width 3 height 4
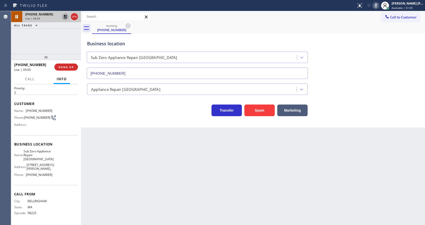
click at [128, 153] on div "Back to Dashboard Change Sender ID Customers Technicians Select a contact Outbo…" at bounding box center [253, 118] width 344 height 214
click at [376, 105] on div "Transfer Spam Marketing" at bounding box center [253, 108] width 334 height 16
click at [231, 225] on div "Back to Dashboard Change Sender ID Customers Technicians Select a contact Outbo…" at bounding box center [253, 118] width 344 height 214
click at [64, 37] on button at bounding box center [65, 34] width 7 height 7
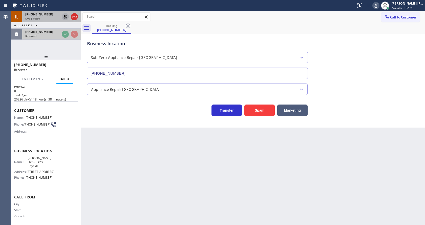
scroll to position [11, 0]
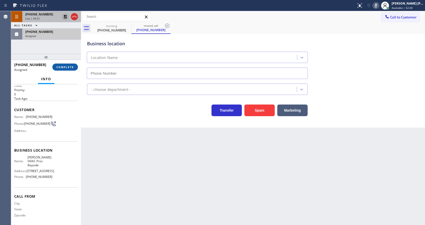
type input "(786) 901-6885"
click at [62, 67] on span "COMPLETE" at bounding box center [64, 67] width 17 height 4
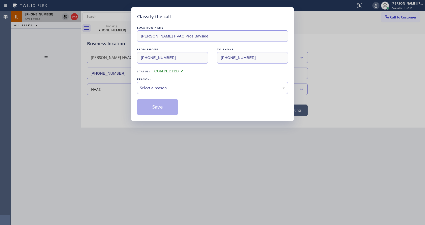
click at [162, 87] on div "Select a reason" at bounding box center [212, 88] width 145 height 6
click at [153, 105] on button "Save" at bounding box center [157, 107] width 41 height 16
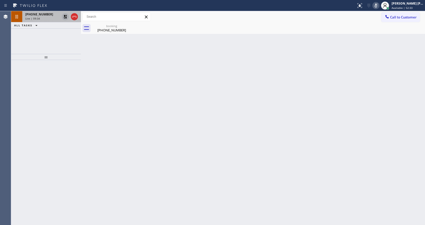
click at [50, 22] on div "+13603039941 Live | 09:34" at bounding box center [41, 16] width 38 height 11
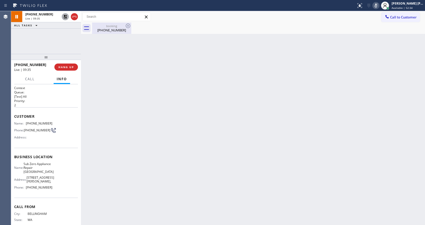
click at [99, 30] on div "(360) 303-9941" at bounding box center [112, 30] width 38 height 5
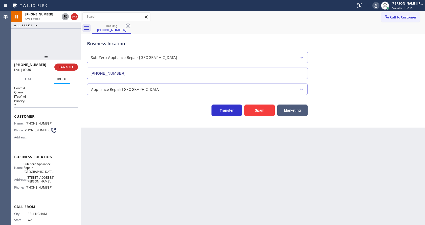
click at [140, 134] on div "Back to Dashboard Change Sender ID Customers Technicians Select a contact Outbo…" at bounding box center [253, 118] width 344 height 214
drag, startPoint x: 127, startPoint y: 189, endPoint x: 135, endPoint y: 194, distance: 9.1
click at [128, 190] on div "Back to Dashboard Change Sender ID Customers Technicians Select a contact Outbo…" at bounding box center [253, 118] width 344 height 214
click at [227, 196] on div "Back to Dashboard Change Sender ID Customers Technicians Select a contact Outbo…" at bounding box center [253, 118] width 344 height 214
click at [65, 16] on icon at bounding box center [66, 17] width 4 height 4
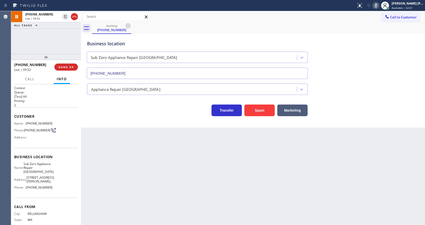
click at [376, 6] on icon at bounding box center [376, 6] width 6 height 6
click at [379, 48] on div "Business location Sub Zero Appliance Repair Bellingham (360) 205-1831" at bounding box center [253, 56] width 334 height 46
click at [125, 177] on div "Back to Dashboard Change Sender ID Customers Technicians Select a contact Outbo…" at bounding box center [253, 118] width 344 height 214
click at [222, 200] on div "Back to Dashboard Change Sender ID Customers Technicians Select a contact Outbo…" at bounding box center [253, 118] width 344 height 214
drag, startPoint x: 231, startPoint y: 170, endPoint x: 173, endPoint y: 107, distance: 86.0
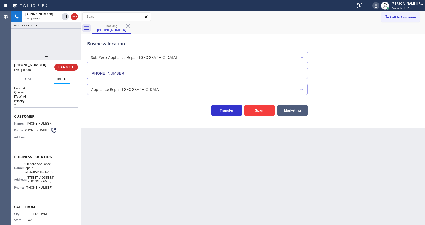
click at [231, 170] on div "Back to Dashboard Change Sender ID Customers Technicians Select a contact Outbo…" at bounding box center [253, 118] width 344 height 214
click at [117, 177] on div "Back to Dashboard Change Sender ID Customers Technicians Select a contact Outbo…" at bounding box center [253, 118] width 344 height 214
click at [269, 187] on div "Back to Dashboard Change Sender ID Customers Technicians Select a contact Outbo…" at bounding box center [253, 118] width 344 height 214
click at [352, 163] on div "Back to Dashboard Change Sender ID Customers Technicians Select a contact Outbo…" at bounding box center [253, 118] width 344 height 214
click at [204, 214] on div "Back to Dashboard Change Sender ID Customers Technicians Select a contact Outbo…" at bounding box center [253, 118] width 344 height 214
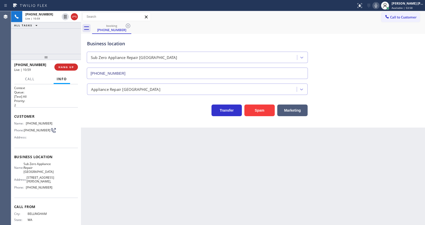
click at [167, 210] on div "Back to Dashboard Change Sender ID Customers Technicians Select a contact Outbo…" at bounding box center [253, 118] width 344 height 214
click at [146, 161] on div "Back to Dashboard Change Sender ID Customers Technicians Select a contact Outbo…" at bounding box center [253, 118] width 344 height 214
click at [208, 197] on div "Back to Dashboard Change Sender ID Customers Technicians Select a contact Outbo…" at bounding box center [253, 118] width 344 height 214
drag, startPoint x: 243, startPoint y: 189, endPoint x: 168, endPoint y: 193, distance: 75.6
click at [243, 189] on div "Back to Dashboard Change Sender ID Customers Technicians Select a contact Outbo…" at bounding box center [253, 118] width 344 height 214
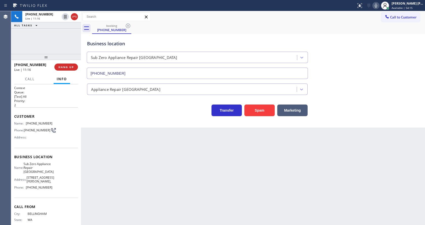
drag, startPoint x: 118, startPoint y: 175, endPoint x: 119, endPoint y: 220, distance: 44.8
click at [118, 175] on div "Back to Dashboard Change Sender ID Customers Technicians Select a contact Outbo…" at bounding box center [253, 118] width 344 height 214
click at [237, 199] on div "Back to Dashboard Change Sender ID Customers Technicians Select a contact Outbo…" at bounding box center [253, 118] width 344 height 214
click at [378, 6] on icon at bounding box center [376, 6] width 6 height 6
click at [377, 8] on icon at bounding box center [376, 6] width 6 height 6
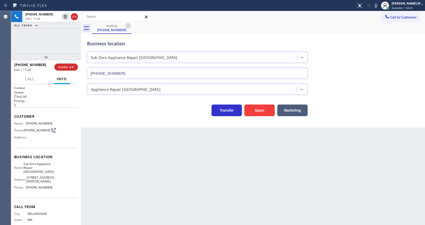
drag, startPoint x: 359, startPoint y: 113, endPoint x: 339, endPoint y: 159, distance: 49.7
click at [359, 113] on div "Transfer Spam Marketing" at bounding box center [253, 108] width 334 height 16
click at [154, 216] on div "Back to Dashboard Change Sender ID Customers Technicians Select a contact Outbo…" at bounding box center [253, 118] width 344 height 214
click at [152, 168] on div "Back to Dashboard Change Sender ID Customers Technicians Select a contact Outbo…" at bounding box center [253, 118] width 344 height 214
click at [180, 179] on div "Back to Dashboard Change Sender ID Customers Technicians Select a contact Outbo…" at bounding box center [253, 118] width 344 height 214
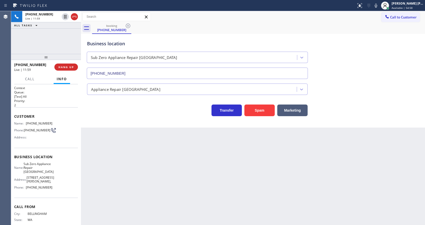
click at [131, 167] on div "Back to Dashboard Change Sender ID Customers Technicians Select a contact Outbo…" at bounding box center [253, 118] width 344 height 214
click at [139, 172] on div "Back to Dashboard Change Sender ID Customers Technicians Select a contact Outbo…" at bounding box center [253, 118] width 344 height 214
drag, startPoint x: 215, startPoint y: 184, endPoint x: 210, endPoint y: 182, distance: 5.0
click at [215, 184] on div "Back to Dashboard Change Sender ID Customers Technicians Select a contact Outbo…" at bounding box center [253, 118] width 344 height 214
click at [108, 151] on div "Back to Dashboard Change Sender ID Customers Technicians Select a contact Outbo…" at bounding box center [253, 118] width 344 height 214
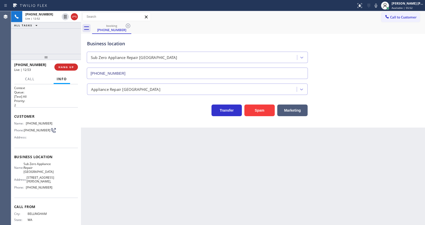
click at [308, 191] on div "Back to Dashboard Change Sender ID Customers Technicians Select a contact Outbo…" at bounding box center [253, 118] width 344 height 214
click at [378, 6] on icon at bounding box center [376, 6] width 3 height 4
click at [66, 16] on icon at bounding box center [65, 17] width 3 height 4
click at [150, 166] on div "Back to Dashboard Change Sender ID Customers Technicians Select a contact Outbo…" at bounding box center [253, 118] width 344 height 214
click at [200, 146] on div "Back to Dashboard Change Sender ID Customers Technicians Select a contact Outbo…" at bounding box center [253, 118] width 344 height 214
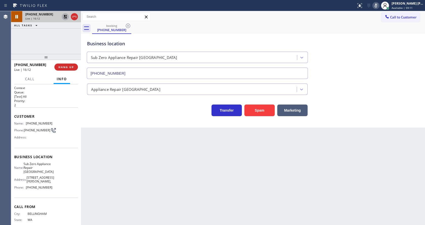
click at [65, 16] on icon at bounding box center [66, 17] width 4 height 4
click at [378, 6] on icon at bounding box center [376, 6] width 3 height 4
click at [390, 61] on div "Business location Sub Zero Appliance Repair Bellingham (360) 205-1831" at bounding box center [253, 56] width 334 height 46
click at [151, 177] on div "Back to Dashboard Change Sender ID Customers Technicians Select a contact Outbo…" at bounding box center [253, 118] width 344 height 214
click at [174, 159] on div "Back to Dashboard Change Sender ID Customers Technicians Select a contact Outbo…" at bounding box center [253, 118] width 344 height 214
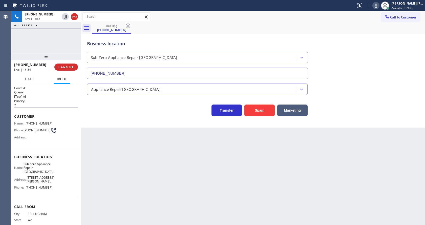
click at [93, 187] on div "Back to Dashboard Change Sender ID Customers Technicians Select a contact Outbo…" at bounding box center [253, 118] width 344 height 214
drag, startPoint x: 221, startPoint y: 185, endPoint x: 178, endPoint y: 205, distance: 48.0
click at [220, 186] on div "Back to Dashboard Change Sender ID Customers Technicians Select a contact Outbo…" at bounding box center [253, 118] width 344 height 214
click at [127, 176] on div "Back to Dashboard Change Sender ID Customers Technicians Select a contact Outbo…" at bounding box center [253, 118] width 344 height 214
drag, startPoint x: 206, startPoint y: 168, endPoint x: 121, endPoint y: 61, distance: 137.1
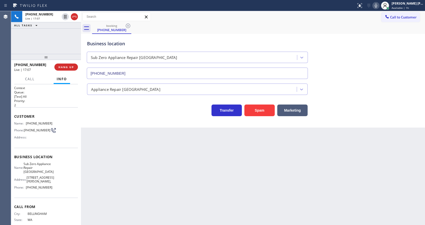
click at [207, 166] on div "Back to Dashboard Change Sender ID Customers Technicians Select a contact Outbo…" at bounding box center [253, 118] width 344 height 214
click at [183, 195] on div "Back to Dashboard Change Sender ID Customers Technicians Select a contact Outbo…" at bounding box center [253, 118] width 344 height 214
click at [121, 174] on div "Back to Dashboard Change Sender ID Customers Technicians Select a contact Outbo…" at bounding box center [253, 118] width 344 height 214
drag, startPoint x: 205, startPoint y: 191, endPoint x: 181, endPoint y: 199, distance: 25.3
click at [205, 191] on div "Back to Dashboard Change Sender ID Customers Technicians Select a contact Outbo…" at bounding box center [253, 118] width 344 height 214
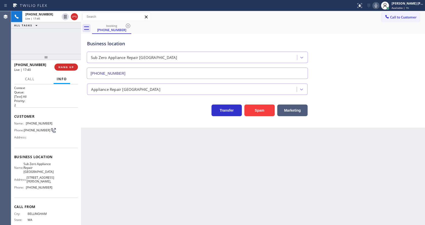
click at [124, 160] on div "Back to Dashboard Change Sender ID Customers Technicians Select a contact Outbo…" at bounding box center [253, 118] width 344 height 214
click at [226, 184] on div "Back to Dashboard Change Sender ID Customers Technicians Select a contact Outbo…" at bounding box center [253, 118] width 344 height 214
click at [133, 158] on div "Back to Dashboard Change Sender ID Customers Technicians Select a contact Outbo…" at bounding box center [253, 118] width 344 height 214
click at [241, 193] on div "Back to Dashboard Change Sender ID Customers Technicians Select a contact Outbo…" at bounding box center [253, 118] width 344 height 214
click at [142, 174] on div "Back to Dashboard Change Sender ID Customers Technicians Select a contact Outbo…" at bounding box center [253, 118] width 344 height 214
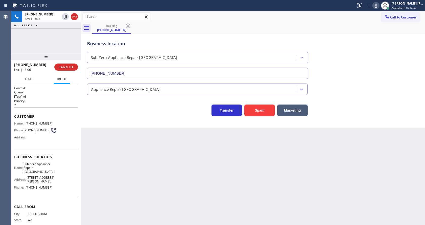
click at [183, 182] on div "Back to Dashboard Change Sender ID Customers Technicians Select a contact Outbo…" at bounding box center [253, 118] width 344 height 214
click at [142, 202] on div "Back to Dashboard Change Sender ID Customers Technicians Select a contact Outbo…" at bounding box center [253, 118] width 344 height 214
click at [215, 201] on div "Back to Dashboard Change Sender ID Customers Technicians Select a contact Outbo…" at bounding box center [253, 118] width 344 height 214
click at [284, 202] on div "Back to Dashboard Change Sender ID Customers Technicians Select a contact Outbo…" at bounding box center [253, 118] width 344 height 214
click at [197, 215] on div "Back to Dashboard Change Sender ID Customers Technicians Select a contact Outbo…" at bounding box center [253, 118] width 344 height 214
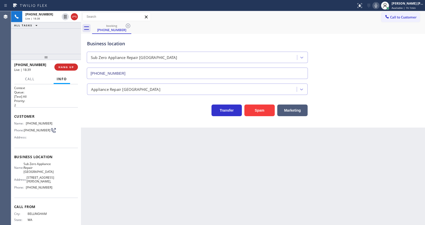
drag, startPoint x: 240, startPoint y: 197, endPoint x: 195, endPoint y: 206, distance: 45.1
click at [239, 197] on div "Back to Dashboard Change Sender ID Customers Technicians Select a contact Outbo…" at bounding box center [253, 118] width 344 height 214
drag, startPoint x: 256, startPoint y: 187, endPoint x: 233, endPoint y: 181, distance: 23.3
click at [256, 187] on div "Back to Dashboard Change Sender ID Customers Technicians Select a contact Outbo…" at bounding box center [253, 118] width 344 height 214
click at [133, 225] on div "Back to Dashboard Change Sender ID Customers Technicians Select a contact Outbo…" at bounding box center [253, 118] width 344 height 214
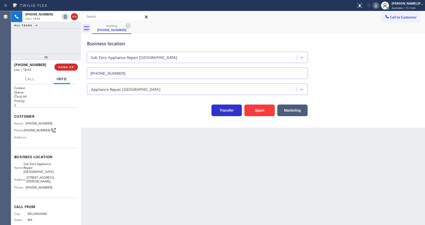
click at [186, 171] on div "Back to Dashboard Change Sender ID Customers Technicians Select a contact Outbo…" at bounding box center [253, 118] width 344 height 214
click at [153, 176] on div "Back to Dashboard Change Sender ID Customers Technicians Select a contact Outbo…" at bounding box center [253, 118] width 344 height 214
click at [238, 179] on div "Back to Dashboard Change Sender ID Customers Technicians Select a contact Outbo…" at bounding box center [253, 118] width 344 height 214
click at [176, 175] on div "Back to Dashboard Change Sender ID Customers Technicians Select a contact Outbo…" at bounding box center [253, 118] width 344 height 214
click at [65, 66] on span "HANG UP" at bounding box center [66, 67] width 15 height 4
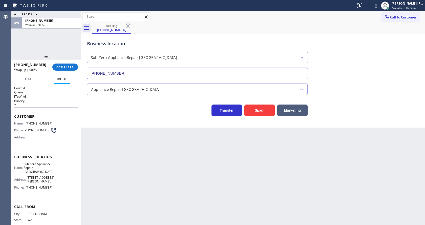
click at [133, 158] on div "Back to Dashboard Change Sender ID Customers Technicians Select a contact Outbo…" at bounding box center [253, 118] width 344 height 214
drag, startPoint x: 69, startPoint y: 65, endPoint x: 68, endPoint y: 62, distance: 3.6
click at [68, 64] on button "COMPLETE" at bounding box center [65, 67] width 26 height 7
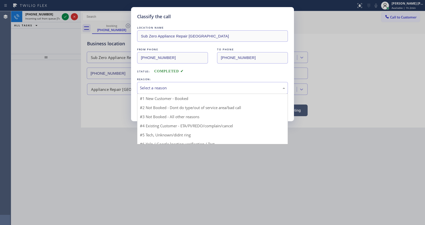
click at [163, 88] on div "Select a reason" at bounding box center [212, 88] width 145 height 6
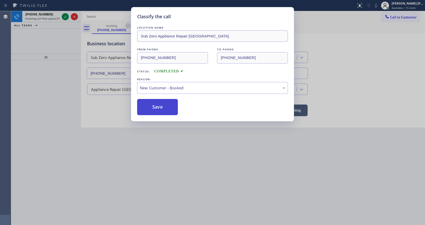
click at [150, 106] on button "Save" at bounding box center [157, 107] width 41 height 16
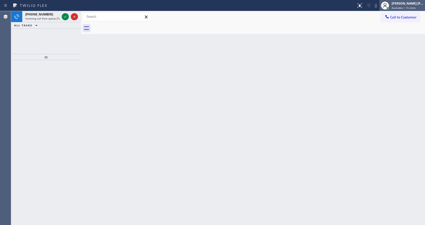
click at [403, 8] on span "Available | 1h 2min" at bounding box center [404, 8] width 24 height 4
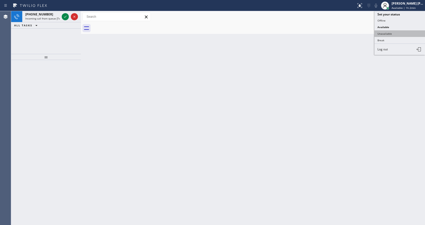
click at [392, 30] on button "Unavailable" at bounding box center [400, 33] width 51 height 7
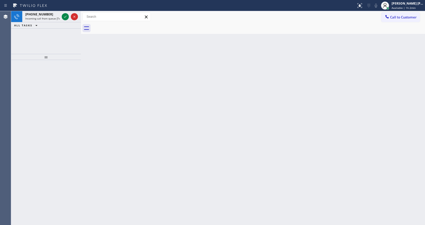
drag, startPoint x: 246, startPoint y: 93, endPoint x: 205, endPoint y: 131, distance: 55.9
click at [246, 95] on div "Back to Dashboard Change Sender ID Customers Technicians Select a contact Outbo…" at bounding box center [253, 118] width 344 height 214
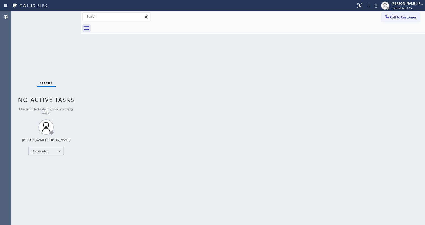
click at [281, 114] on div "Back to Dashboard Change Sender ID Customers Technicians Select a contact Outbo…" at bounding box center [253, 118] width 344 height 214
click at [87, 113] on div "Back to Dashboard Change Sender ID Customers Technicians Select a contact Outbo…" at bounding box center [253, 118] width 344 height 214
click at [415, 5] on div "[PERSON_NAME] [PERSON_NAME]" at bounding box center [408, 3] width 32 height 4
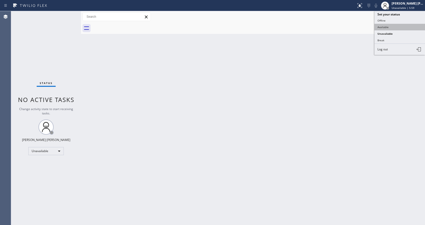
click at [397, 26] on button "Available" at bounding box center [400, 27] width 51 height 7
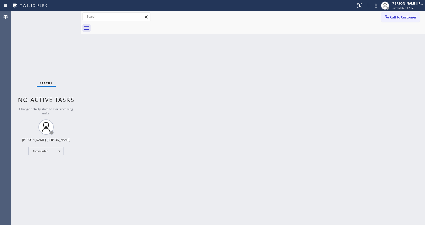
click at [231, 175] on div "Back to Dashboard Change Sender ID Customers Technicians Select a contact Outbo…" at bounding box center [253, 118] width 344 height 214
click at [97, 79] on div "Back to Dashboard Change Sender ID Customers Technicians Select a contact Outbo…" at bounding box center [253, 118] width 344 height 214
click at [181, 158] on div "Back to Dashboard Change Sender ID Customers Technicians Select a contact Outbo…" at bounding box center [253, 118] width 344 height 214
click at [236, 127] on div "Back to Dashboard Change Sender ID Customers Technicians Select a contact Outbo…" at bounding box center [253, 118] width 344 height 214
click at [70, 51] on div "Status No active tasks You are ready to start receiving tasks. [PERSON_NAME] [P…" at bounding box center [46, 118] width 70 height 214
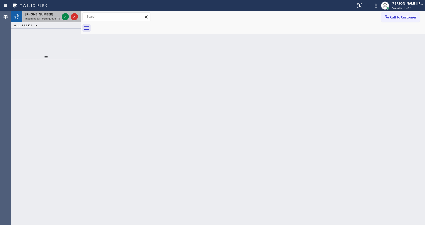
click at [49, 19] on span "Incoming call from queue [Test] All" at bounding box center [46, 19] width 42 height 4
click at [66, 15] on icon at bounding box center [65, 17] width 6 height 6
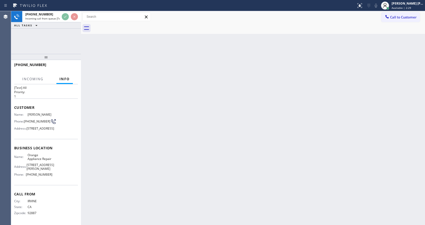
scroll to position [22, 0]
click at [178, 163] on div "Back to Dashboard Change Sender ID Customers Technicians Select a contact Outbo…" at bounding box center [253, 118] width 344 height 214
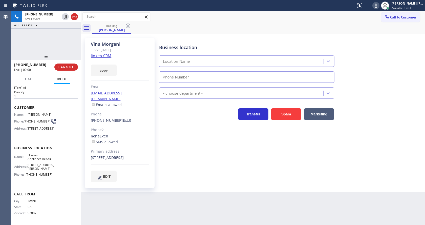
type input "(714) 855-4254"
click at [106, 53] on div "Since: [DATE]" at bounding box center [120, 50] width 58 height 6
click at [106, 54] on link "link to CRM" at bounding box center [101, 55] width 21 height 5
click at [53, 26] on div "ALL TASKS ALL TASKS ACTIVE TASKS TASKS IN WRAP UP" at bounding box center [46, 25] width 70 height 6
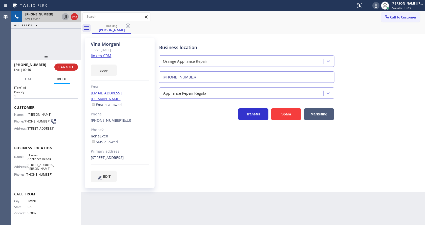
click at [66, 16] on icon at bounding box center [65, 17] width 3 height 4
click at [378, 6] on icon at bounding box center [376, 6] width 6 height 6
drag, startPoint x: 376, startPoint y: 41, endPoint x: 372, endPoint y: 51, distance: 10.9
click at [375, 44] on div "Business location Orange Appliance Repair (714) 855-4254" at bounding box center [291, 60] width 266 height 46
click at [135, 189] on div "Back to Dashboard Change Sender ID Customers Technicians Select a contact Outbo…" at bounding box center [253, 118] width 344 height 214
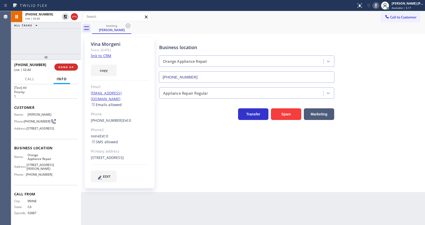
click at [283, 180] on div "Business location Orange Appliance Repair (714) 855-4254 Appliance Repair Regul…" at bounding box center [291, 115] width 266 height 152
click at [64, 15] on icon at bounding box center [65, 17] width 6 height 6
click at [378, 7] on icon at bounding box center [376, 6] width 6 height 6
click at [386, 47] on div "Business location Orange Appliance Repair (714) 855-4254" at bounding box center [291, 60] width 266 height 46
click at [200, 178] on div "Business location Orange Appliance Repair (714) 855-4254 Appliance Repair Regul…" at bounding box center [291, 115] width 266 height 152
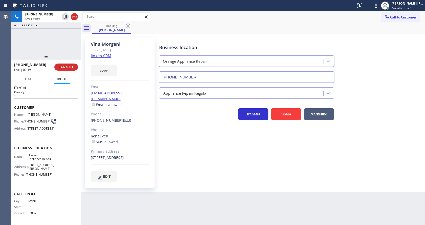
drag, startPoint x: 186, startPoint y: 177, endPoint x: 173, endPoint y: 194, distance: 21.6
click at [187, 177] on div "Business location Orange Appliance Repair (714) 855-4254 Appliance Repair Regul…" at bounding box center [291, 115] width 266 height 152
click at [191, 177] on div "Business location Orange Appliance Repair (714) 855-4254 Appliance Repair Regul…" at bounding box center [291, 115] width 266 height 152
click at [57, 66] on span "COMPLETE" at bounding box center [64, 67] width 17 height 4
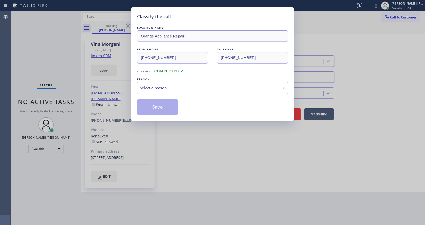
click at [149, 87] on div "Select a reason" at bounding box center [212, 88] width 145 height 6
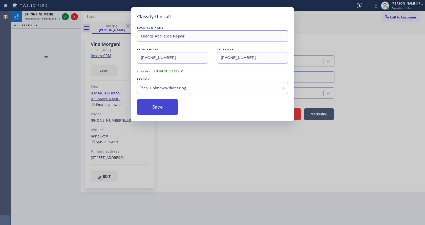
click at [162, 108] on button "Save" at bounding box center [157, 107] width 41 height 16
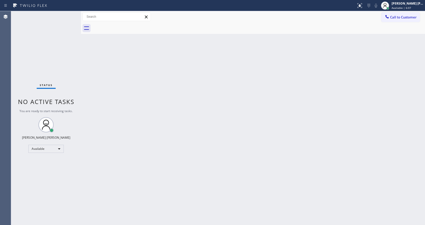
click at [66, 15] on div "Status No active tasks You are ready to start receiving tasks. [PERSON_NAME] [P…" at bounding box center [46, 118] width 70 height 214
drag, startPoint x: 154, startPoint y: 102, endPoint x: 149, endPoint y: 139, distance: 37.9
click at [154, 103] on div "Back to Dashboard Change Sender ID Customers Technicians Select a contact Outbo…" at bounding box center [253, 118] width 344 height 214
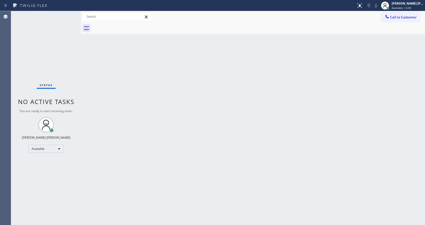
click at [84, 40] on div "Back to Dashboard Change Sender ID Customers Technicians Select a contact Outbo…" at bounding box center [253, 118] width 344 height 214
click at [88, 64] on div "Back to Dashboard Change Sender ID Customers Technicians Select a contact Outbo…" at bounding box center [253, 118] width 344 height 214
click at [405, 7] on span "Available | 6:48" at bounding box center [402, 8] width 20 height 4
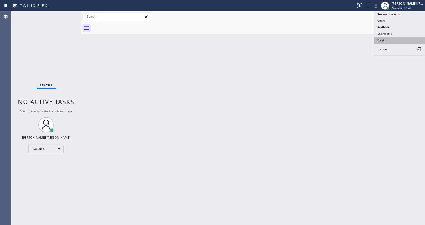
click at [394, 38] on button "Break" at bounding box center [400, 40] width 51 height 7
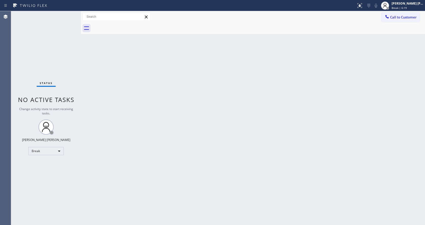
click at [390, 123] on div "Back to Dashboard Change Sender ID Customers Technicians Select a contact Outbo…" at bounding box center [253, 118] width 344 height 214
